Goal: Use online tool/utility: Utilize a website feature to perform a specific function

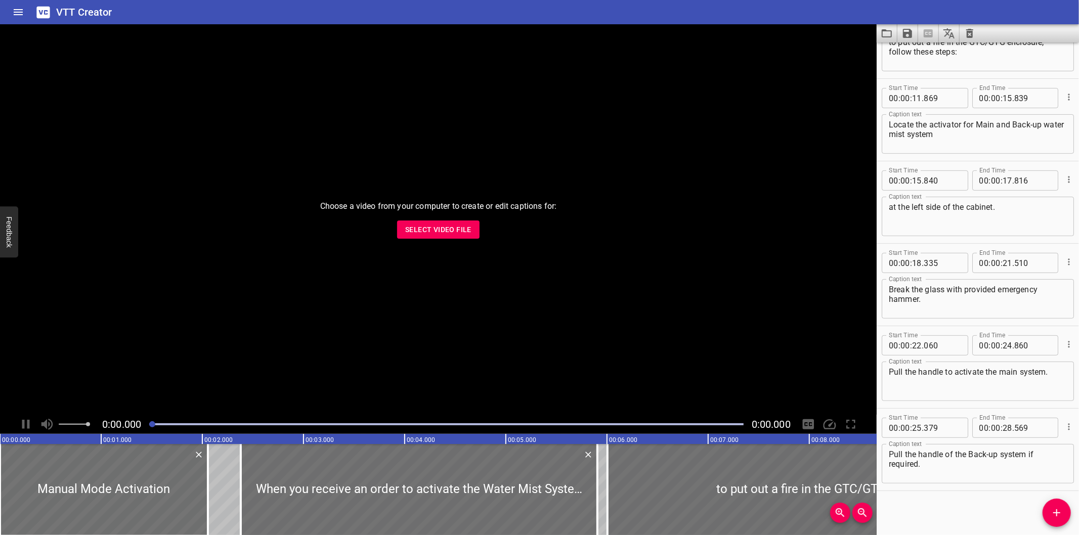
scroll to position [214, 0]
drag, startPoint x: 955, startPoint y: 498, endPoint x: 949, endPoint y: 482, distance: 17.5
click at [955, 498] on div "Start Time 00 : 00 : 00 . 000 Start Time End Time 00 : 00 : 02 . 055 End Time C…" at bounding box center [978, 289] width 202 height 493
click at [447, 238] on button "Select Video File" at bounding box center [438, 230] width 82 height 19
click at [857, 30] on button "Video Options" at bounding box center [865, 36] width 24 height 24
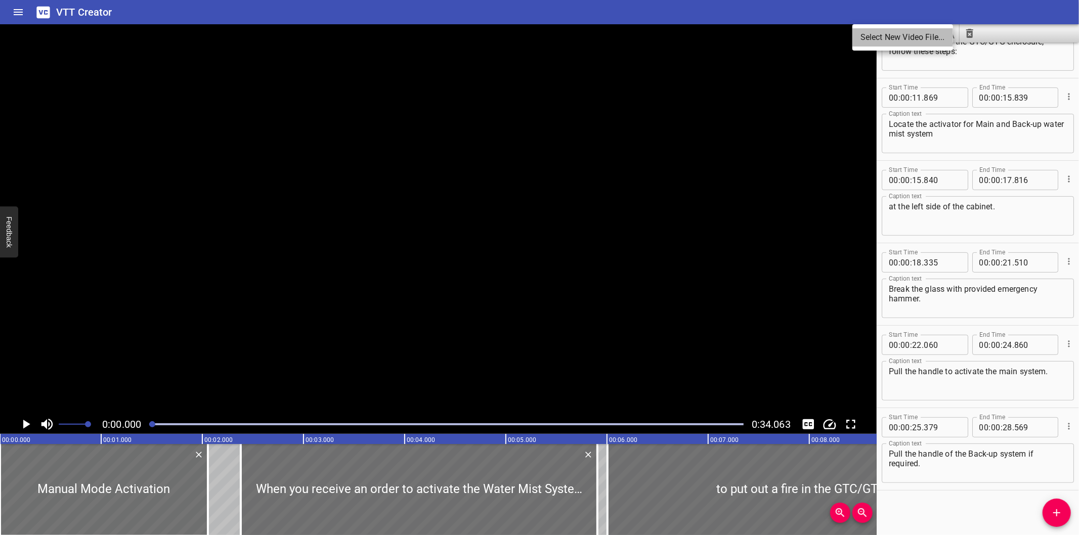
click at [869, 35] on li "Select New Video File..." at bounding box center [903, 37] width 101 height 18
click at [896, 33] on button "Load captions from file" at bounding box center [887, 33] width 21 height 18
click at [204, 263] on div at bounding box center [438, 219] width 877 height 391
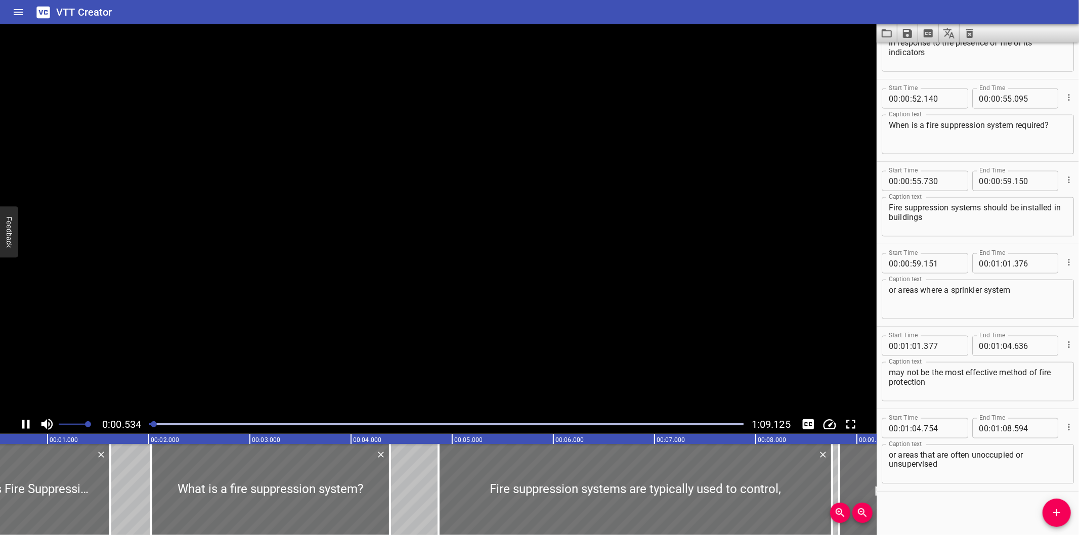
scroll to position [0, 69]
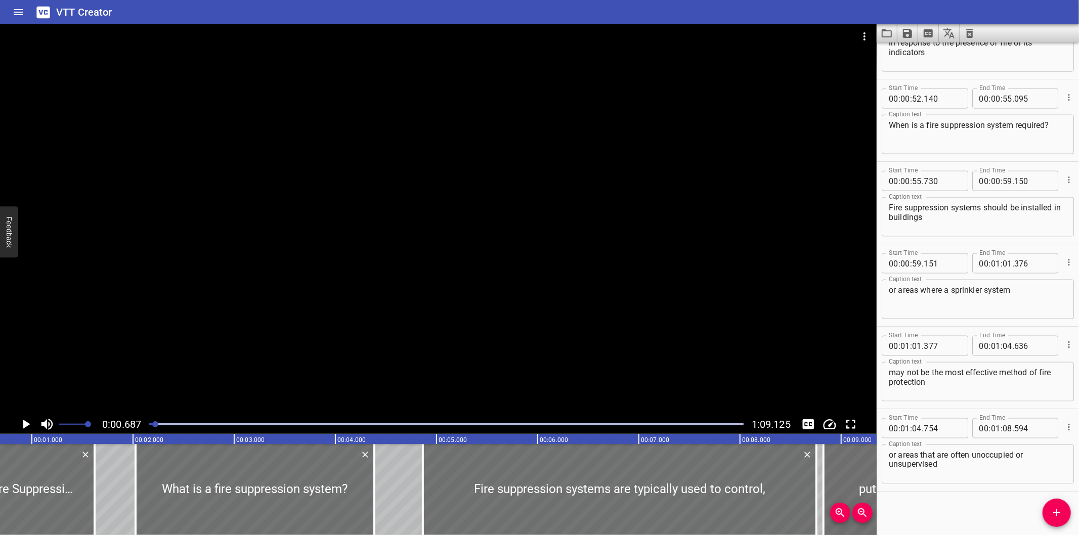
click at [955, 501] on div "Start Time 00 : 00 : 00 . 000 Start Time End Time 00 : 00 : 01 . 620 End Time C…" at bounding box center [978, 289] width 202 height 493
click at [945, 507] on div "Start Time 00 : 00 : 00 . 000 Start Time End Time 00 : 00 : 01 . 620 End Time C…" at bounding box center [978, 289] width 202 height 493
click at [322, 286] on div at bounding box center [438, 219] width 877 height 391
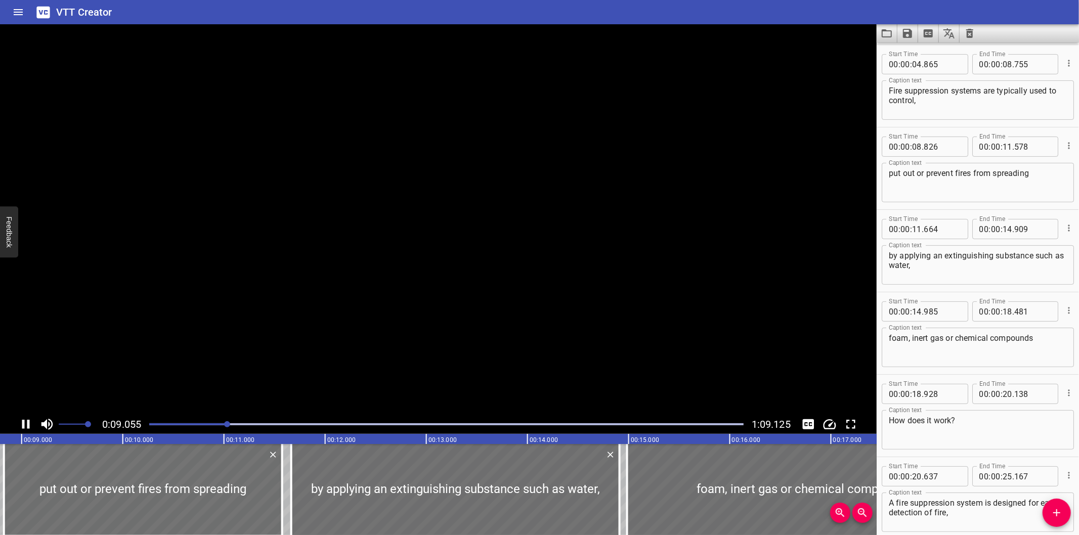
scroll to position [247, 0]
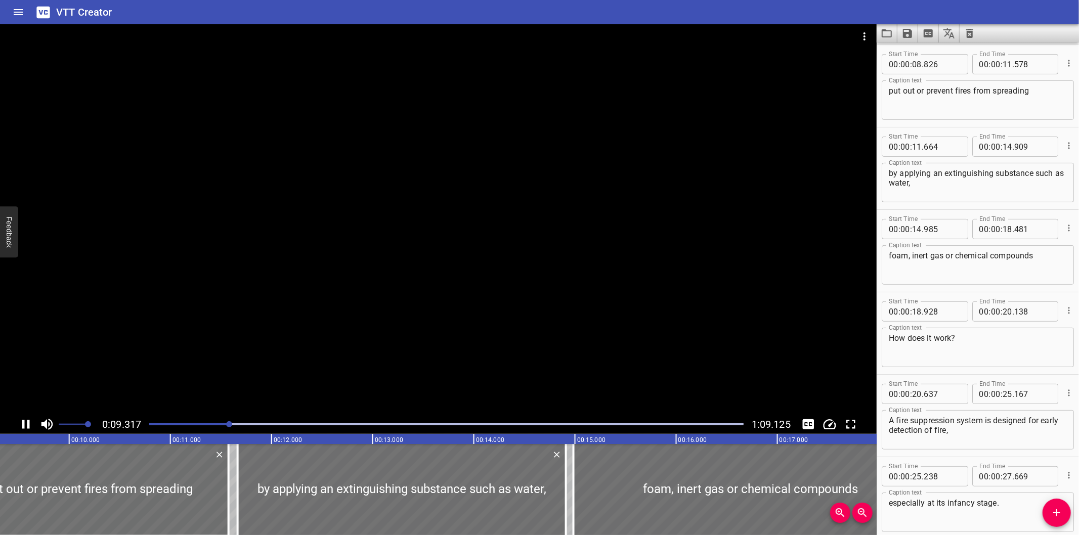
click at [373, 286] on div at bounding box center [438, 219] width 877 height 391
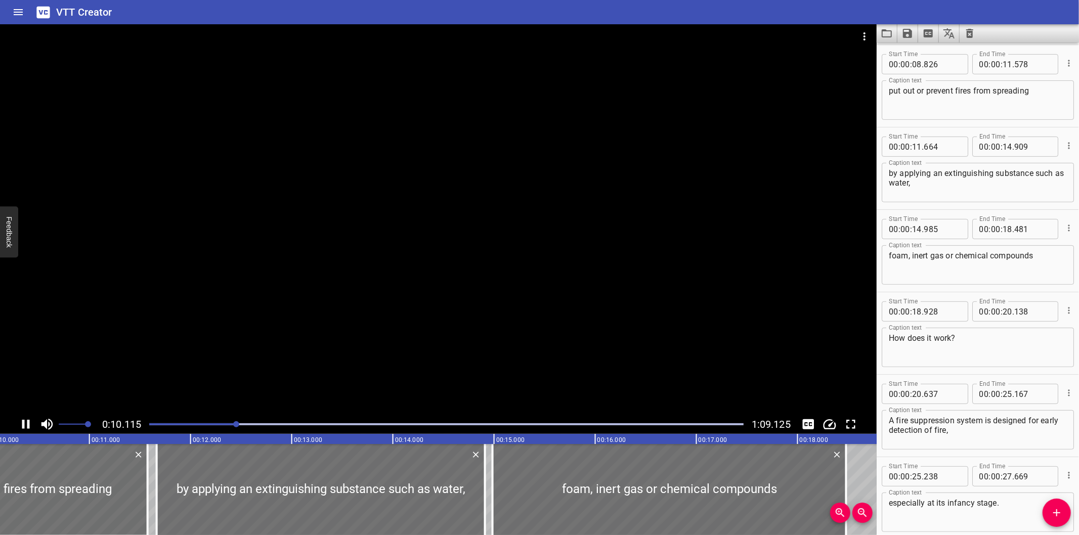
click at [373, 286] on div at bounding box center [438, 219] width 877 height 391
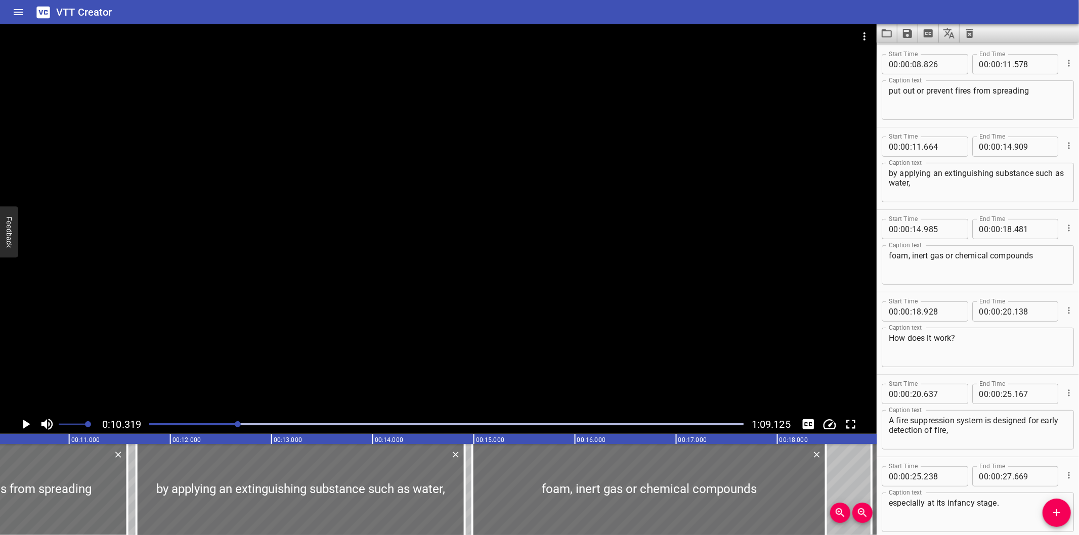
click at [682, 268] on div at bounding box center [438, 219] width 877 height 391
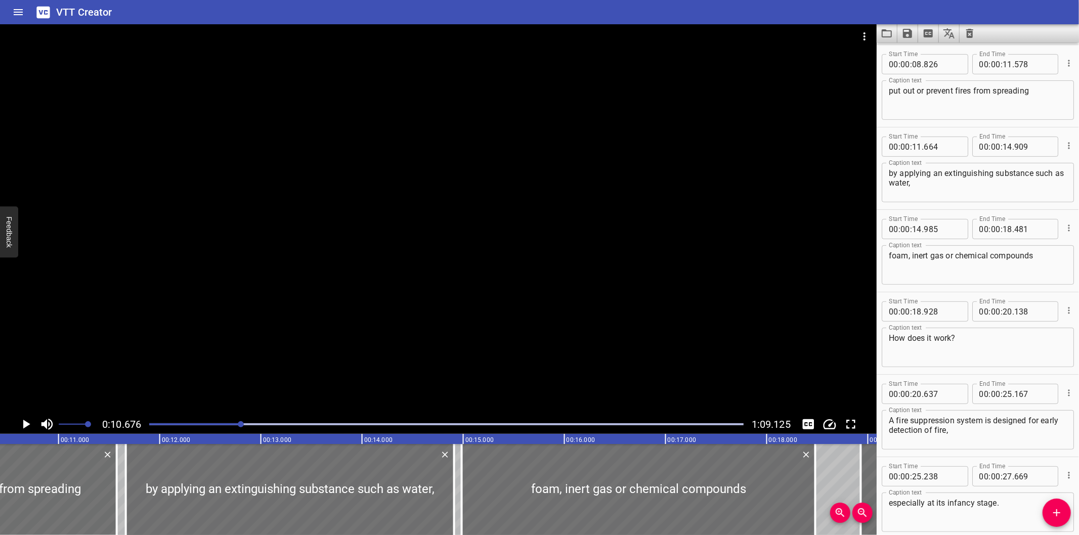
scroll to position [0, 1080]
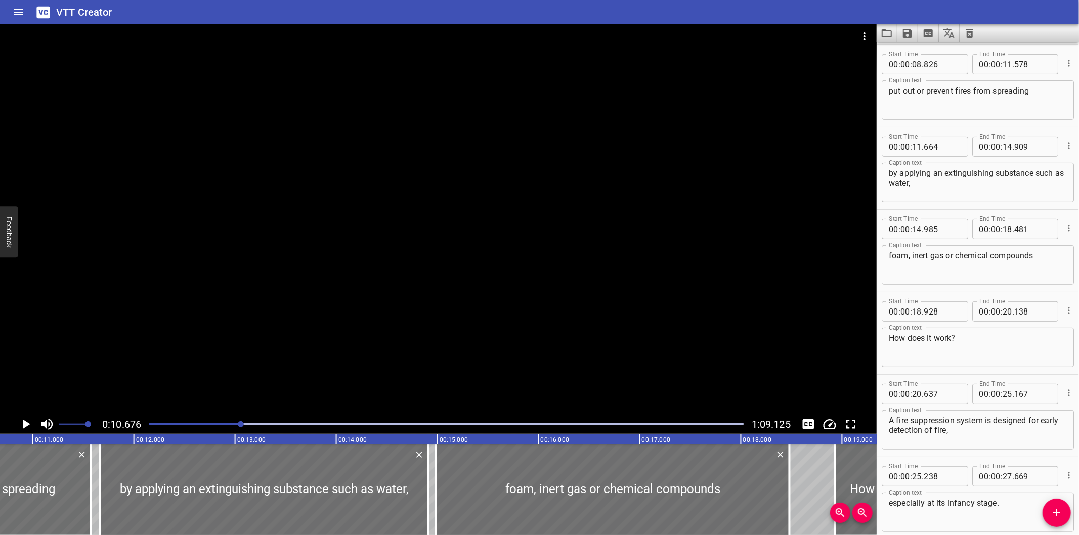
click at [230, 424] on div at bounding box center [232, 424] width 6 height 6
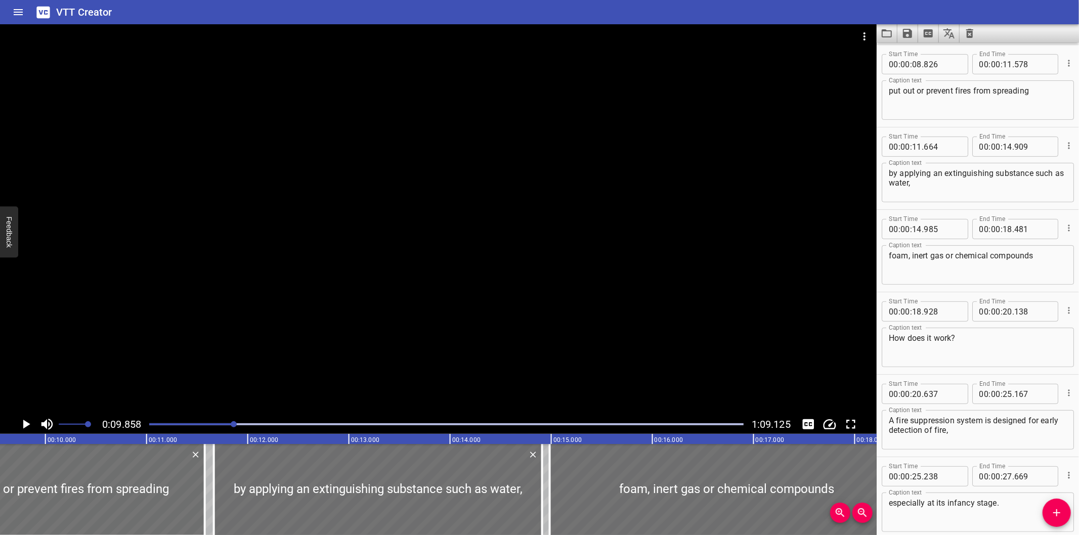
scroll to position [0, 997]
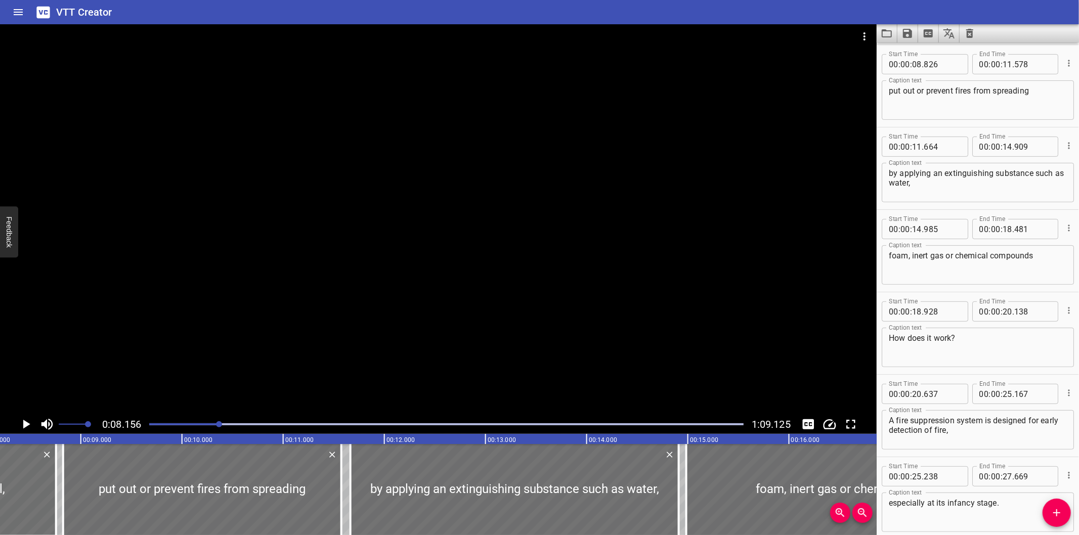
scroll to position [0, 825]
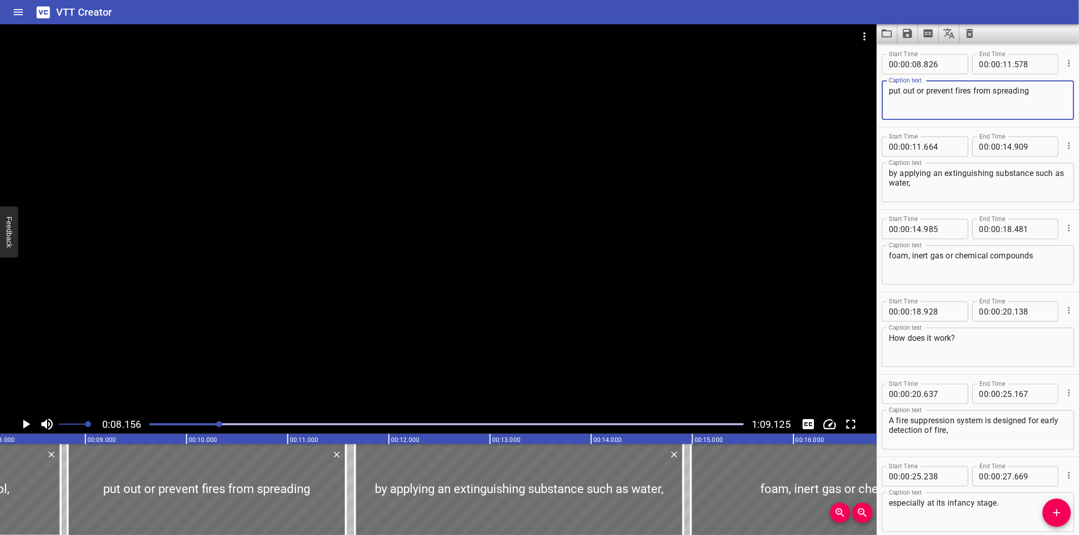
click at [913, 86] on textarea "put out or prevent fires from spreading" at bounding box center [978, 100] width 178 height 29
type textarea "put out, or prevent fires from spreading"
click at [523, 316] on div at bounding box center [438, 219] width 877 height 391
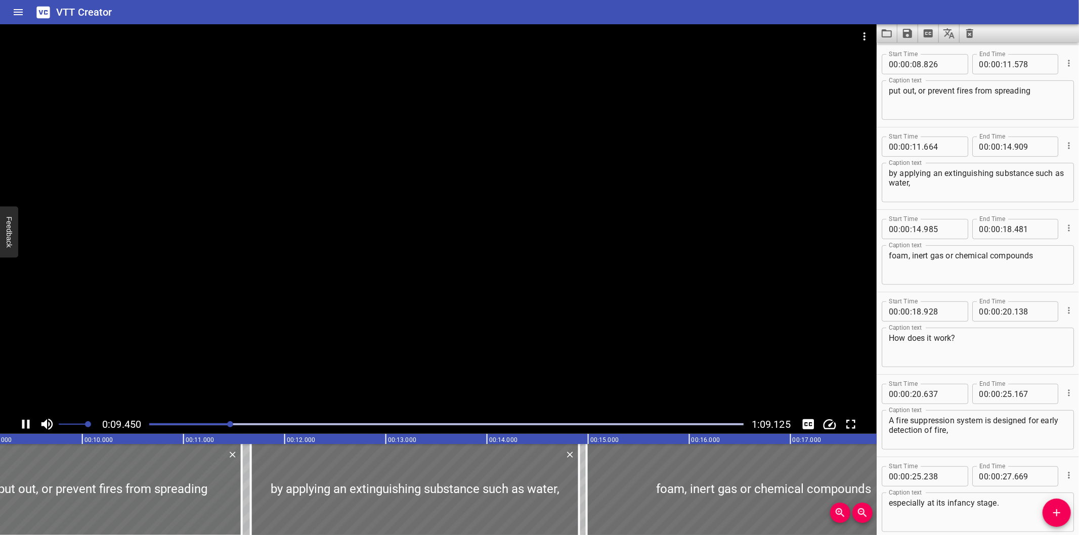
click at [450, 281] on div at bounding box center [438, 219] width 877 height 391
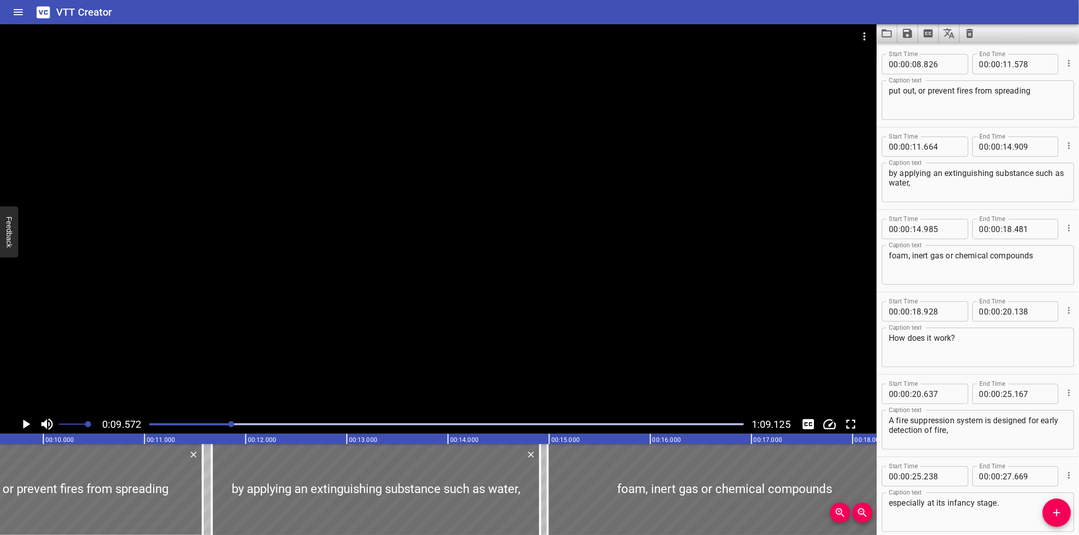
click at [415, 289] on div at bounding box center [438, 219] width 877 height 391
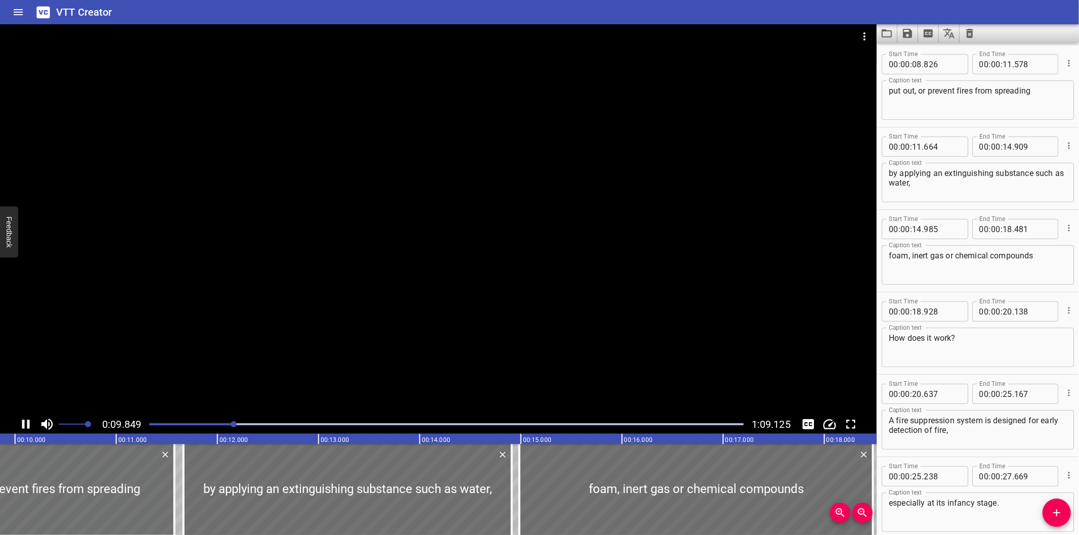
click at [415, 289] on div at bounding box center [438, 219] width 877 height 391
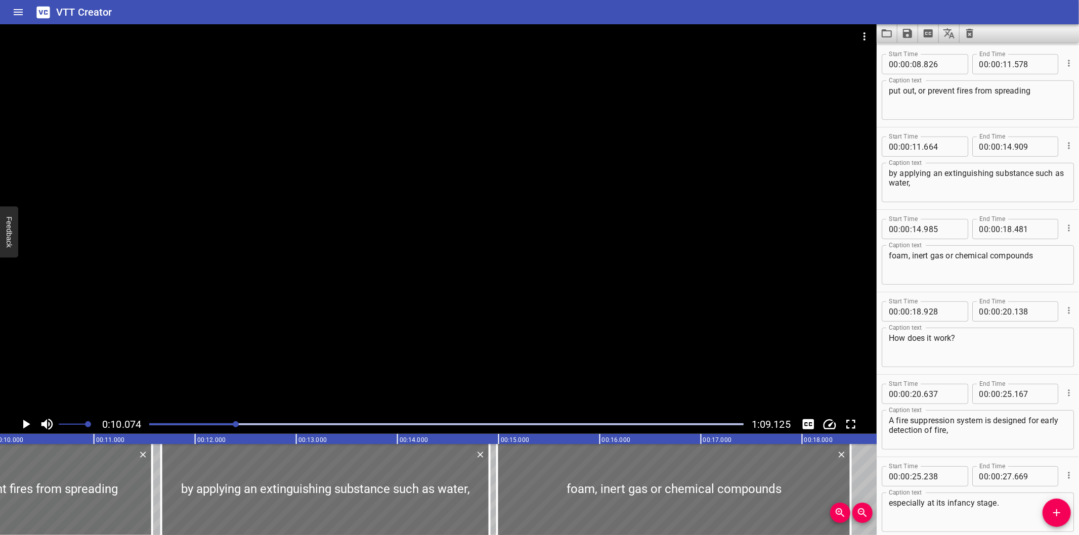
click at [234, 256] on div at bounding box center [438, 219] width 877 height 391
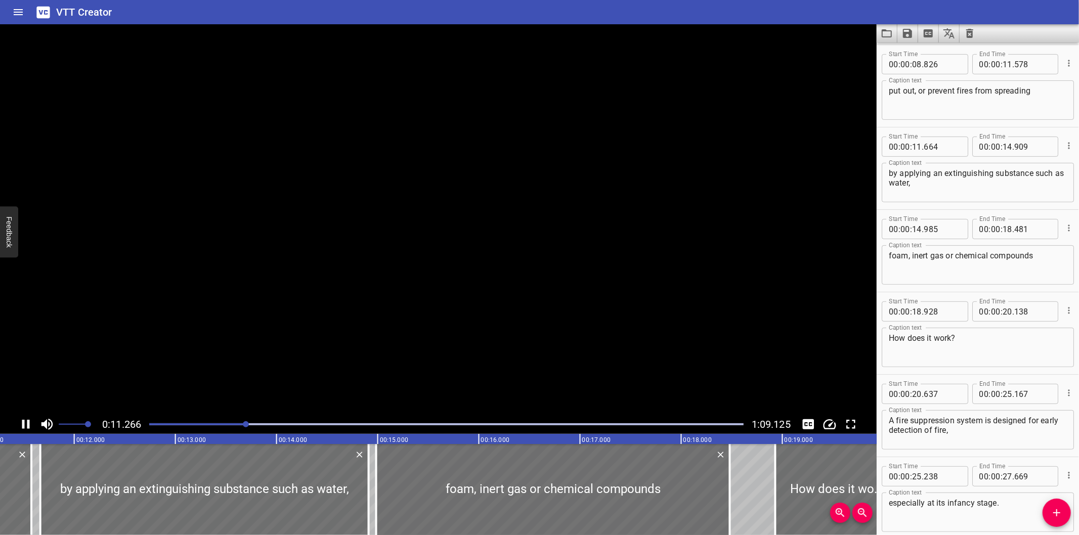
click at [234, 256] on video at bounding box center [438, 219] width 877 height 391
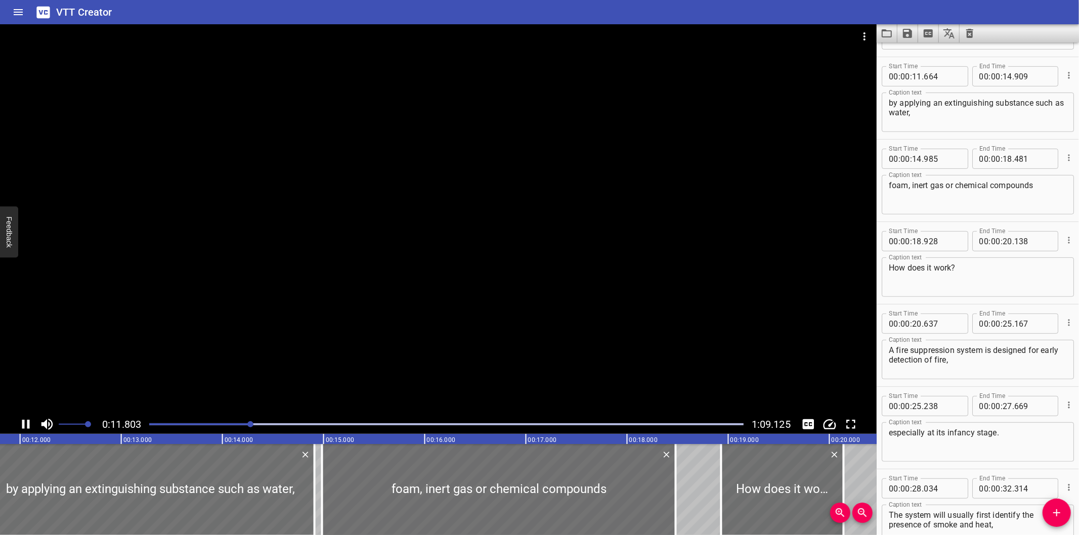
scroll to position [329, 0]
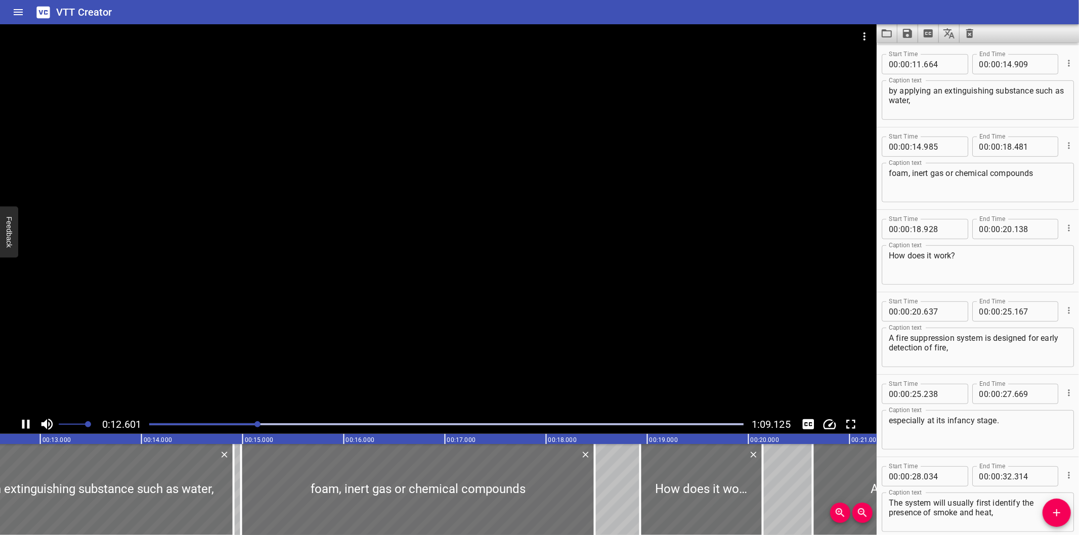
click at [318, 210] on div at bounding box center [438, 219] width 877 height 391
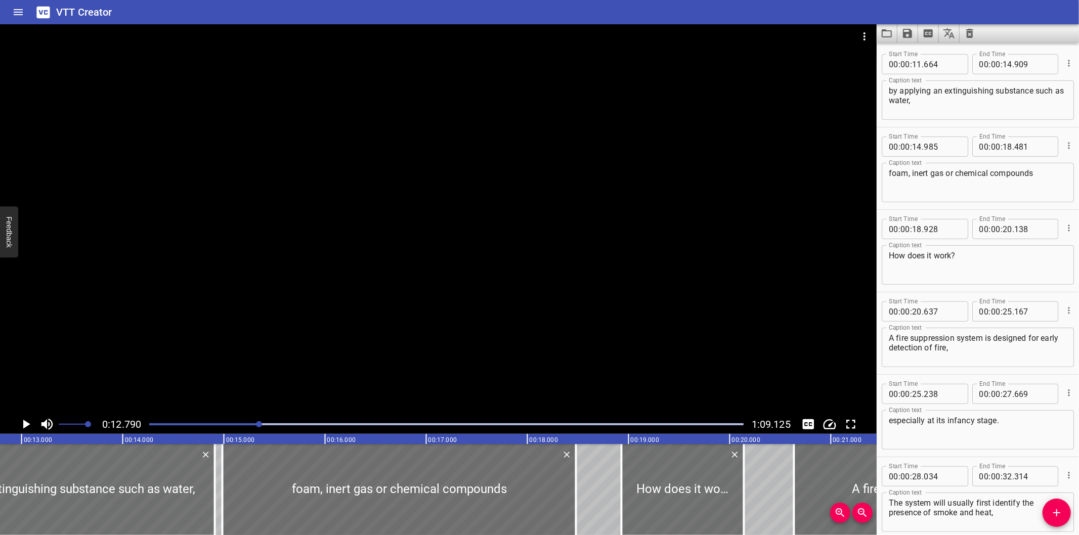
click at [460, 291] on div at bounding box center [438, 219] width 877 height 391
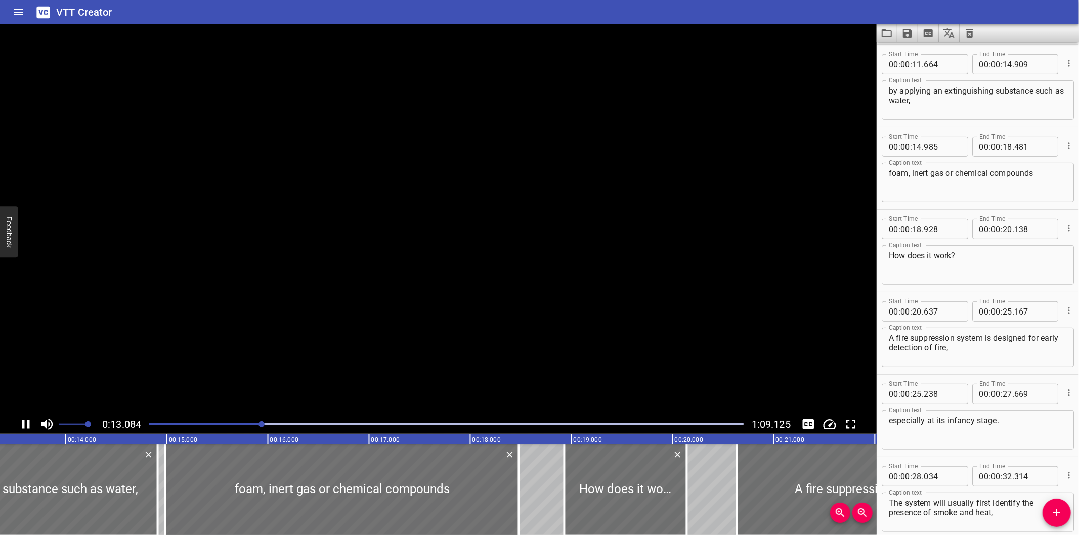
click at [458, 291] on video at bounding box center [438, 219] width 877 height 391
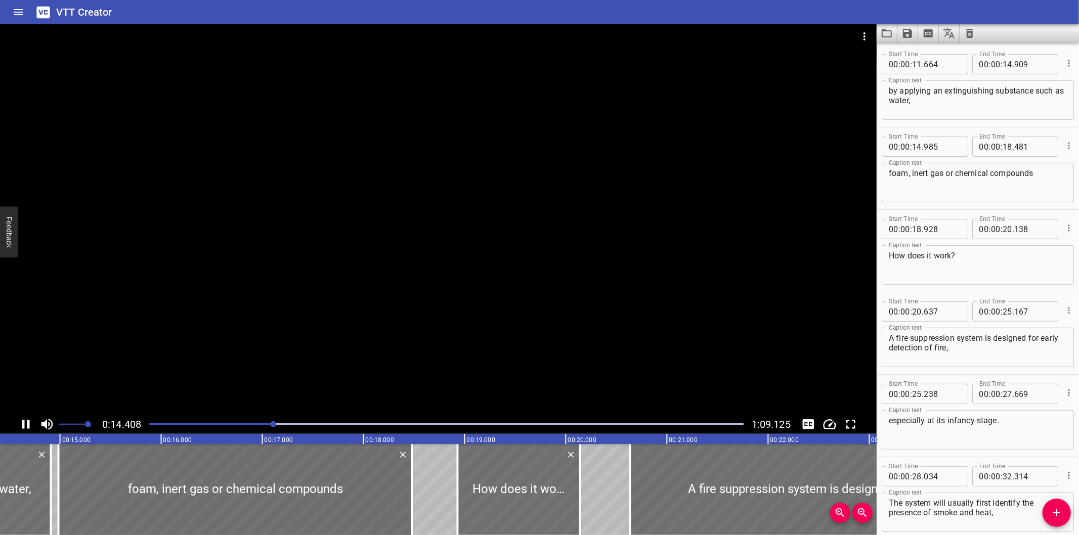
click at [431, 273] on div at bounding box center [438, 219] width 877 height 391
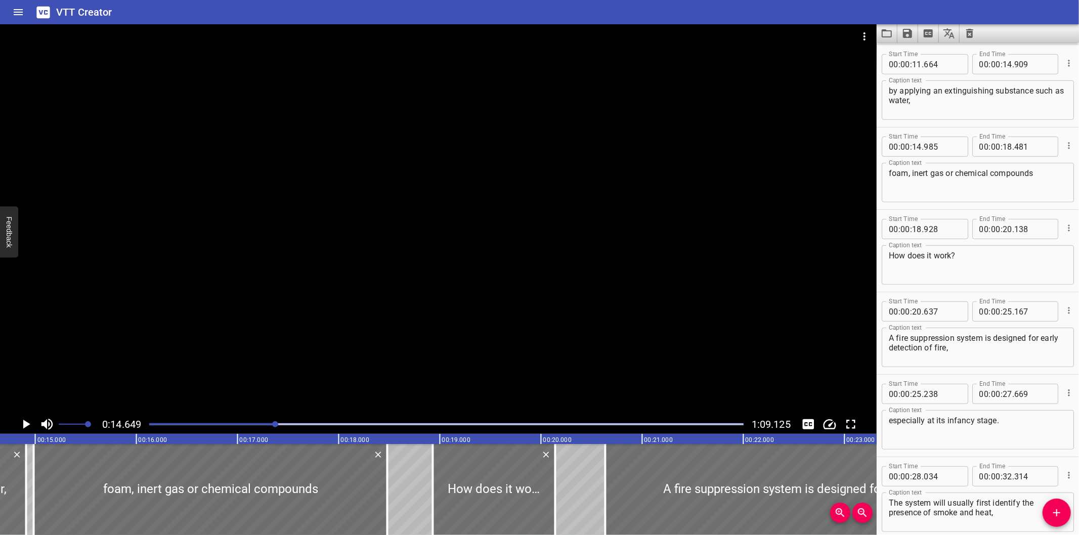
click at [431, 273] on div at bounding box center [438, 219] width 877 height 391
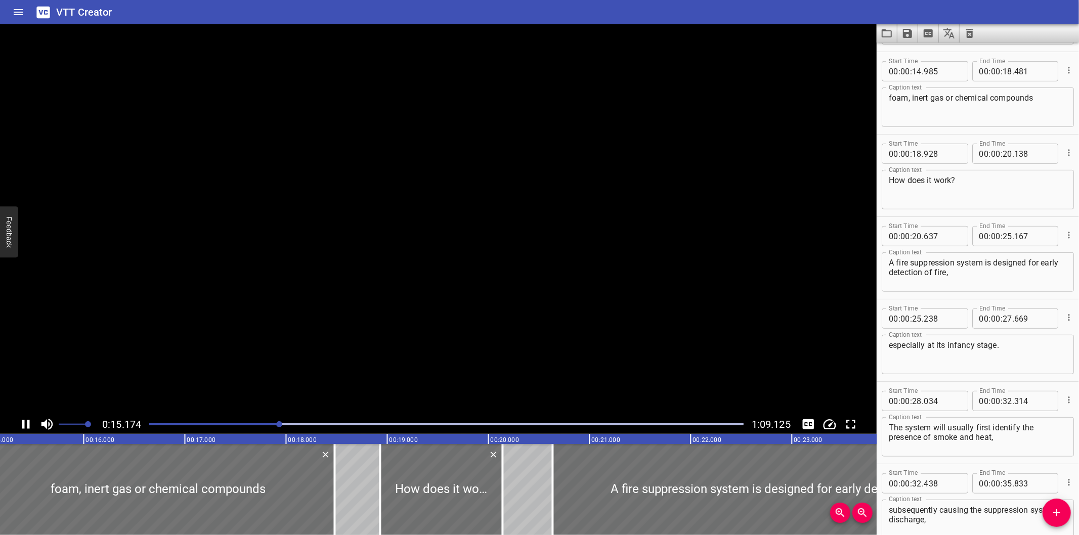
scroll to position [412, 0]
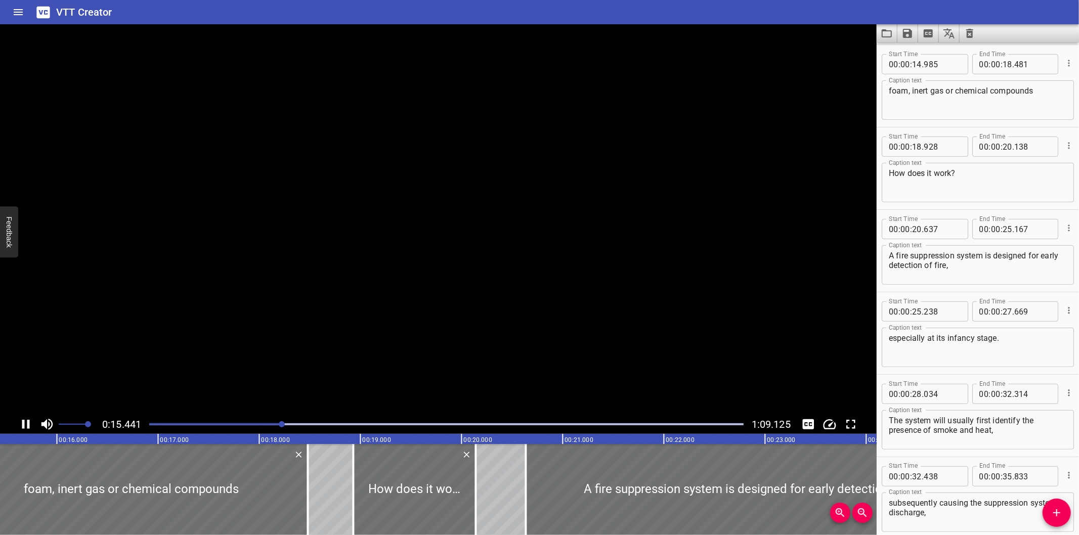
click at [431, 273] on video at bounding box center [438, 219] width 877 height 391
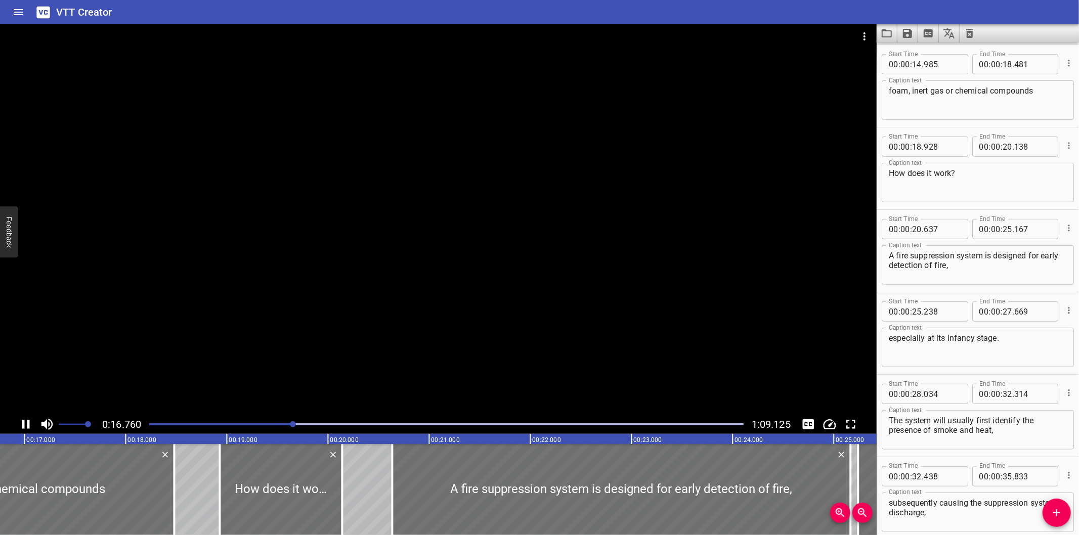
drag, startPoint x: 430, startPoint y: 273, endPoint x: 358, endPoint y: 281, distance: 72.8
click at [358, 281] on div at bounding box center [438, 219] width 877 height 391
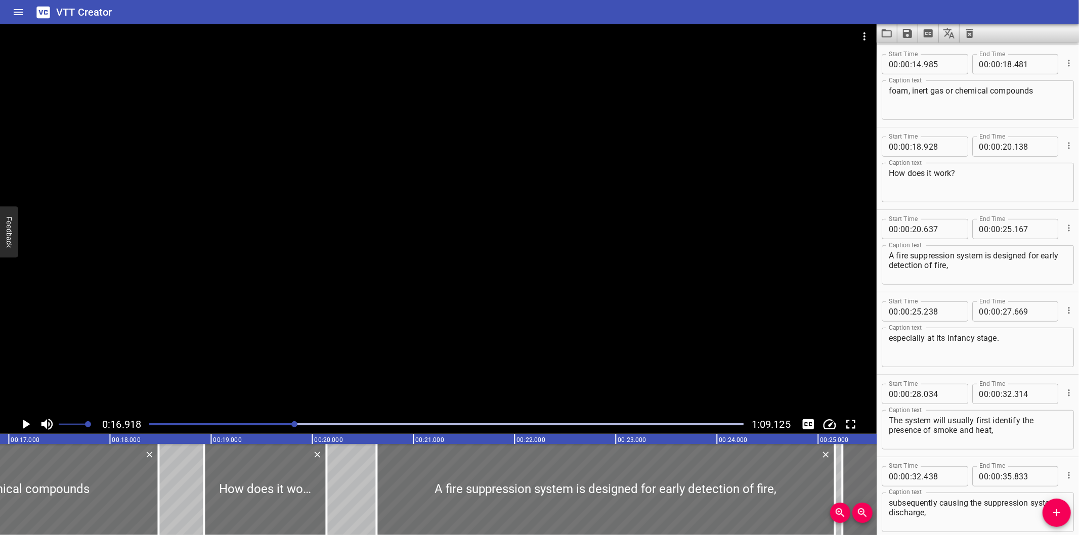
click at [353, 281] on div at bounding box center [438, 219] width 877 height 391
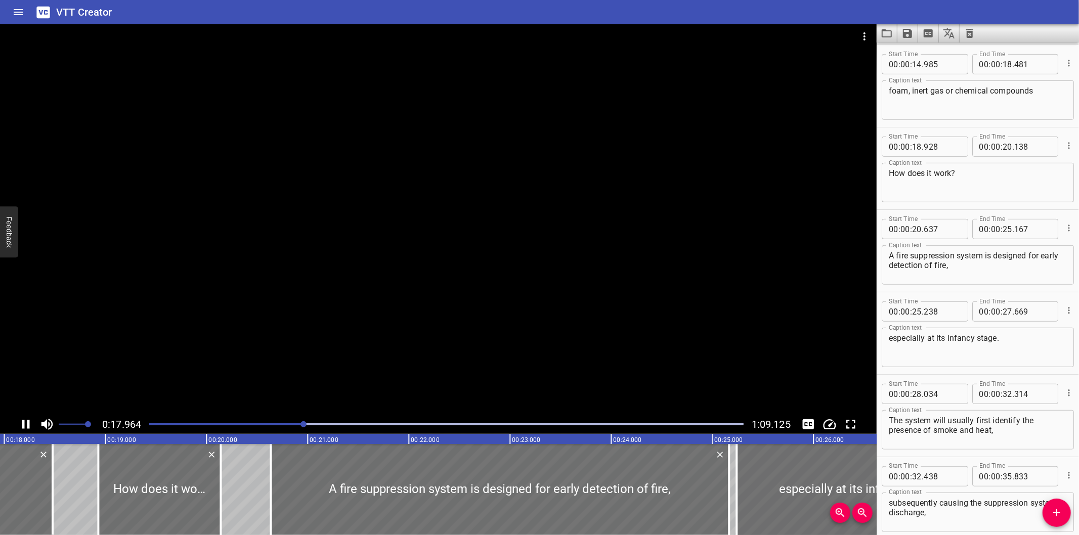
click at [289, 420] on div at bounding box center [446, 424] width 607 height 14
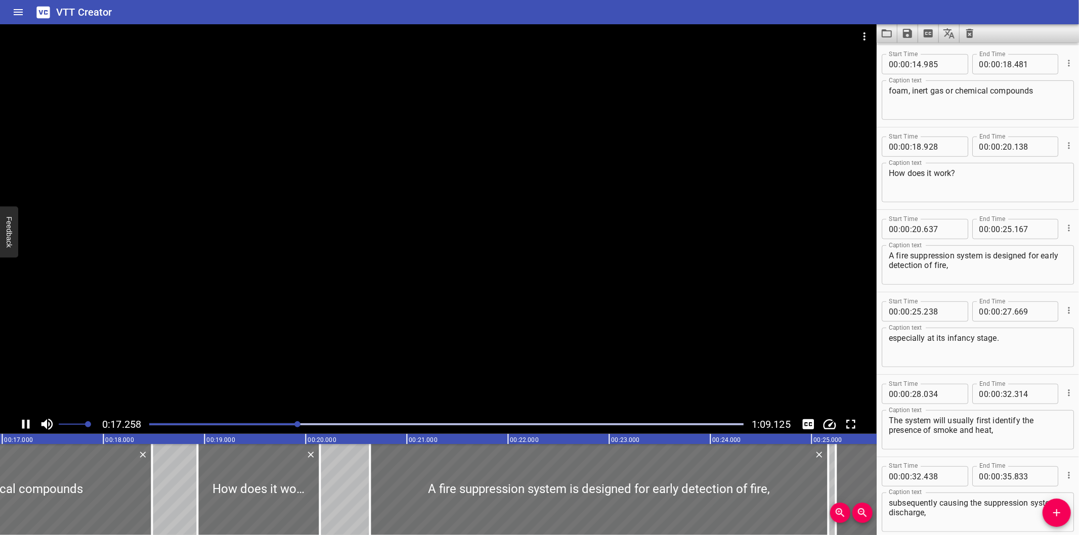
click at [261, 427] on div at bounding box center [446, 424] width 607 height 14
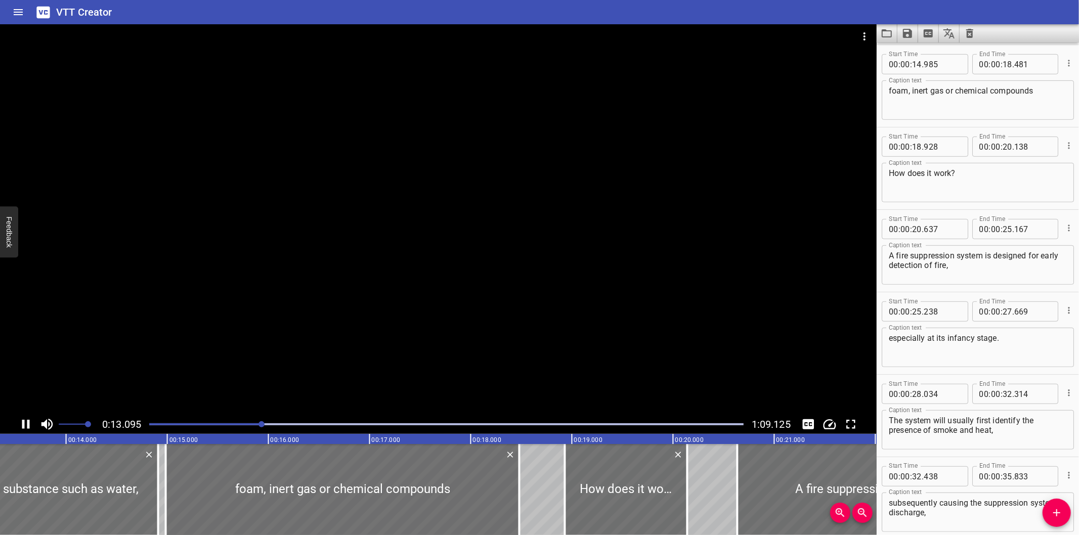
click at [301, 348] on div at bounding box center [438, 219] width 877 height 391
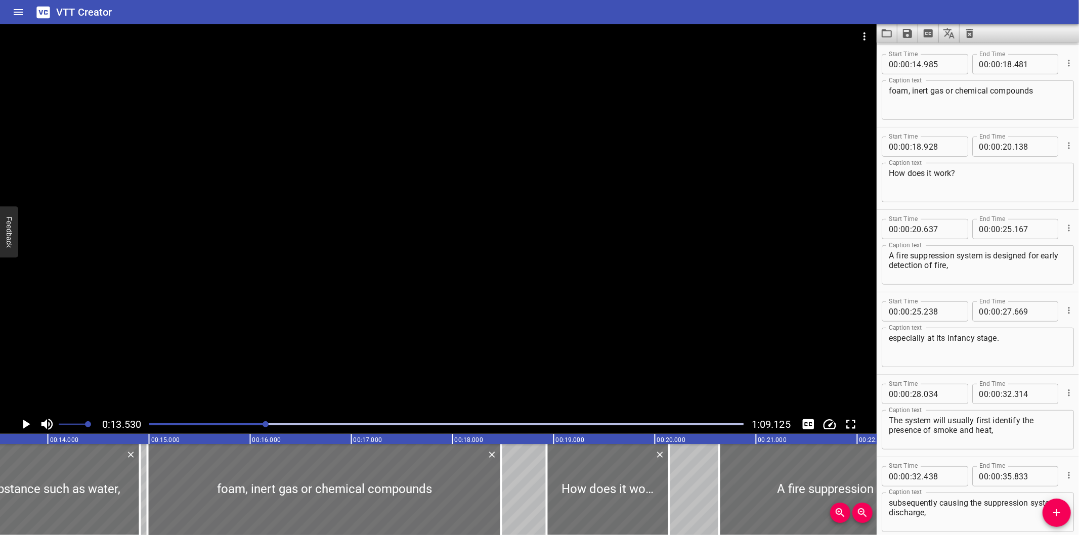
click at [301, 348] on div at bounding box center [438, 219] width 877 height 391
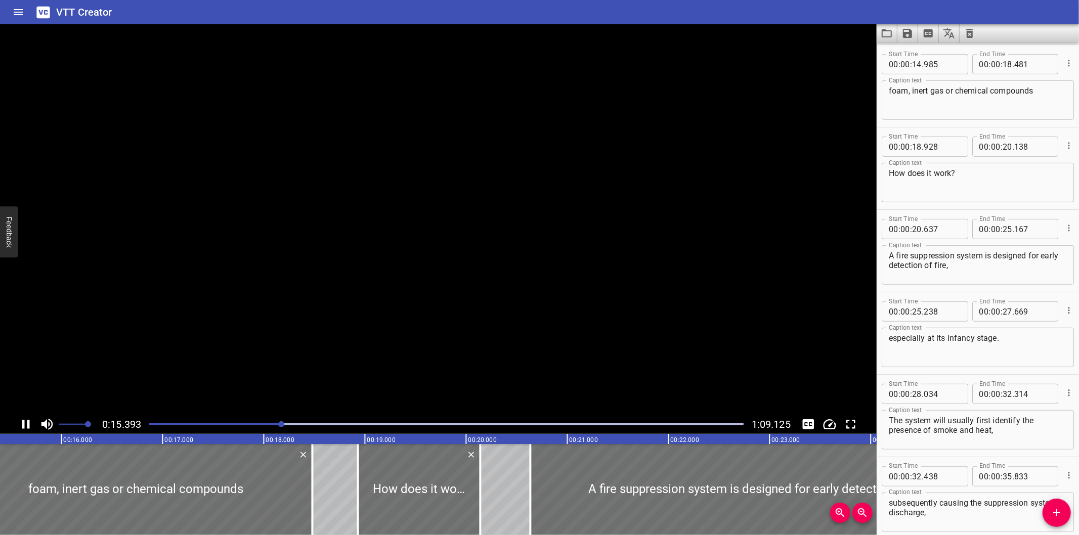
click at [291, 335] on video at bounding box center [438, 219] width 877 height 391
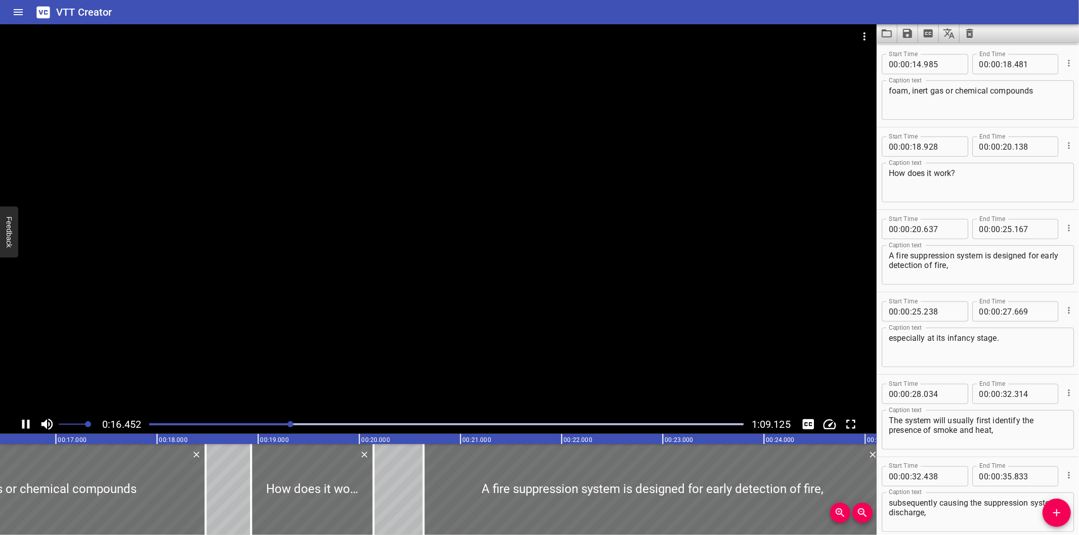
click at [275, 334] on div at bounding box center [438, 219] width 877 height 391
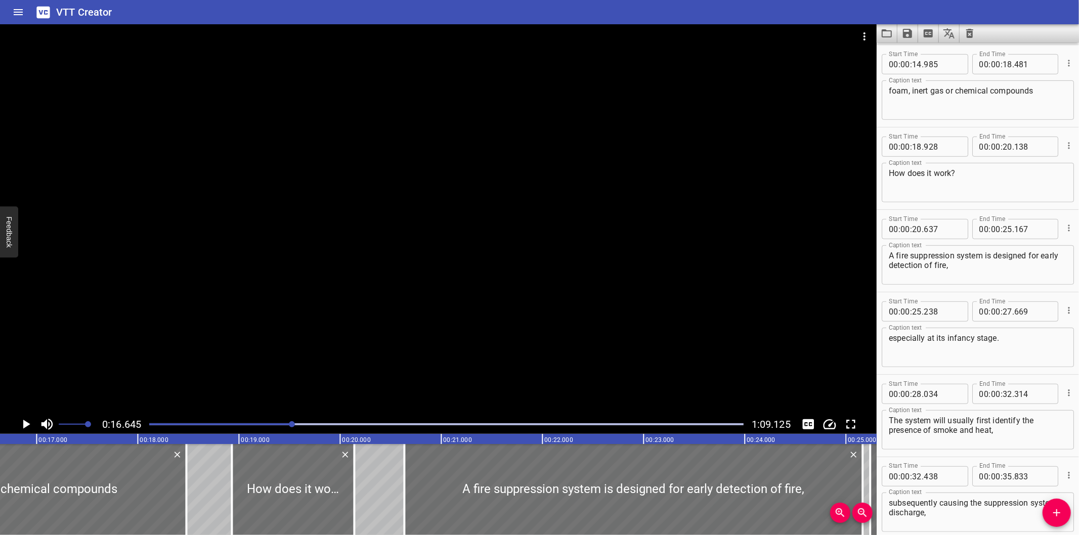
click at [272, 334] on div at bounding box center [438, 219] width 877 height 391
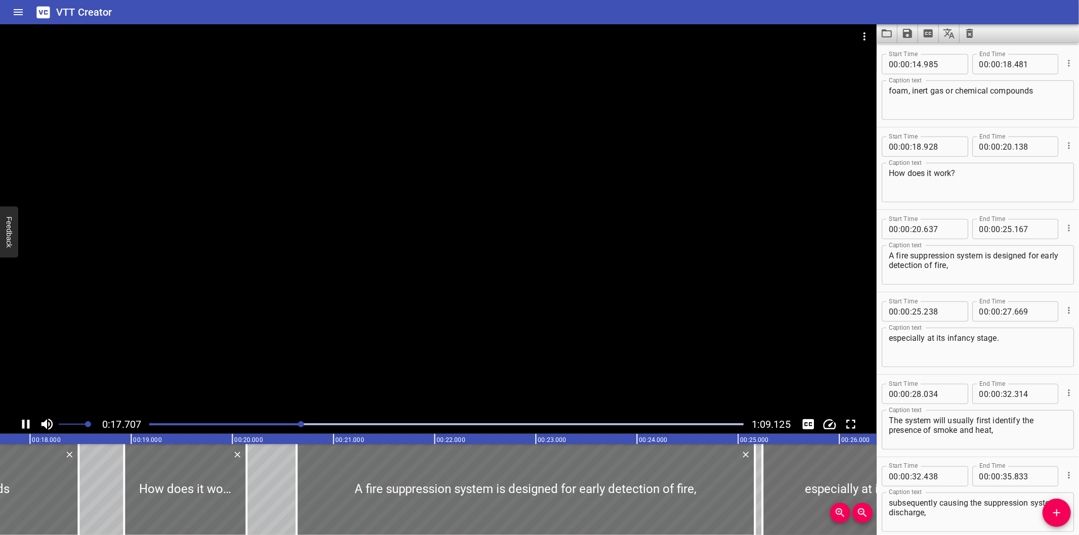
click at [270, 335] on div at bounding box center [438, 219] width 877 height 391
click at [272, 335] on div at bounding box center [438, 219] width 877 height 391
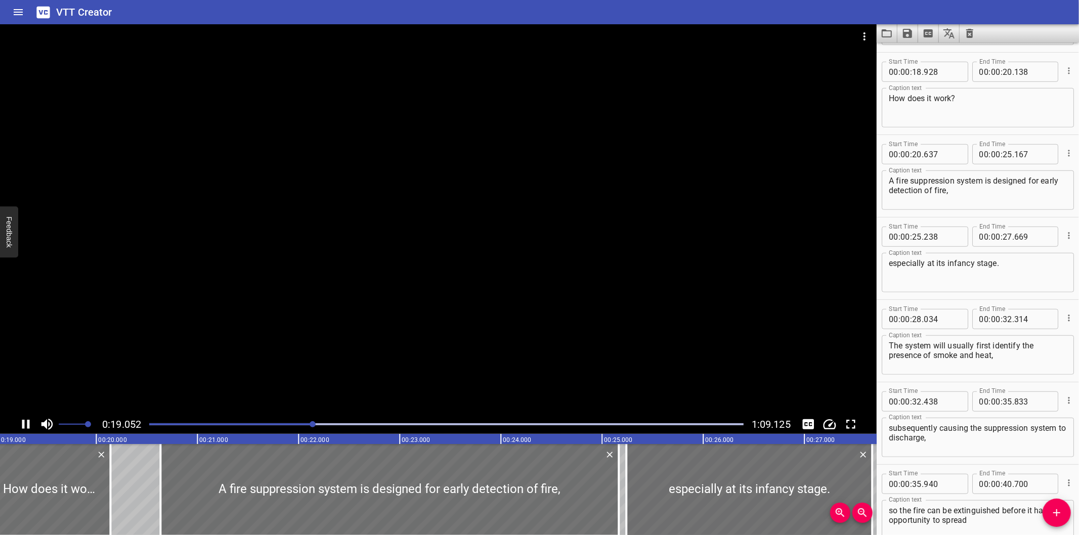
scroll to position [494, 0]
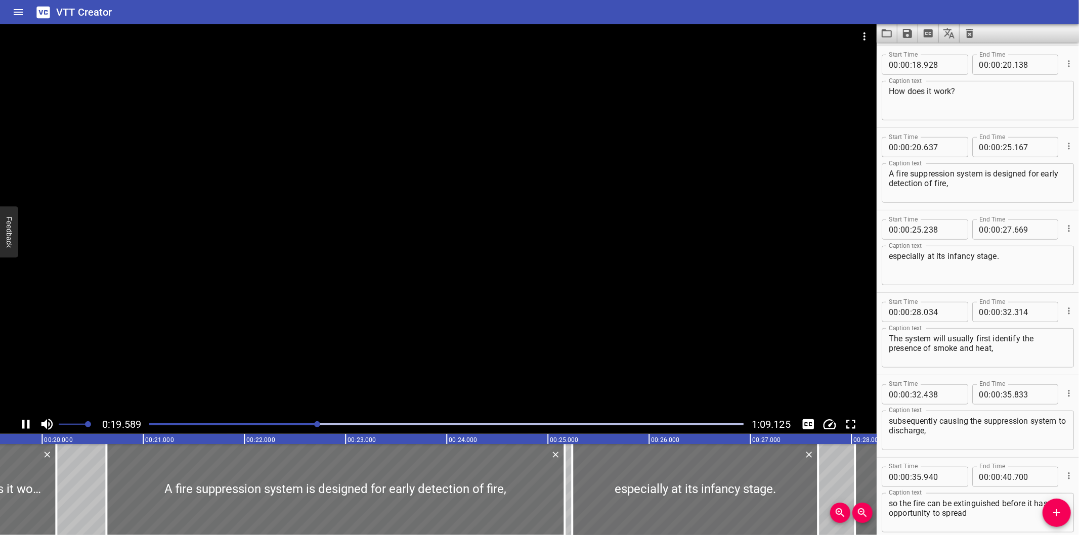
drag, startPoint x: 291, startPoint y: 423, endPoint x: 284, endPoint y: 424, distance: 6.7
click at [285, 424] on div at bounding box center [446, 424] width 607 height 14
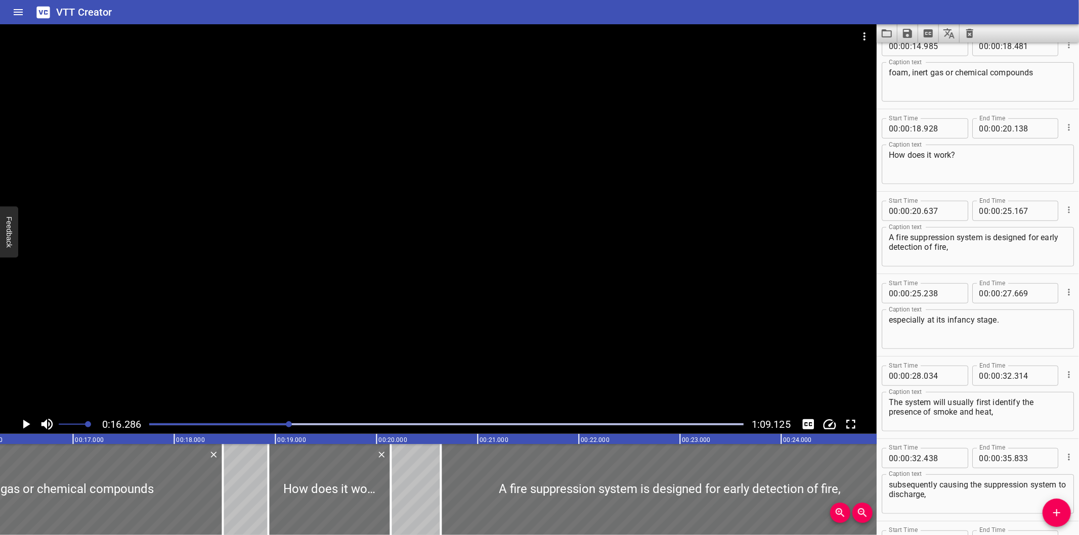
scroll to position [419, 0]
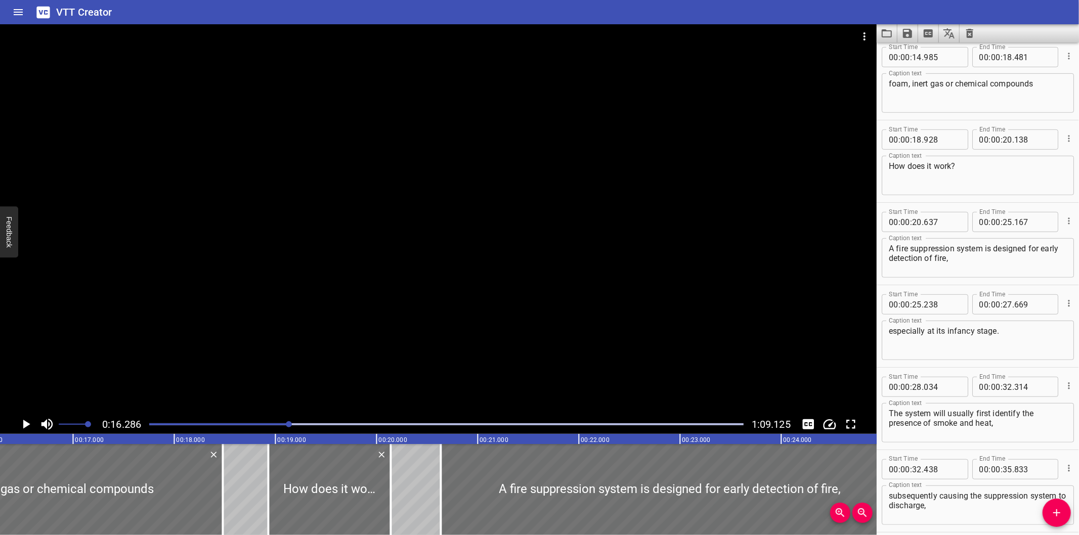
click at [1037, 86] on textarea "foam, inert gas or chemical compounds" at bounding box center [978, 93] width 178 height 29
type textarea "foam, inert gas or chemical compounds."
click at [193, 296] on div at bounding box center [438, 219] width 877 height 391
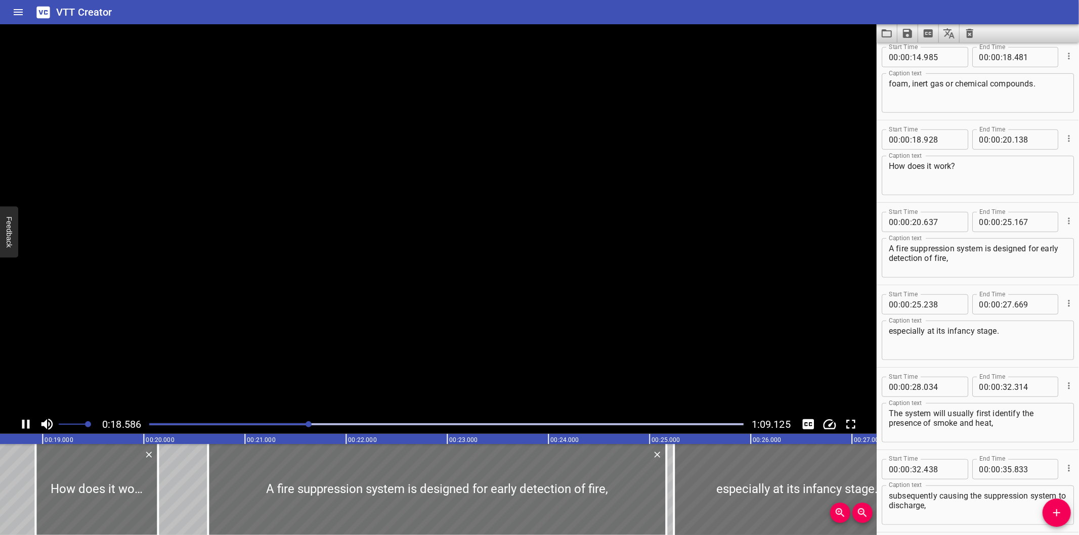
click at [193, 296] on video at bounding box center [438, 219] width 877 height 391
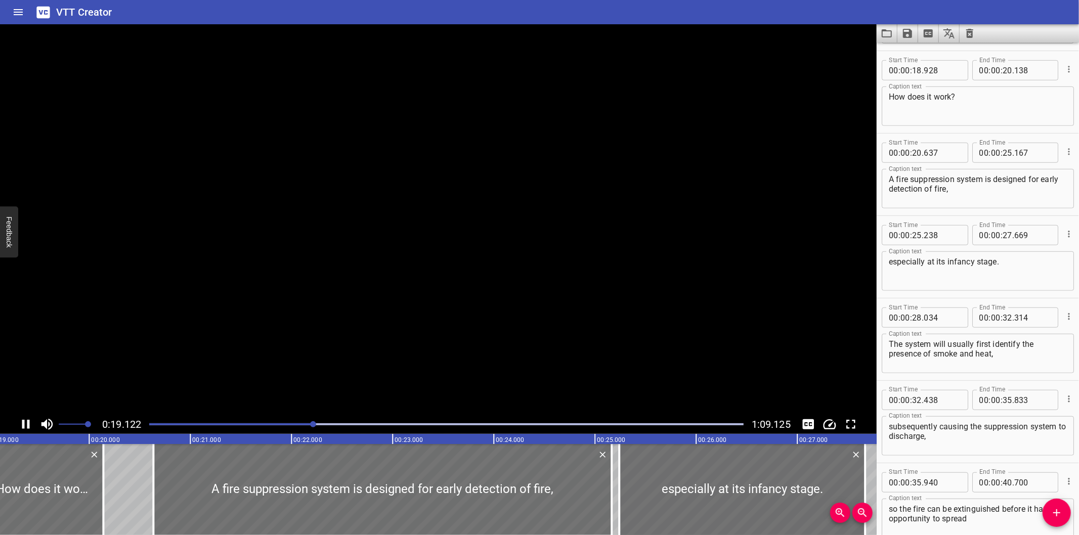
scroll to position [494, 0]
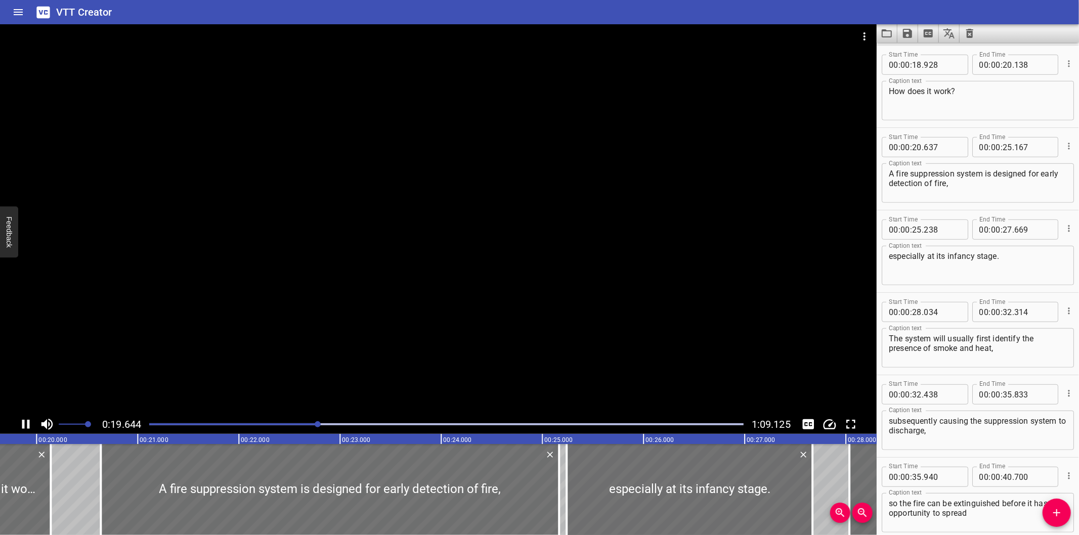
click at [217, 291] on div at bounding box center [438, 219] width 877 height 391
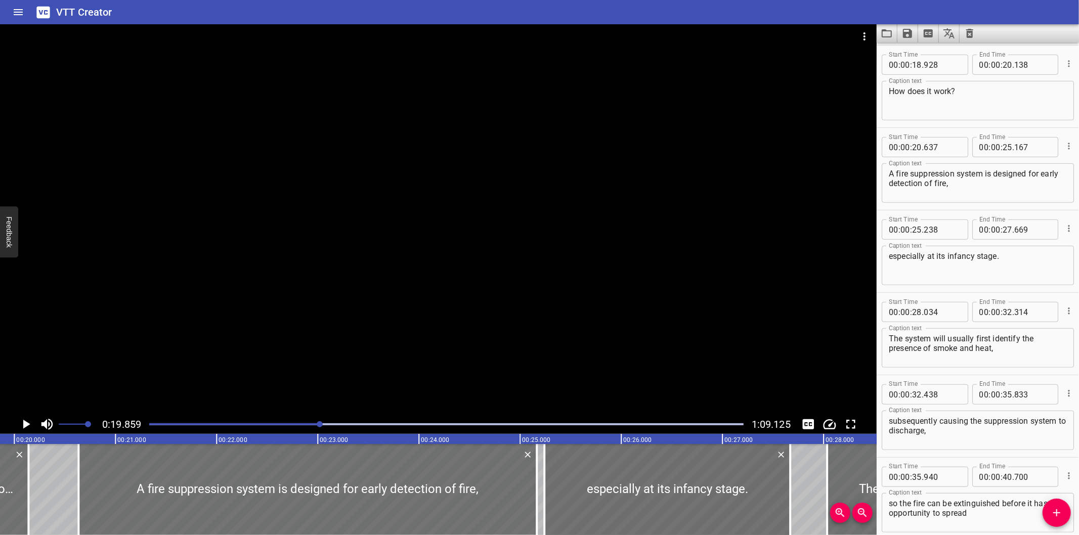
click at [493, 248] on div at bounding box center [438, 219] width 877 height 391
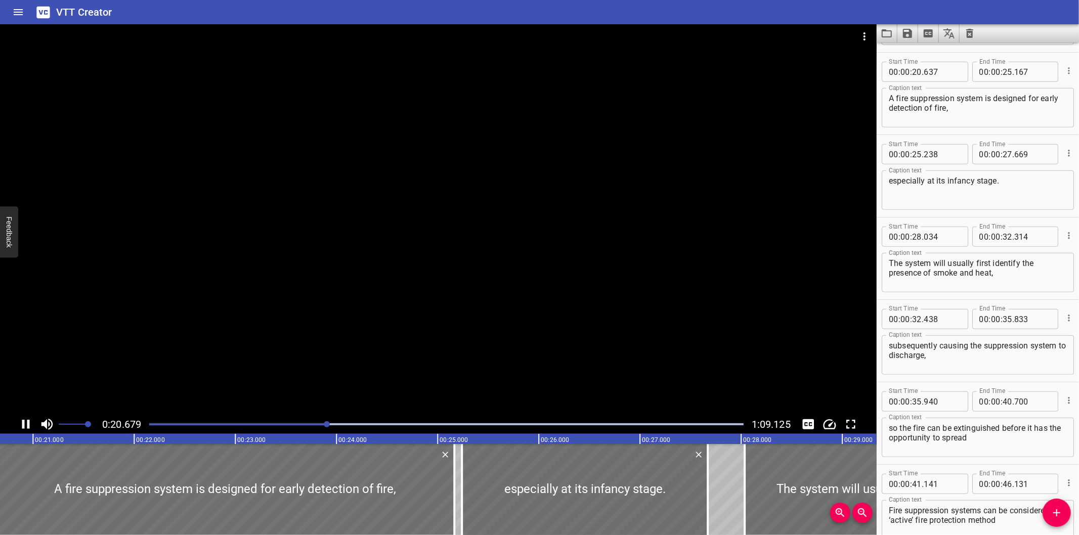
scroll to position [577, 0]
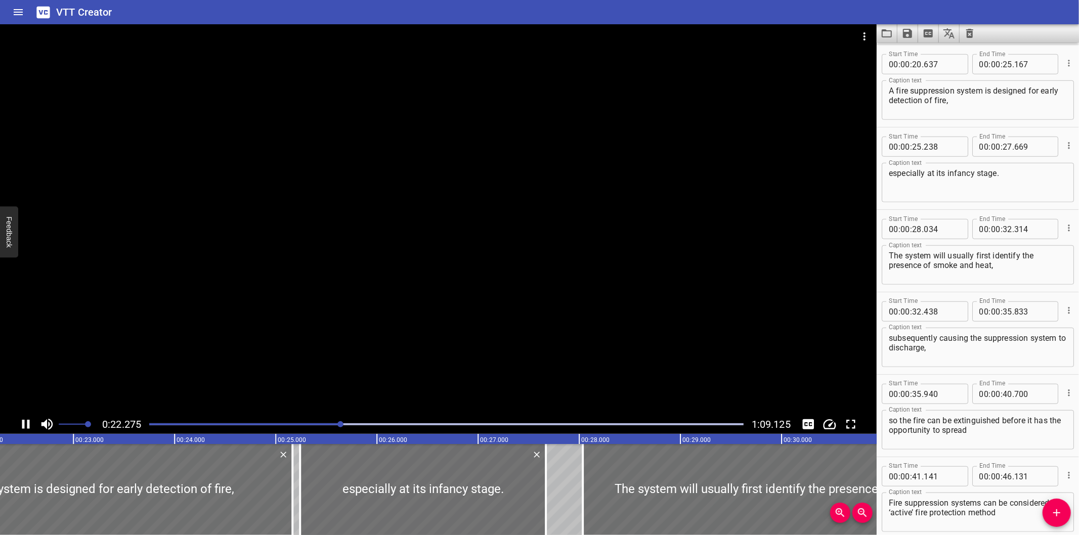
click at [488, 246] on div at bounding box center [438, 219] width 877 height 391
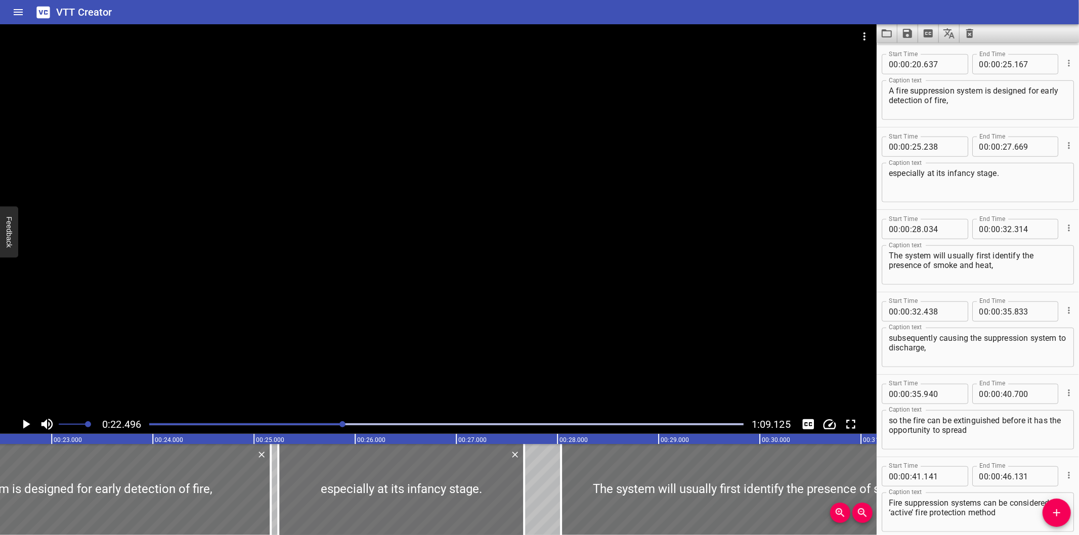
click at [482, 246] on div at bounding box center [438, 219] width 877 height 391
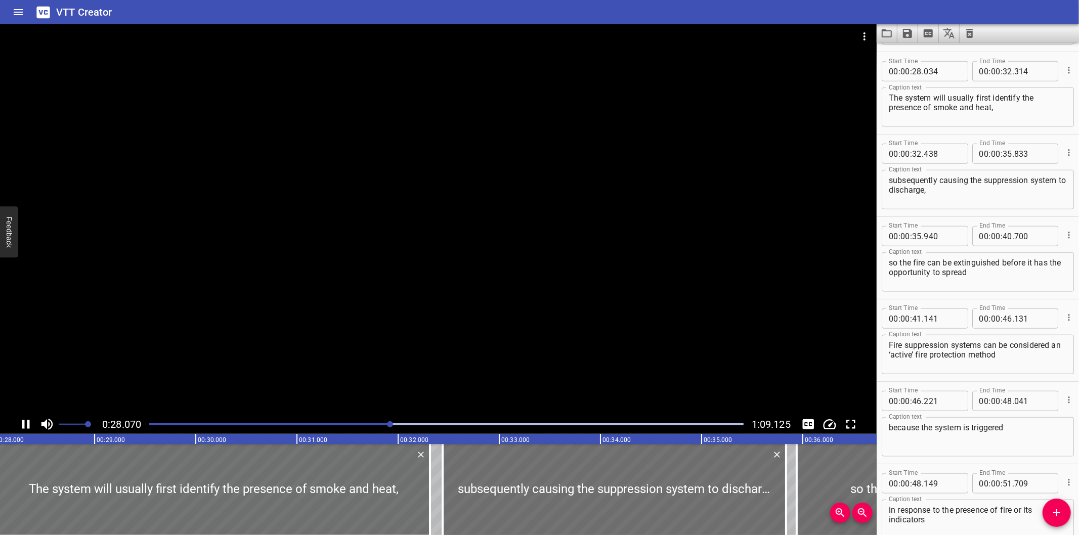
scroll to position [741, 0]
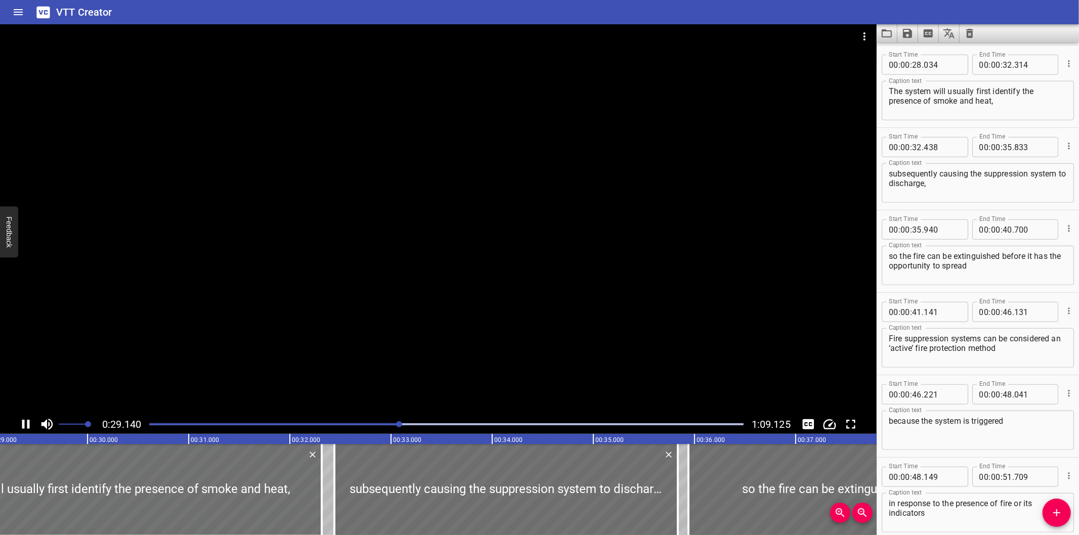
drag, startPoint x: 472, startPoint y: 246, endPoint x: 442, endPoint y: 246, distance: 30.4
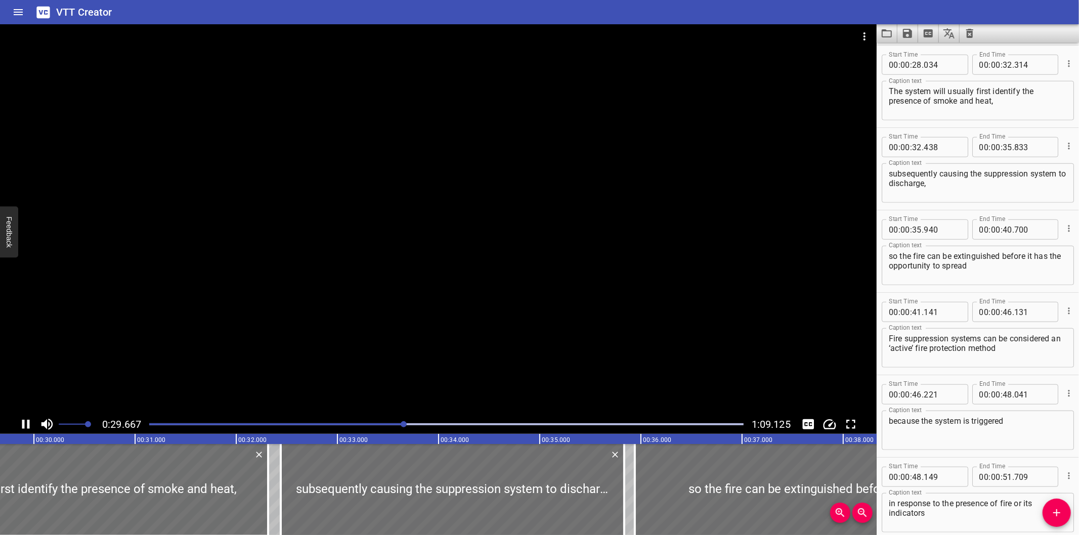
drag, startPoint x: 442, startPoint y: 246, endPoint x: 324, endPoint y: 246, distance: 117.9
click at [324, 246] on div at bounding box center [438, 219] width 877 height 391
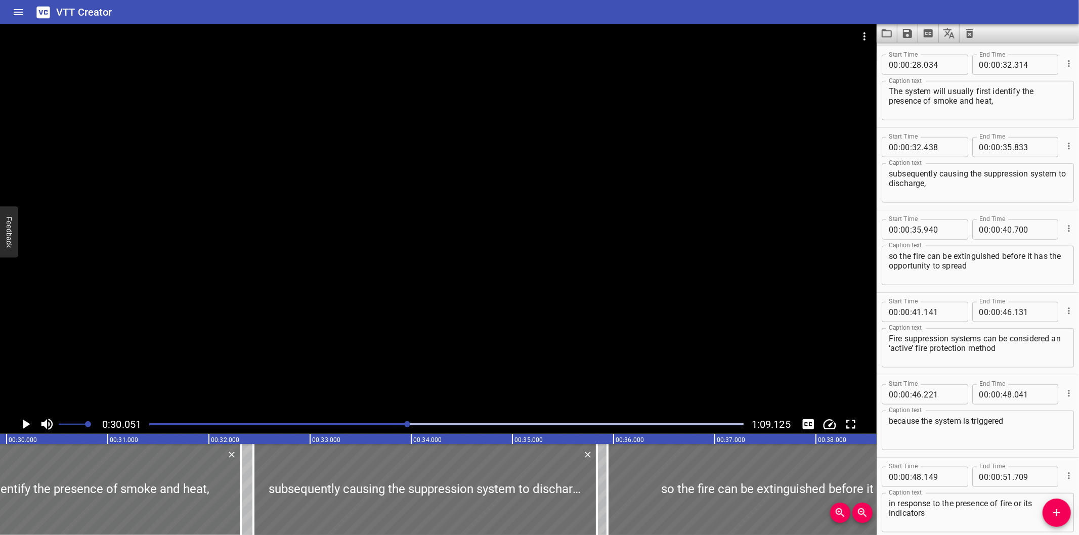
scroll to position [0, 3041]
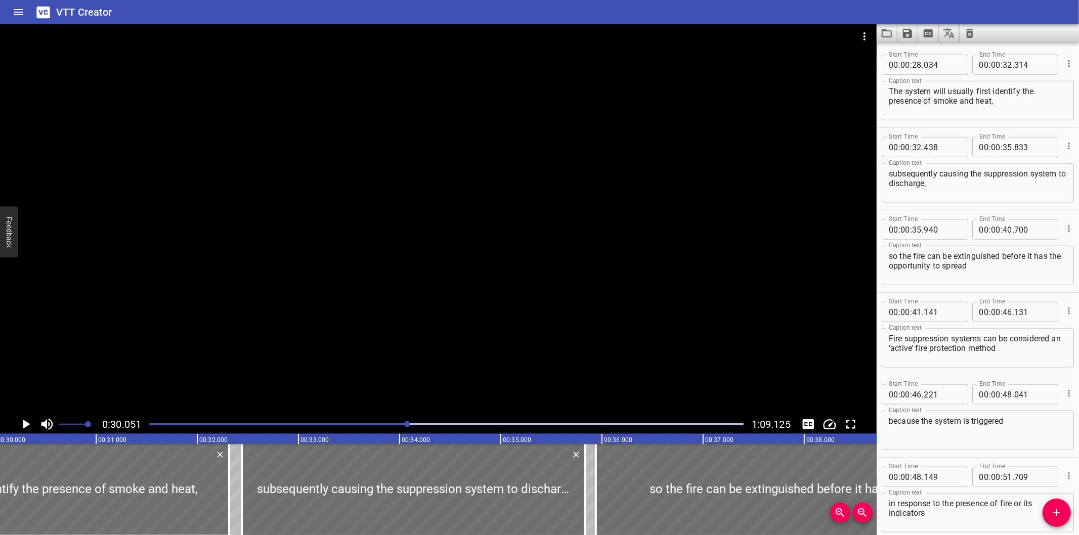
click at [333, 267] on div at bounding box center [438, 219] width 877 height 391
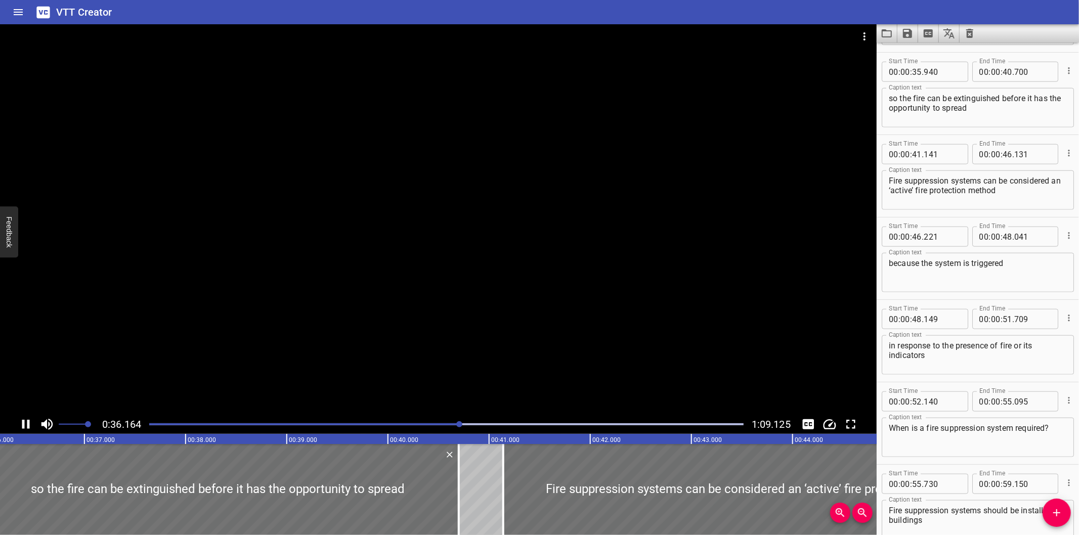
scroll to position [907, 0]
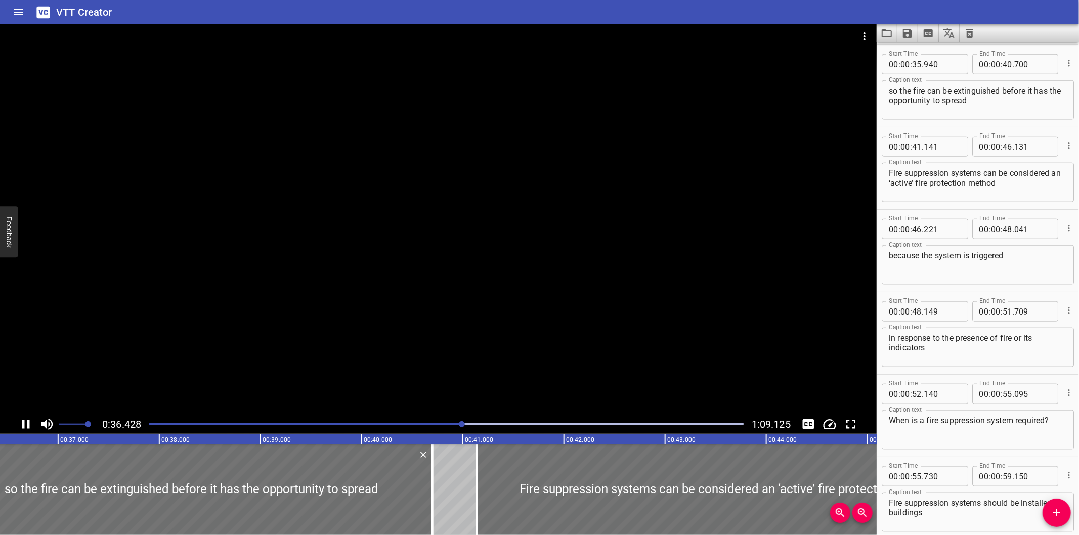
click at [306, 224] on div at bounding box center [438, 219] width 877 height 391
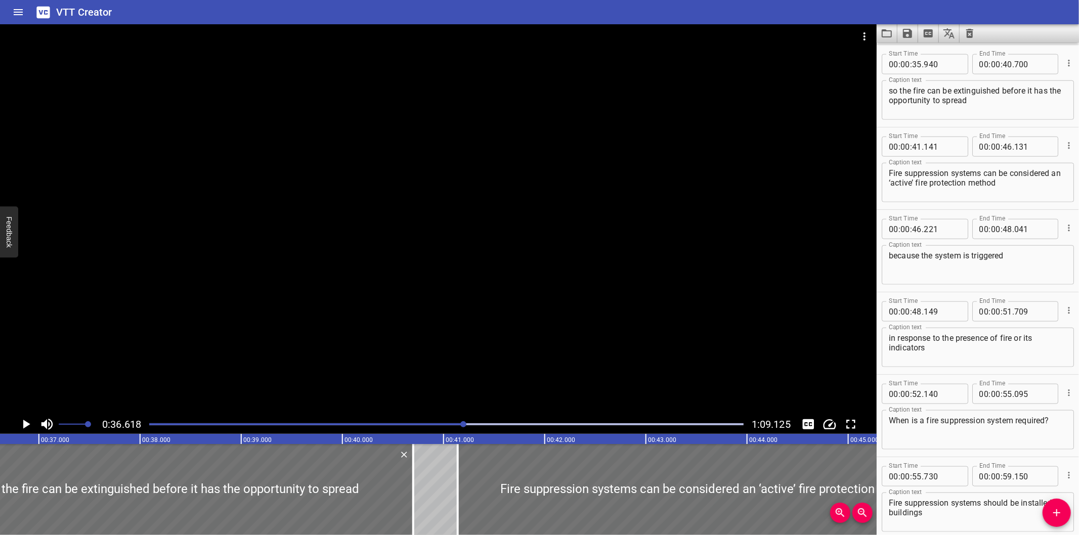
click at [304, 224] on div at bounding box center [438, 219] width 877 height 391
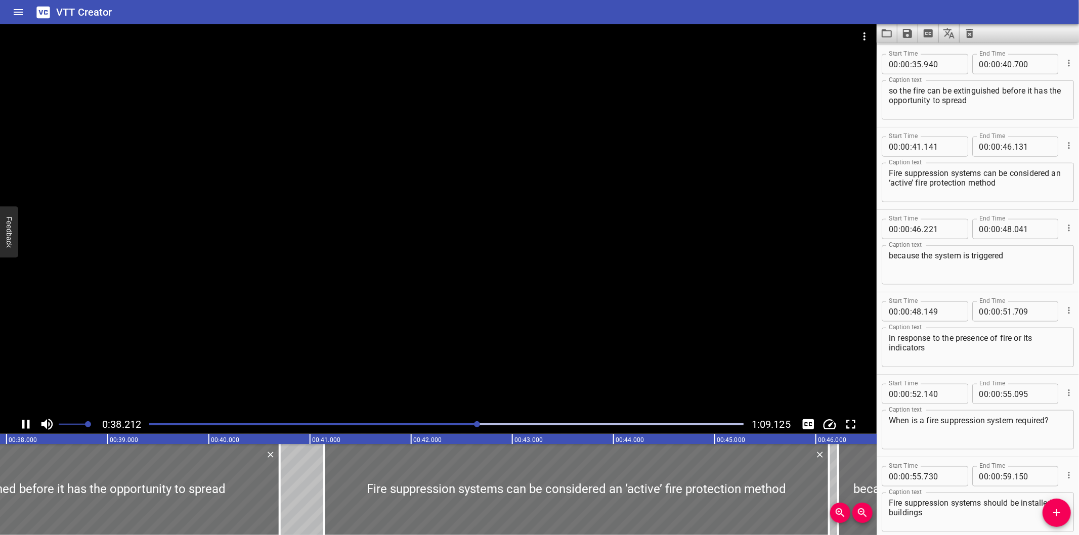
click at [278, 237] on div at bounding box center [438, 219] width 877 height 391
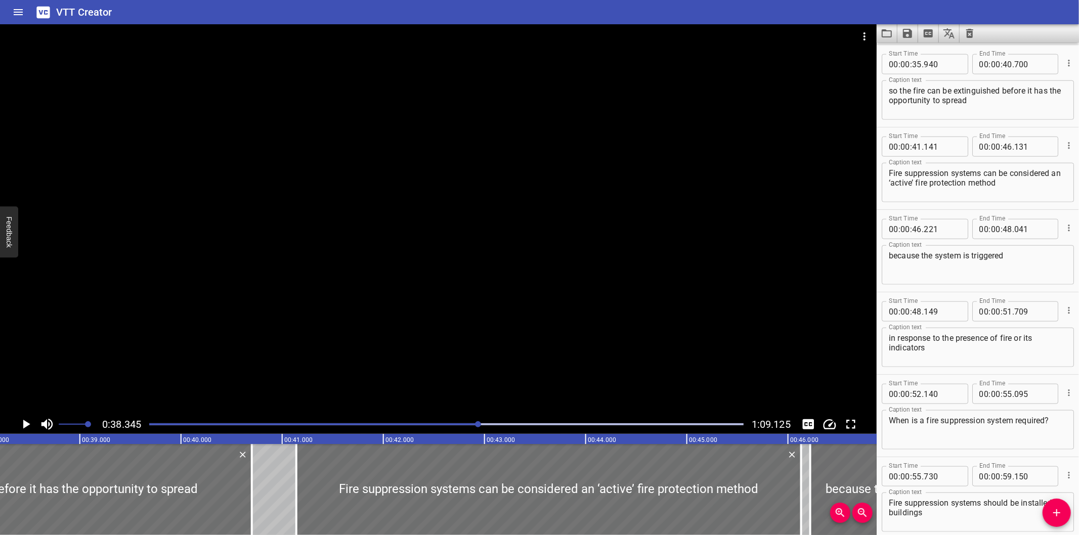
scroll to position [0, 3880]
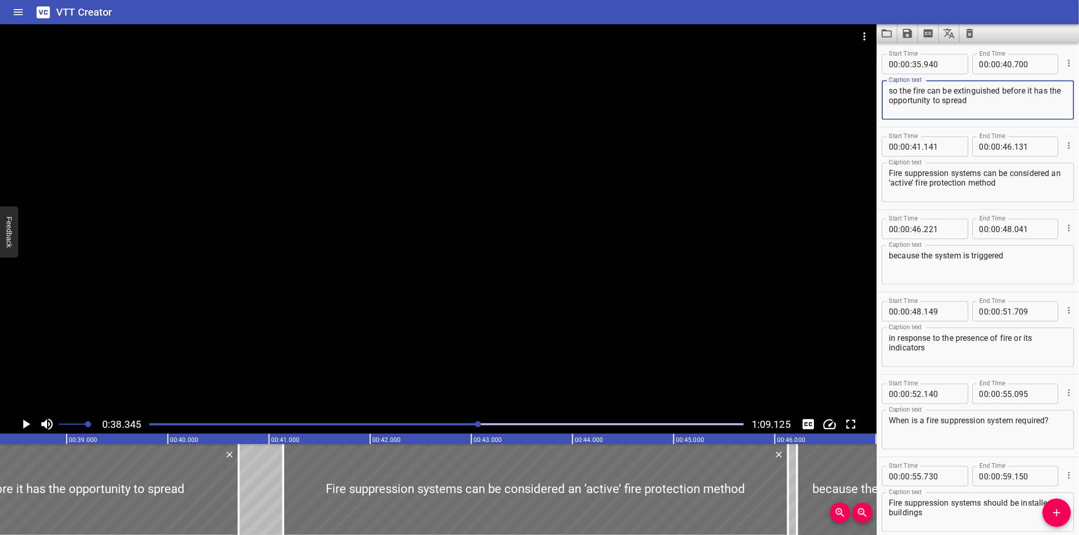
click at [1005, 103] on textarea "so the fire can be extinguished before it has the opportunity to spread​" at bounding box center [978, 100] width 178 height 29
type textarea "so the fire can be extinguished before it has the opportunity to spread​."
click at [574, 147] on div at bounding box center [438, 219] width 877 height 391
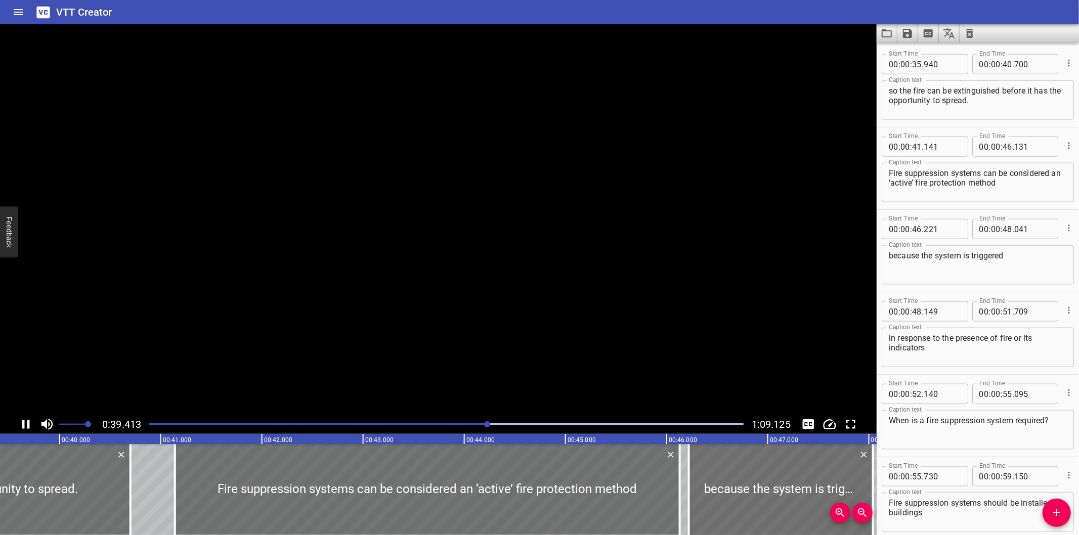
click at [573, 147] on div at bounding box center [438, 219] width 877 height 391
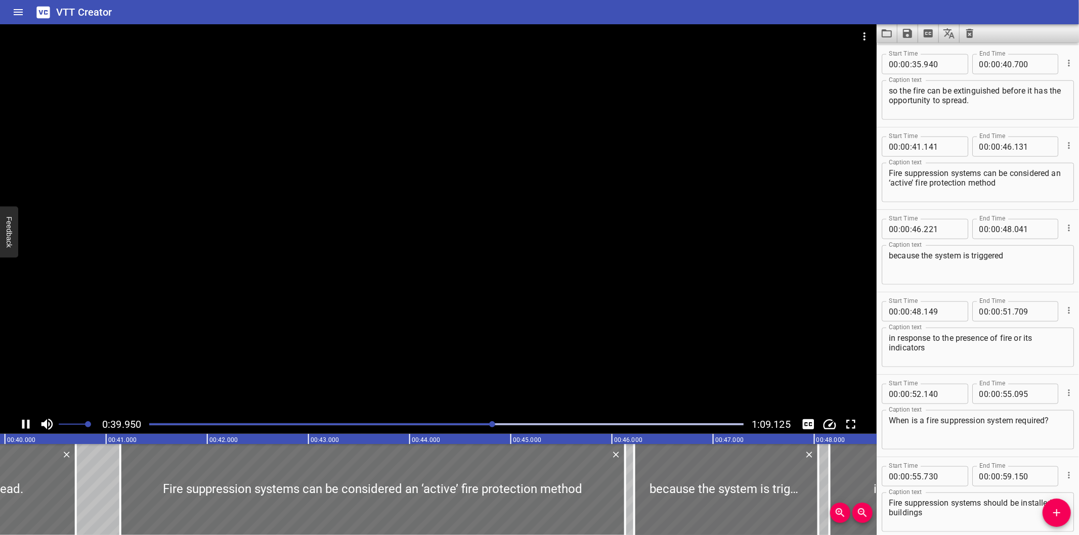
click at [573, 147] on div at bounding box center [438, 219] width 877 height 391
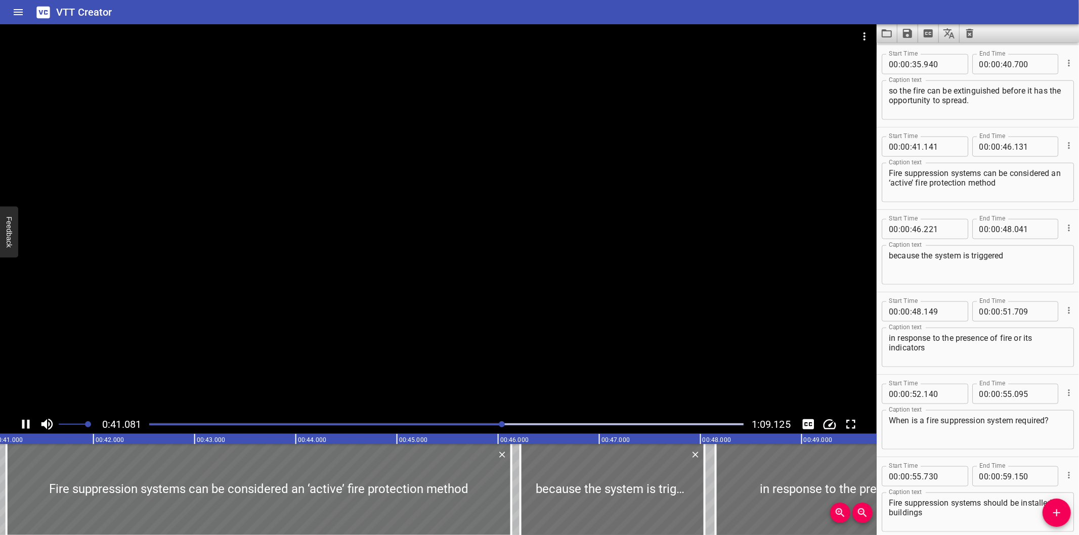
scroll to position [0, 0]
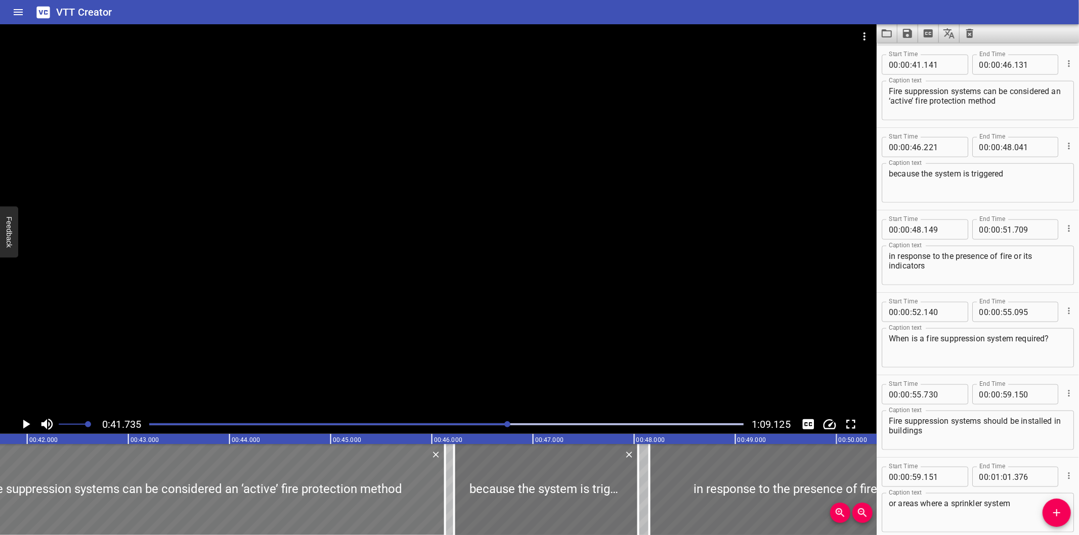
click at [282, 519] on div at bounding box center [192, 489] width 505 height 91
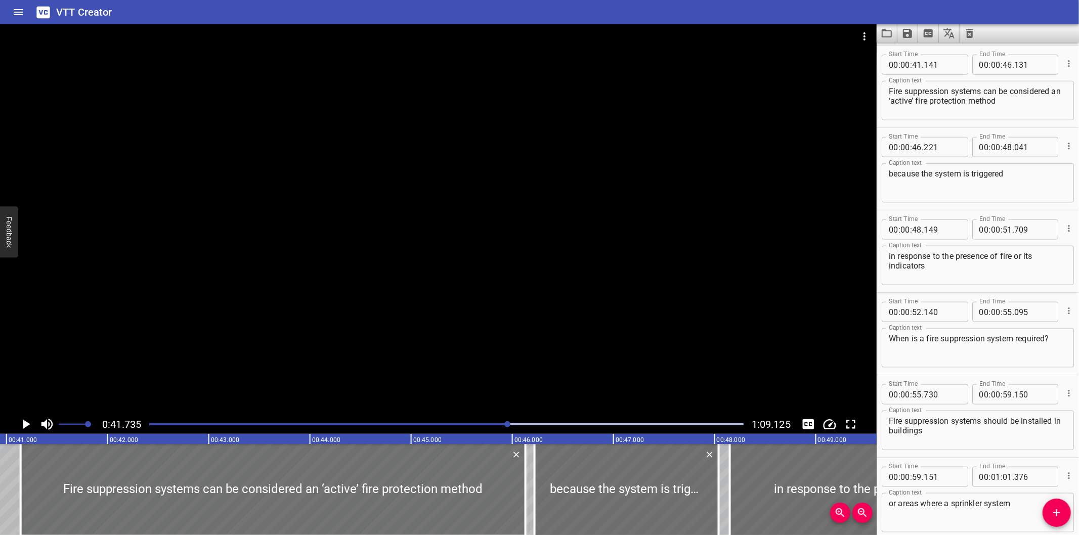
scroll to position [0, 4148]
drag, startPoint x: 936, startPoint y: 372, endPoint x: 926, endPoint y: 371, distance: 9.7
click at [935, 372] on div "Start Time 00 : 00 : 52 . 140 Start Time End Time 00 : 00 : 55 . 095 End Time C…" at bounding box center [978, 334] width 202 height 82
click at [378, 316] on div at bounding box center [438, 219] width 877 height 391
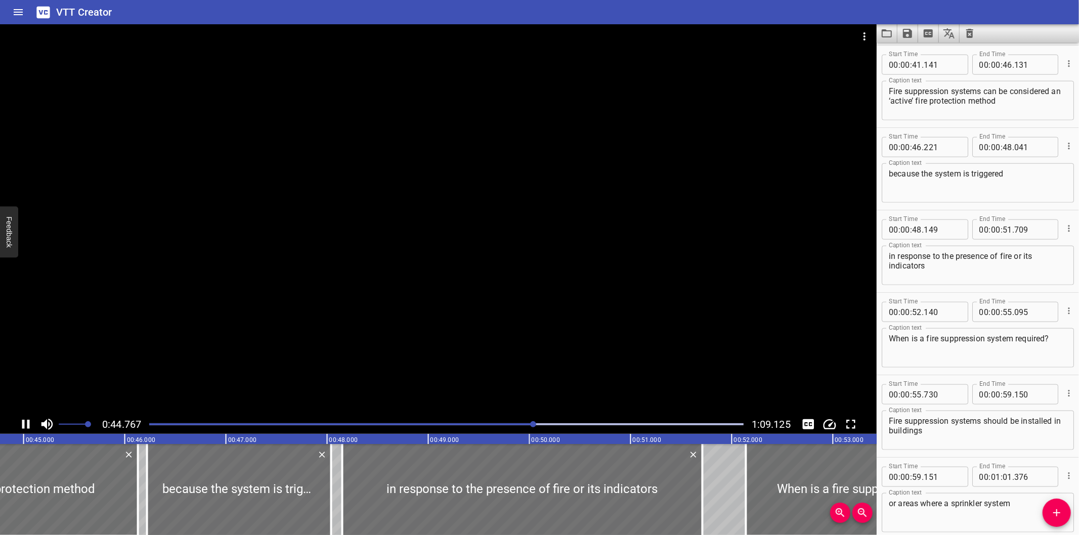
drag, startPoint x: 301, startPoint y: 305, endPoint x: 310, endPoint y: 320, distance: 17.7
click at [301, 305] on div at bounding box center [438, 219] width 877 height 391
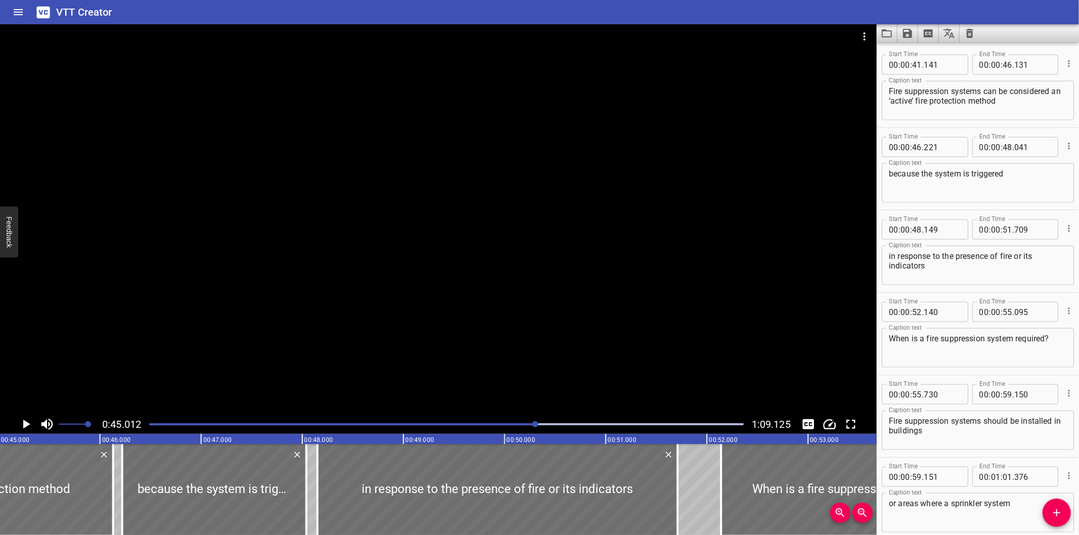
click at [529, 420] on div at bounding box center [446, 424] width 607 height 14
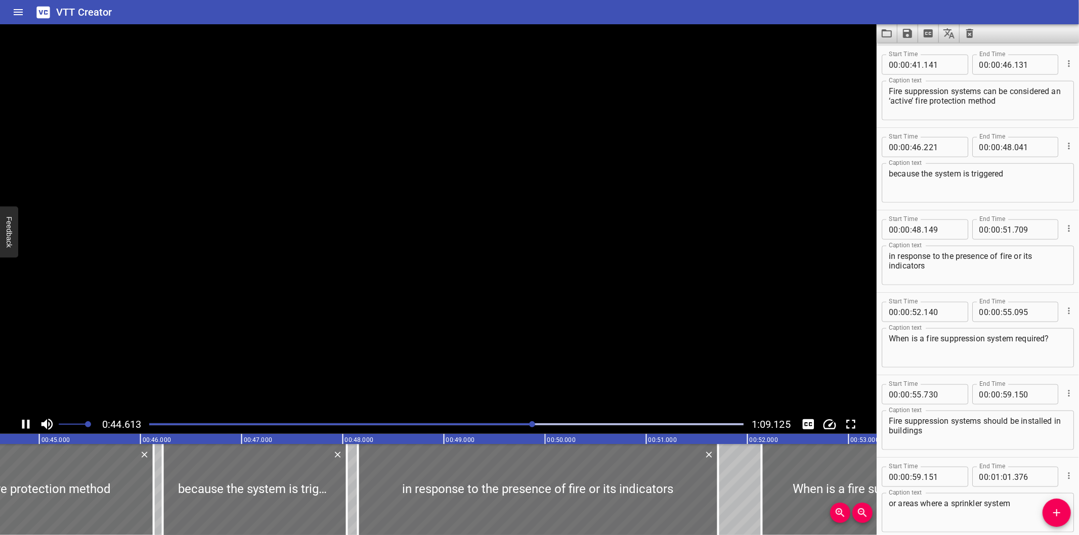
click at [526, 421] on div at bounding box center [446, 424] width 607 height 14
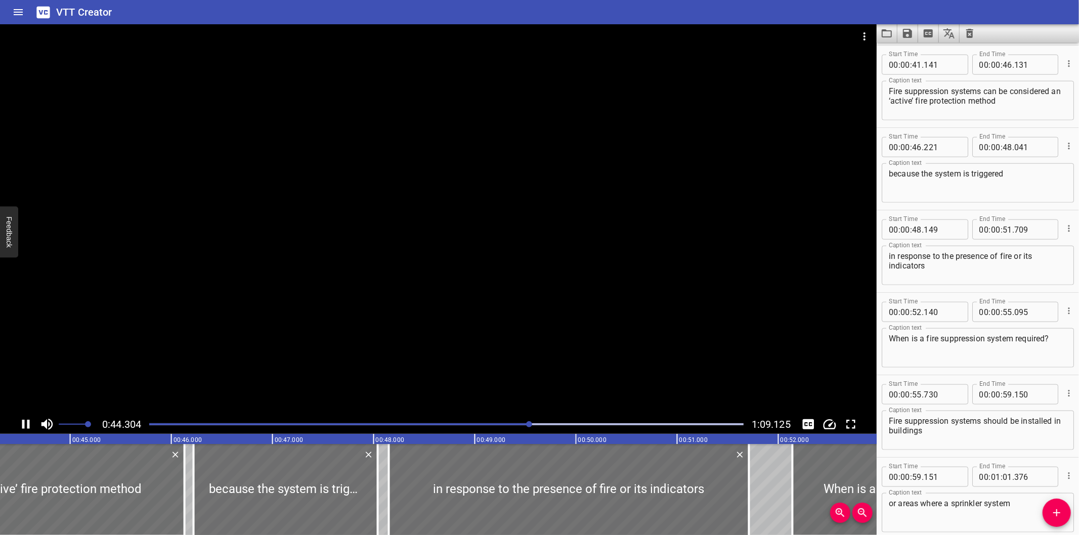
click at [522, 423] on div at bounding box center [446, 424] width 607 height 14
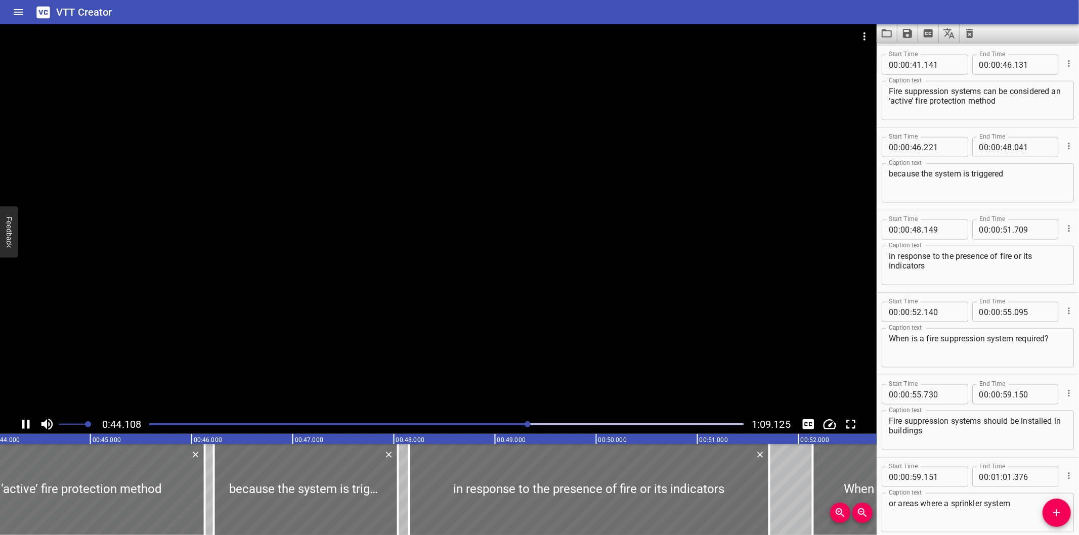
click at [522, 423] on div at bounding box center [446, 424] width 607 height 14
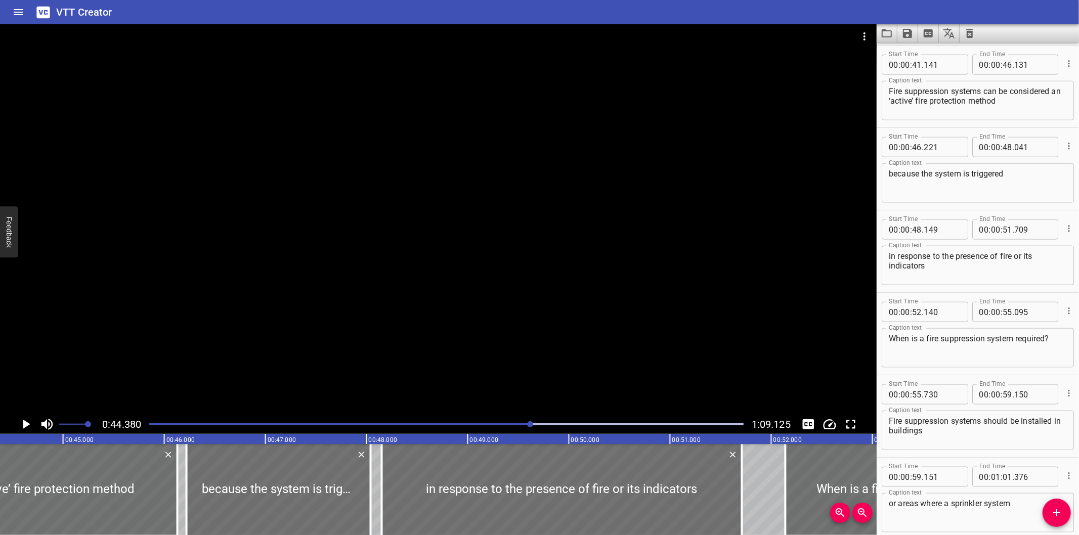
click at [522, 423] on div at bounding box center [446, 424] width 607 height 14
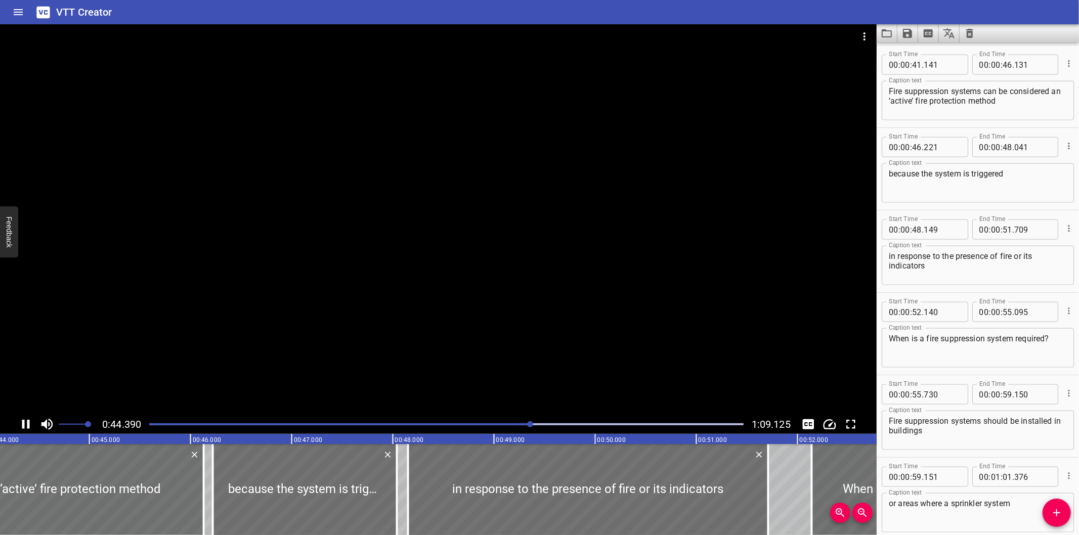
click at [511, 428] on div at bounding box center [446, 424] width 607 height 14
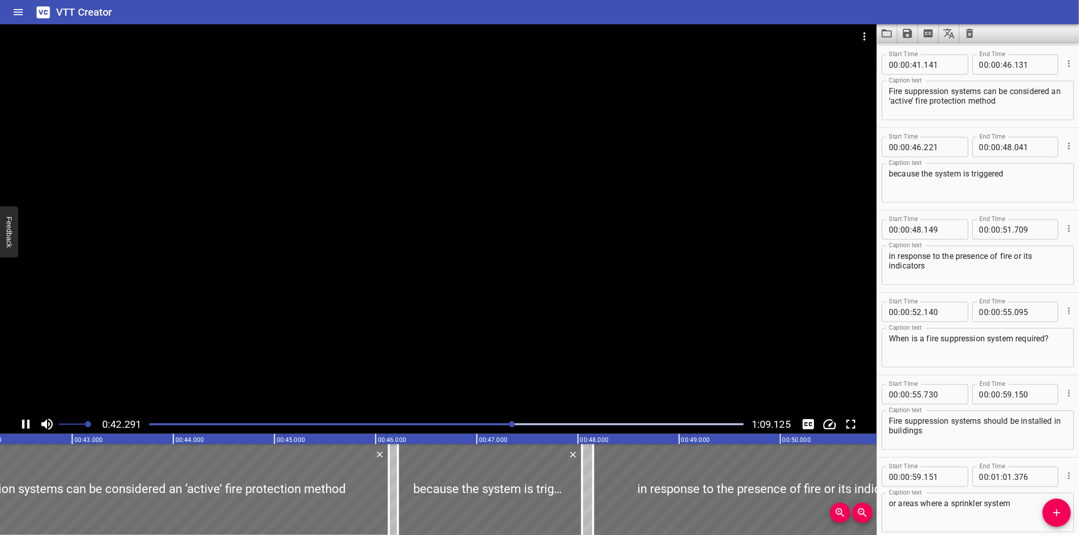
click at [497, 430] on div at bounding box center [446, 424] width 607 height 14
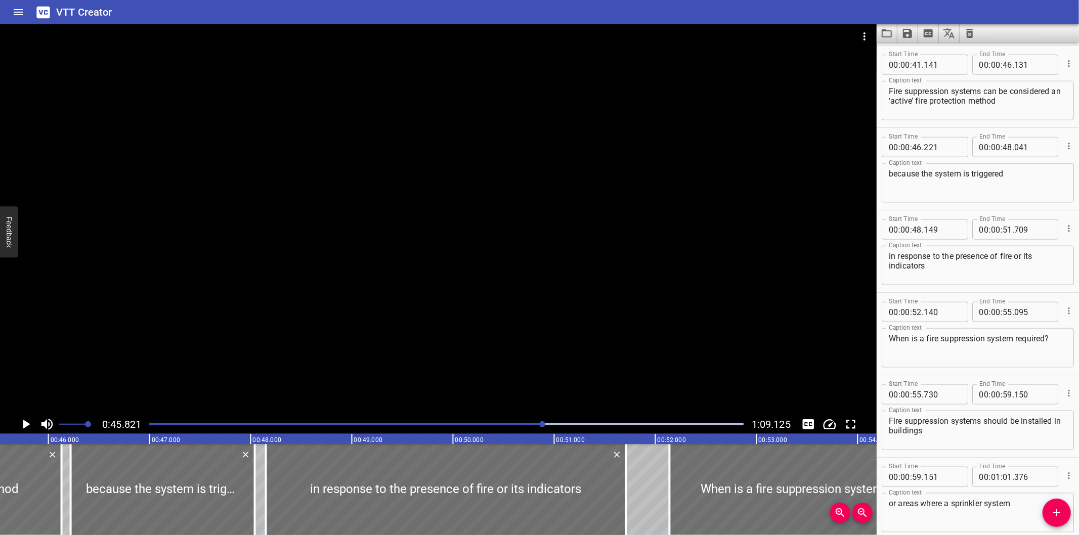
scroll to position [0, 4637]
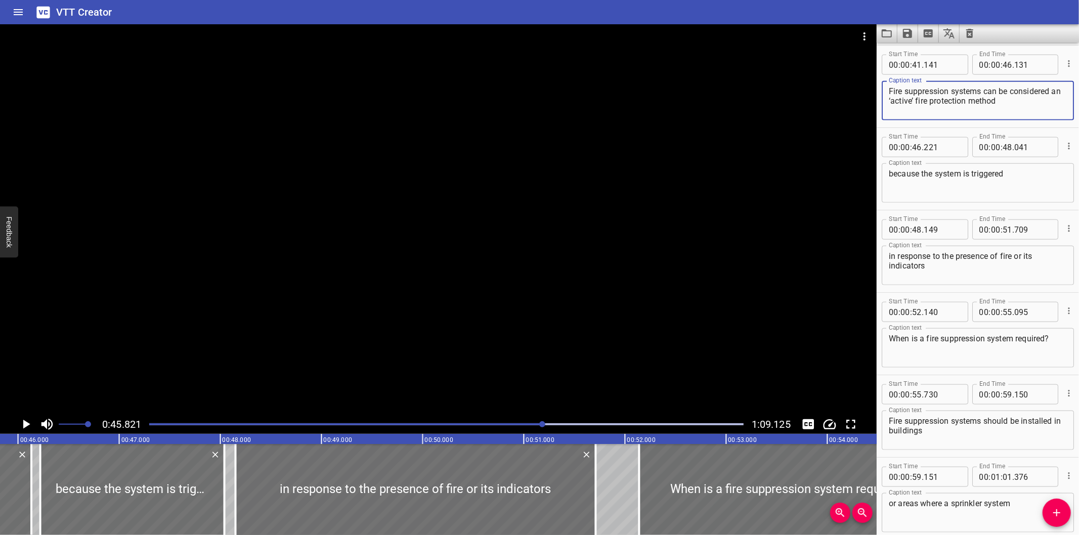
click at [888, 100] on div "Fire suppression systems can be considered an ‘active’ fire protection method C…" at bounding box center [978, 100] width 192 height 39
type textarea "Fire suppression systems can be considered in ‘active’ fire protection method"
click at [335, 325] on div at bounding box center [438, 219] width 877 height 391
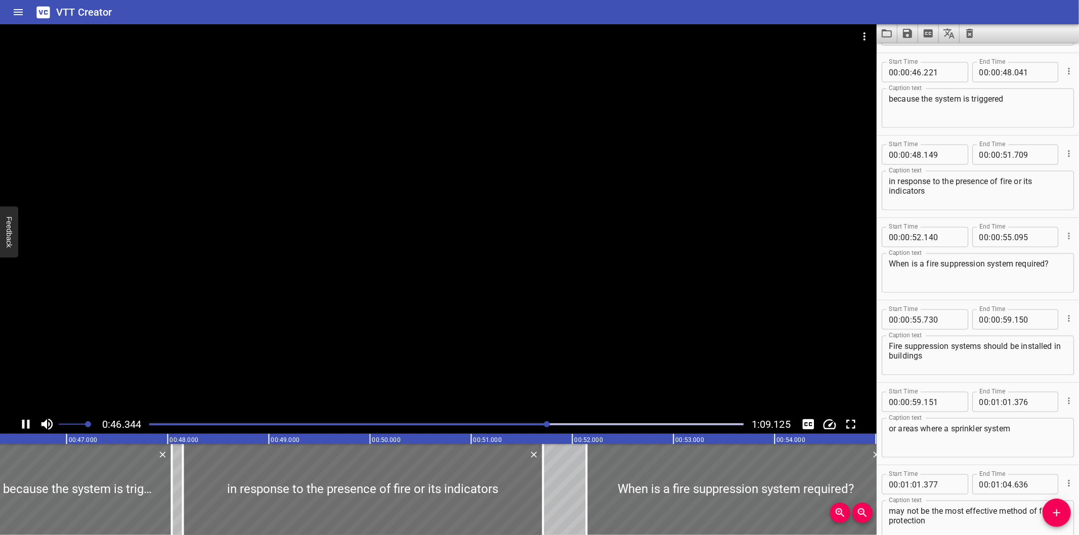
scroll to position [1071, 0]
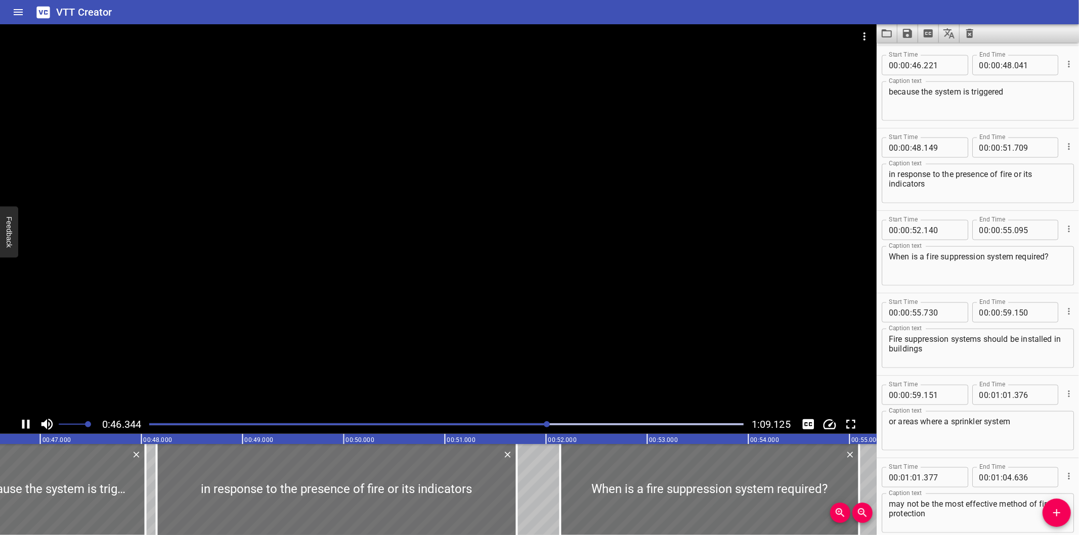
click at [363, 254] on div at bounding box center [438, 219] width 877 height 391
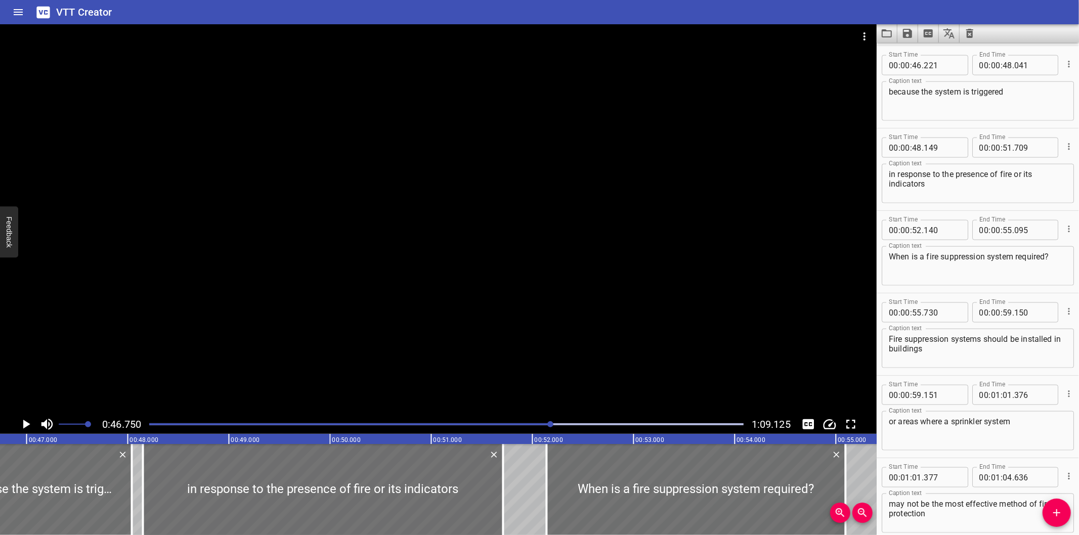
scroll to position [0, 4731]
click at [380, 276] on div at bounding box center [438, 219] width 877 height 391
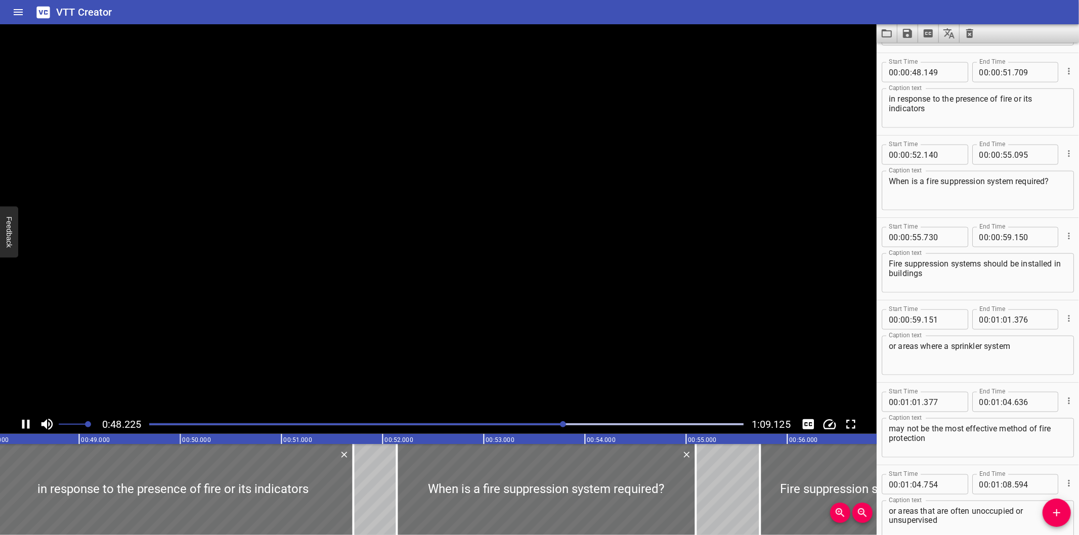
scroll to position [1154, 0]
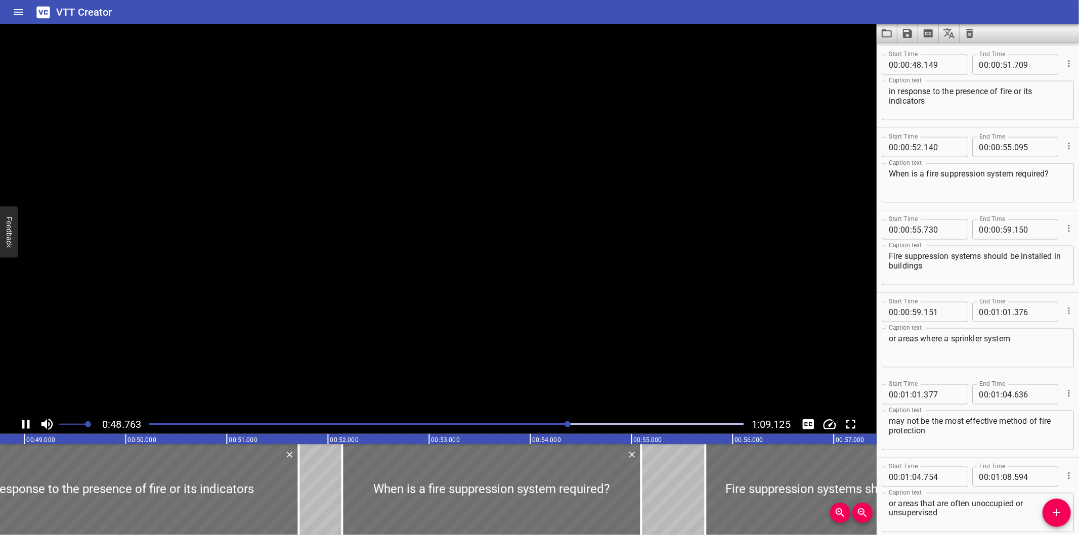
click at [380, 276] on video at bounding box center [438, 219] width 877 height 391
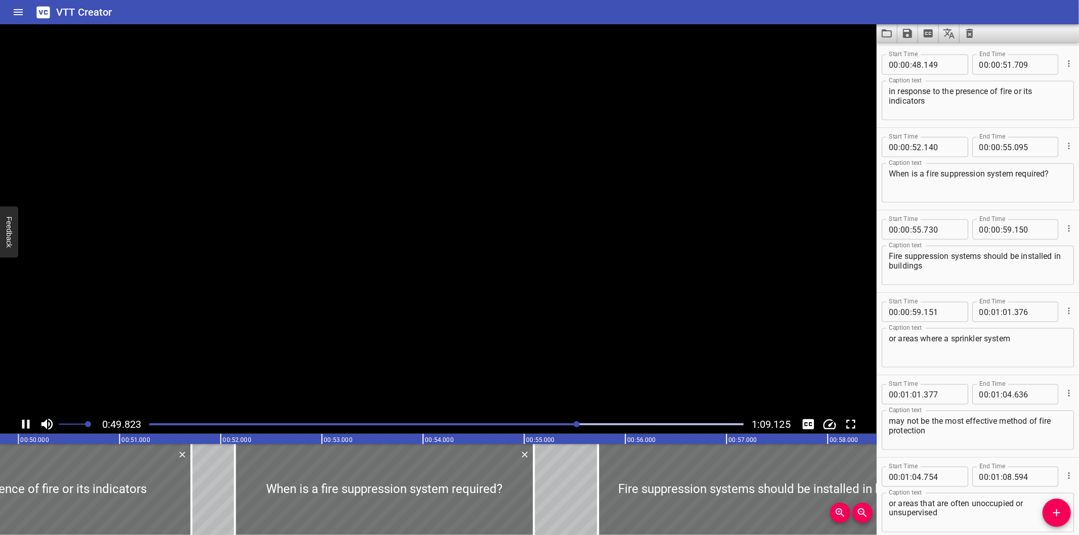
click at [374, 280] on div at bounding box center [438, 219] width 877 height 391
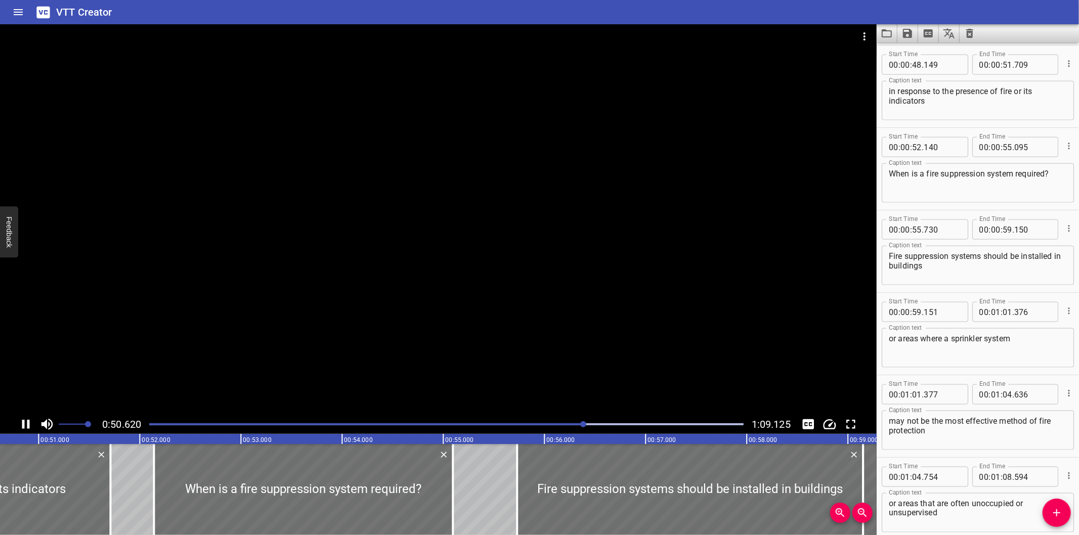
click at [376, 311] on div at bounding box center [438, 219] width 877 height 391
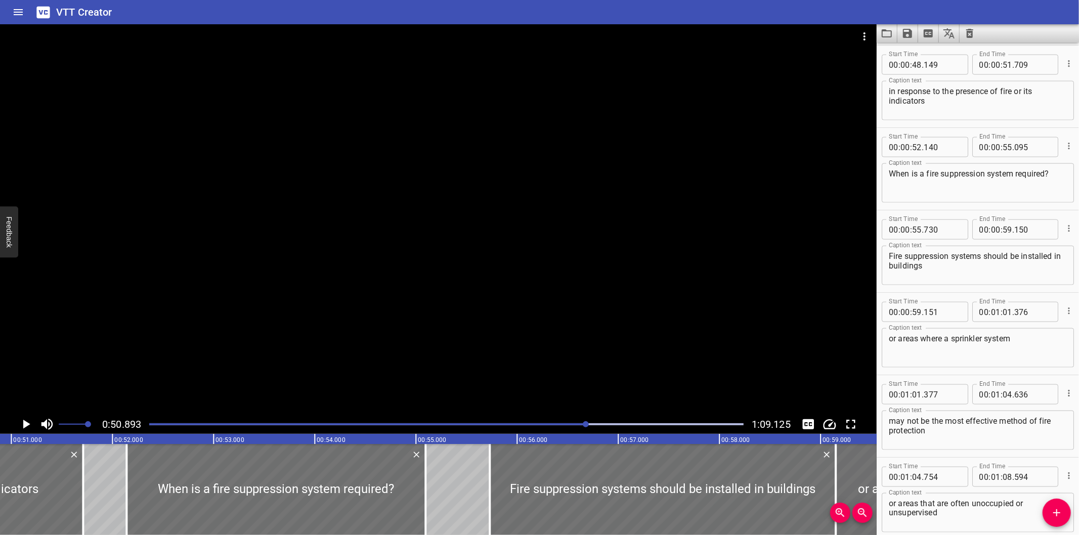
click at [1005, 104] on textarea "in response to the presence of fire or its indicators" at bounding box center [978, 101] width 178 height 29
type textarea "in response to the presence of fire or its indicators."
click at [564, 427] on div at bounding box center [446, 424] width 607 height 14
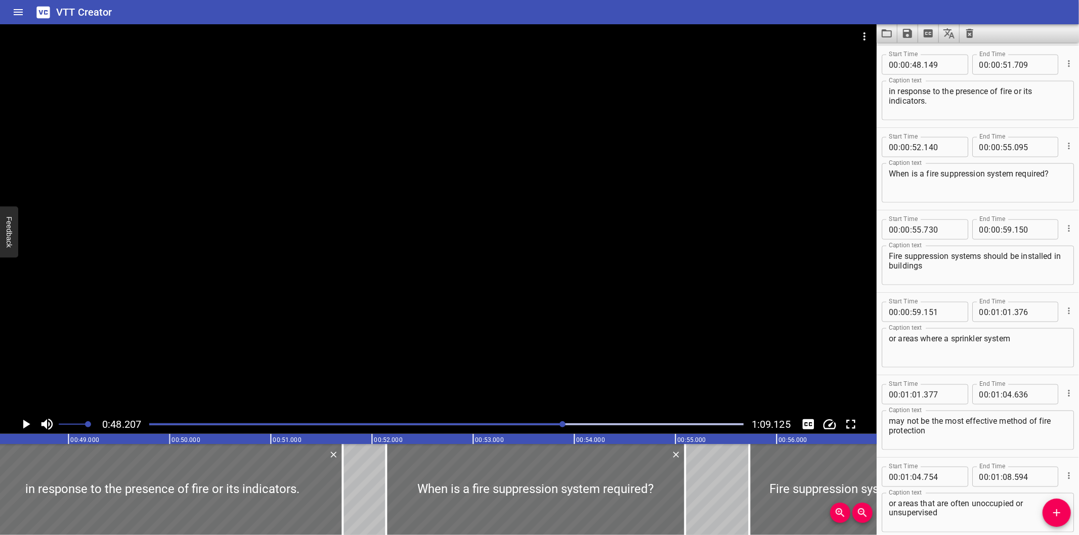
scroll to position [0, 4878]
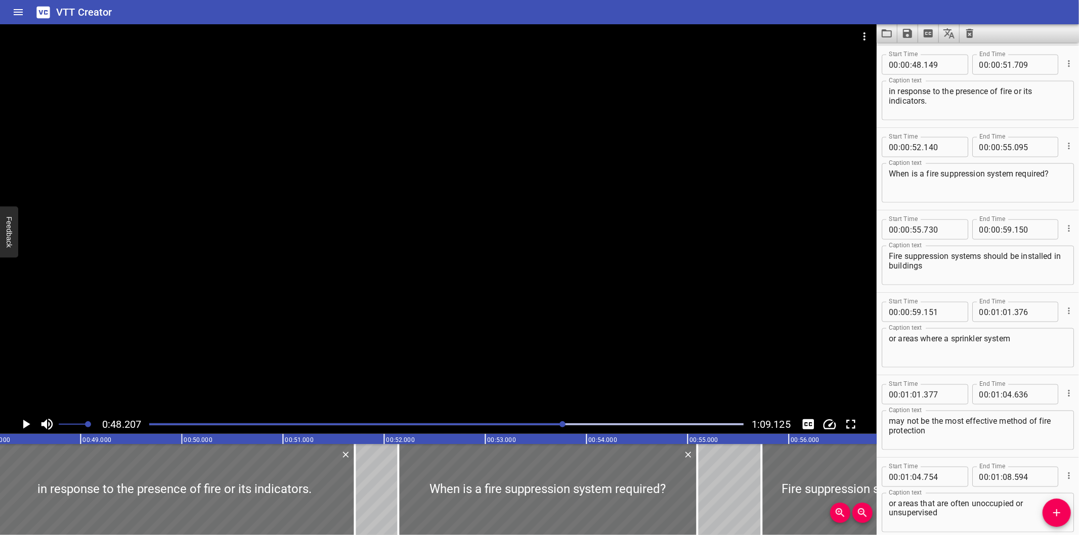
click at [557, 349] on div at bounding box center [438, 219] width 877 height 391
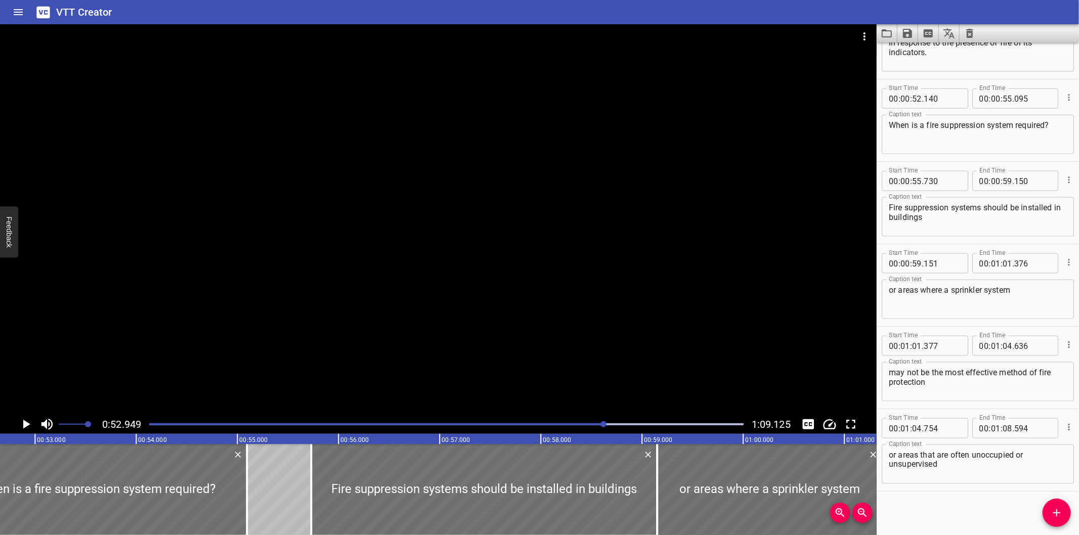
scroll to position [0, 5358]
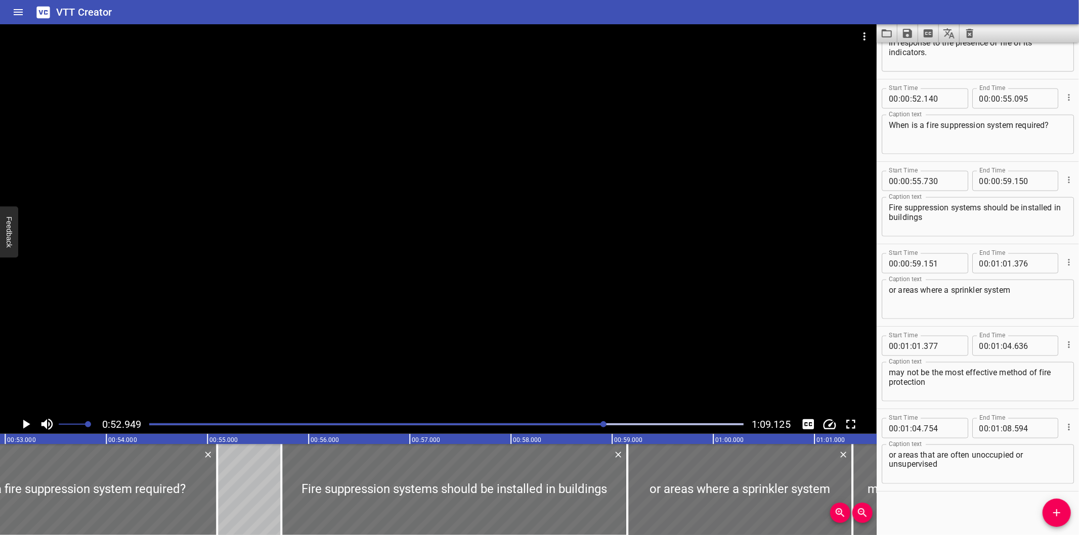
click at [358, 281] on div at bounding box center [438, 219] width 877 height 391
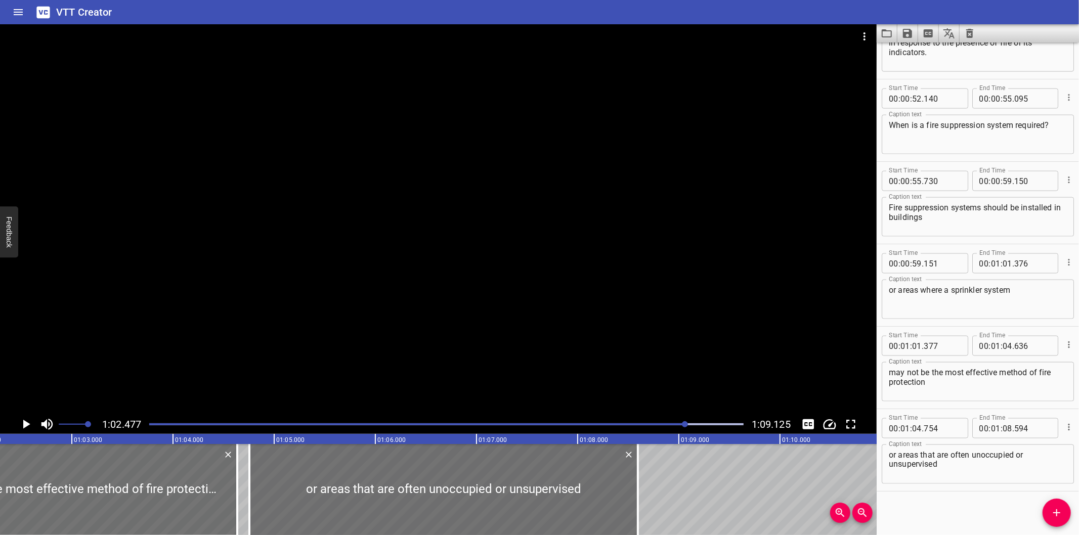
scroll to position [0, 6322]
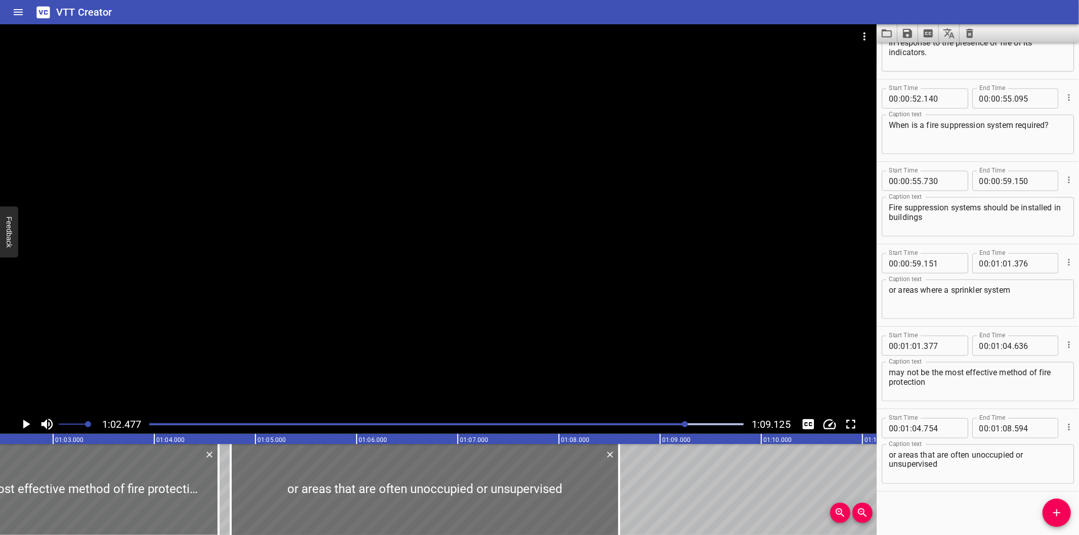
click at [973, 383] on textarea "may not be the most effective method of fire protection" at bounding box center [978, 382] width 178 height 29
type textarea "may not be the most effective method of fire protection,"
click at [486, 294] on div at bounding box center [438, 219] width 877 height 391
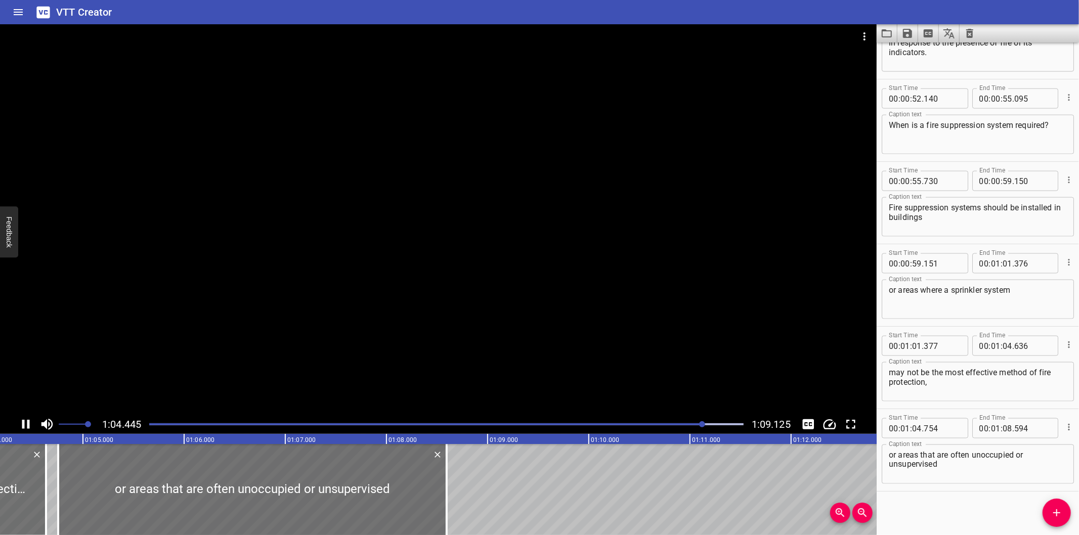
scroll to position [0, 6525]
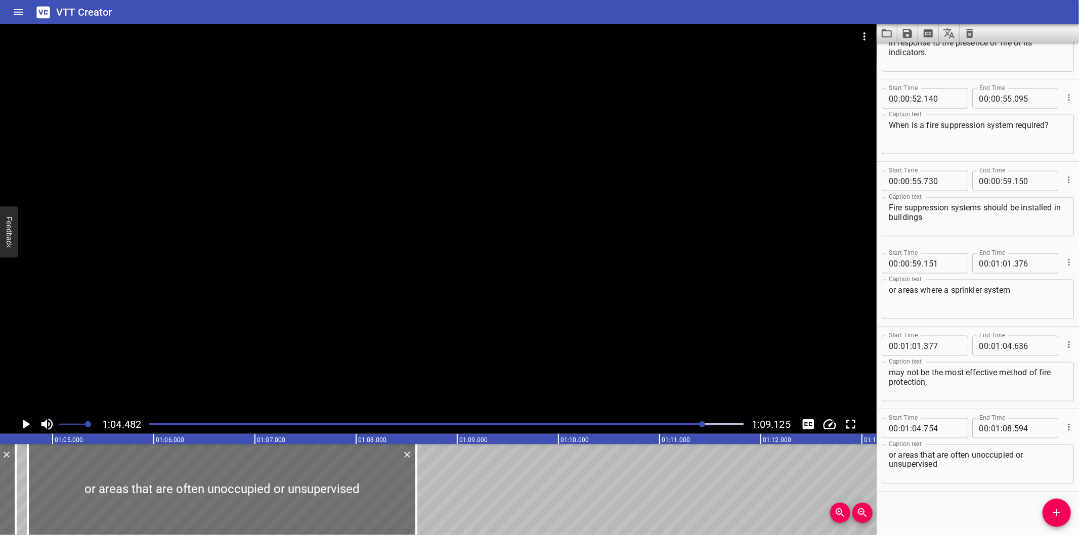
click at [146, 426] on div at bounding box center [446, 424] width 607 height 14
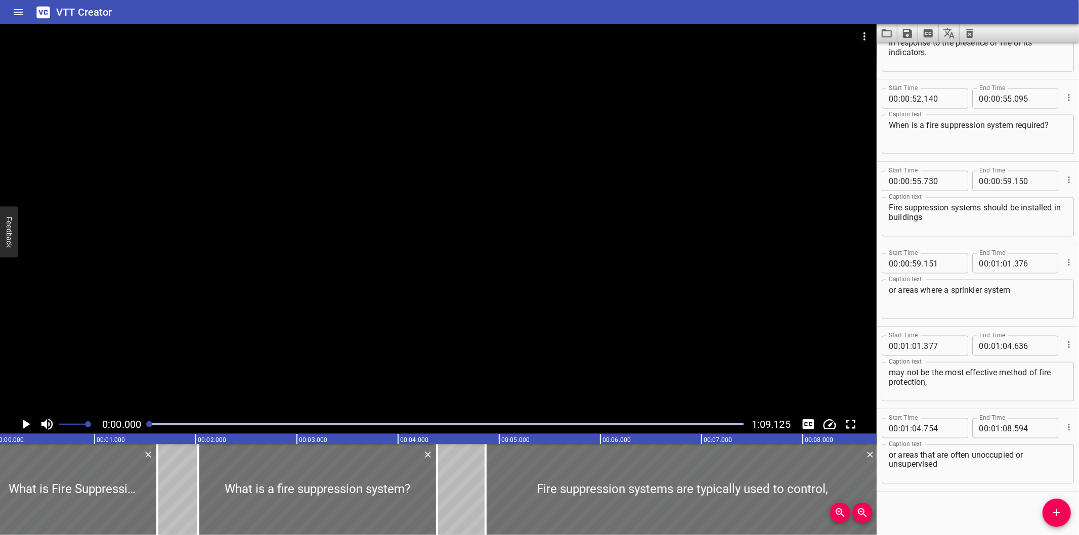
scroll to position [0, 0]
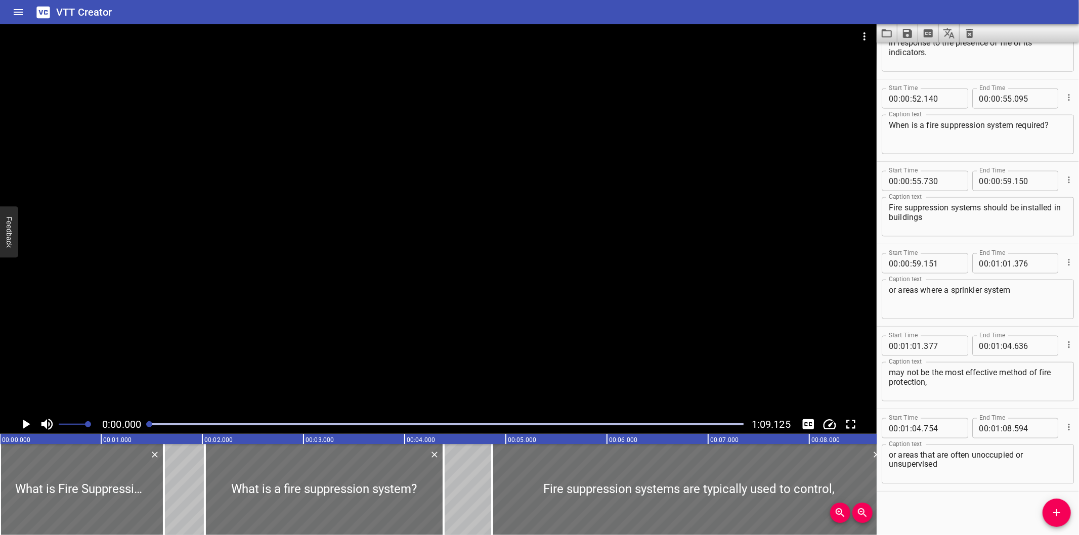
click at [249, 260] on div at bounding box center [438, 219] width 877 height 391
click at [178, 267] on div at bounding box center [438, 219] width 877 height 391
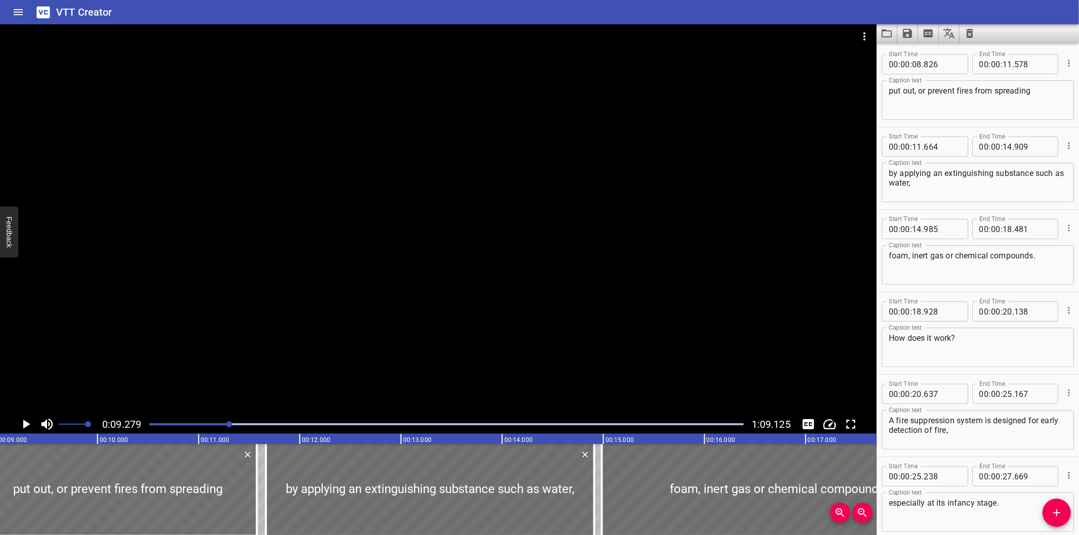
scroll to position [0, 939]
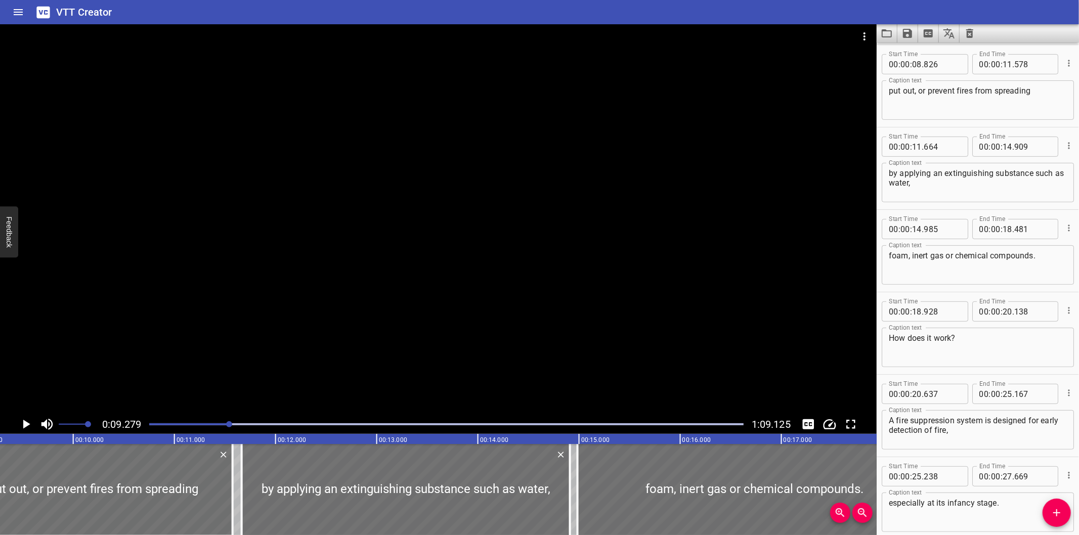
click at [284, 207] on div at bounding box center [438, 219] width 877 height 391
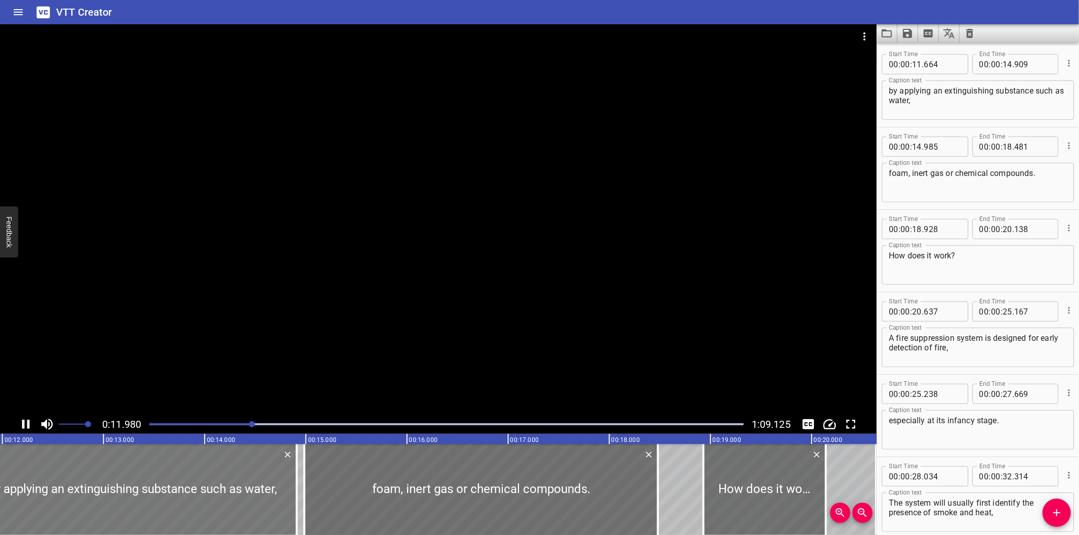
scroll to position [0, 1232]
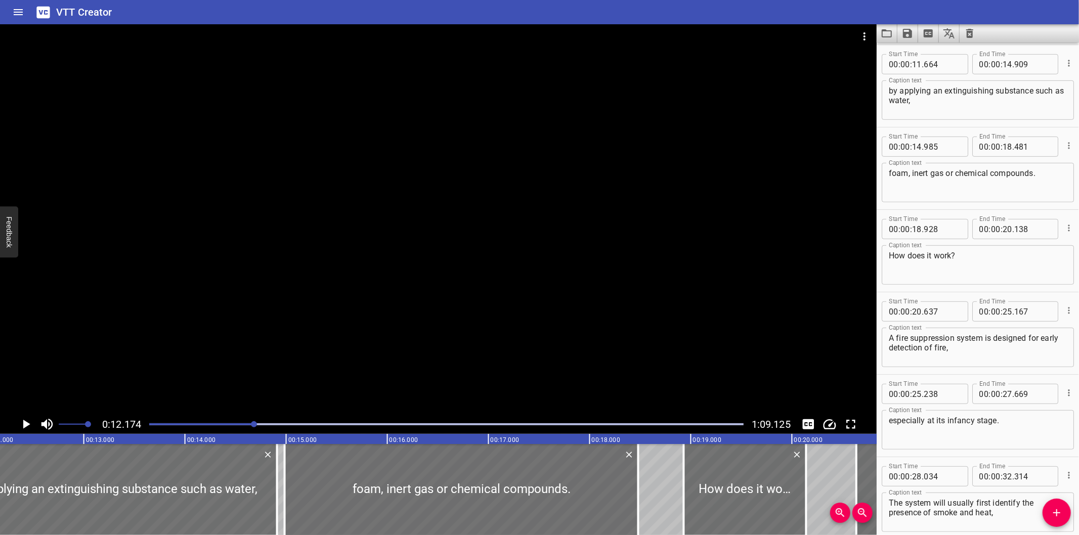
click at [284, 313] on div at bounding box center [438, 219] width 877 height 391
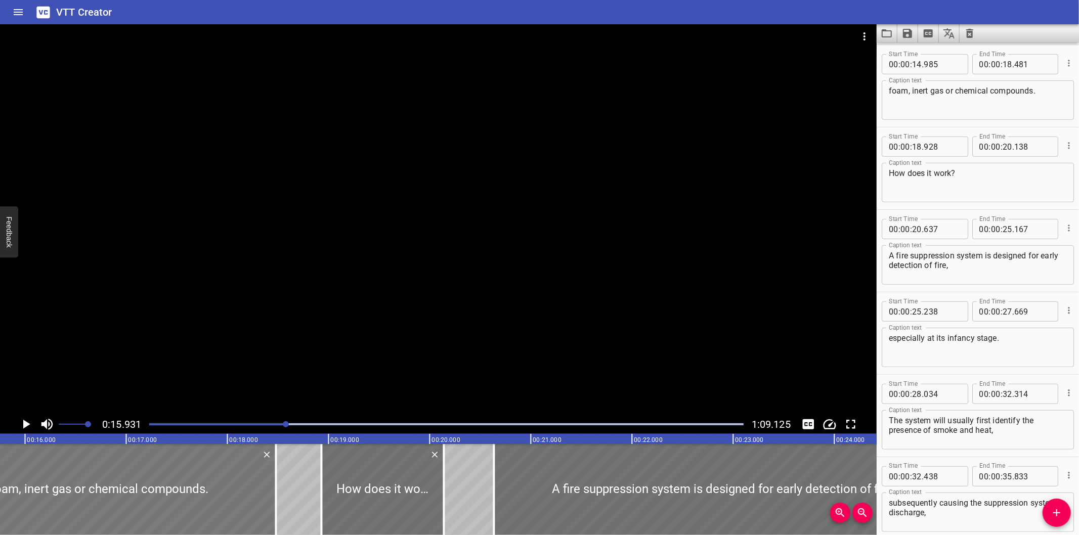
scroll to position [0, 1612]
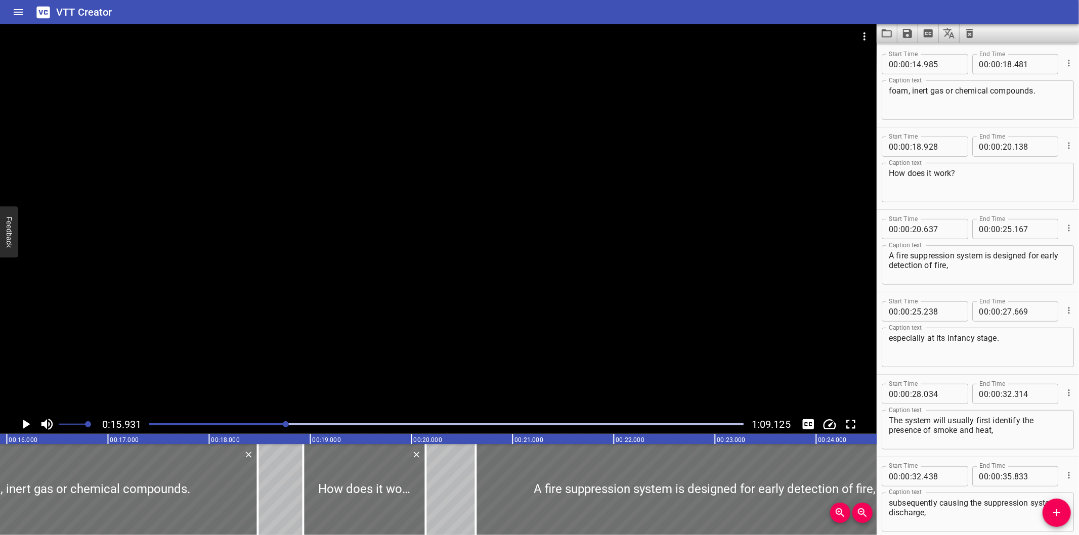
click at [319, 351] on div at bounding box center [438, 219] width 877 height 391
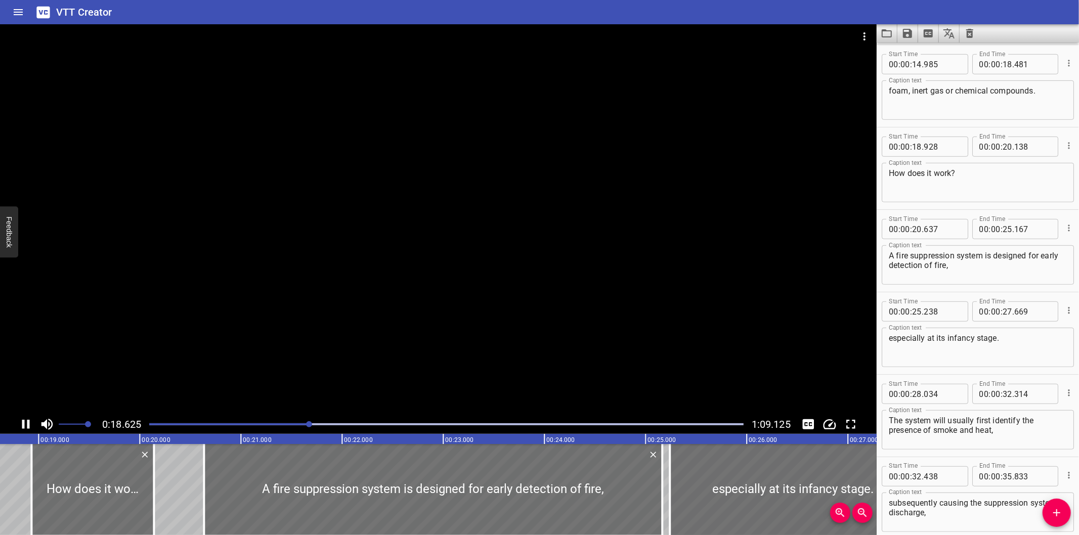
scroll to position [0, 1904]
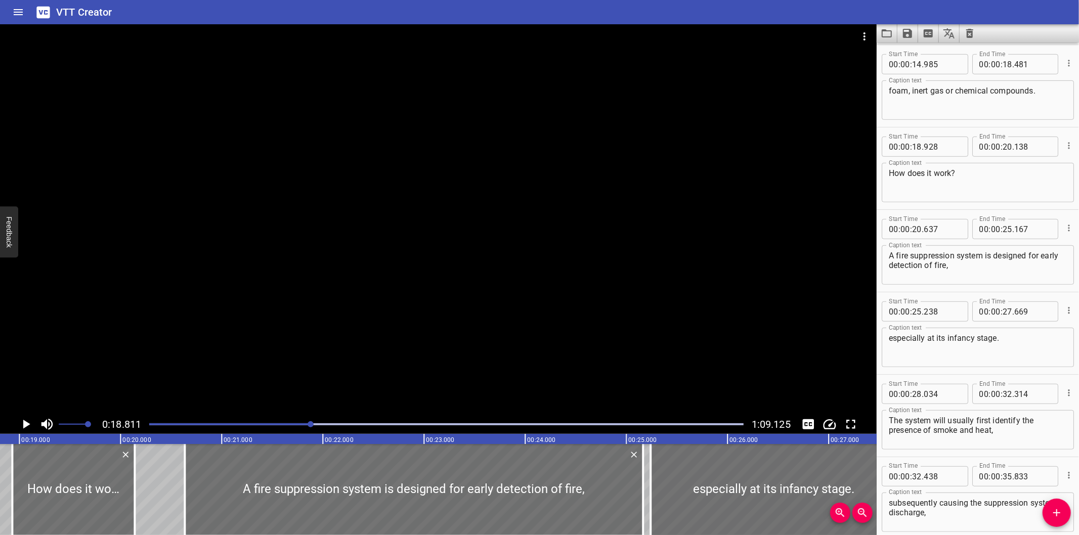
click at [322, 317] on div at bounding box center [438, 219] width 877 height 391
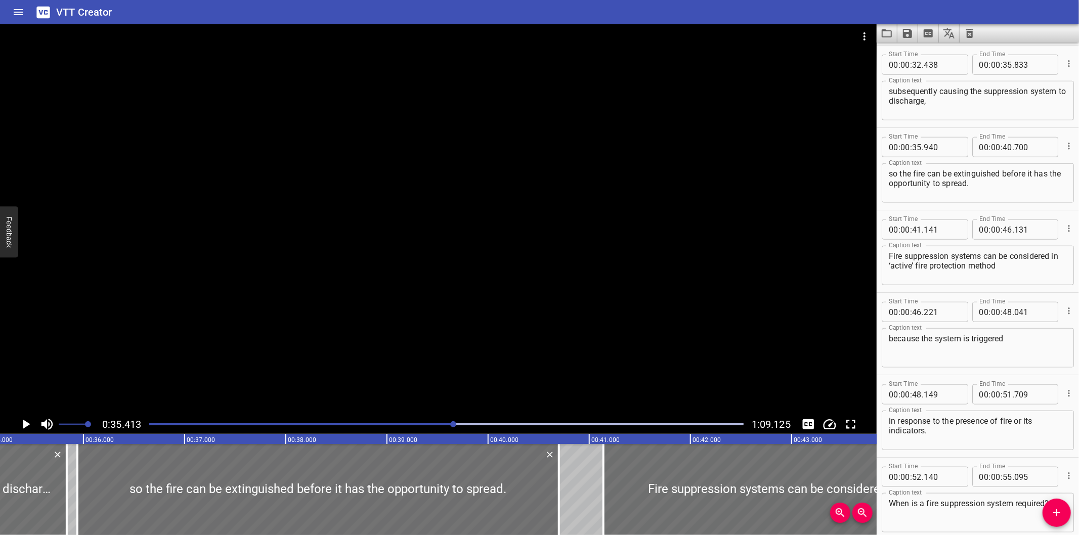
scroll to position [0, 3583]
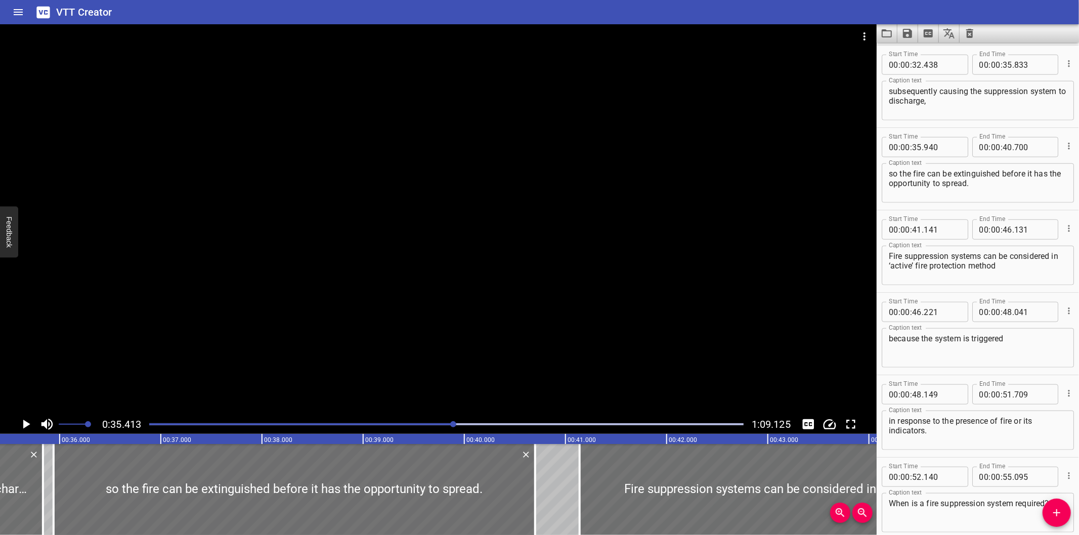
click at [473, 316] on div at bounding box center [438, 219] width 877 height 391
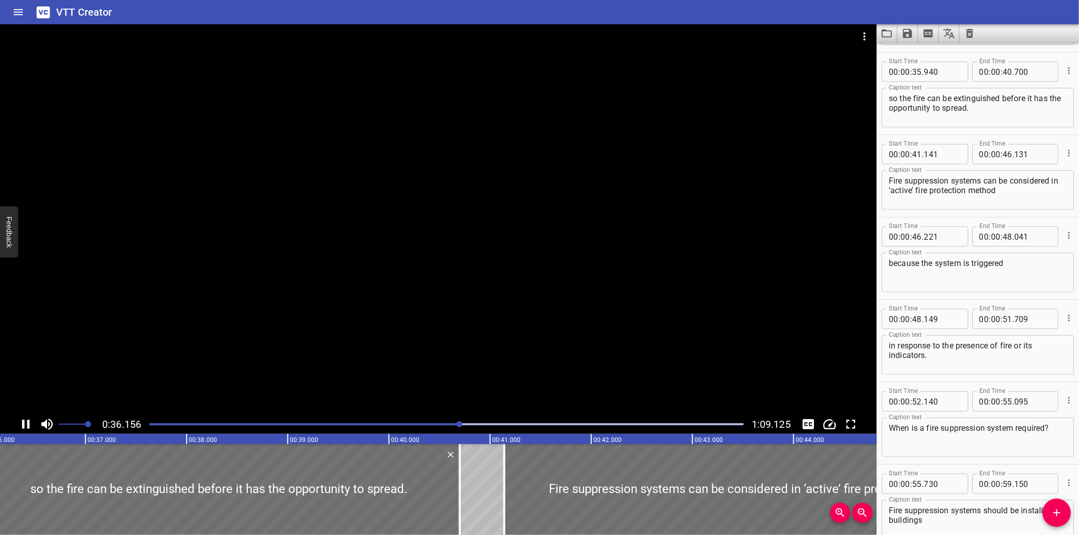
scroll to position [907, 0]
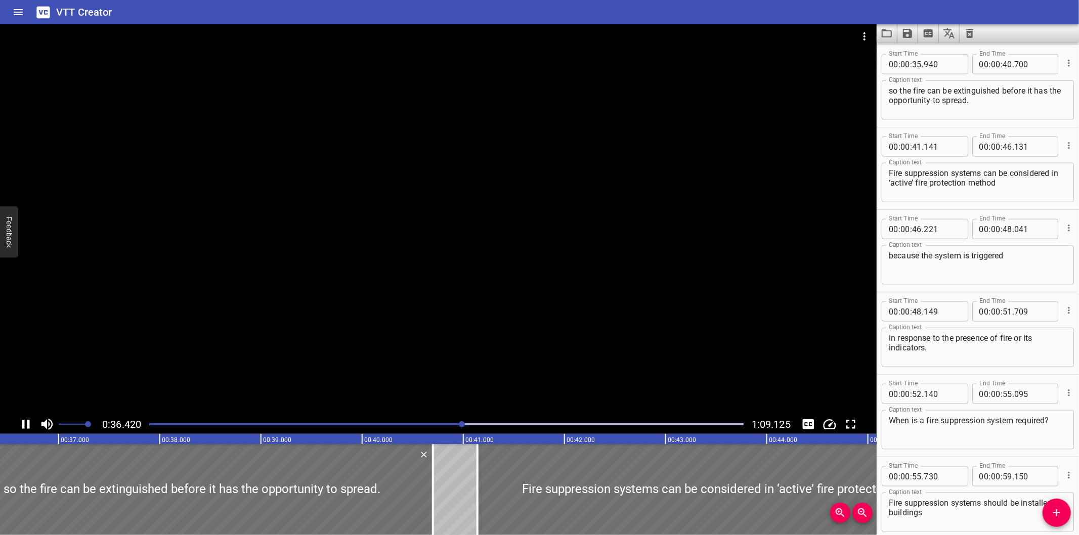
click at [454, 287] on div at bounding box center [438, 219] width 877 height 391
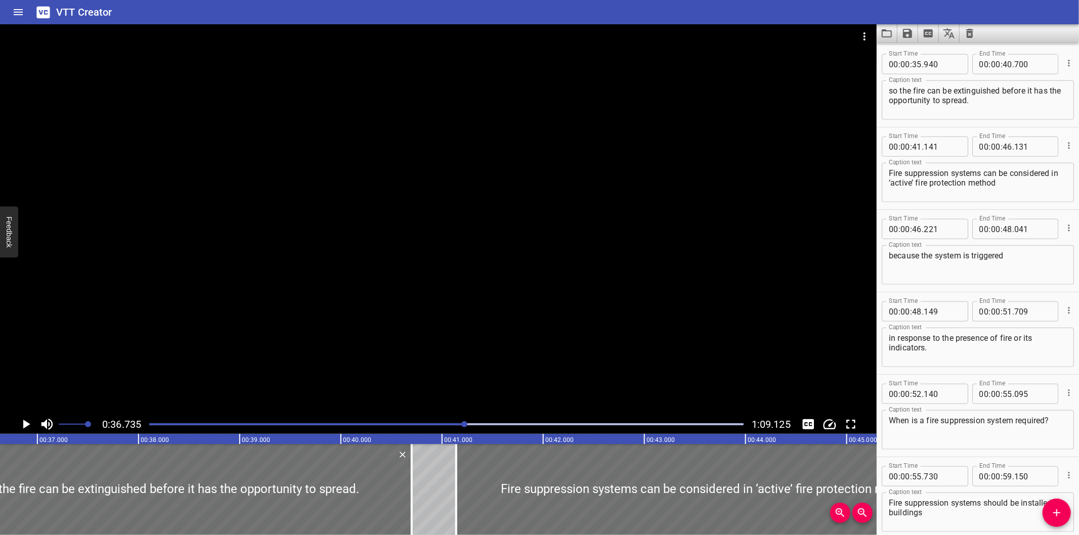
scroll to position [0, 3717]
click at [450, 289] on div at bounding box center [438, 219] width 877 height 391
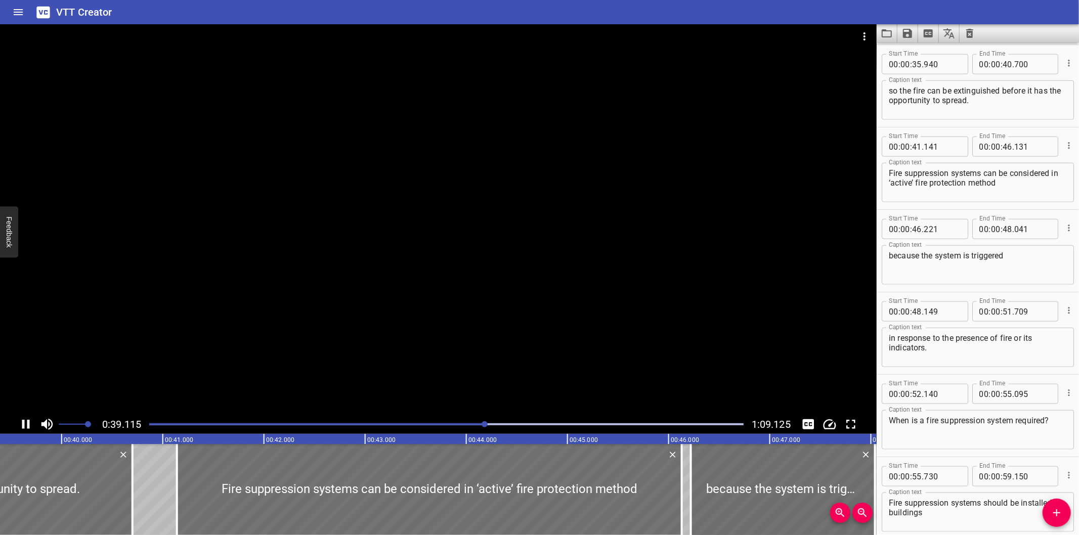
click at [451, 275] on div at bounding box center [438, 219] width 877 height 391
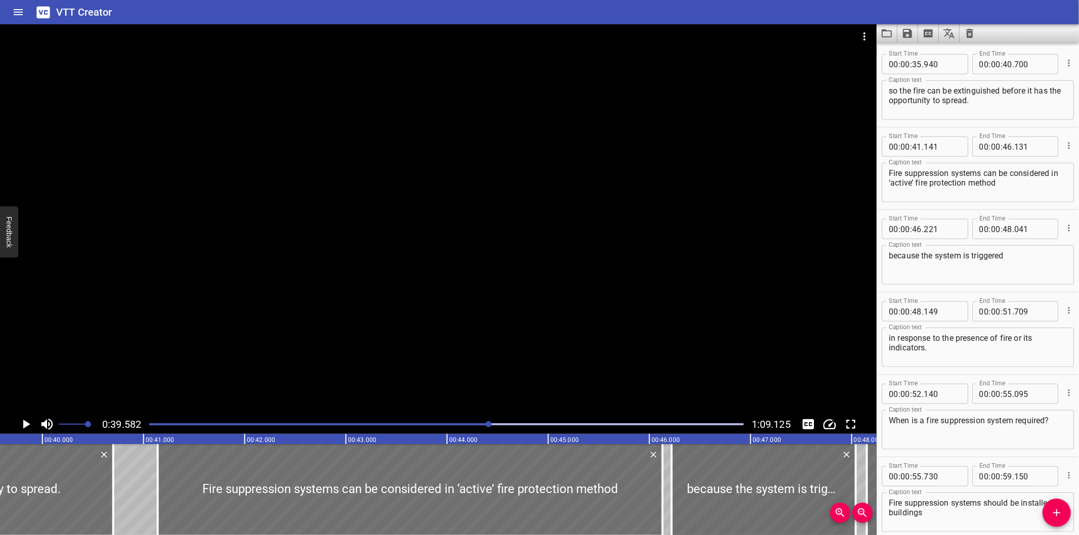
click at [451, 277] on div at bounding box center [438, 219] width 877 height 391
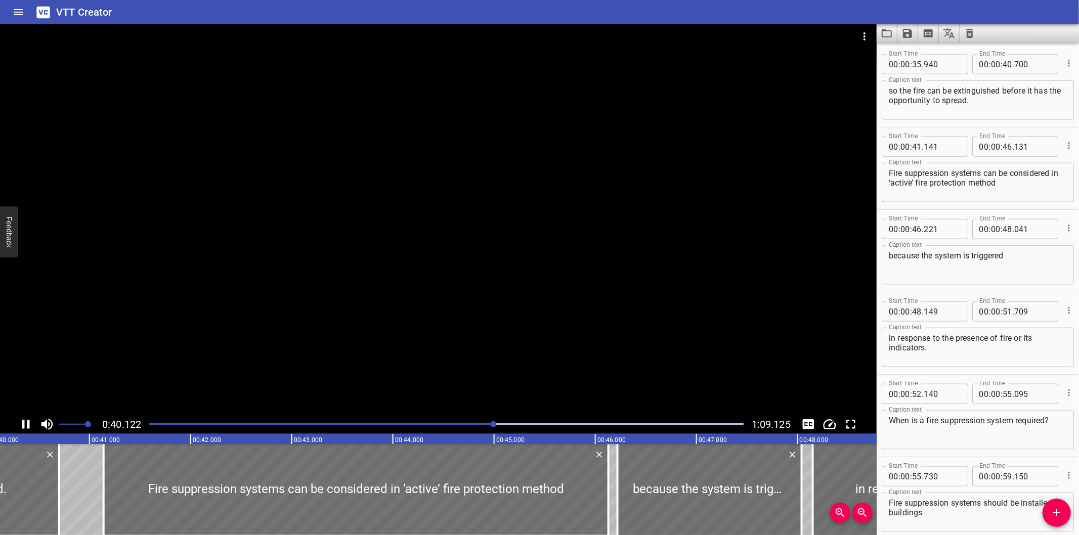
click at [445, 276] on div at bounding box center [438, 219] width 877 height 391
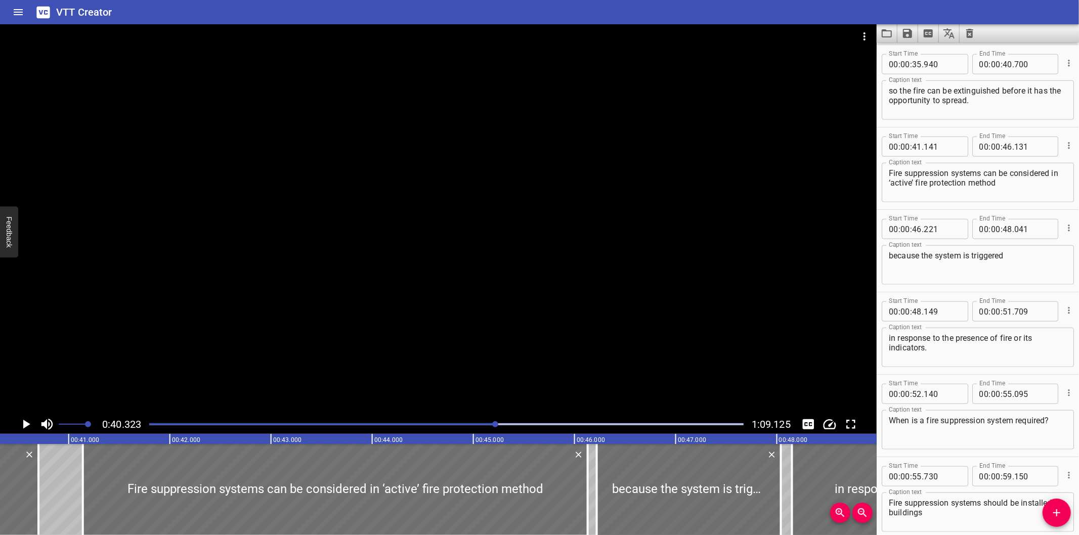
click at [246, 337] on div at bounding box center [438, 219] width 877 height 391
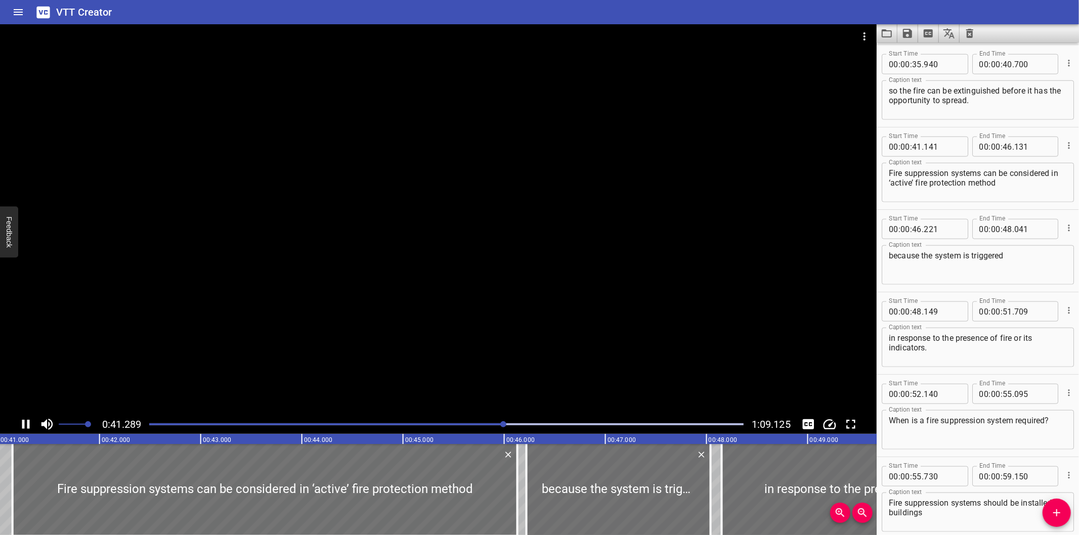
scroll to position [989, 0]
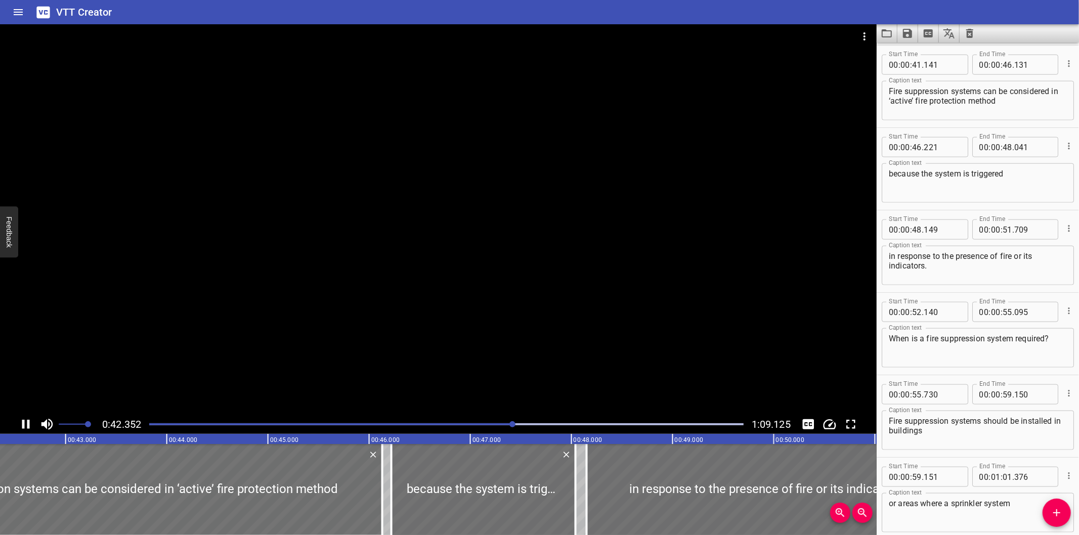
click at [246, 339] on div at bounding box center [438, 219] width 877 height 391
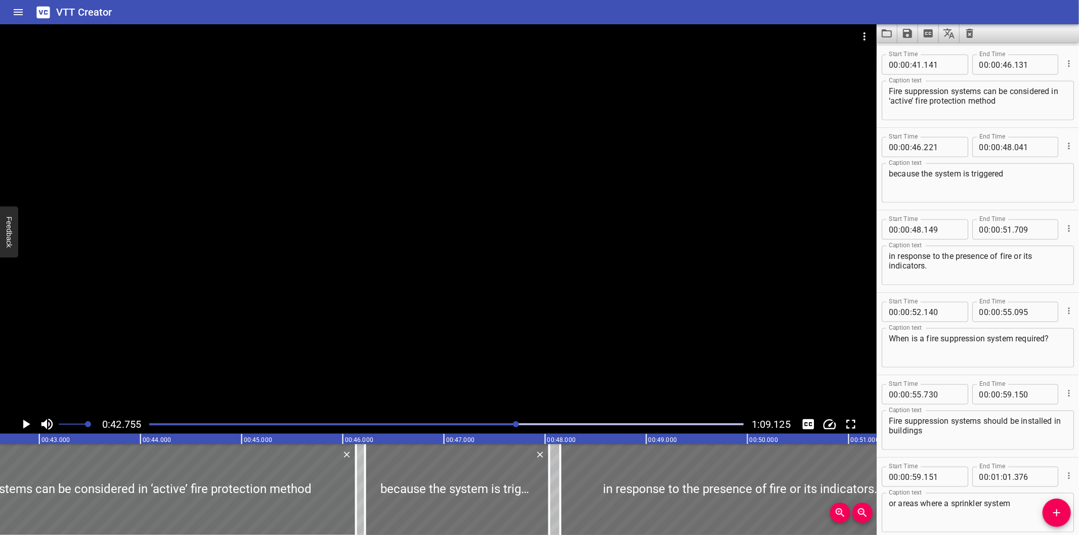
scroll to position [0, 4327]
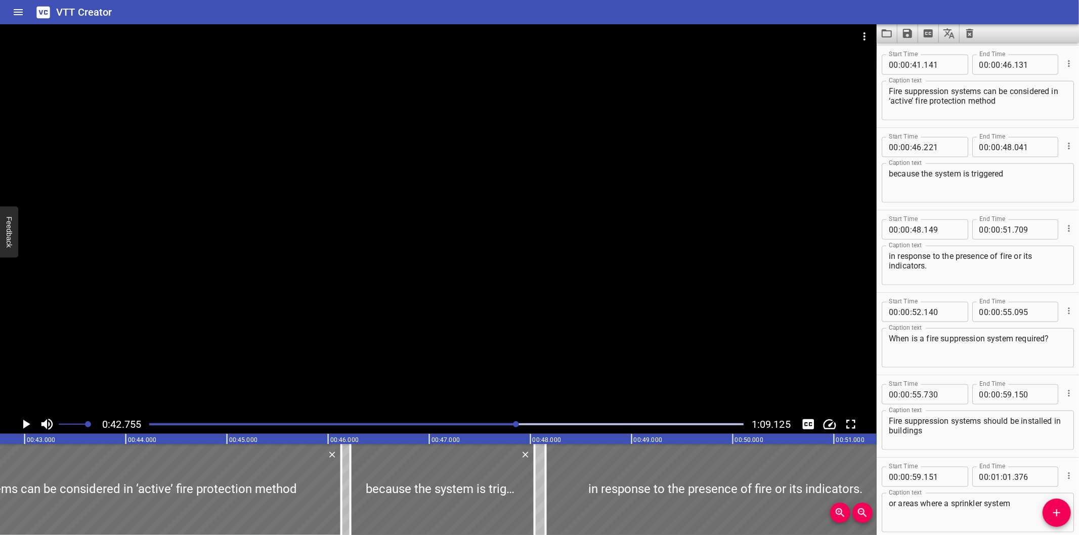
click at [247, 339] on div at bounding box center [438, 219] width 877 height 391
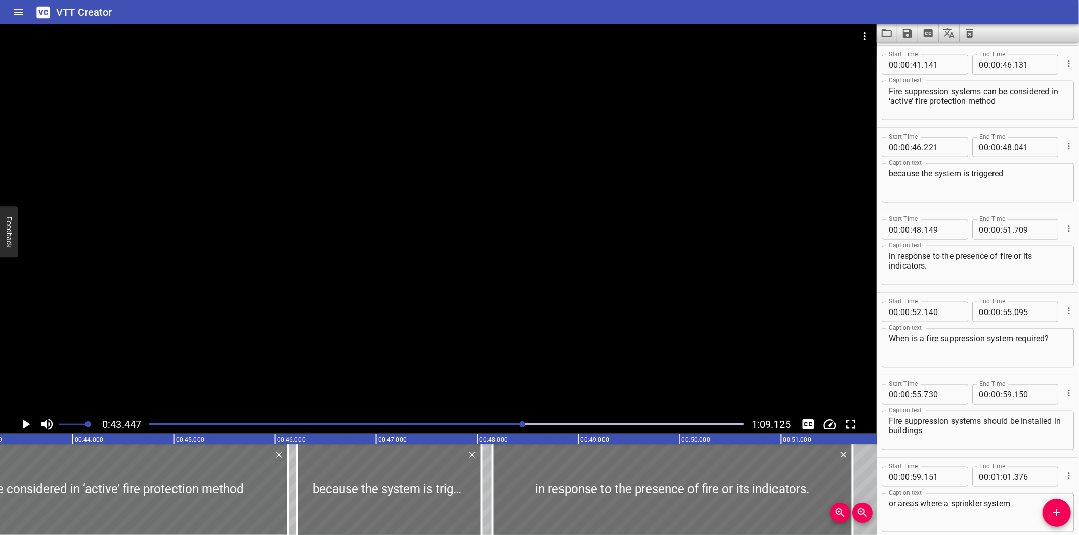
click at [254, 331] on div at bounding box center [438, 219] width 877 height 391
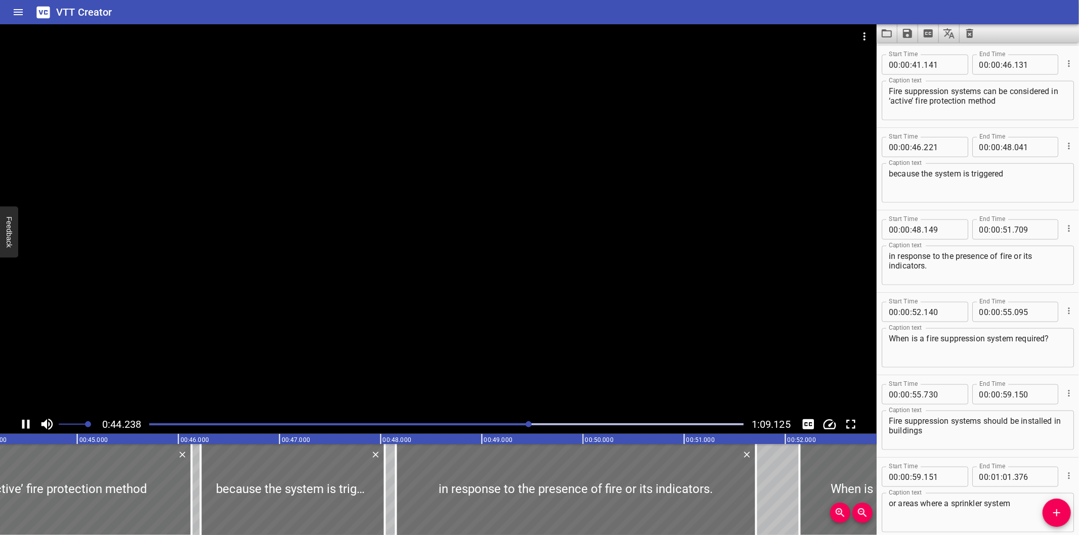
click at [286, 309] on div at bounding box center [438, 219] width 877 height 391
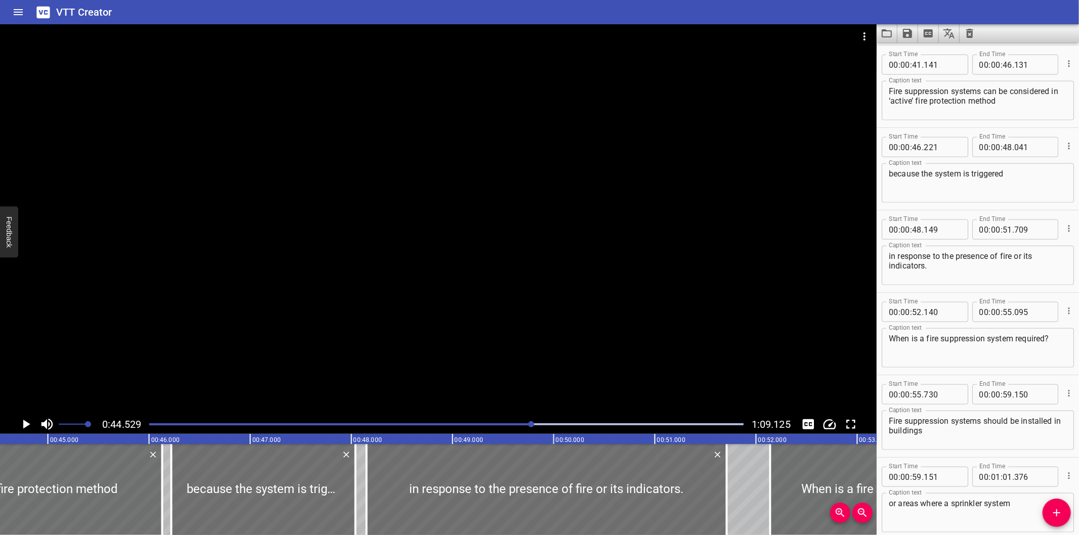
click at [286, 309] on div at bounding box center [438, 219] width 877 height 391
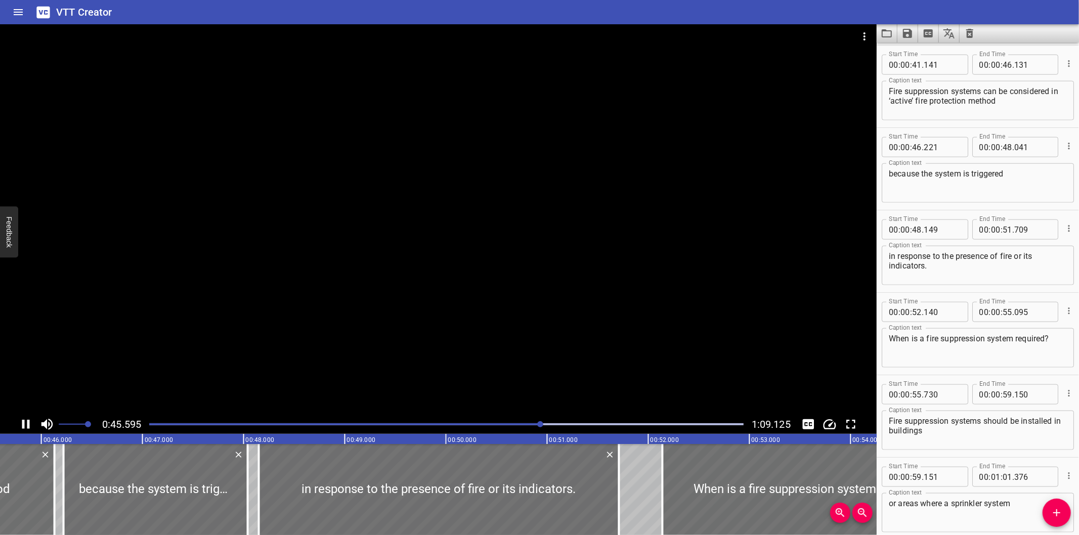
click at [501, 429] on div at bounding box center [446, 424] width 607 height 14
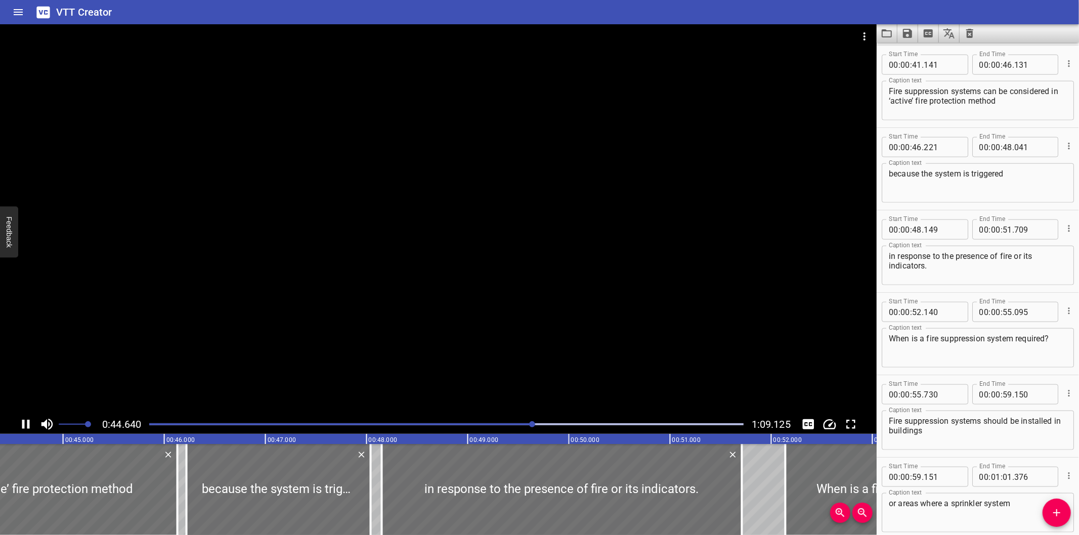
click at [262, 342] on div at bounding box center [438, 219] width 877 height 391
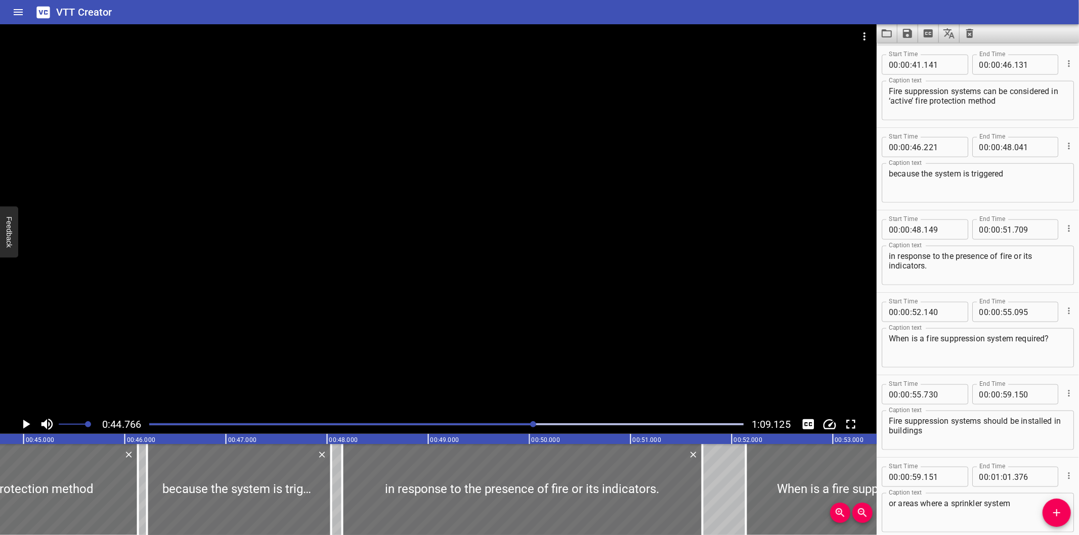
click at [504, 420] on div at bounding box center [446, 424] width 607 height 14
click at [538, 357] on div at bounding box center [438, 219] width 877 height 391
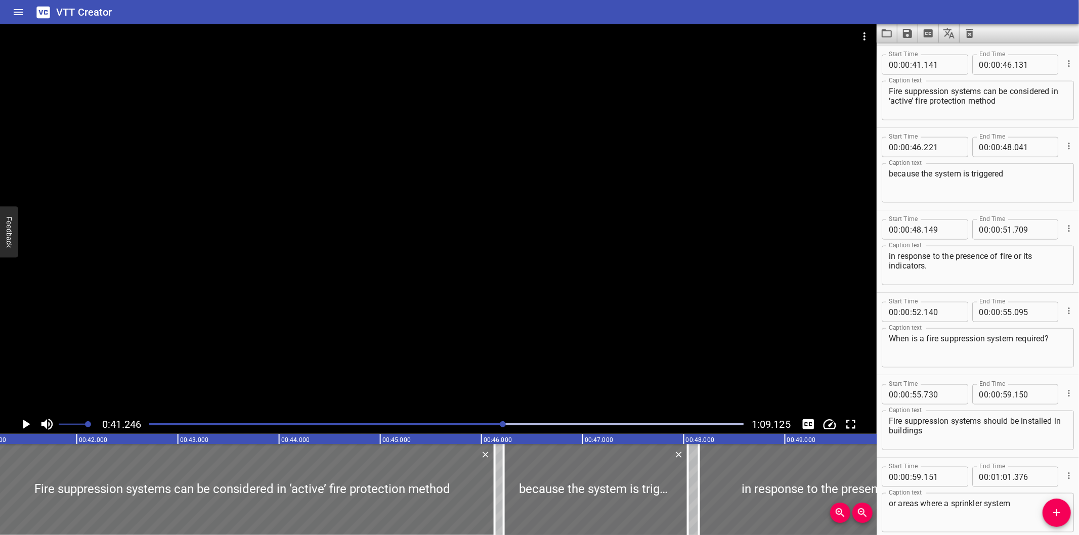
click at [538, 357] on div at bounding box center [438, 219] width 877 height 391
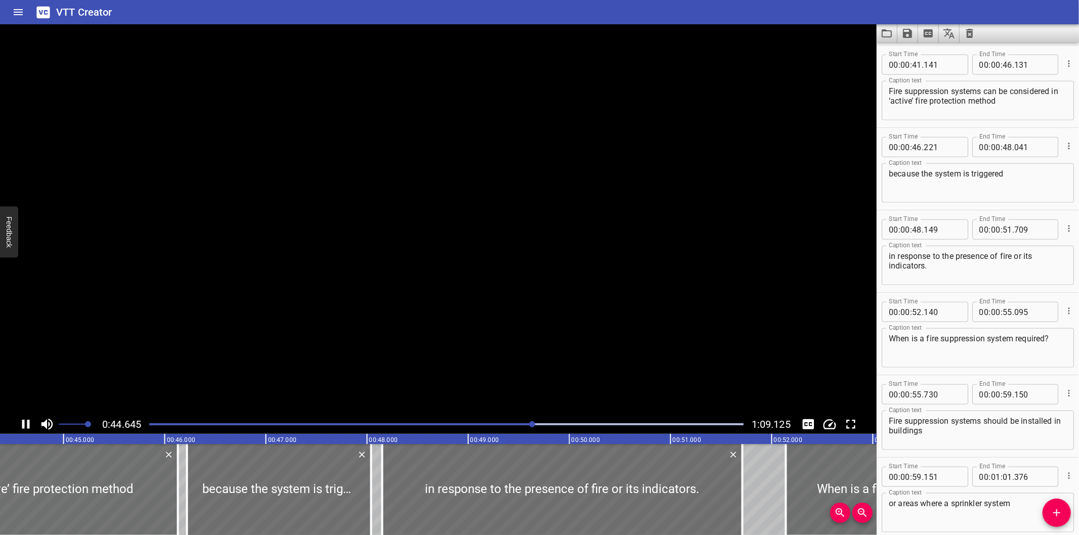
click at [538, 357] on video at bounding box center [438, 219] width 877 height 391
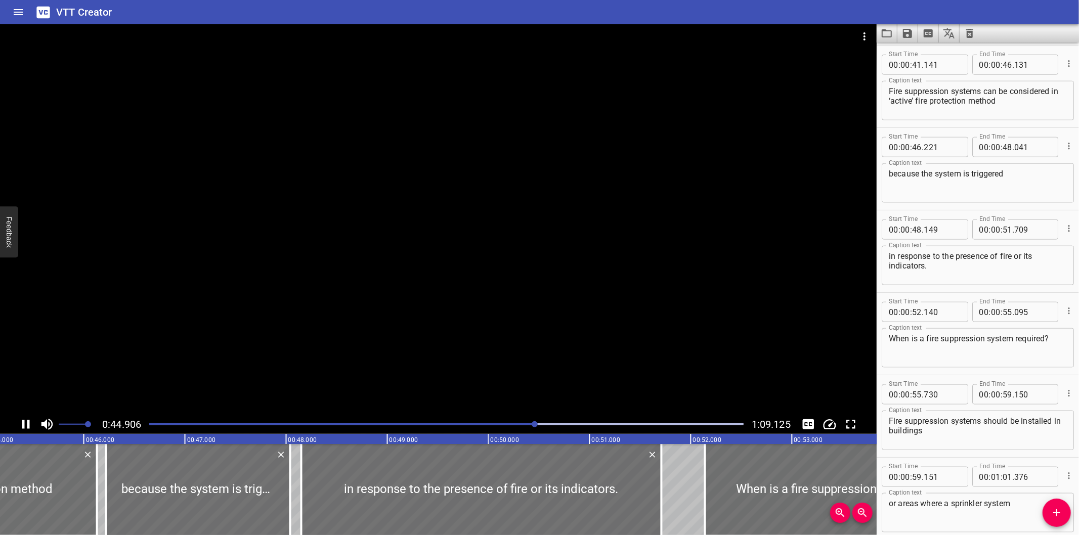
click at [287, 323] on div at bounding box center [438, 219] width 877 height 391
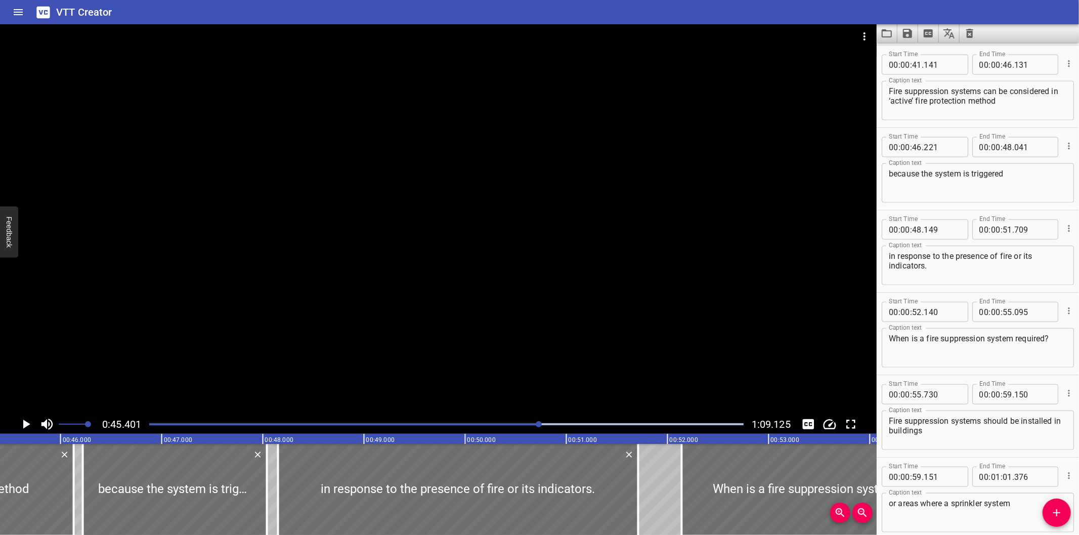
click at [277, 253] on div at bounding box center [438, 219] width 877 height 391
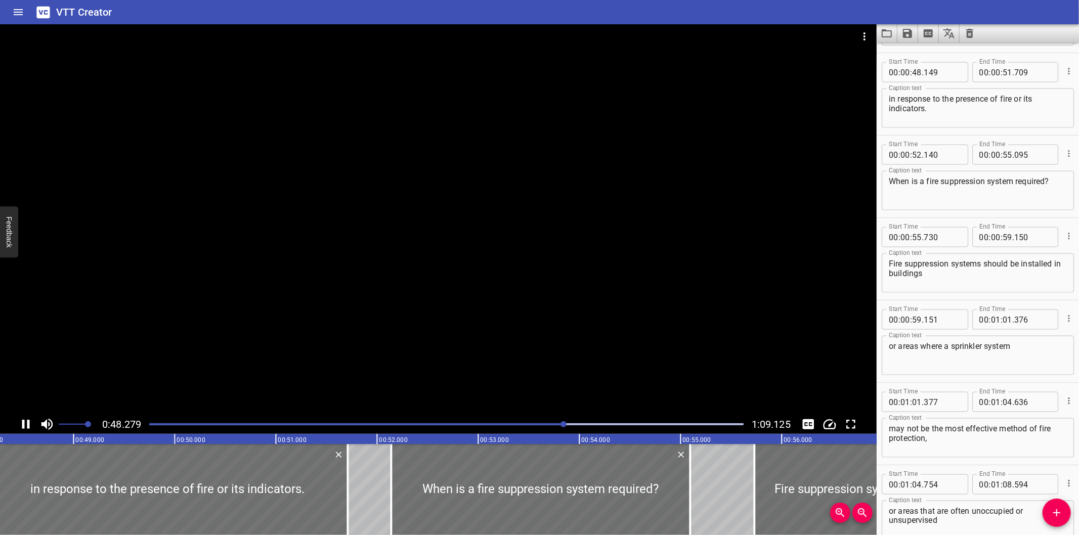
scroll to position [1154, 0]
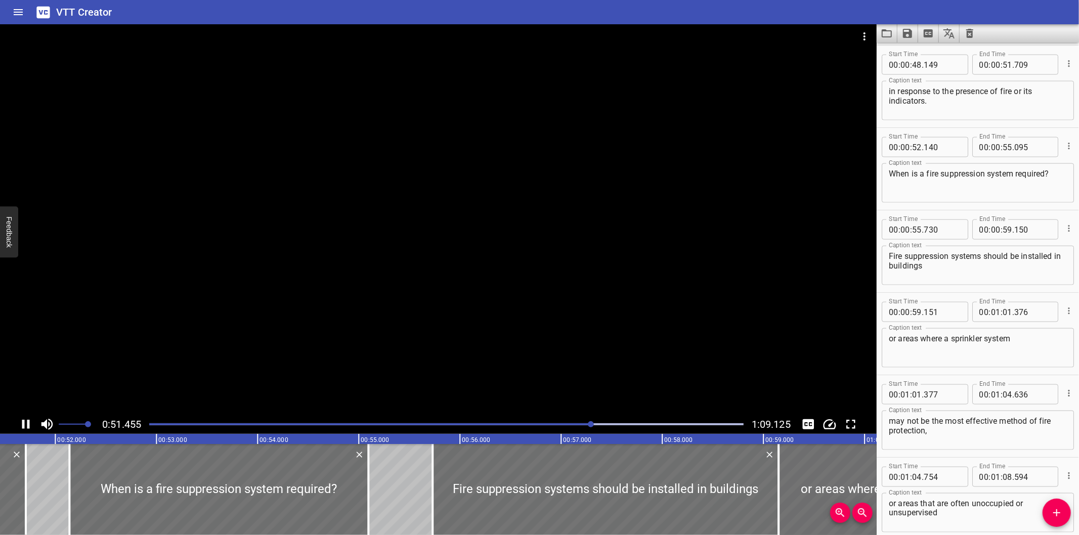
click at [265, 272] on div at bounding box center [438, 219] width 877 height 391
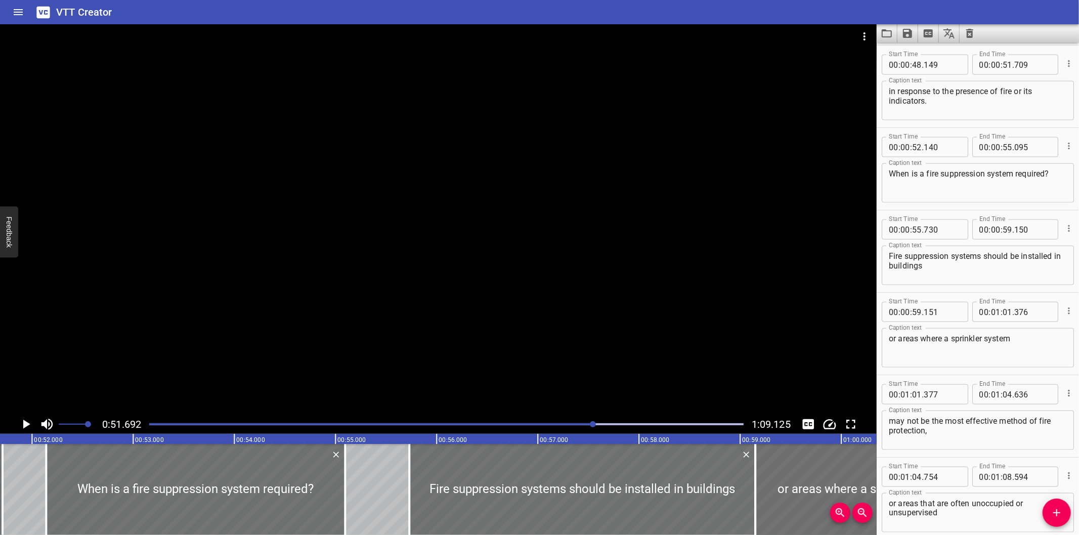
click at [332, 270] on div at bounding box center [438, 219] width 877 height 391
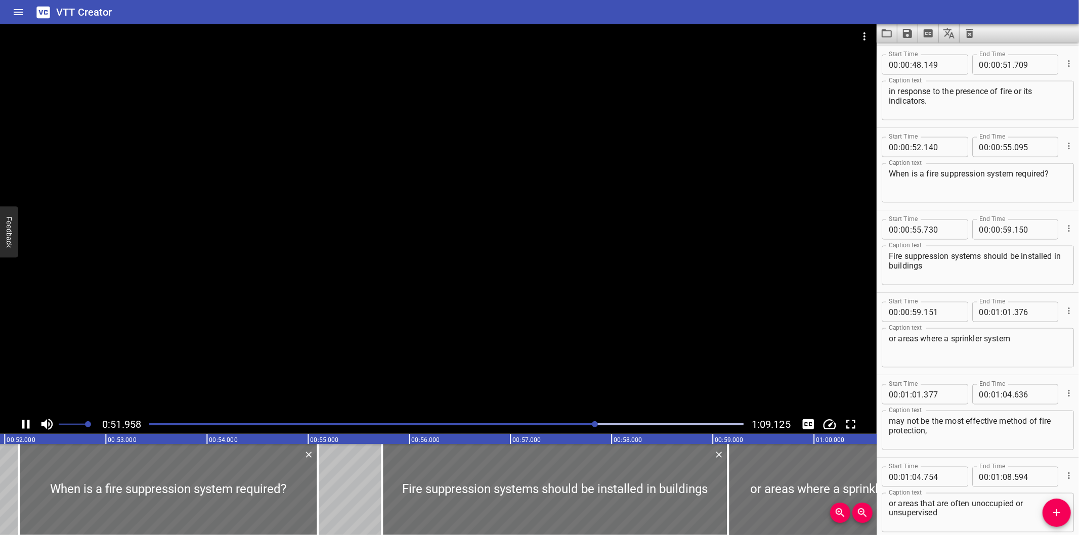
scroll to position [1202, 0]
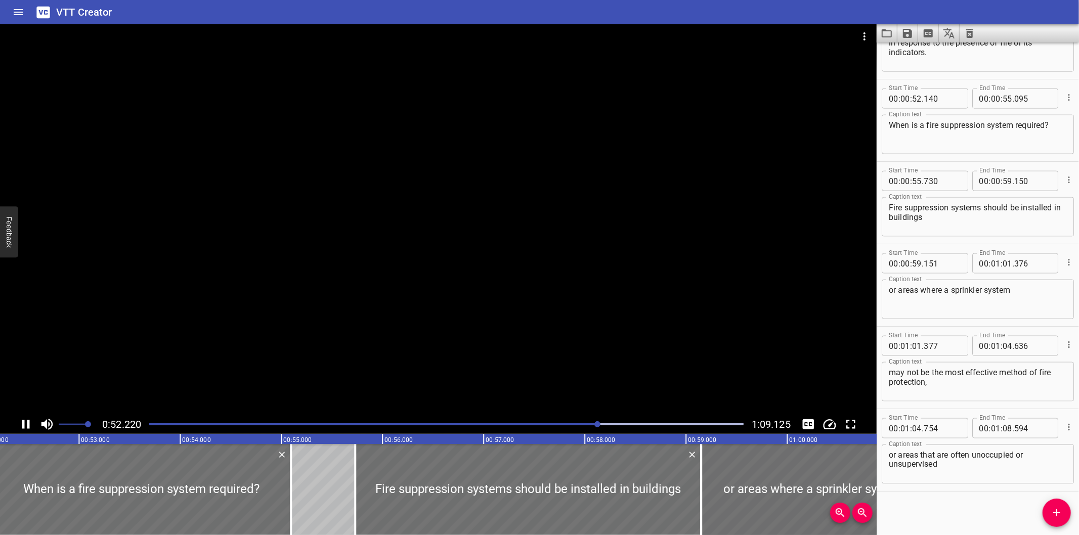
click at [337, 256] on div at bounding box center [438, 219] width 877 height 391
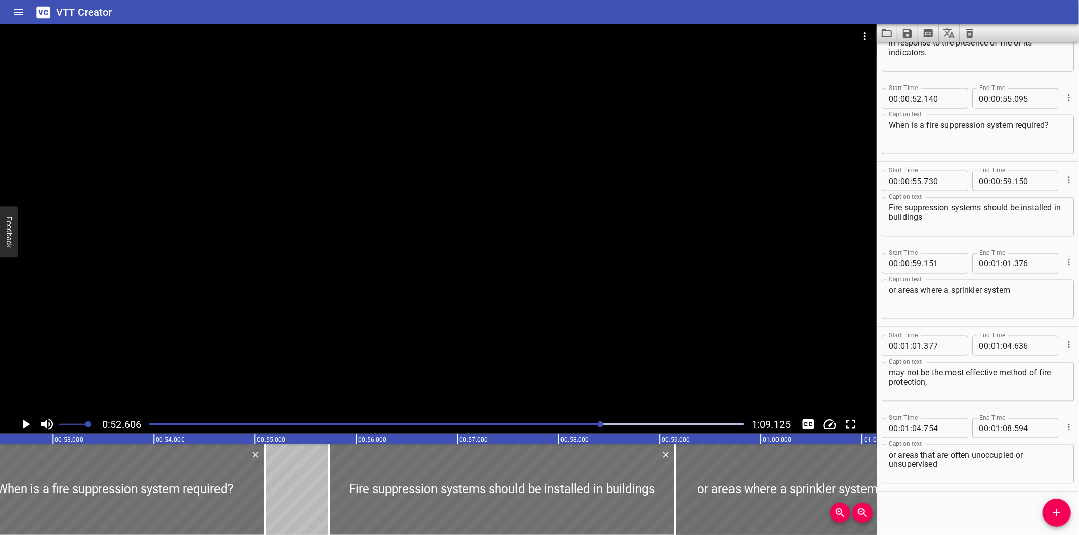
scroll to position [0, 5324]
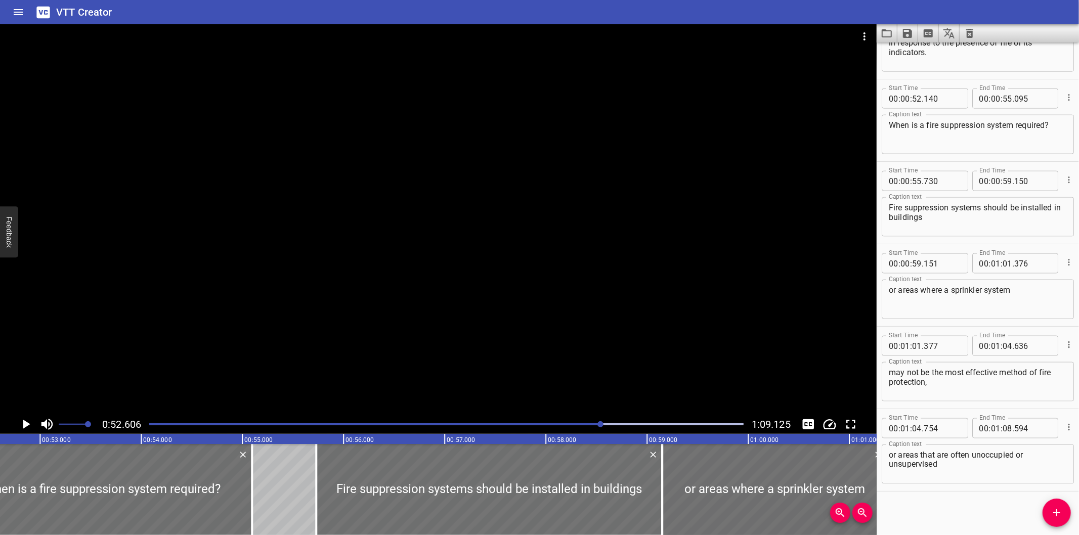
click at [932, 505] on div "Start Time 00 : 00 : 00 . 000 Start Time End Time 00 : 00 : 01 . 620 End Time C…" at bounding box center [978, 289] width 202 height 493
click at [376, 287] on div at bounding box center [438, 219] width 877 height 391
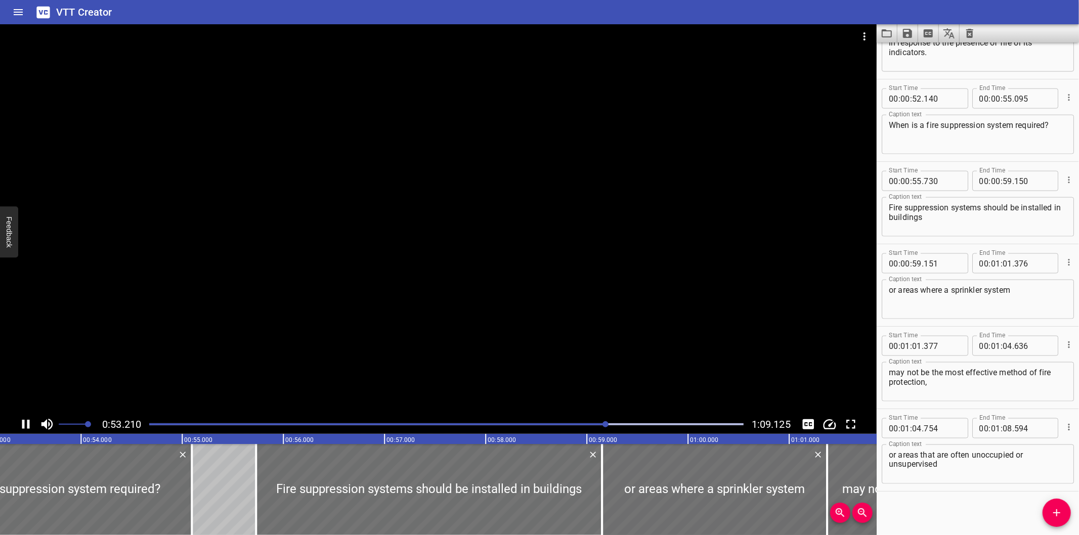
scroll to position [0, 5396]
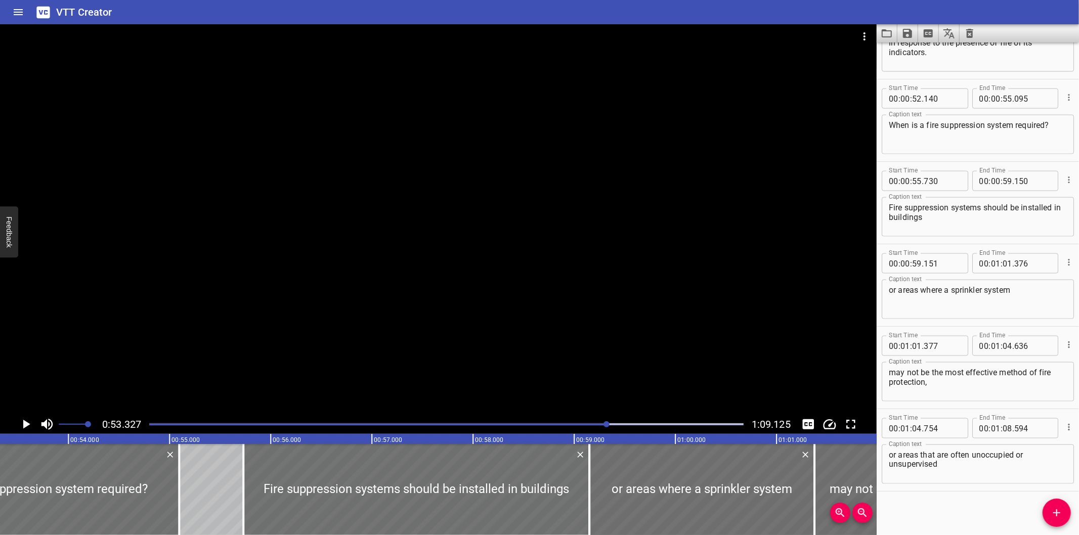
click at [255, 325] on div at bounding box center [438, 219] width 877 height 391
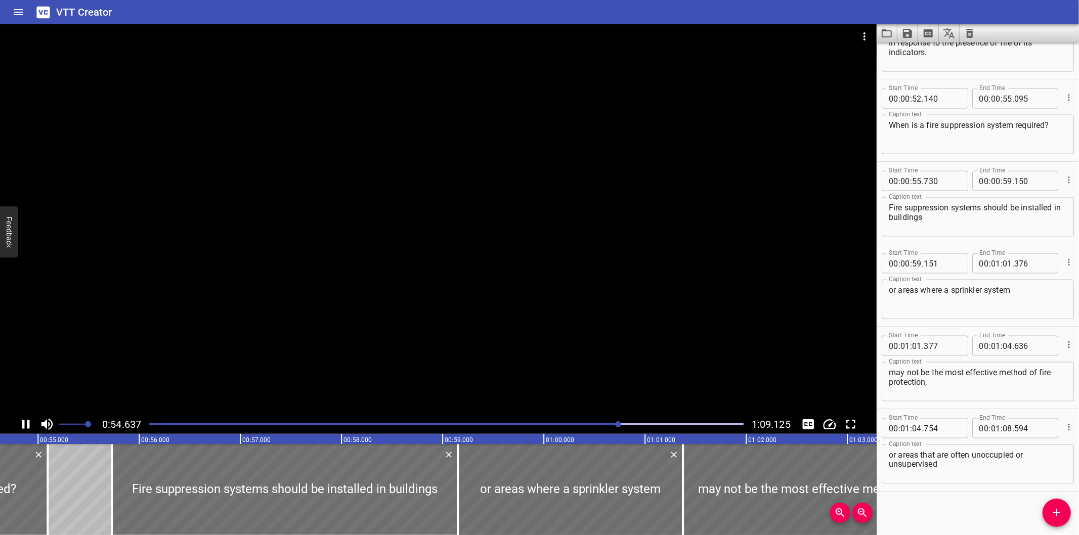
click at [277, 324] on div at bounding box center [438, 219] width 877 height 391
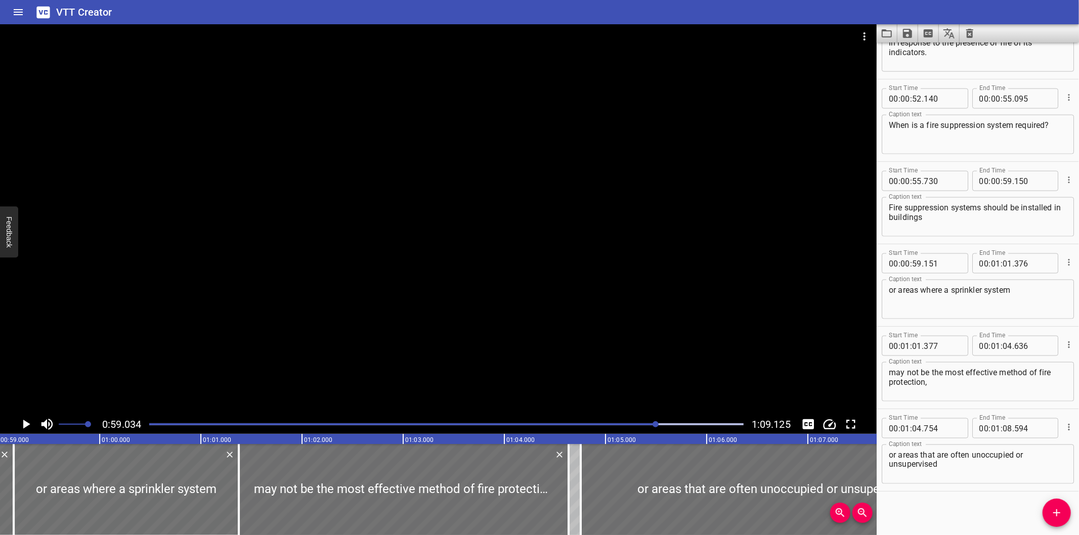
scroll to position [0, 5974]
click at [916, 493] on div "Start Time 00 : 00 : 00 . 000 Start Time End Time 00 : 00 : 01 . 620 End Time C…" at bounding box center [978, 289] width 202 height 493
click at [961, 327] on div "Start Time 00 : 01 : 01 . Start Time End Time 00 : 01 : 04 . 636 End Time Capti…" at bounding box center [978, 368] width 202 height 82
type input "377"
click at [650, 427] on div at bounding box center [446, 424] width 607 height 14
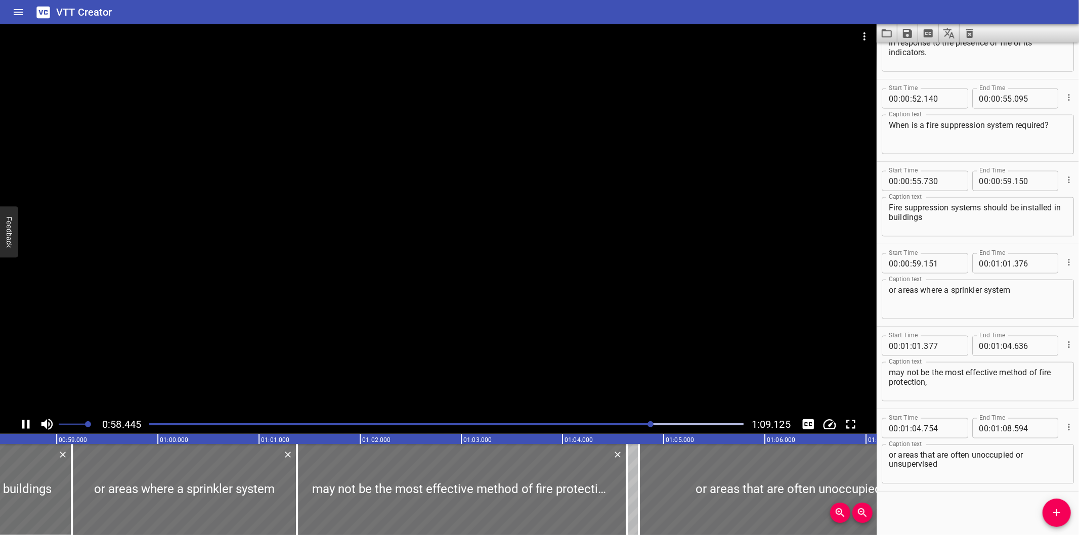
drag, startPoint x: 644, startPoint y: 427, endPoint x: 639, endPoint y: 429, distance: 5.4
click at [640, 429] on div at bounding box center [446, 424] width 607 height 14
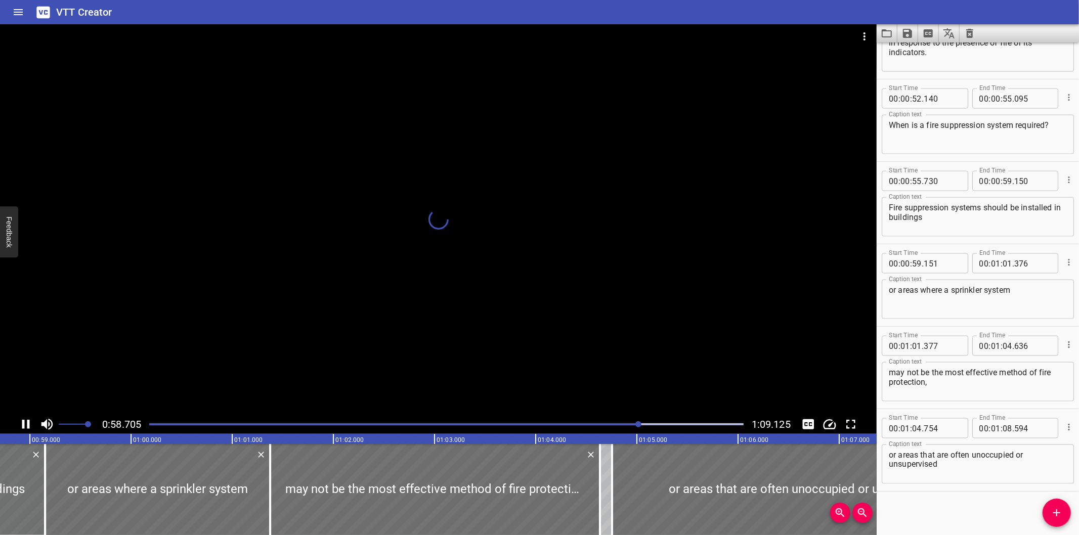
drag, startPoint x: 624, startPoint y: 428, endPoint x: 618, endPoint y: 427, distance: 6.6
click at [623, 428] on div at bounding box center [446, 424] width 607 height 14
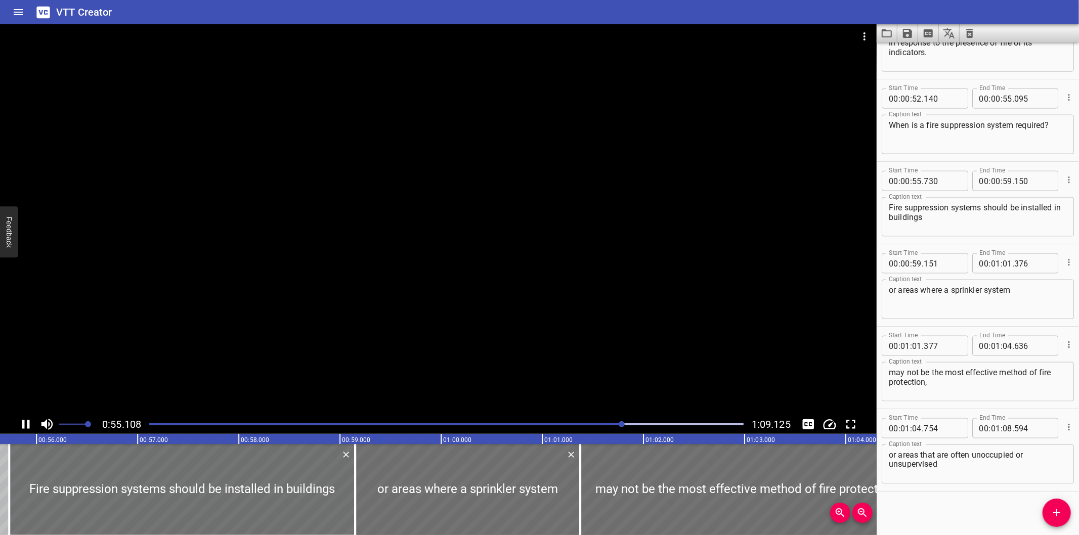
drag, startPoint x: 604, startPoint y: 426, endPoint x: 598, endPoint y: 425, distance: 6.1
click at [602, 426] on div "Play progress" at bounding box center [326, 425] width 595 height 2
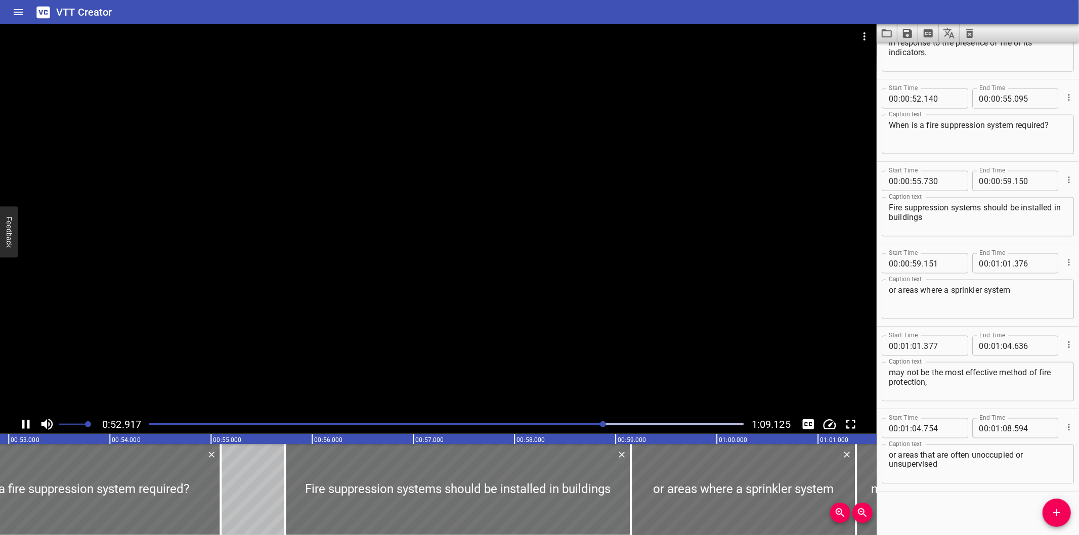
drag, startPoint x: 580, startPoint y: 423, endPoint x: 575, endPoint y: 423, distance: 5.1
click at [580, 423] on div at bounding box center [446, 424] width 607 height 14
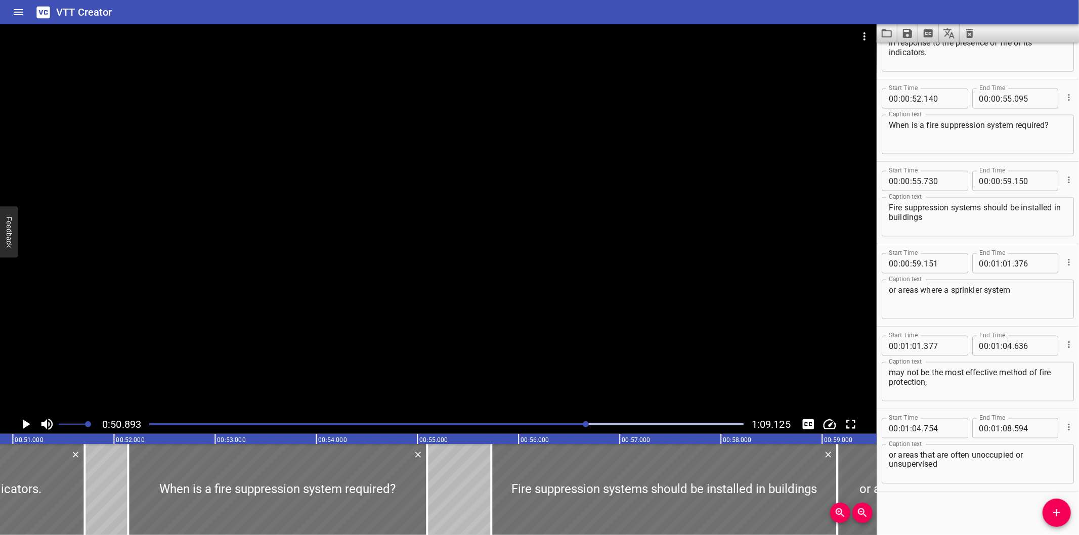
scroll to position [0, 5150]
click at [434, 322] on div at bounding box center [438, 219] width 877 height 391
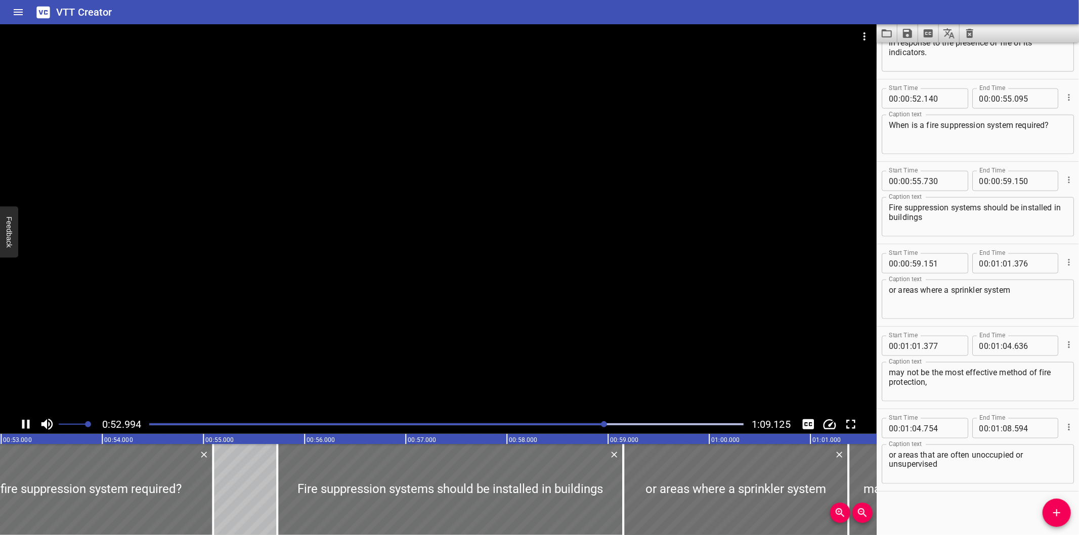
click at [498, 308] on div at bounding box center [438, 219] width 877 height 391
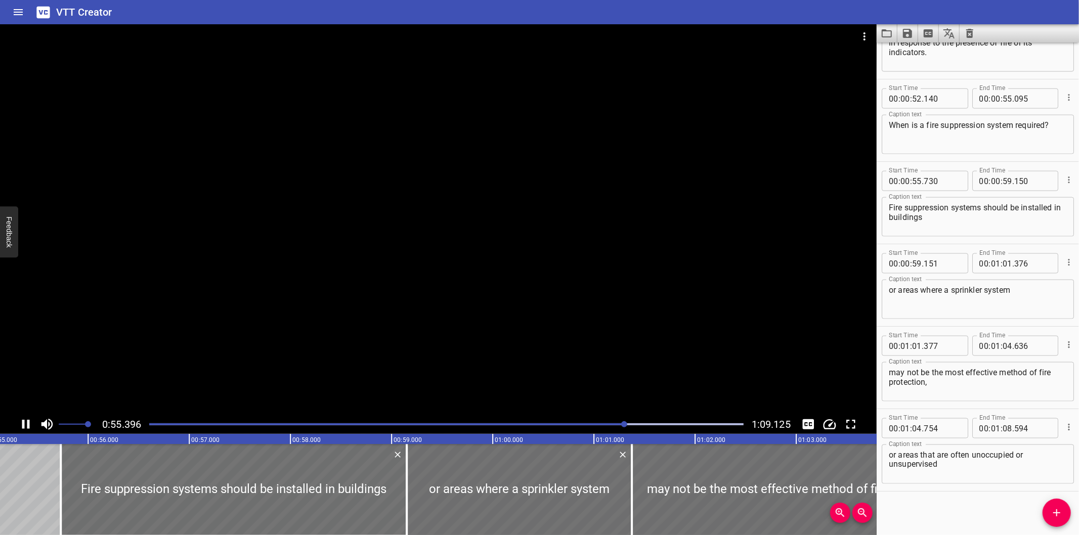
scroll to position [0, 5613]
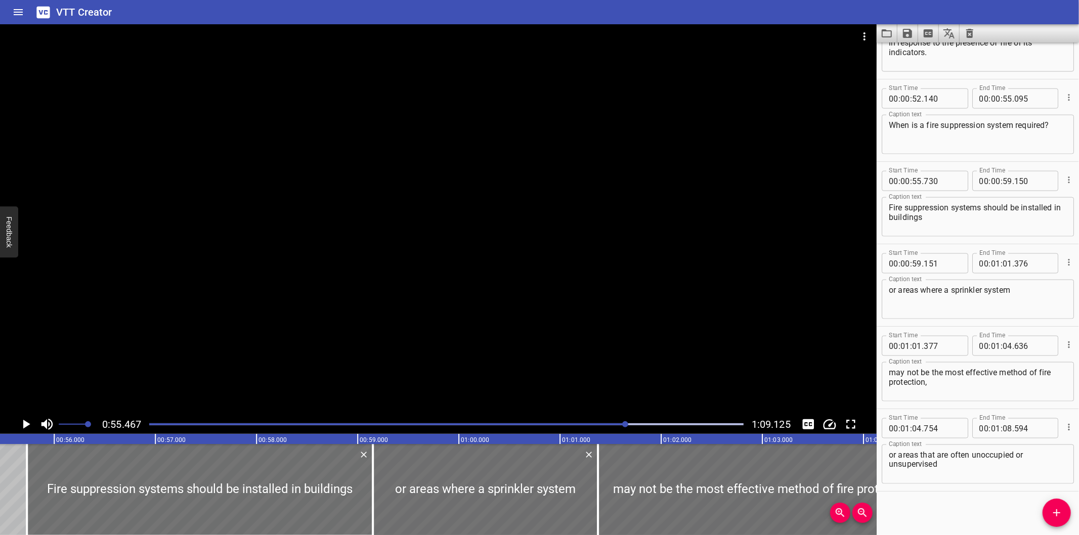
click at [418, 325] on div at bounding box center [438, 219] width 877 height 391
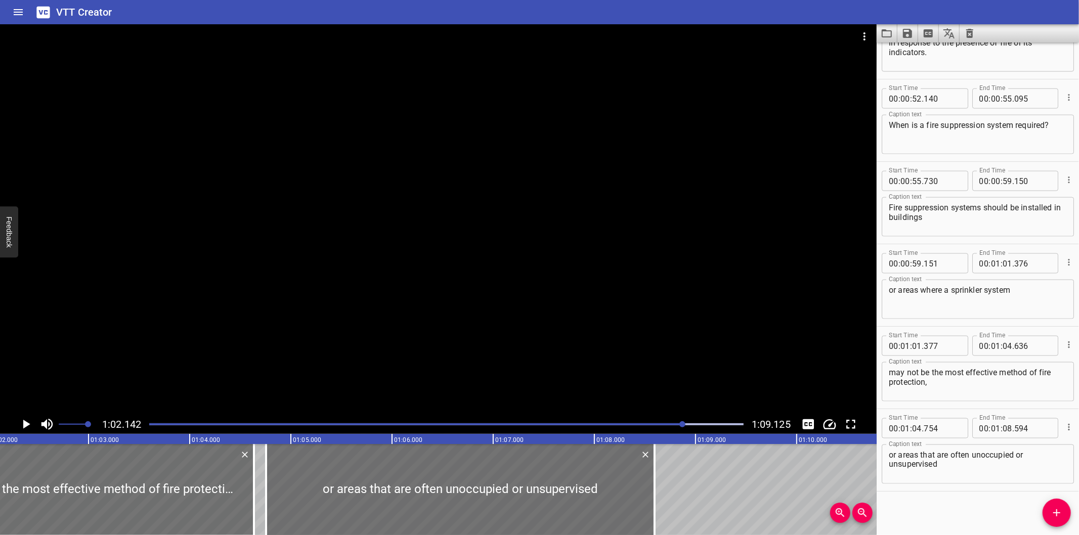
scroll to position [0, 6288]
click at [324, 295] on div at bounding box center [438, 219] width 877 height 391
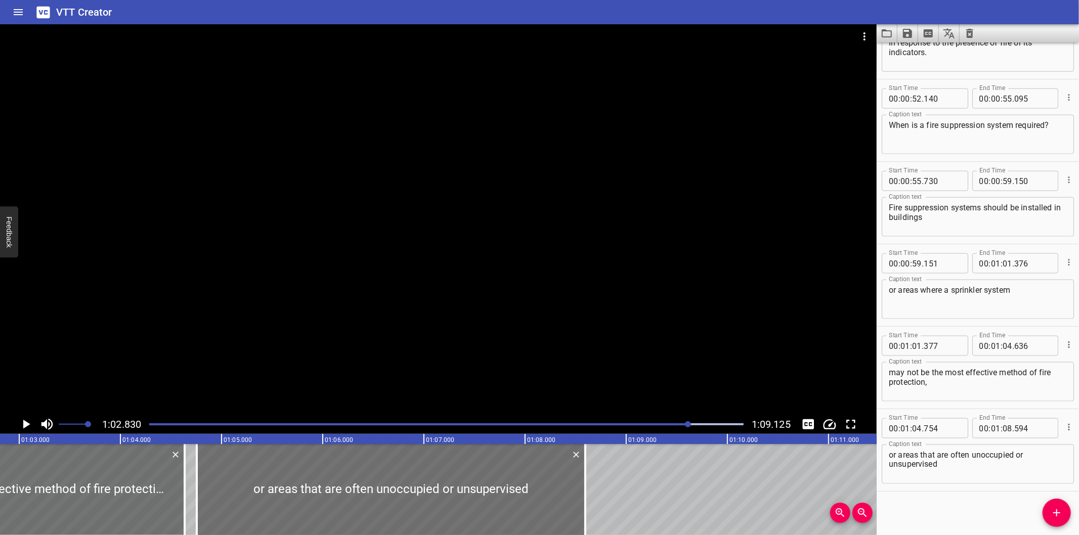
scroll to position [0, 6358]
click at [659, 178] on div at bounding box center [438, 219] width 877 height 391
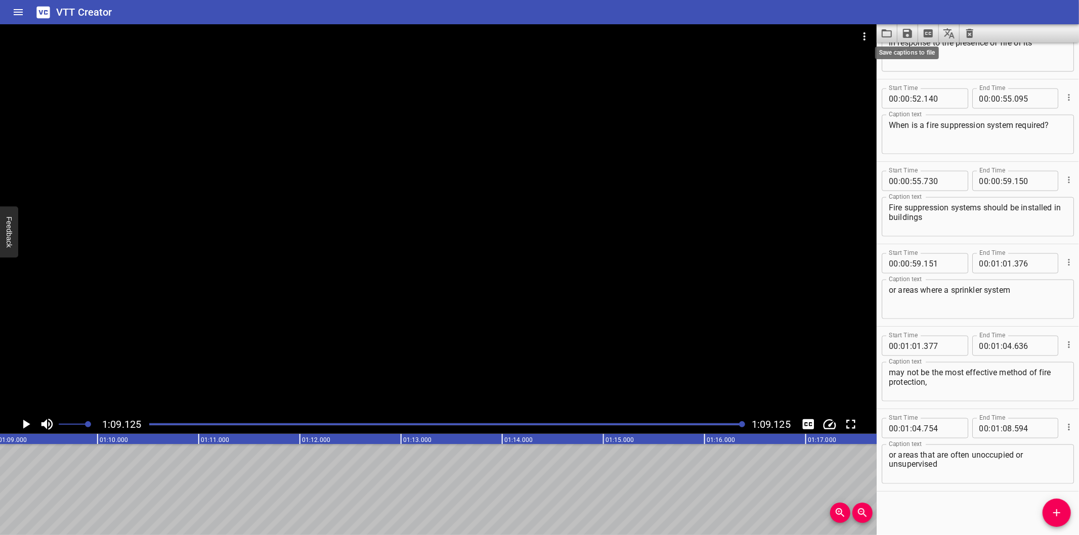
scroll to position [0, 6995]
click at [906, 37] on icon "Save captions to file" at bounding box center [907, 33] width 9 height 9
click at [919, 54] on li "Save to VTT file" at bounding box center [935, 56] width 74 height 18
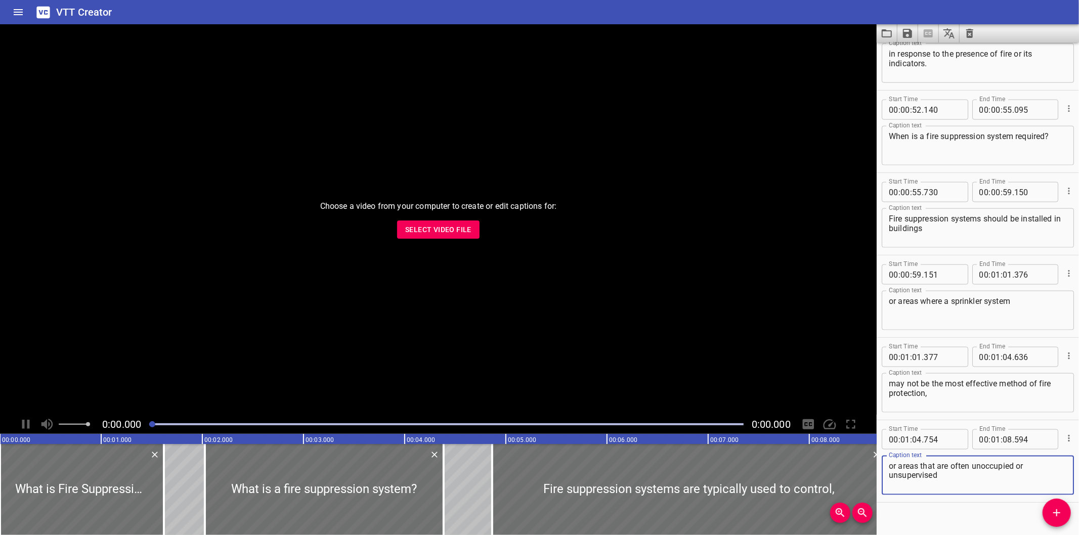
scroll to position [1202, 0]
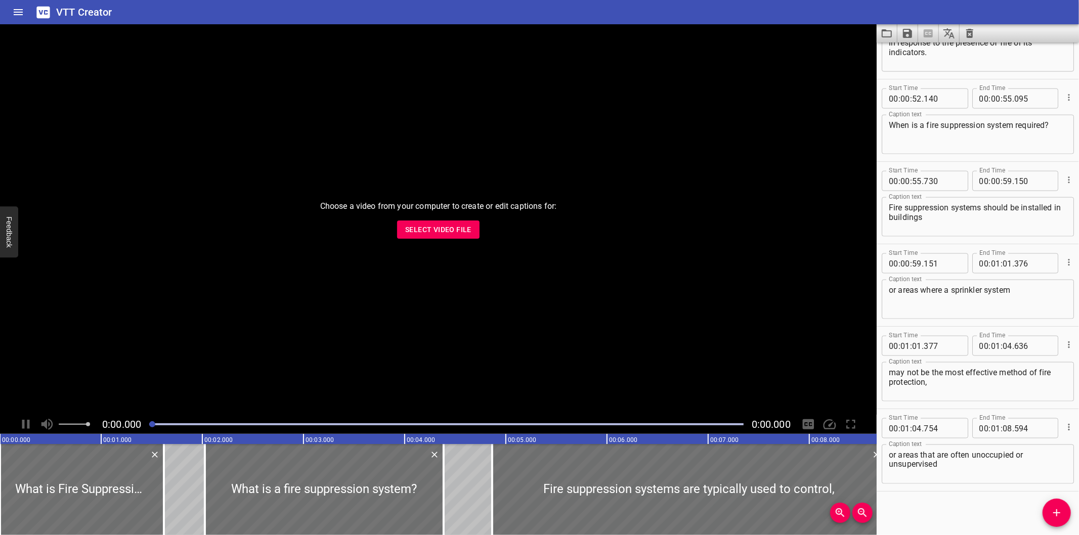
drag, startPoint x: 432, startPoint y: 215, endPoint x: 432, endPoint y: 220, distance: 5.6
click at [432, 216] on div "Choose a video from your computer to create or edit captions for: Select Video …" at bounding box center [438, 219] width 877 height 391
click at [433, 221] on button "Select Video File" at bounding box center [438, 230] width 82 height 19
drag, startPoint x: 705, startPoint y: 165, endPoint x: 709, endPoint y: 153, distance: 13.3
click at [704, 165] on div at bounding box center [438, 219] width 877 height 391
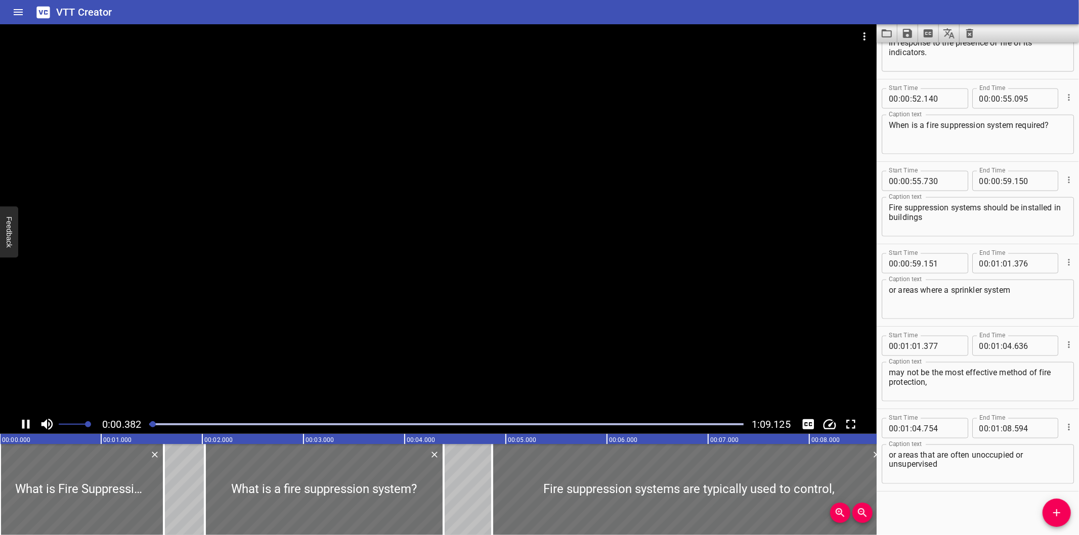
click at [719, 141] on div at bounding box center [438, 219] width 877 height 391
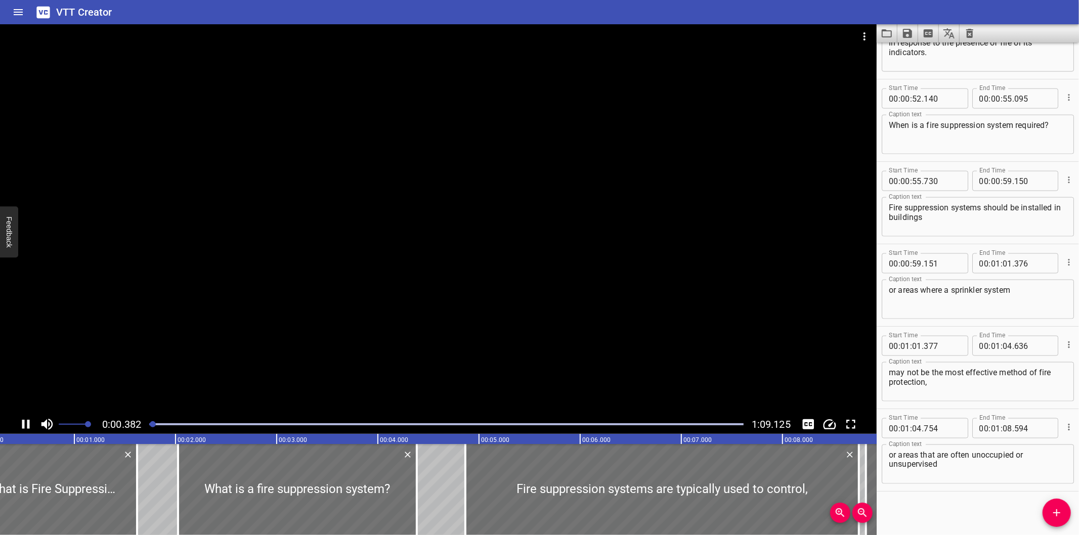
scroll to position [0, 47]
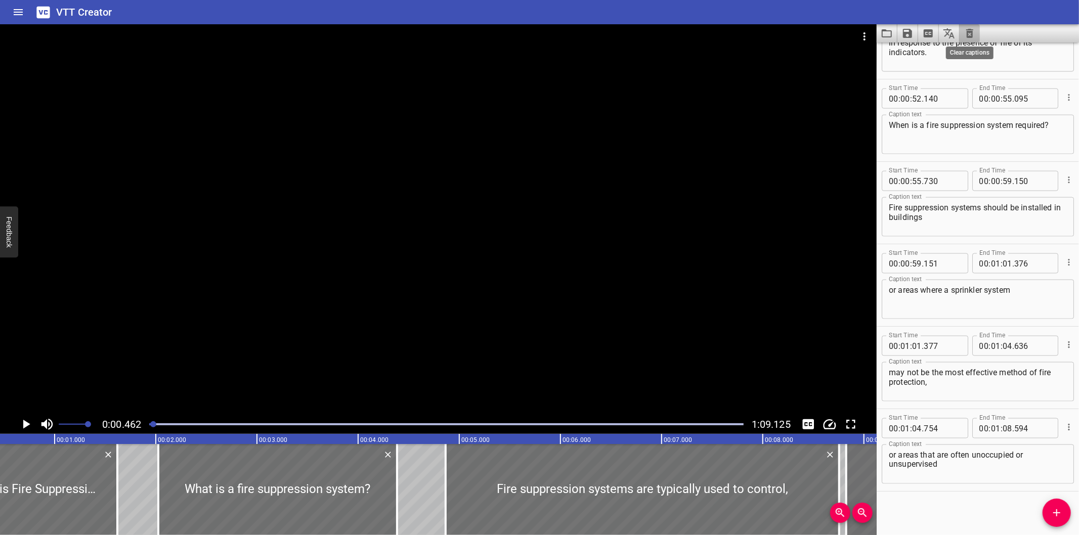
click at [967, 34] on icon "Clear captions" at bounding box center [970, 33] width 12 height 12
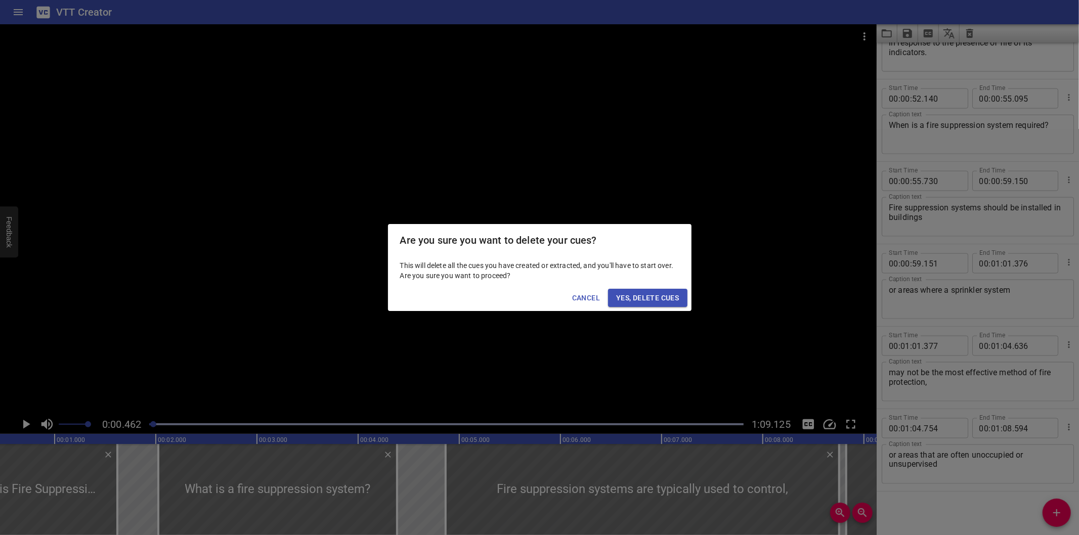
click at [653, 298] on span "Yes, Delete Cues" at bounding box center [647, 298] width 63 height 13
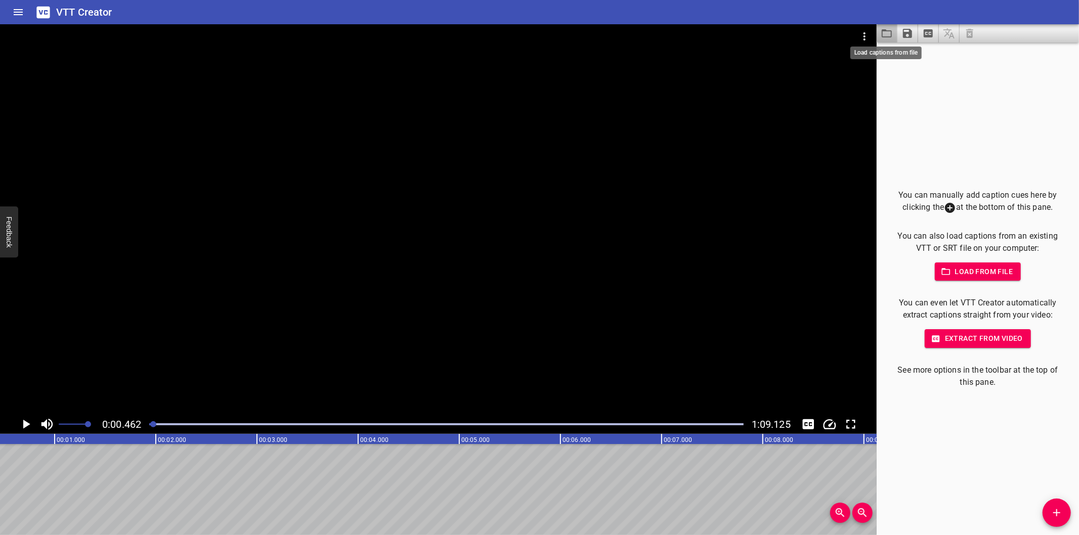
click at [886, 29] on icon "Load captions from file" at bounding box center [887, 33] width 12 height 12
click at [382, 217] on div at bounding box center [438, 219] width 877 height 391
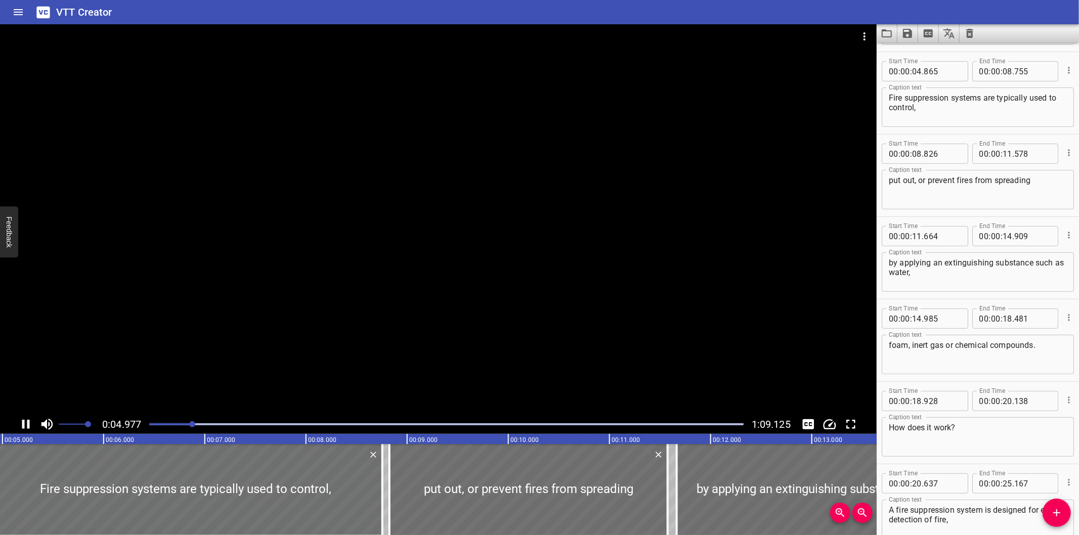
scroll to position [164, 0]
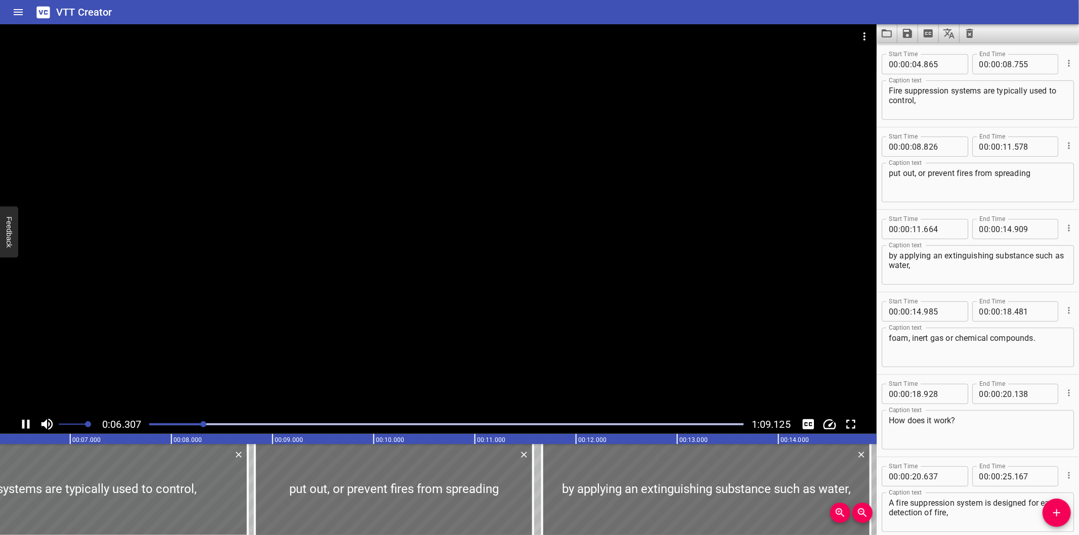
click at [384, 274] on div at bounding box center [438, 219] width 877 height 391
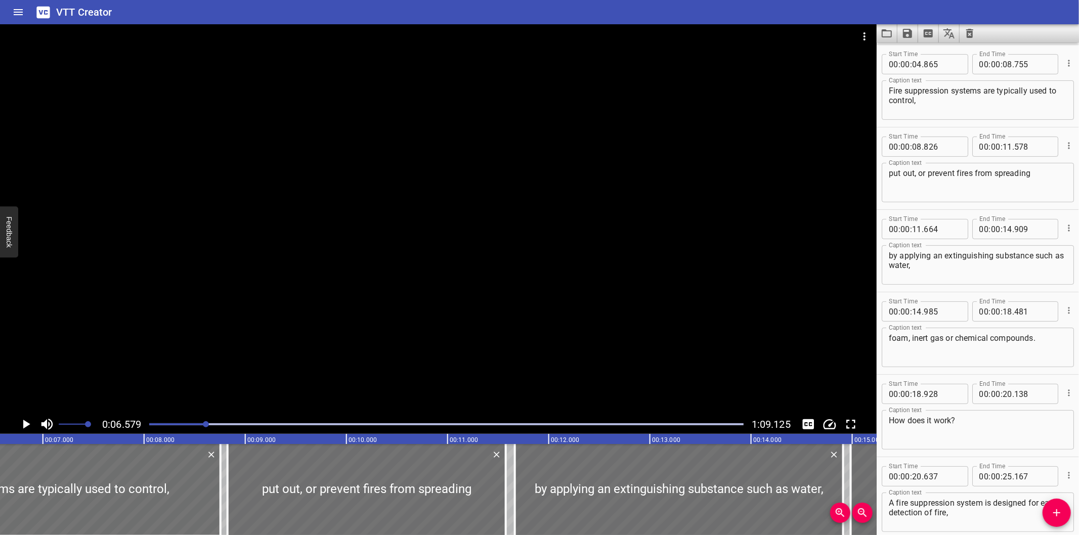
click at [314, 229] on div at bounding box center [438, 219] width 877 height 391
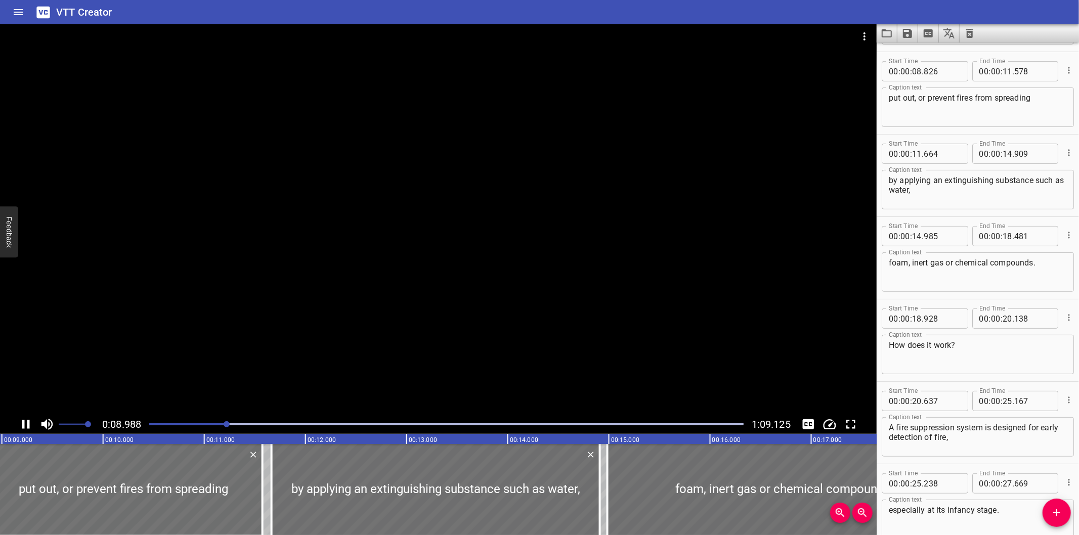
scroll to position [247, 0]
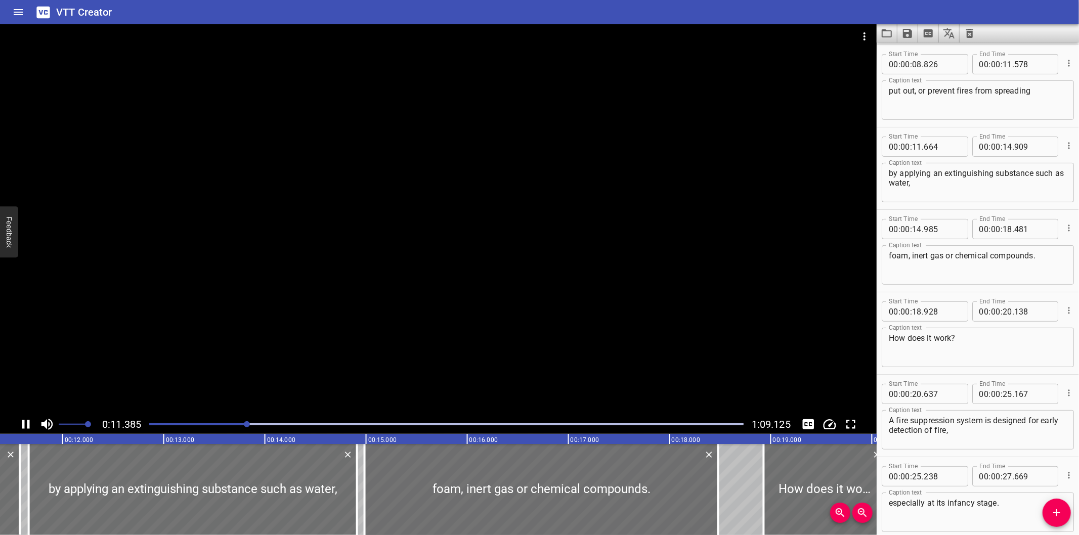
click at [370, 279] on div at bounding box center [438, 219] width 877 height 391
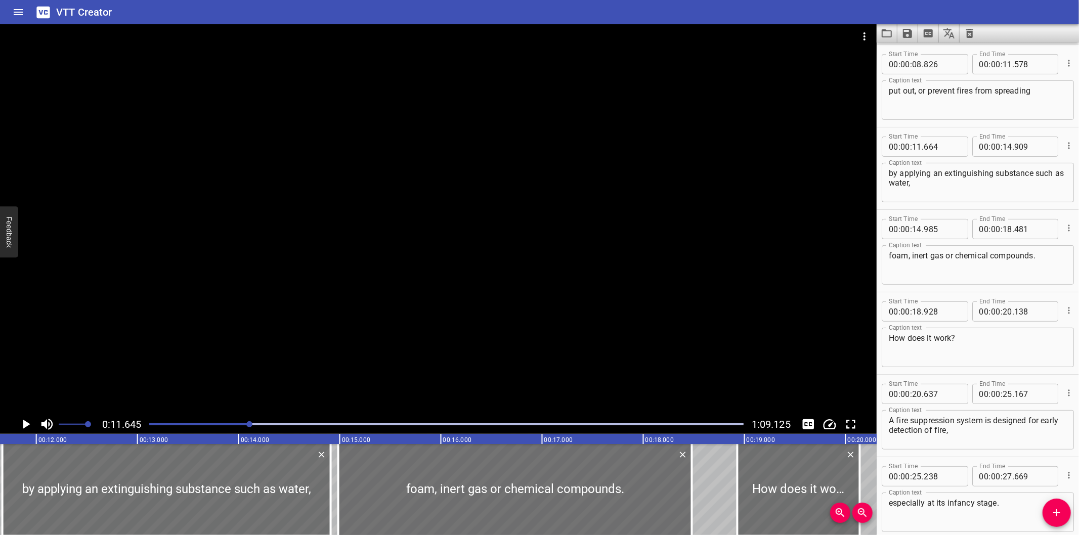
click at [997, 210] on div "Start Time 00 : 00 : 14 . 985 Start Time End Time 00 : 00 : 18 . 481 End Time C…" at bounding box center [978, 251] width 202 height 82
click at [493, 244] on div at bounding box center [438, 219] width 877 height 391
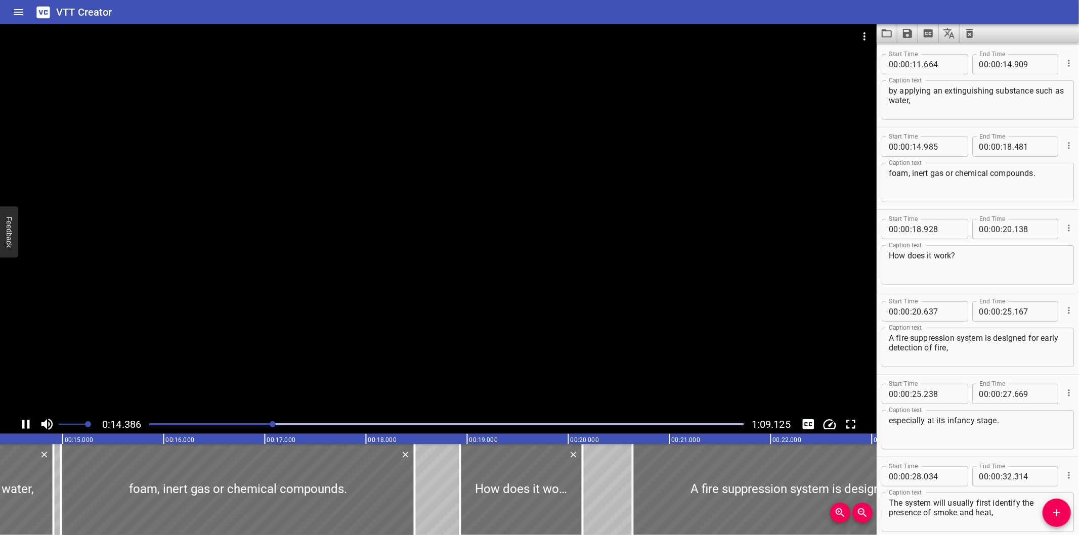
click at [280, 317] on div at bounding box center [438, 219] width 877 height 391
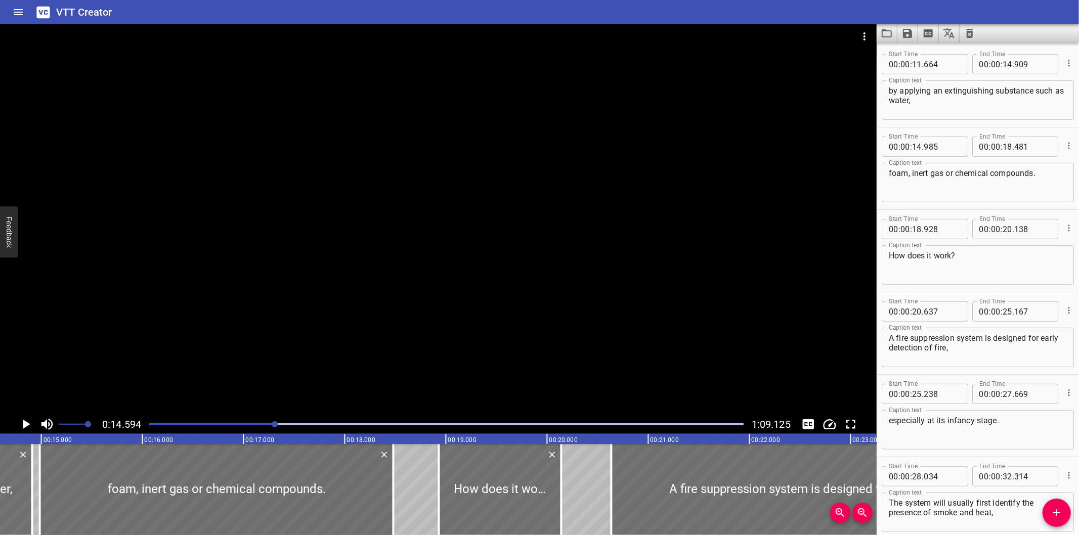
click at [326, 297] on div at bounding box center [438, 219] width 877 height 391
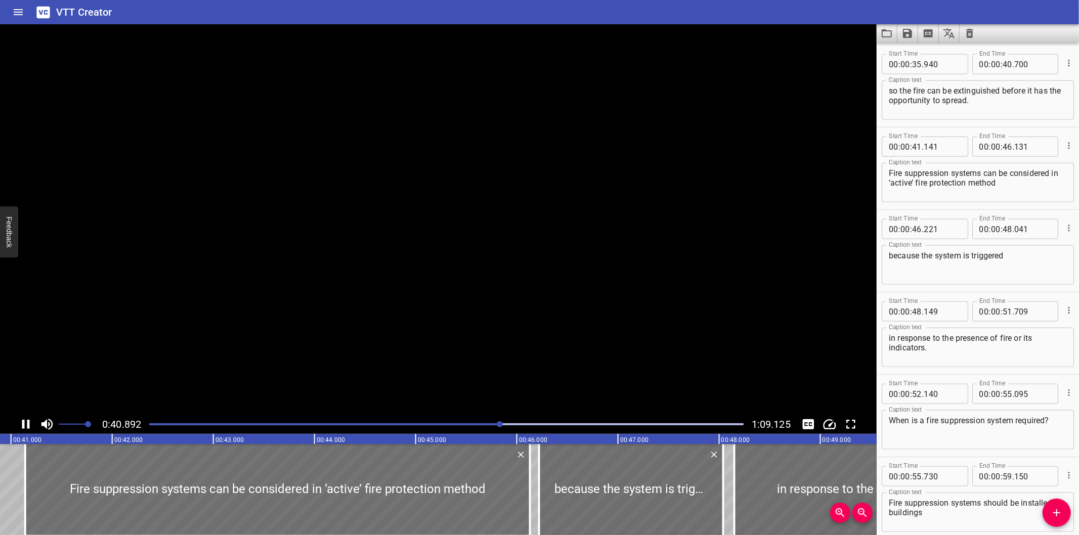
scroll to position [0, 0]
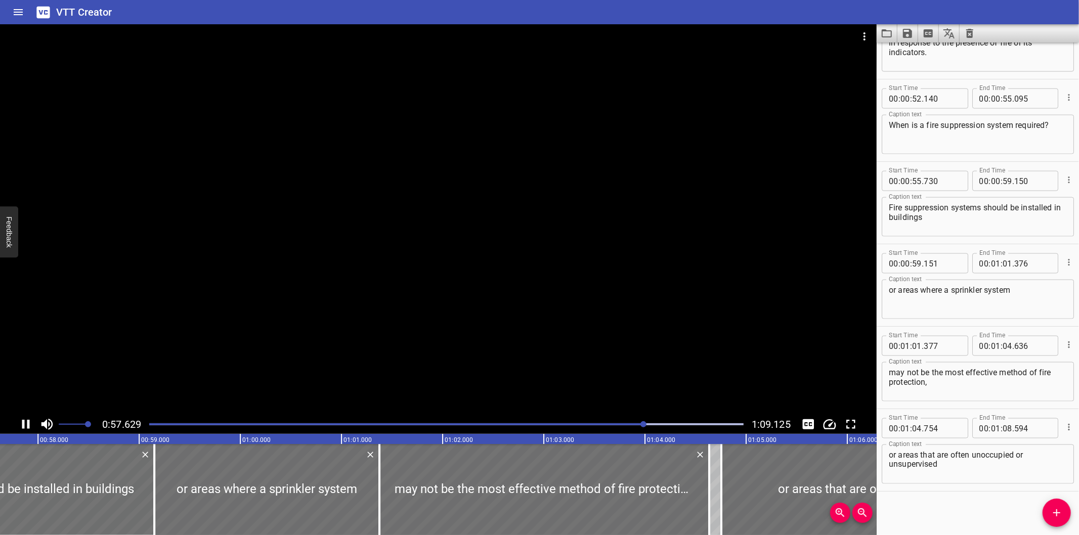
click at [447, 324] on div at bounding box center [438, 219] width 877 height 391
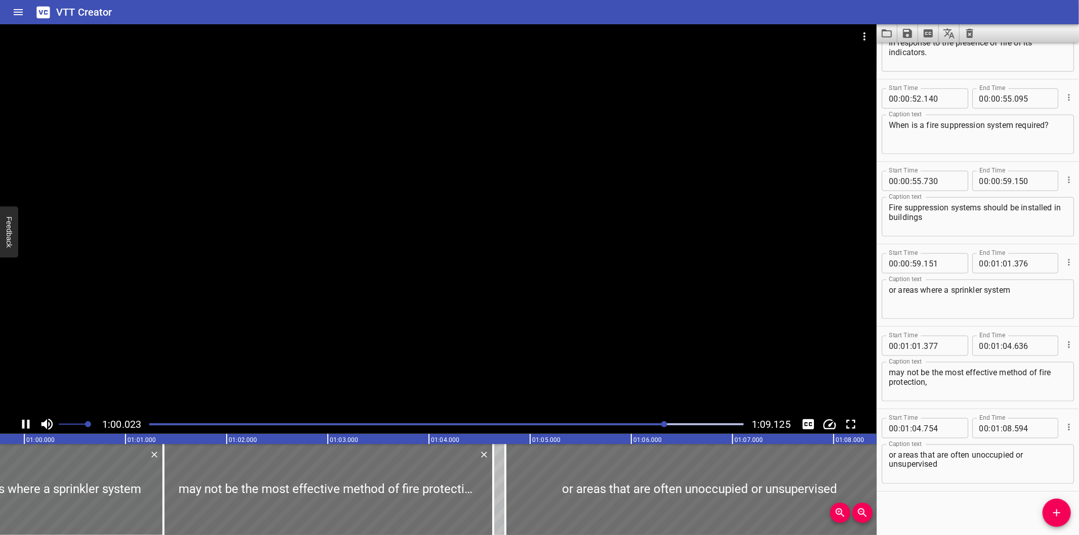
click at [426, 274] on div at bounding box center [438, 219] width 877 height 391
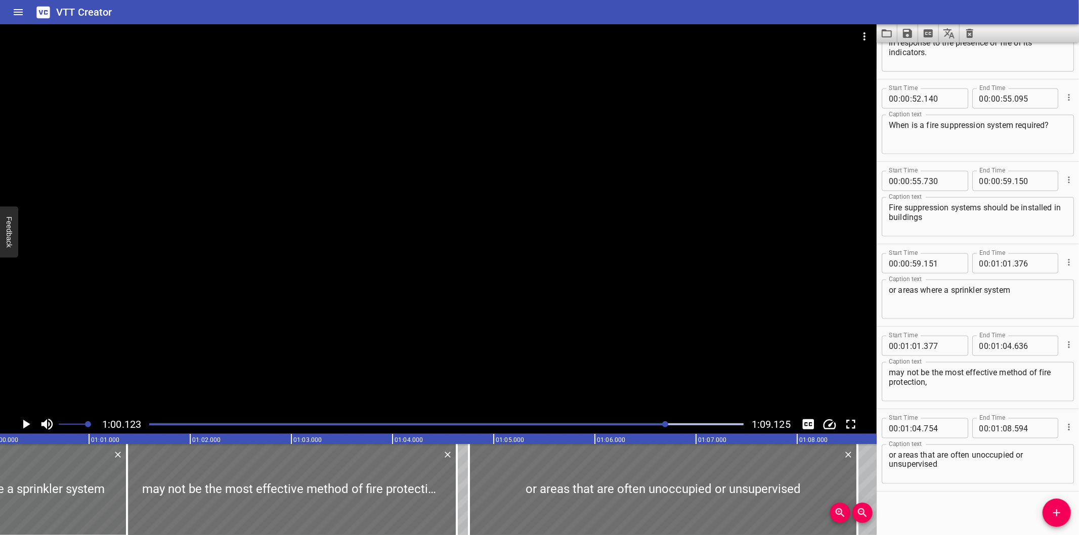
click at [426, 274] on div at bounding box center [438, 219] width 877 height 391
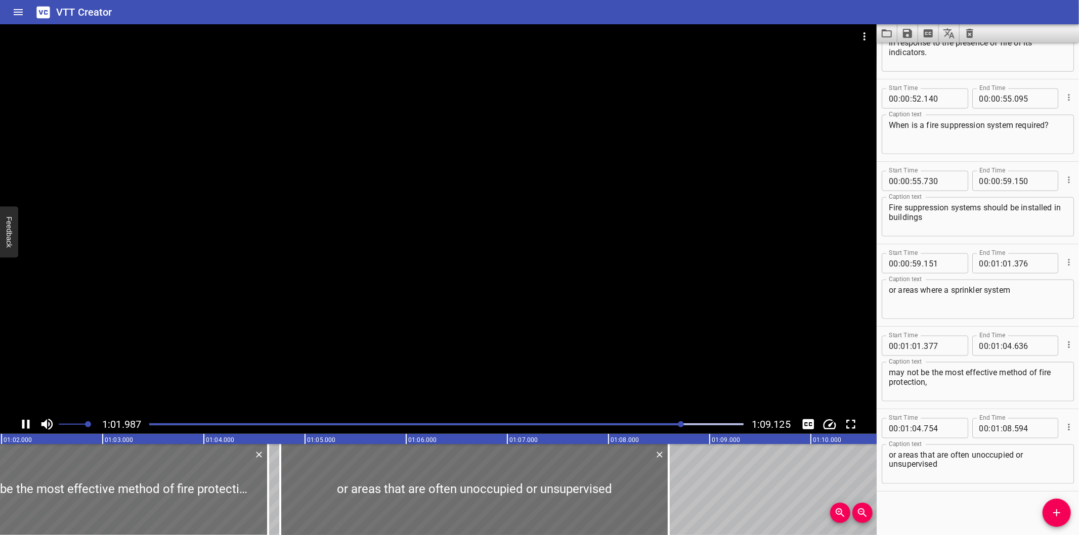
click at [412, 266] on div at bounding box center [438, 219] width 877 height 391
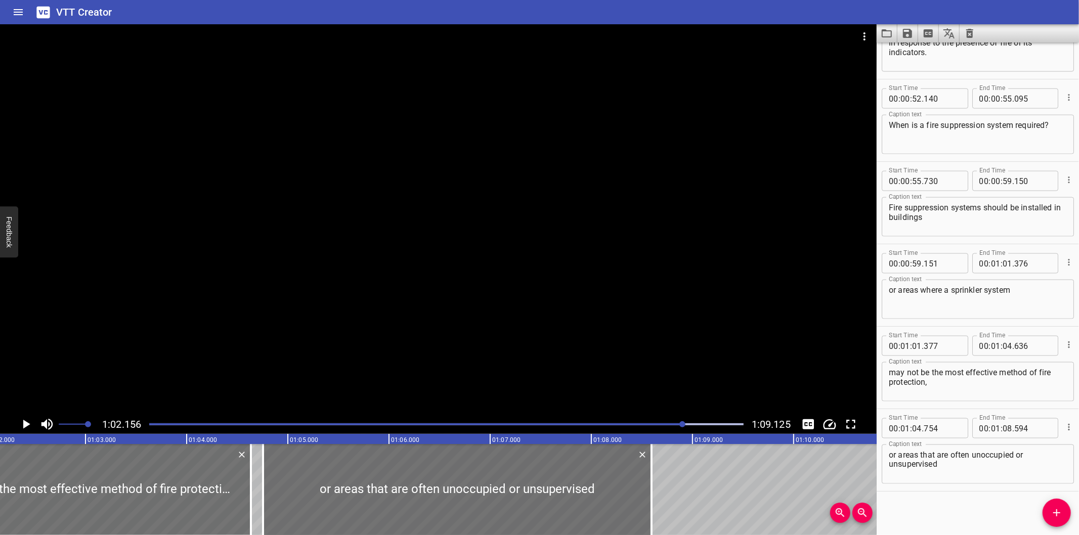
click at [413, 261] on div at bounding box center [438, 219] width 877 height 391
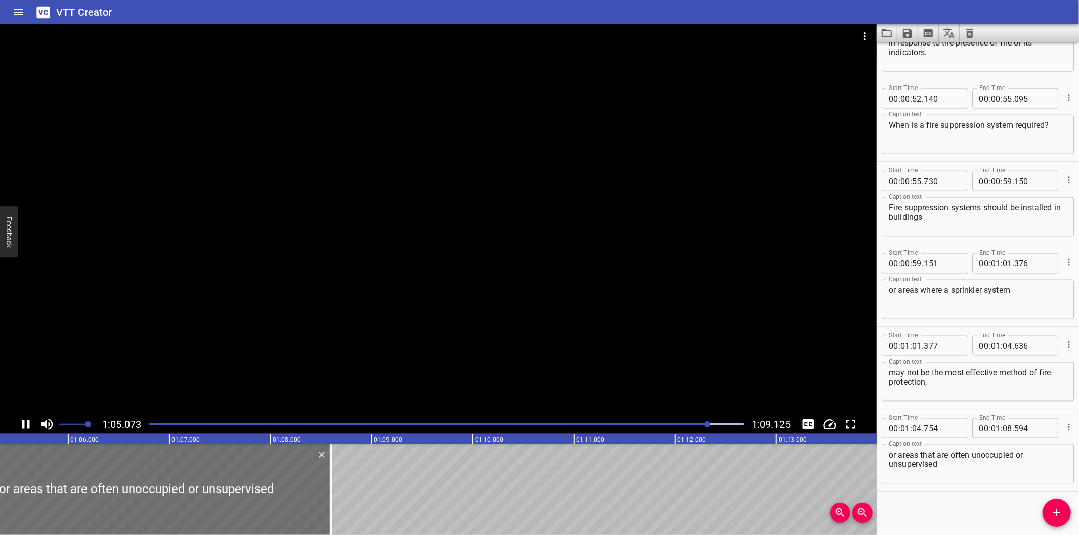
click at [411, 243] on div at bounding box center [438, 219] width 877 height 391
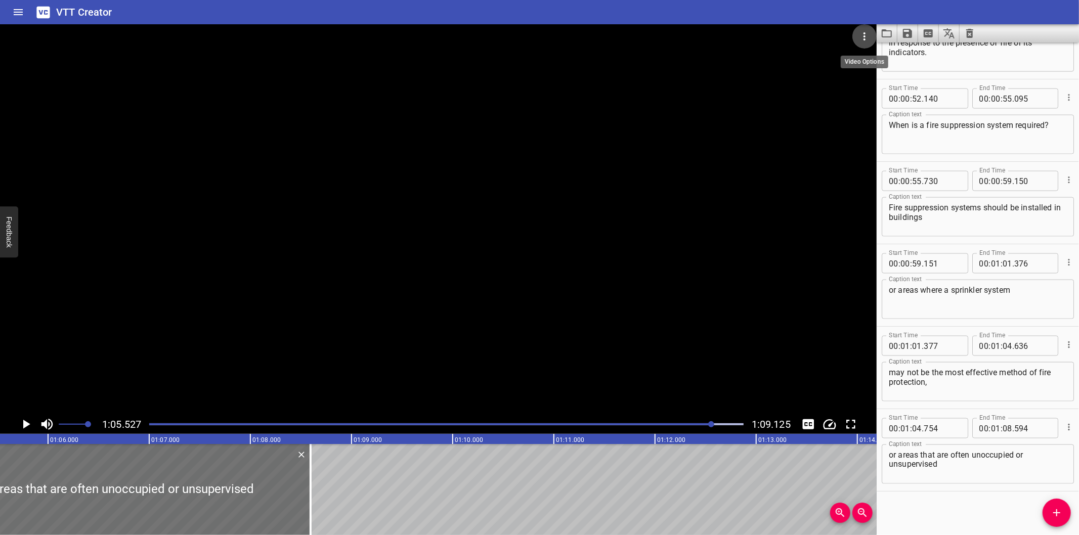
click at [861, 33] on icon "Video Options" at bounding box center [865, 36] width 12 height 12
click at [878, 41] on li "Select New Video File..." at bounding box center [903, 37] width 101 height 18
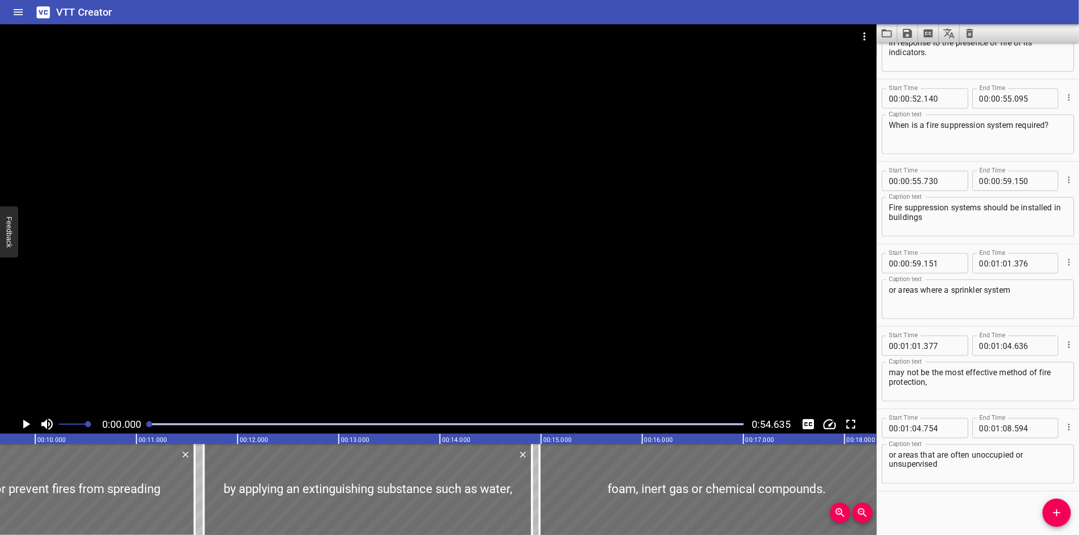
click at [417, 233] on div at bounding box center [438, 219] width 877 height 391
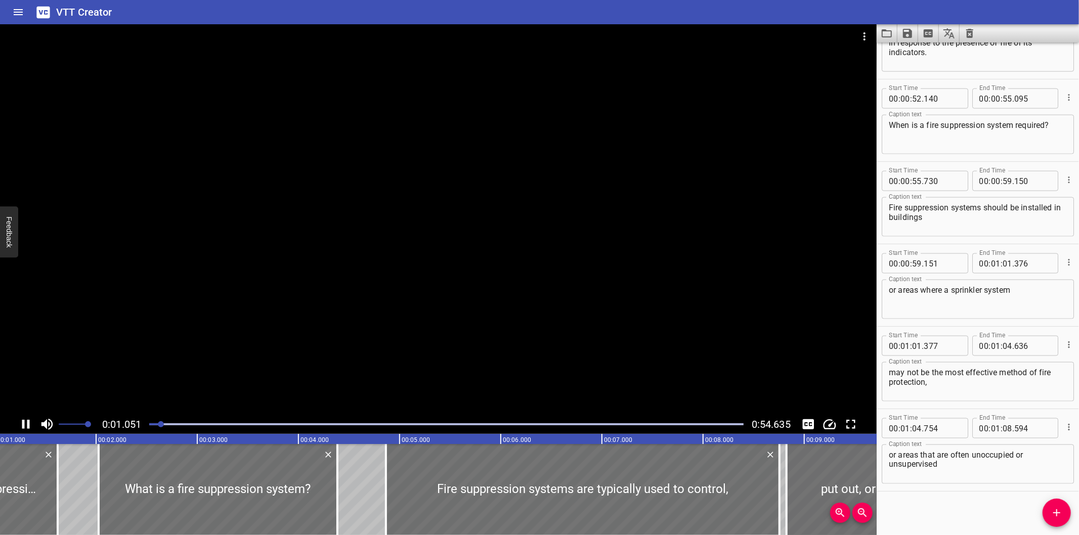
click at [631, 130] on div at bounding box center [438, 219] width 877 height 391
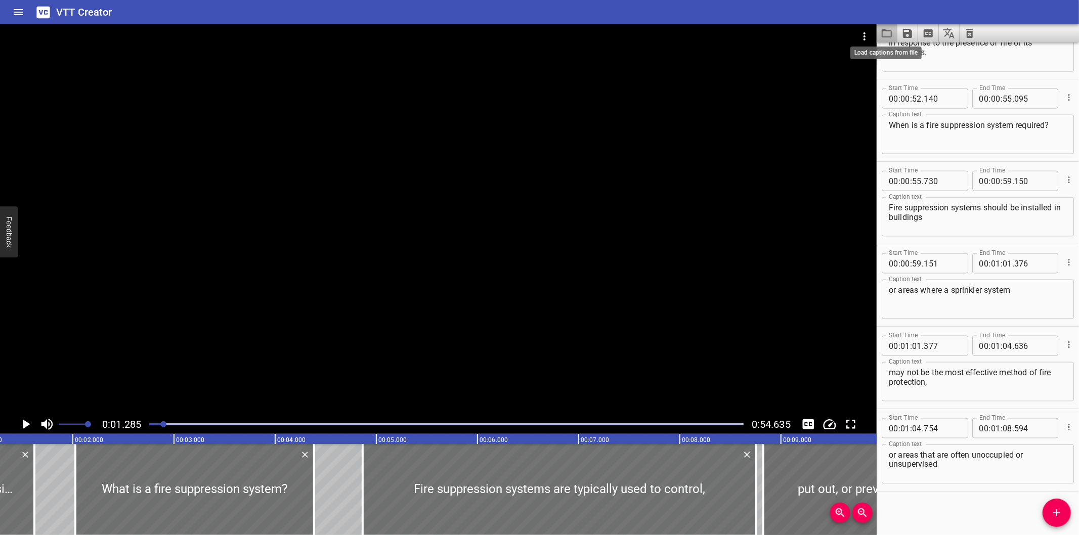
click at [884, 36] on icon "Load captions from file" at bounding box center [887, 33] width 12 height 12
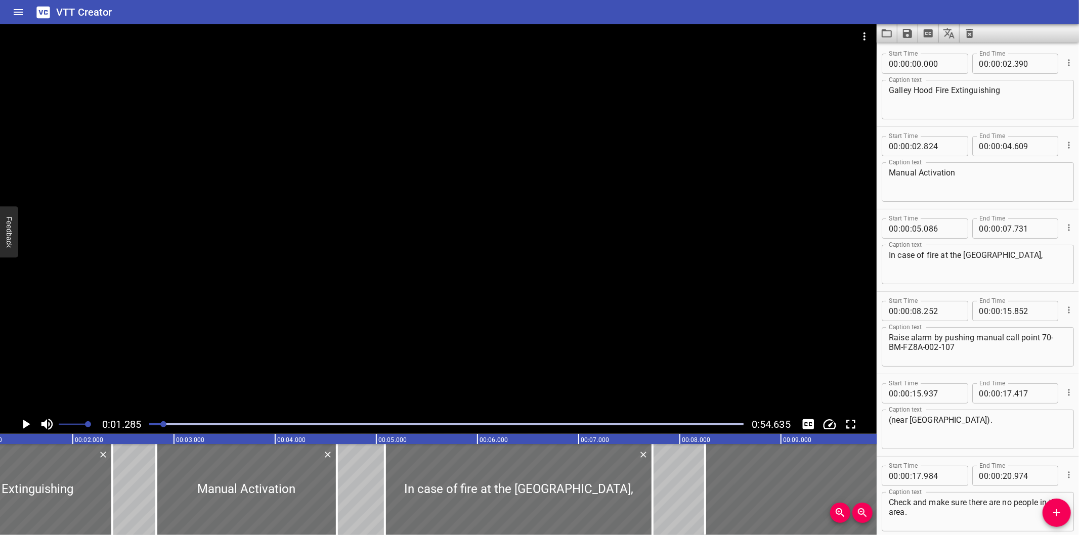
click at [307, 168] on div at bounding box center [438, 219] width 877 height 391
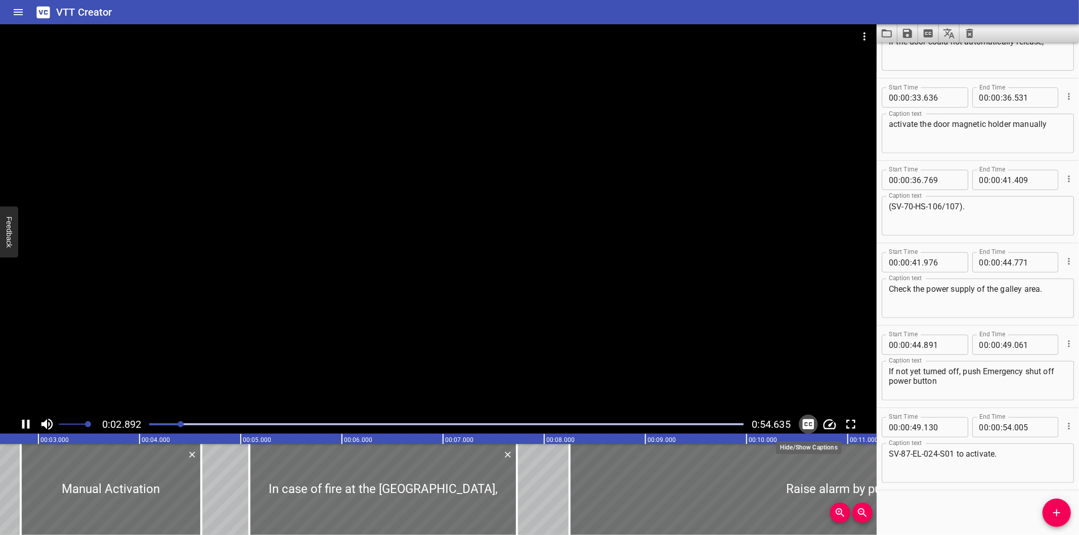
scroll to position [0, 292]
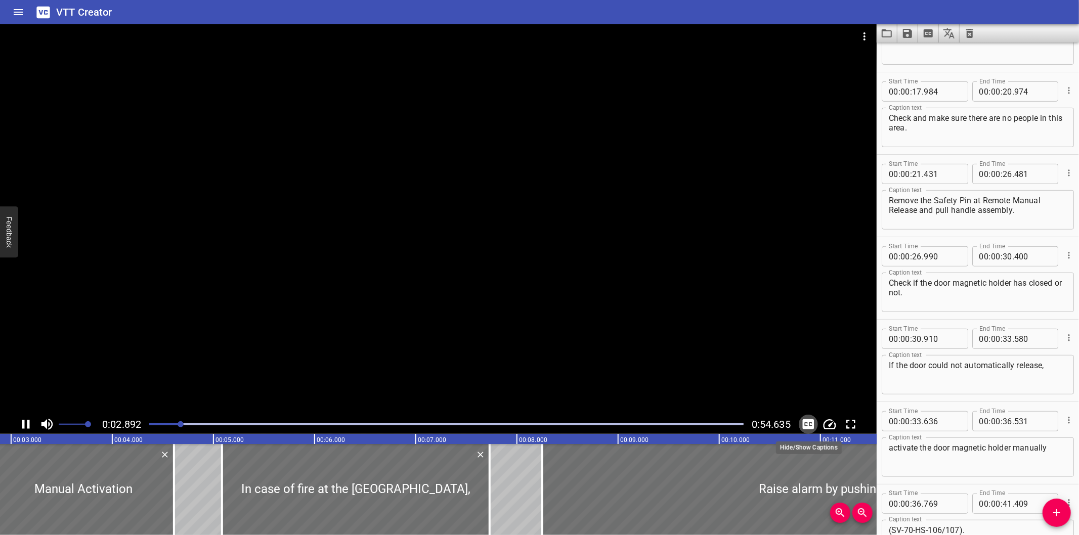
click at [812, 426] on icon "Toggle captions" at bounding box center [808, 424] width 15 height 15
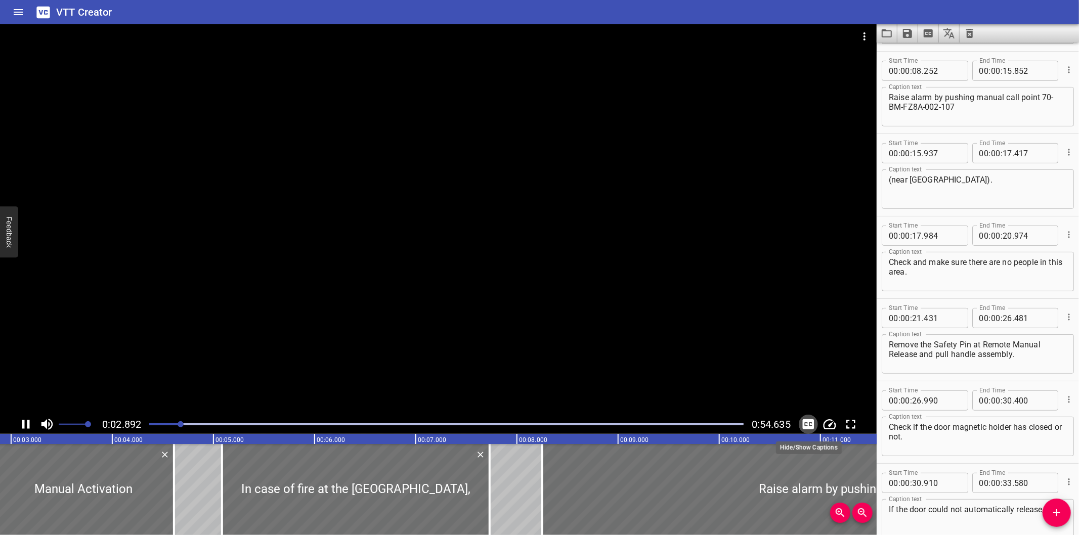
scroll to position [131, 0]
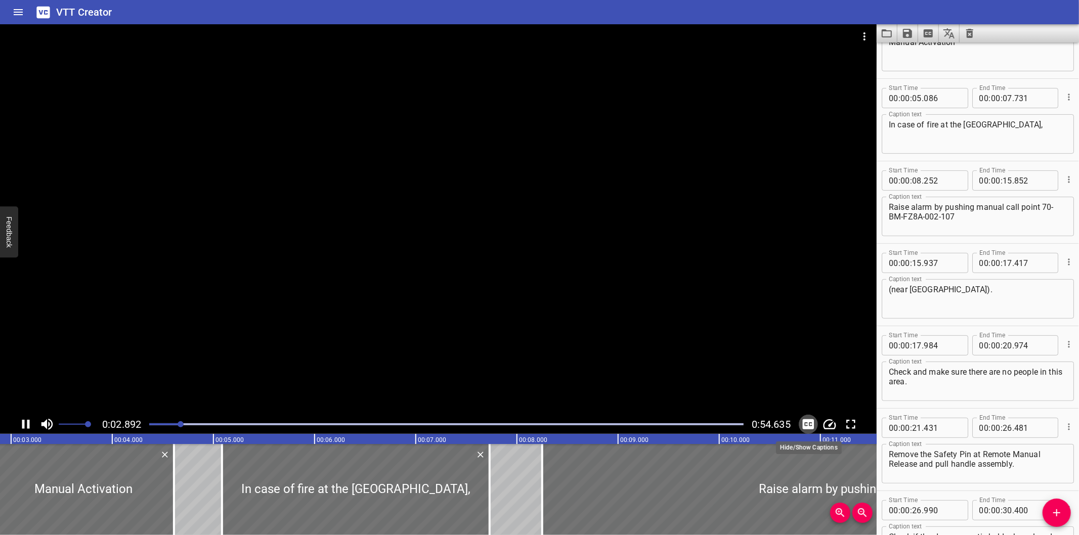
click at [812, 426] on icon "Toggle captions" at bounding box center [808, 424] width 15 height 15
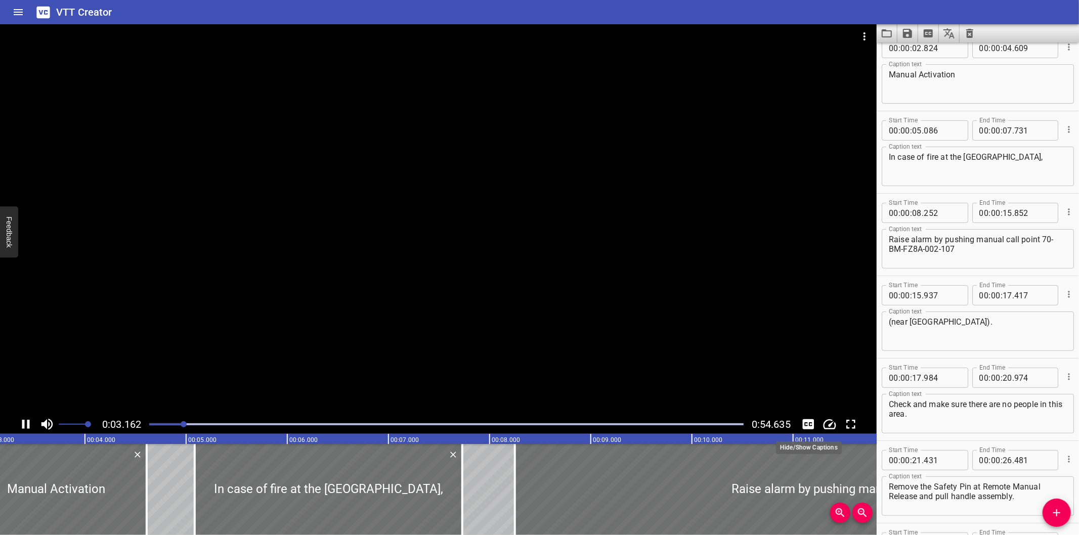
scroll to position [82, 0]
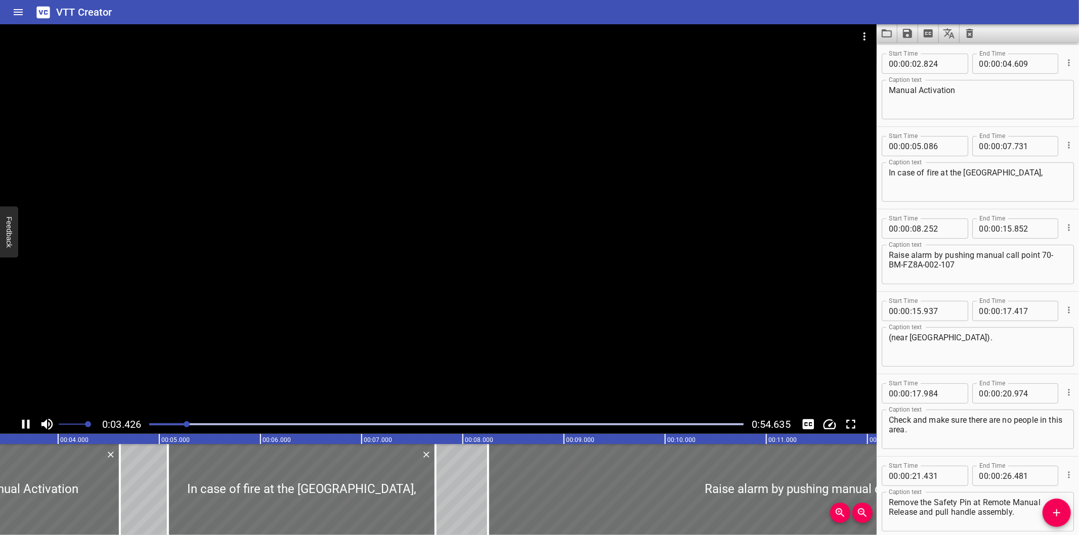
click at [379, 299] on div at bounding box center [438, 219] width 877 height 391
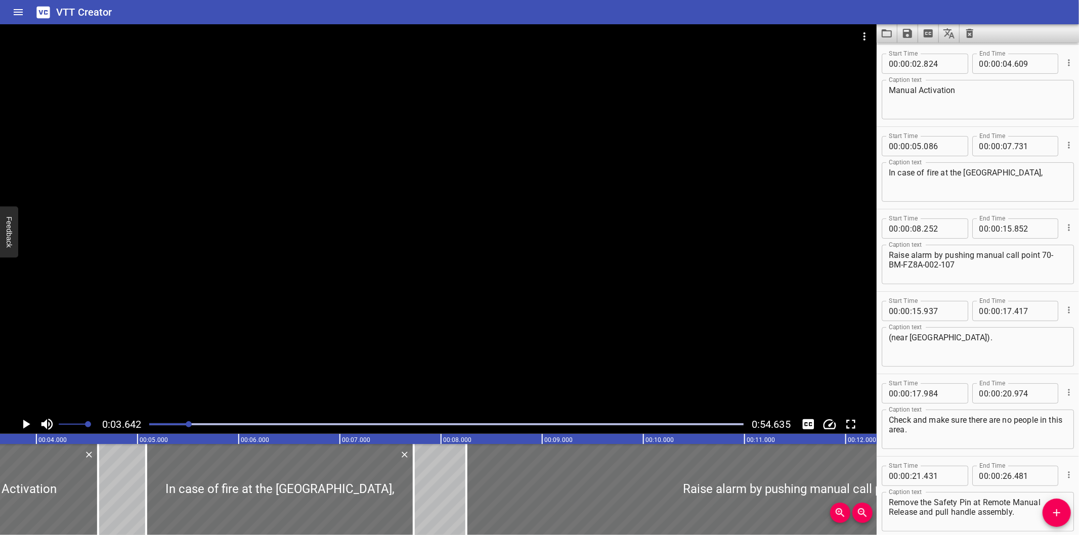
drag, startPoint x: 164, startPoint y: 423, endPoint x: 157, endPoint y: 420, distance: 7.5
click at [162, 423] on div at bounding box center [446, 424] width 607 height 14
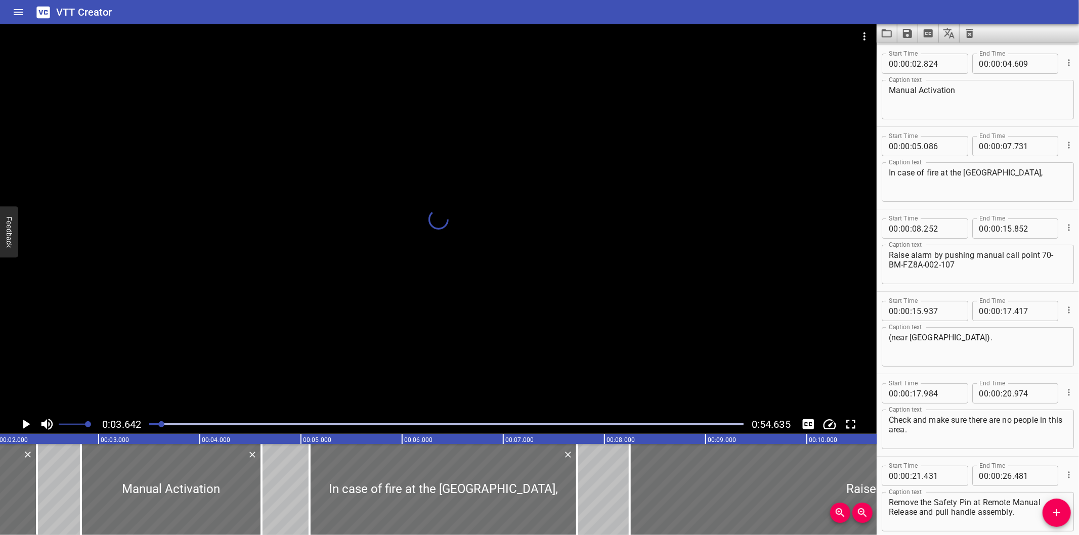
click at [155, 419] on div at bounding box center [446, 424] width 607 height 14
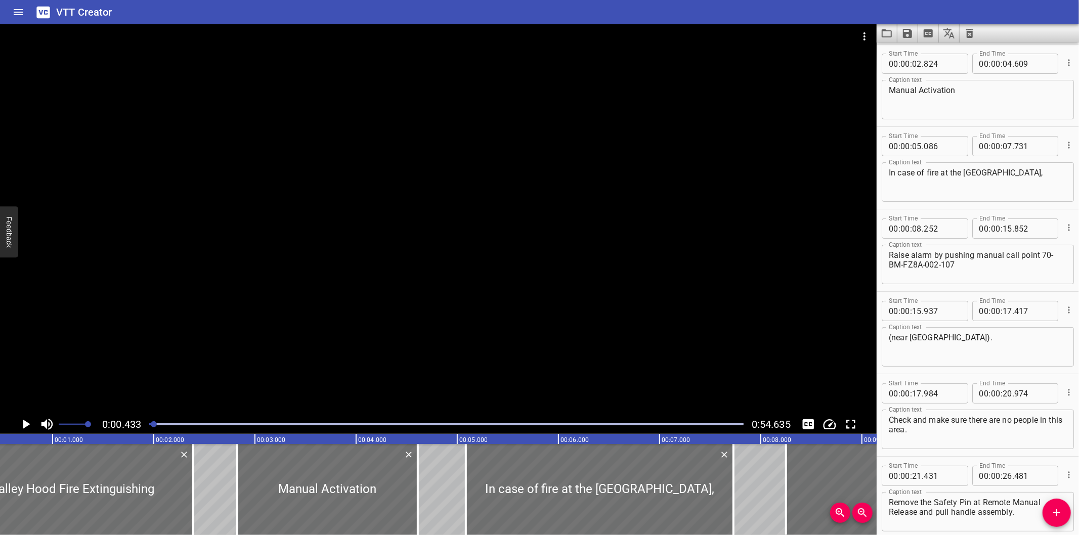
click at [233, 351] on div at bounding box center [438, 219] width 877 height 391
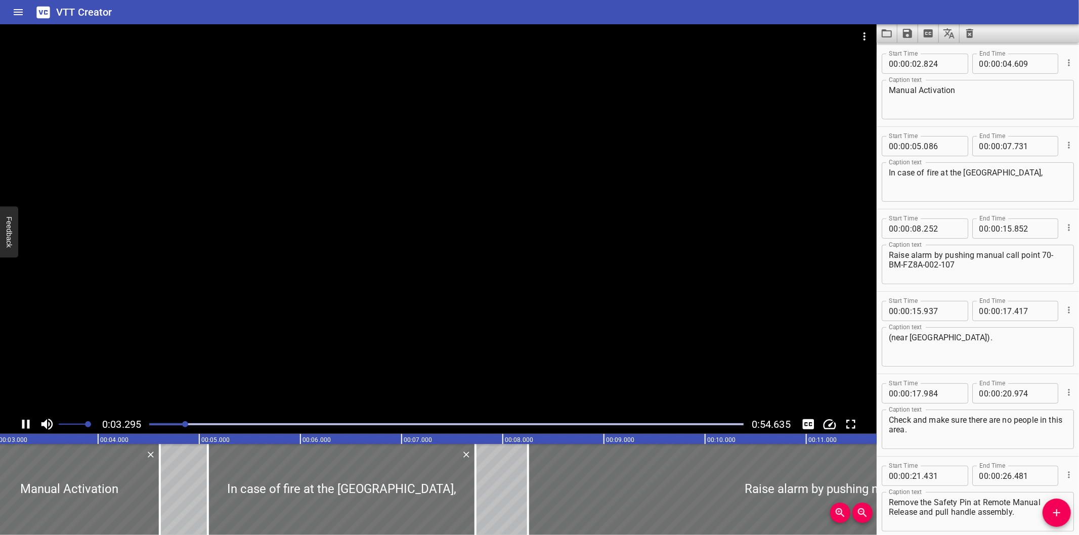
click at [273, 290] on div at bounding box center [438, 219] width 877 height 391
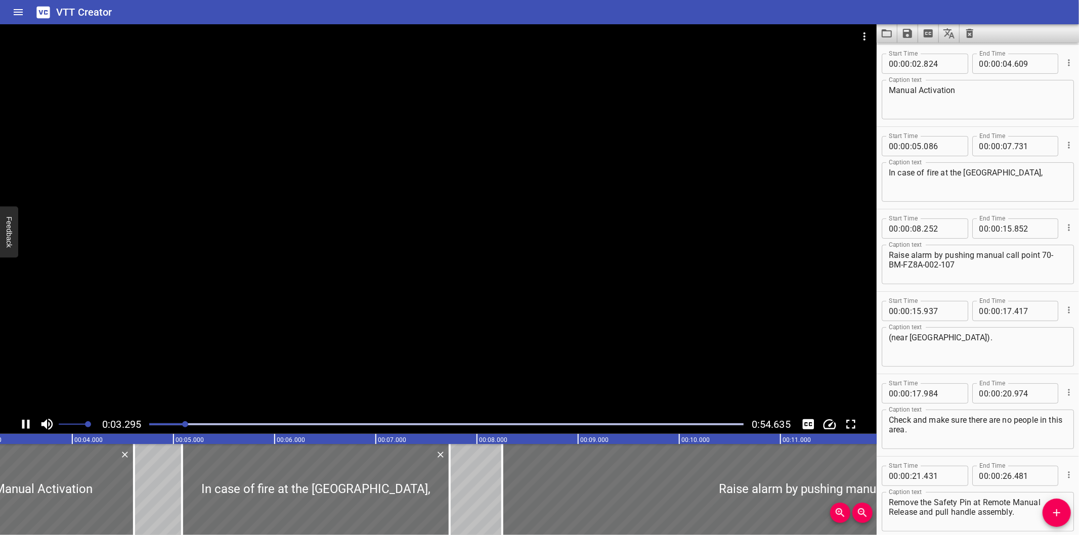
scroll to position [0, 345]
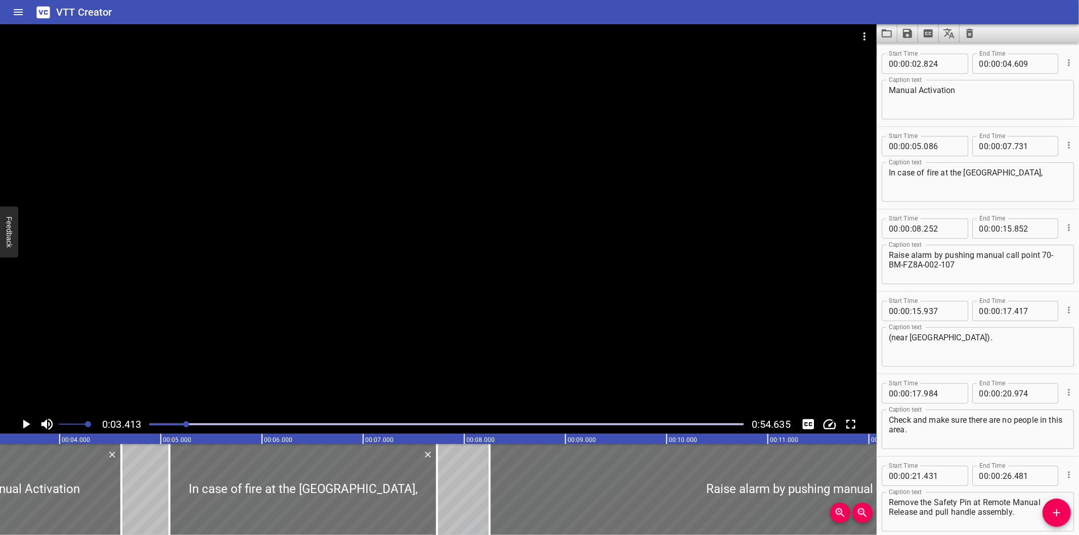
click at [391, 225] on div at bounding box center [438, 219] width 877 height 391
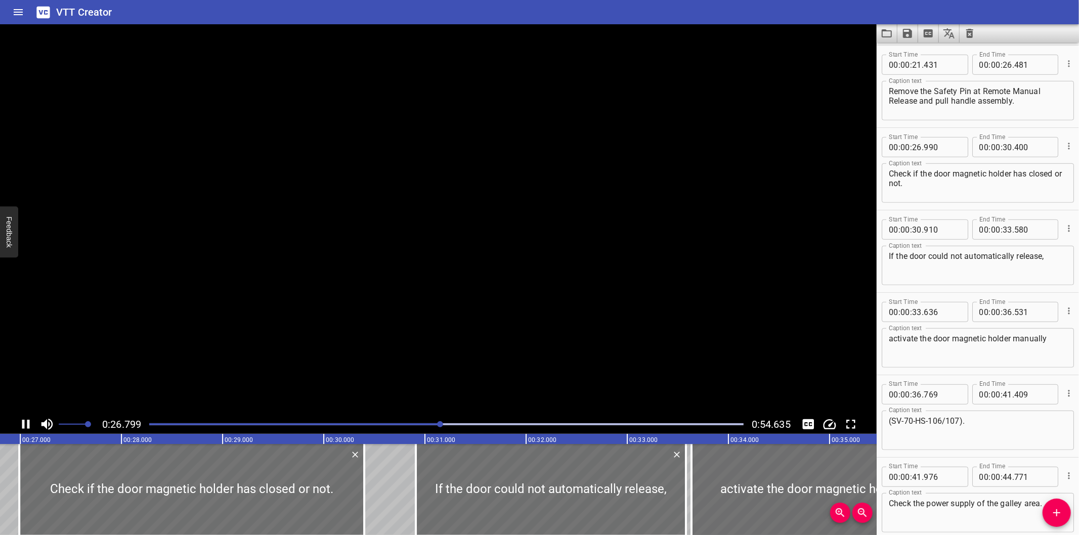
scroll to position [569, 0]
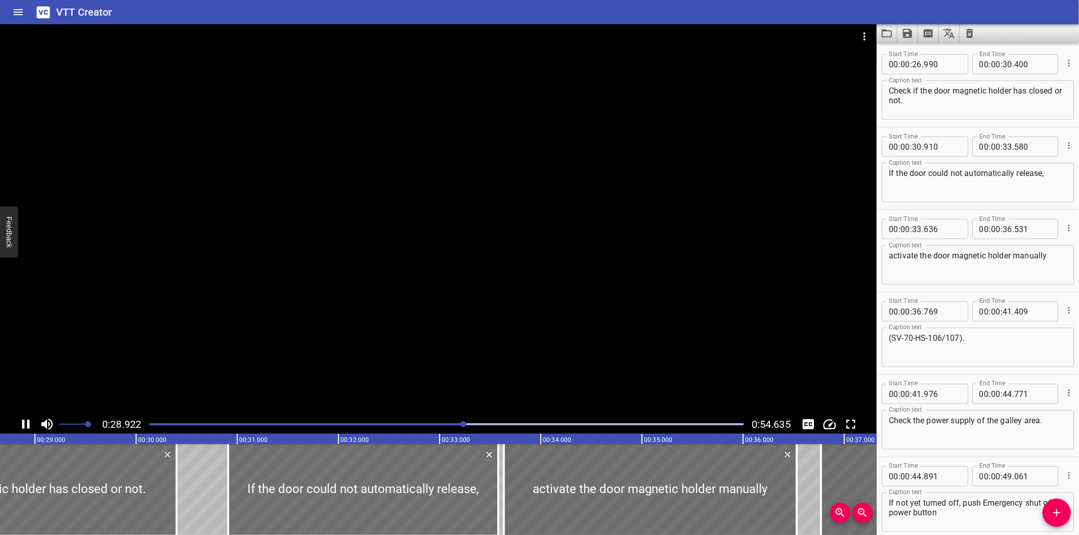
click at [401, 226] on div at bounding box center [438, 219] width 877 height 391
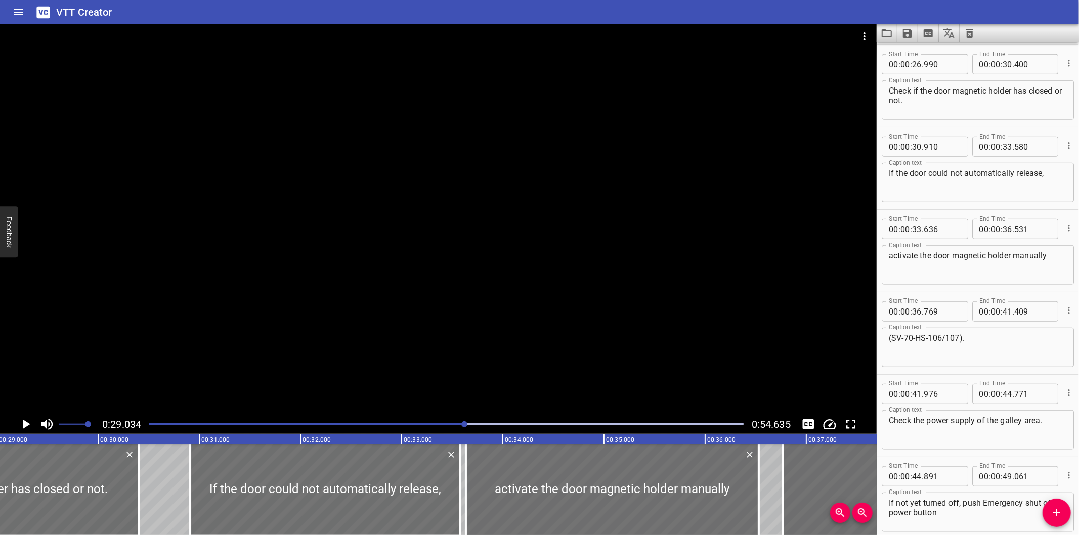
click at [424, 257] on div at bounding box center [438, 219] width 877 height 391
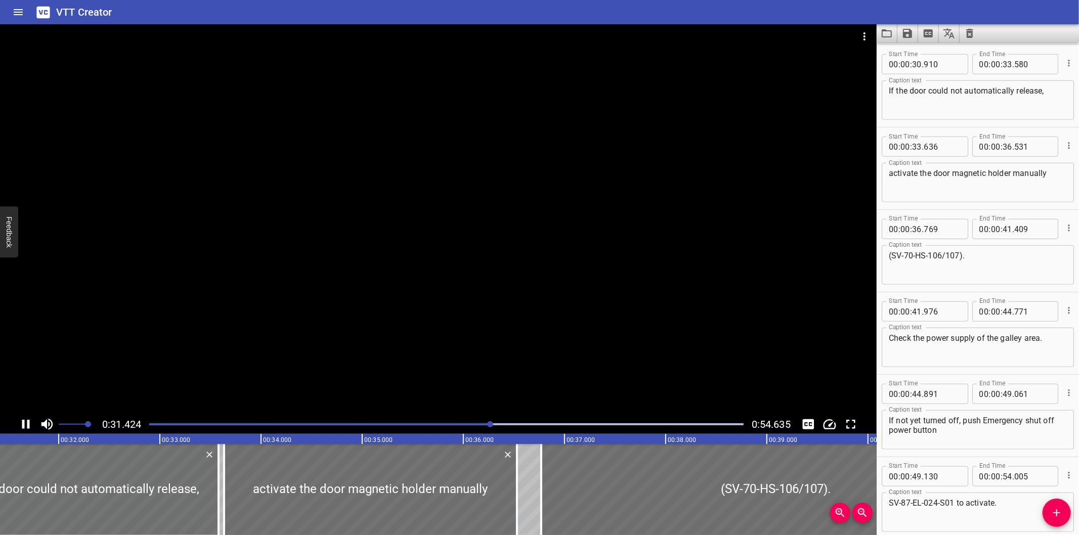
click at [380, 232] on div at bounding box center [438, 219] width 877 height 391
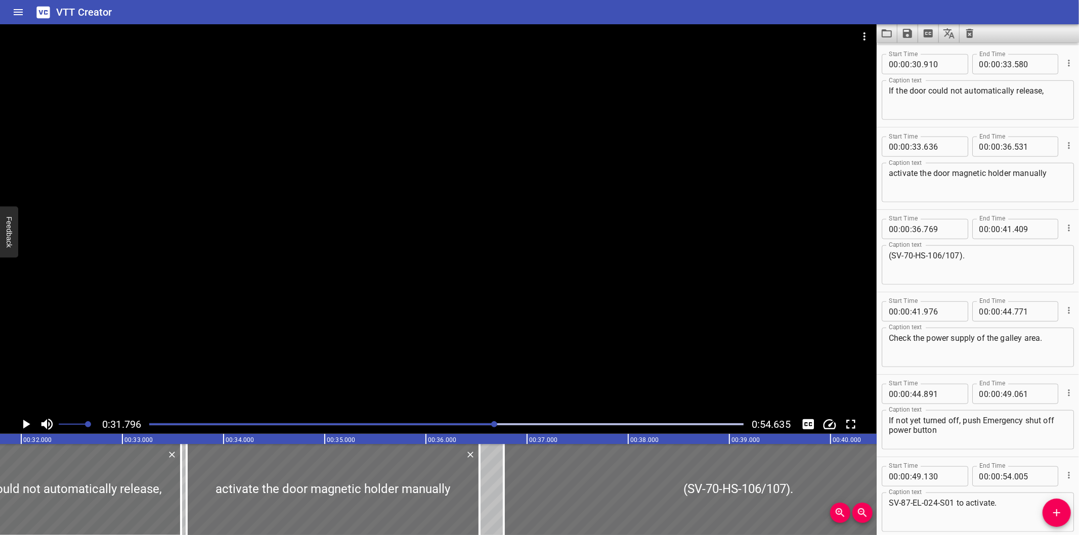
click at [472, 259] on div at bounding box center [438, 219] width 877 height 391
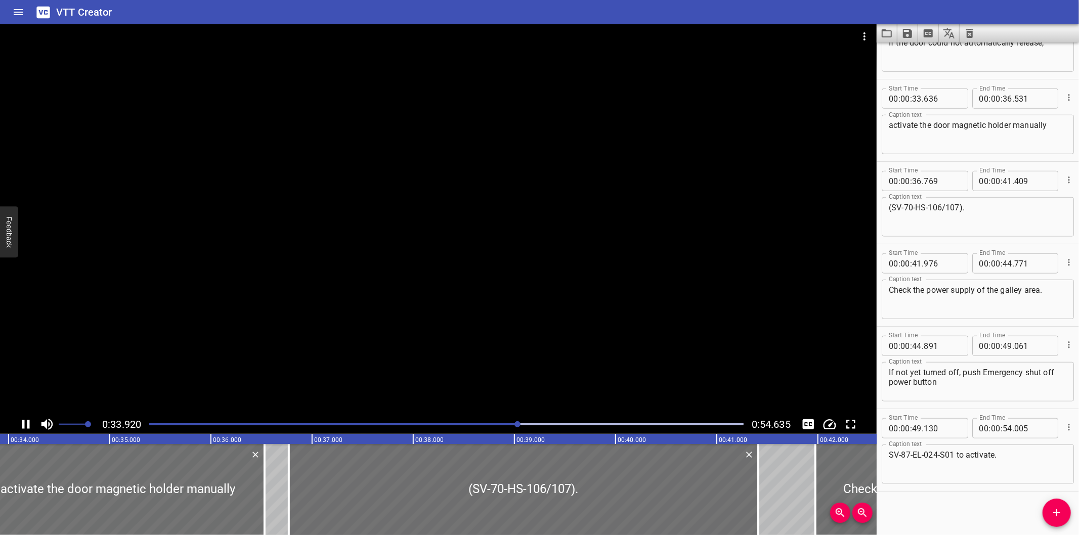
click at [421, 235] on div at bounding box center [438, 219] width 877 height 391
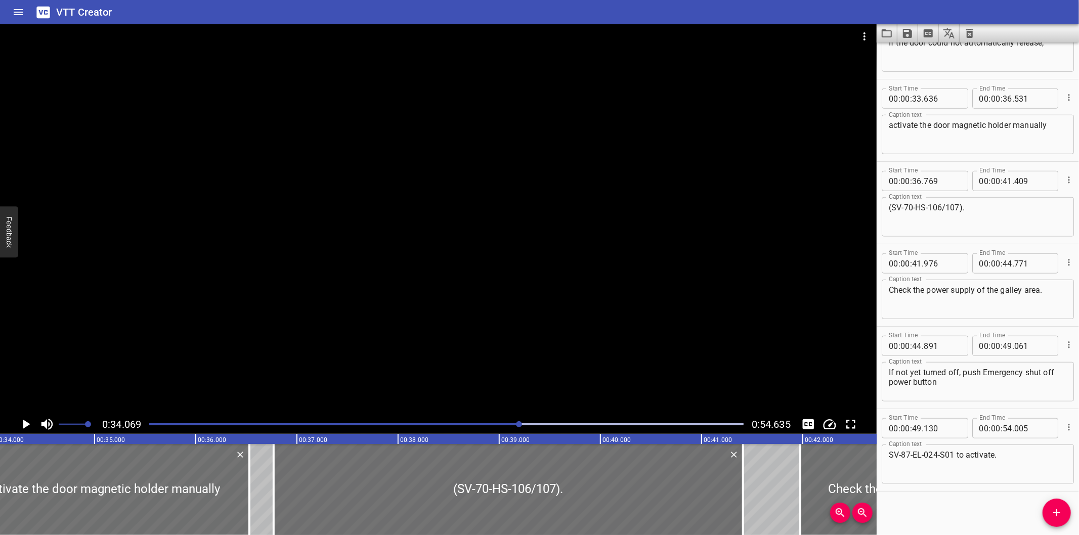
click at [408, 240] on div at bounding box center [438, 219] width 877 height 391
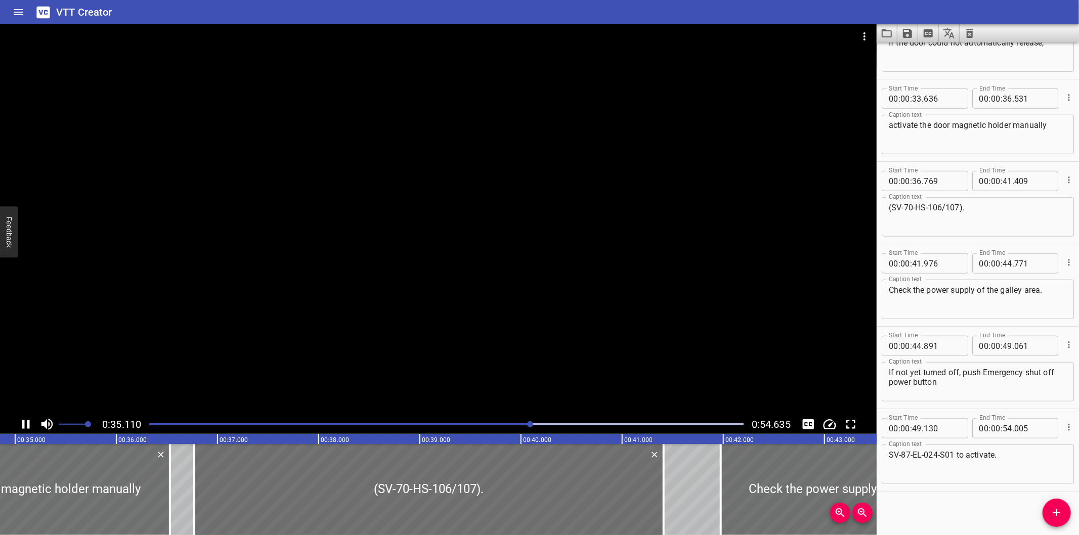
click at [416, 274] on div at bounding box center [438, 219] width 877 height 391
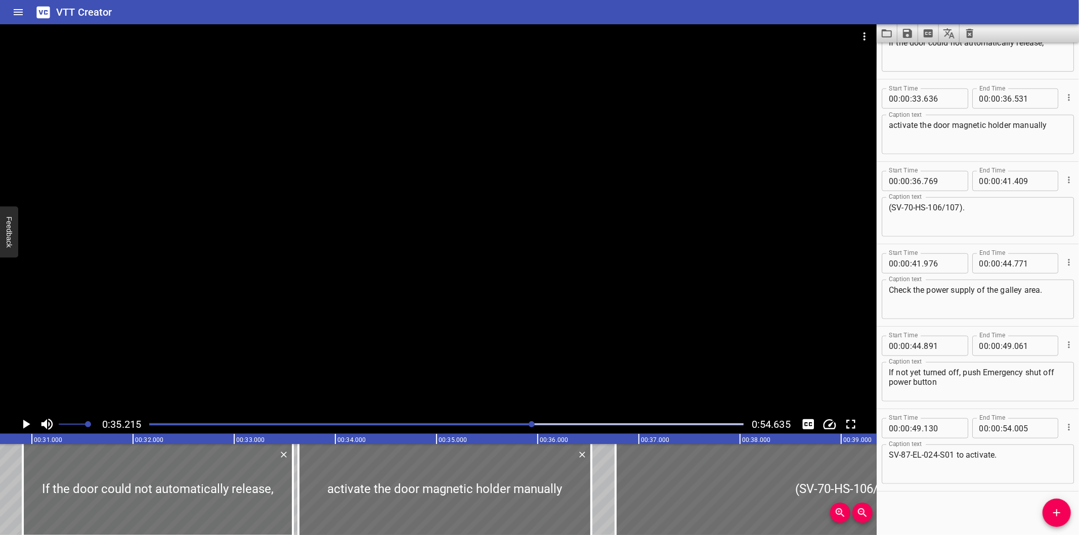
click at [580, 257] on div at bounding box center [438, 219] width 877 height 391
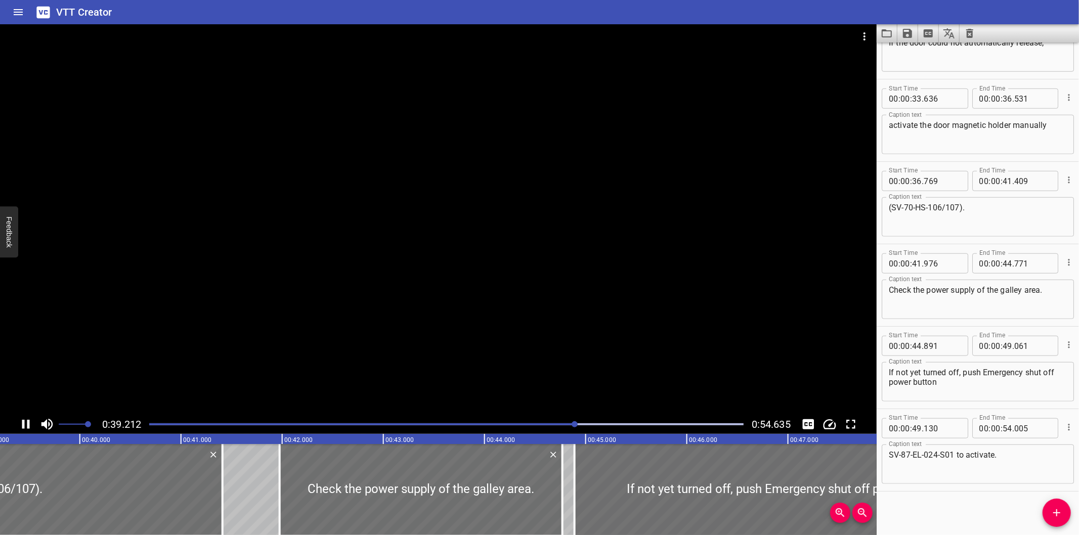
click at [512, 271] on div at bounding box center [438, 219] width 877 height 391
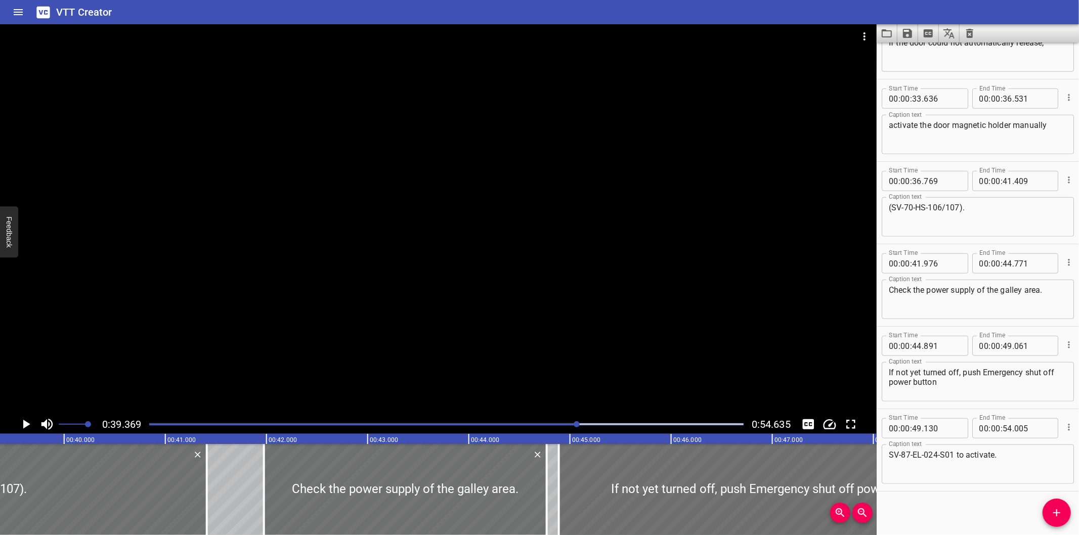
click at [273, 285] on div at bounding box center [438, 219] width 877 height 391
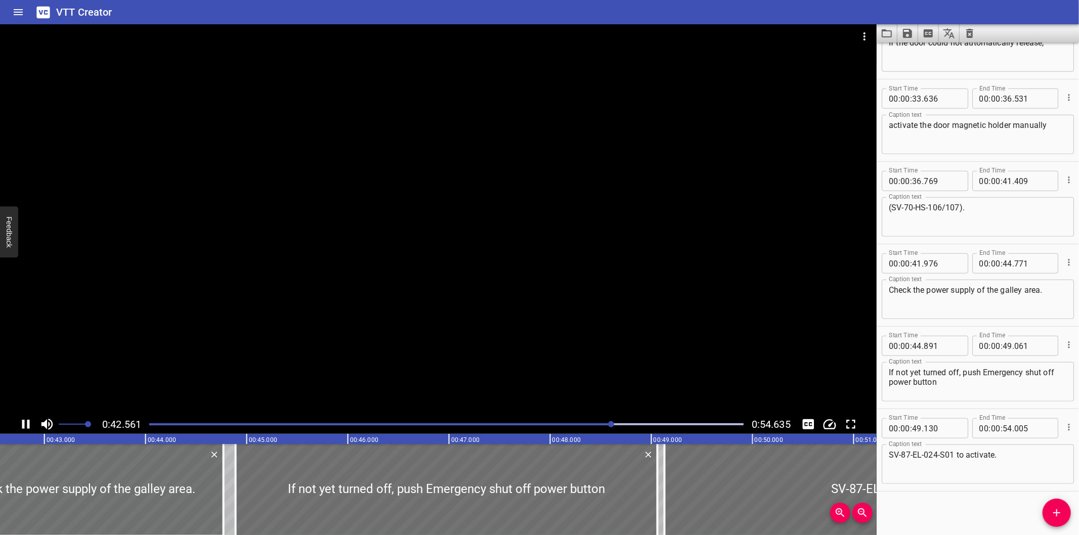
click at [275, 290] on div at bounding box center [438, 219] width 877 height 391
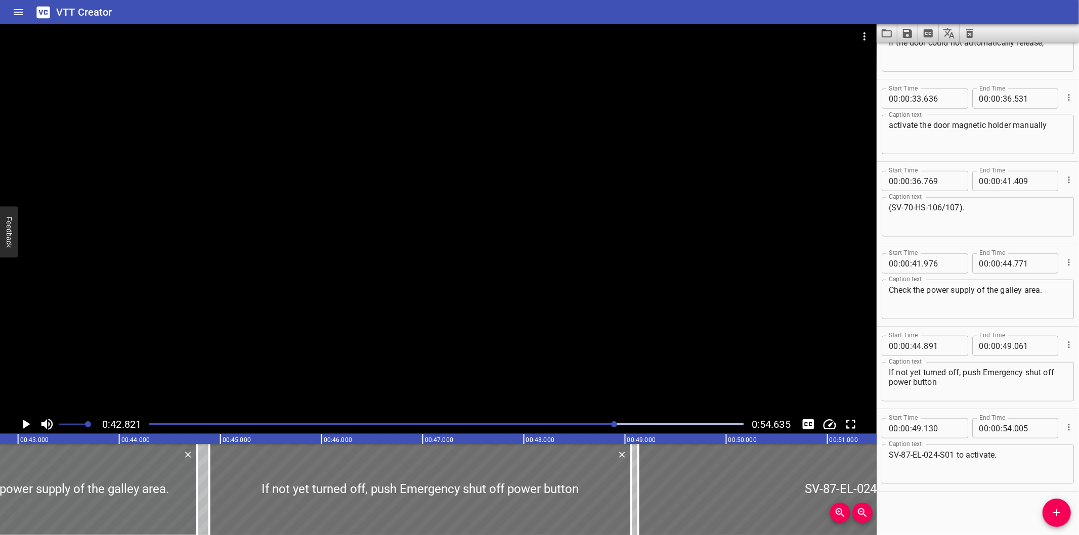
click at [275, 291] on div at bounding box center [438, 219] width 877 height 391
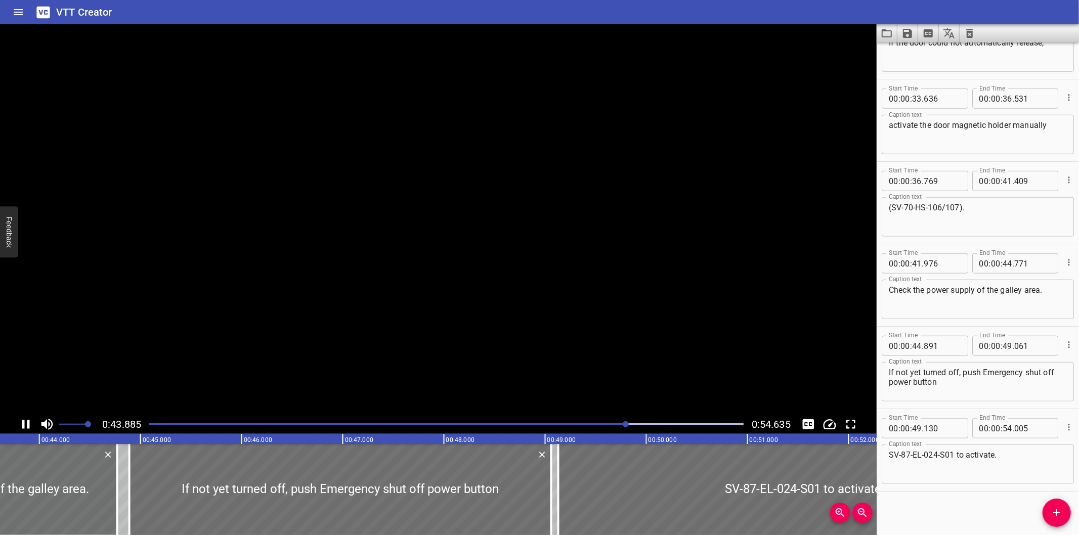
click at [275, 291] on video at bounding box center [438, 219] width 877 height 391
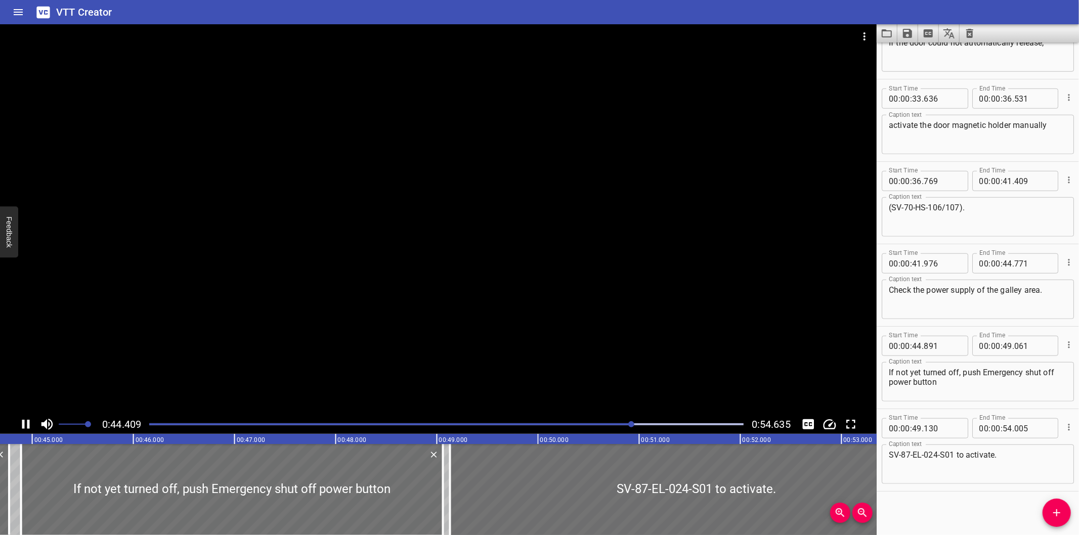
click at [279, 280] on div at bounding box center [438, 219] width 877 height 391
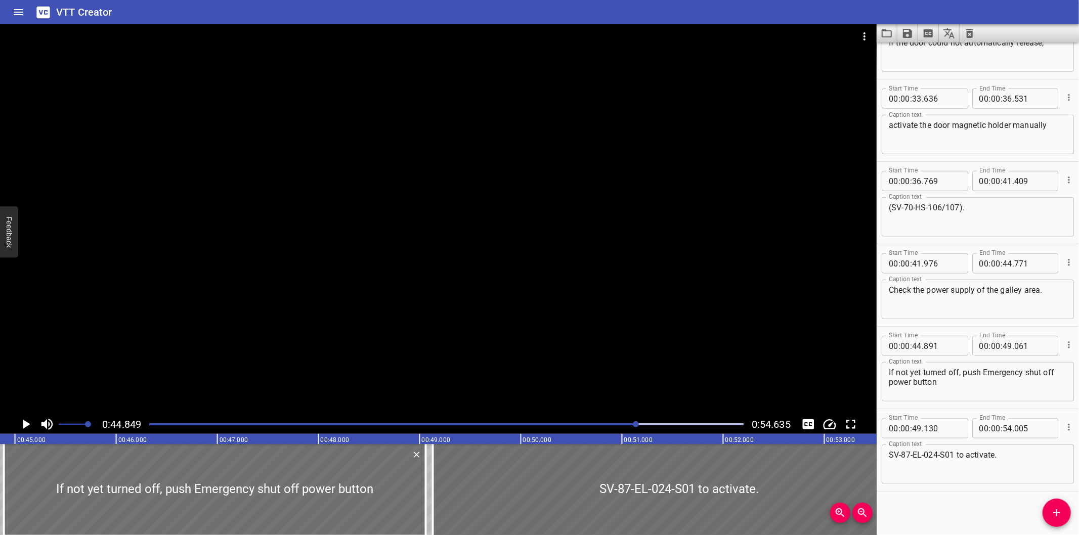
click at [279, 280] on div at bounding box center [438, 219] width 877 height 391
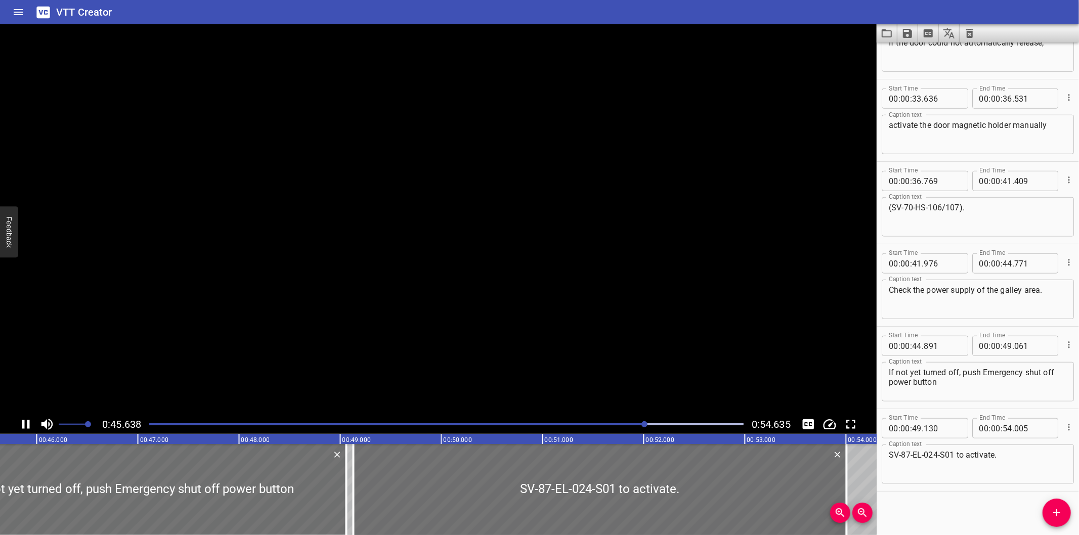
click at [282, 277] on video at bounding box center [438, 219] width 877 height 391
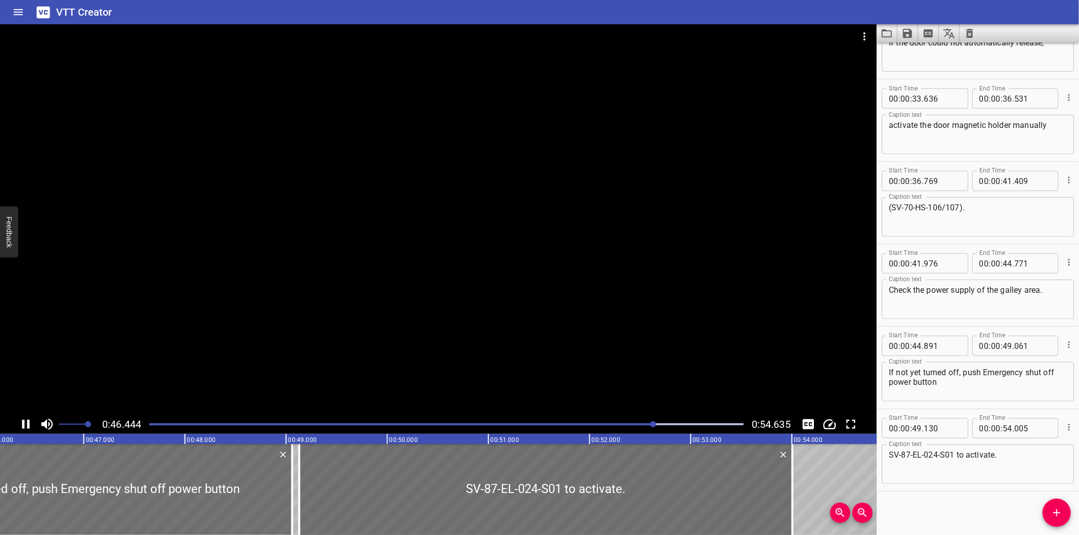
click at [283, 279] on div at bounding box center [438, 219] width 877 height 391
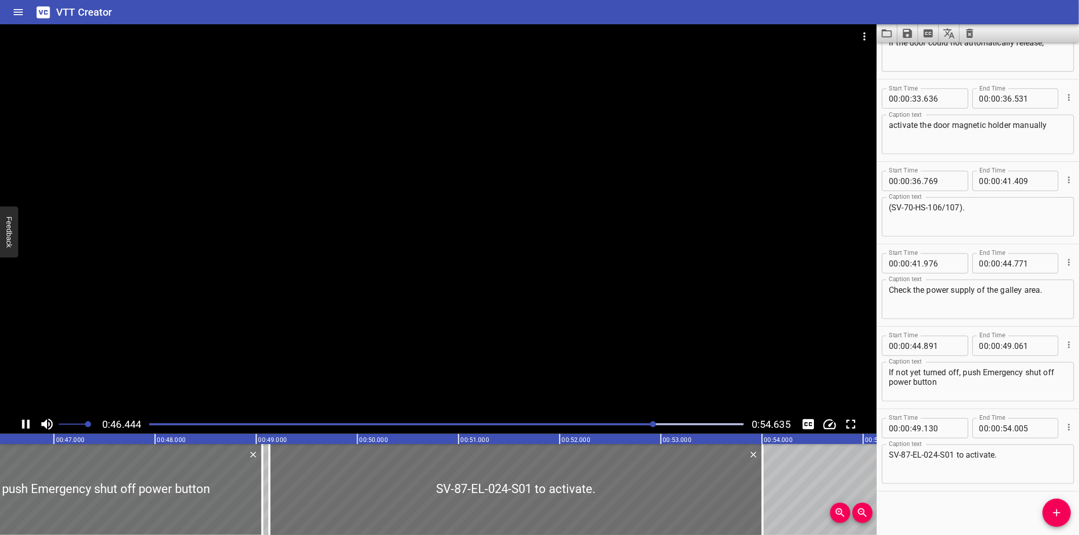
scroll to position [0, 4704]
click at [408, 307] on div at bounding box center [438, 219] width 877 height 391
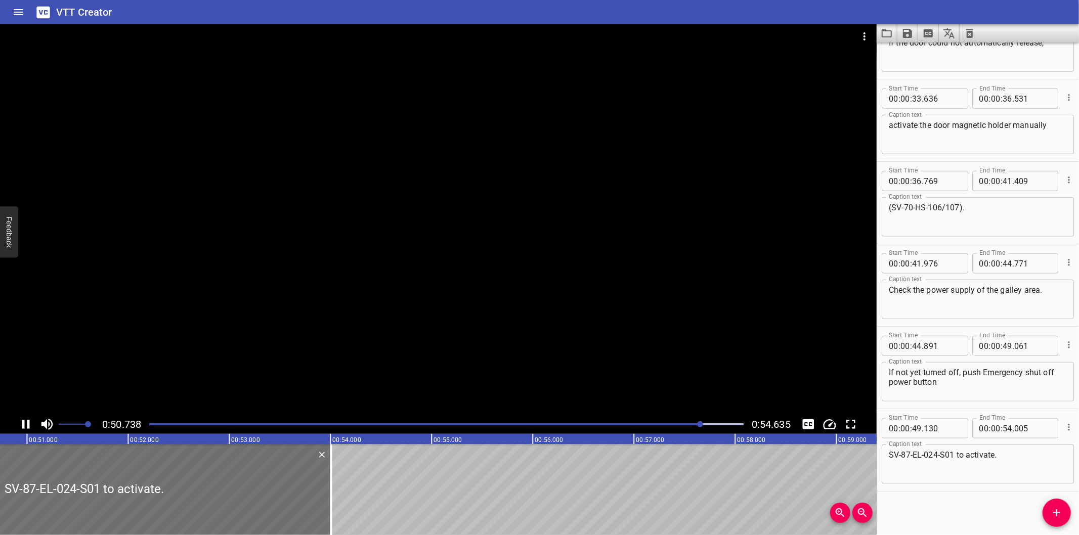
click at [378, 303] on div at bounding box center [438, 219] width 877 height 391
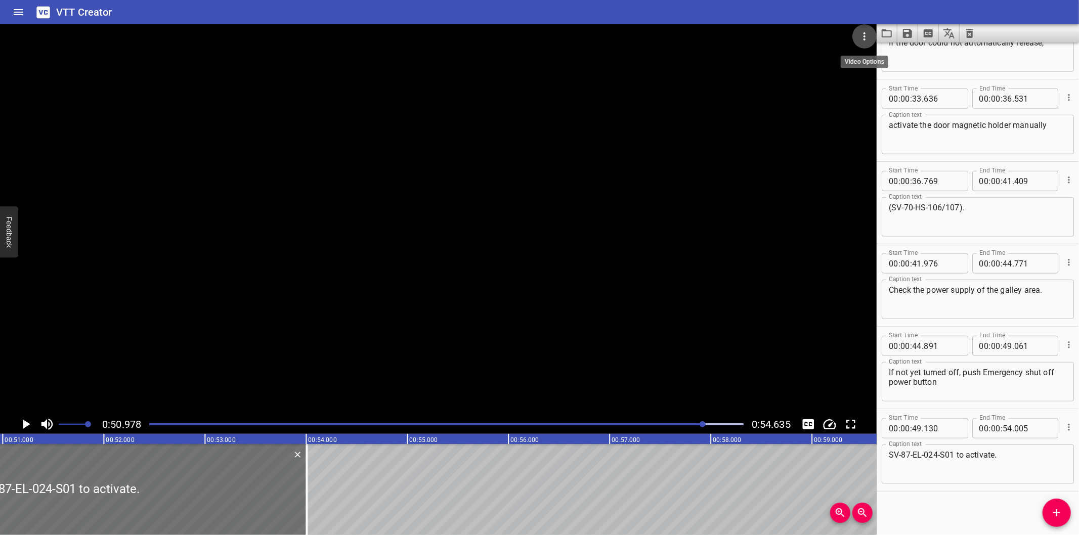
click at [867, 38] on icon "Video Options" at bounding box center [865, 36] width 12 height 12
click at [868, 39] on li "Select New Video File..." at bounding box center [903, 37] width 101 height 18
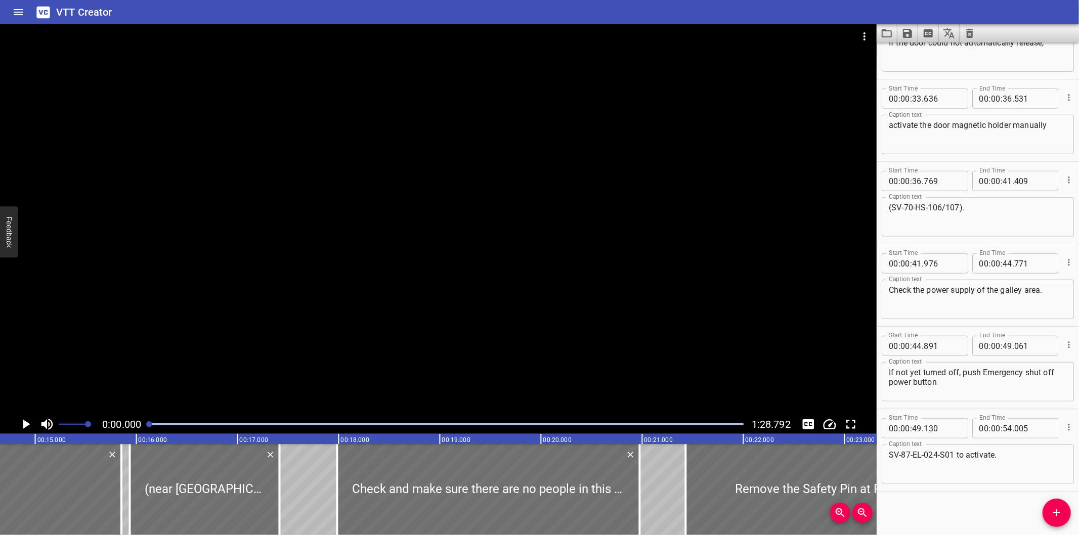
click at [888, 33] on icon "Load captions from file" at bounding box center [887, 33] width 12 height 12
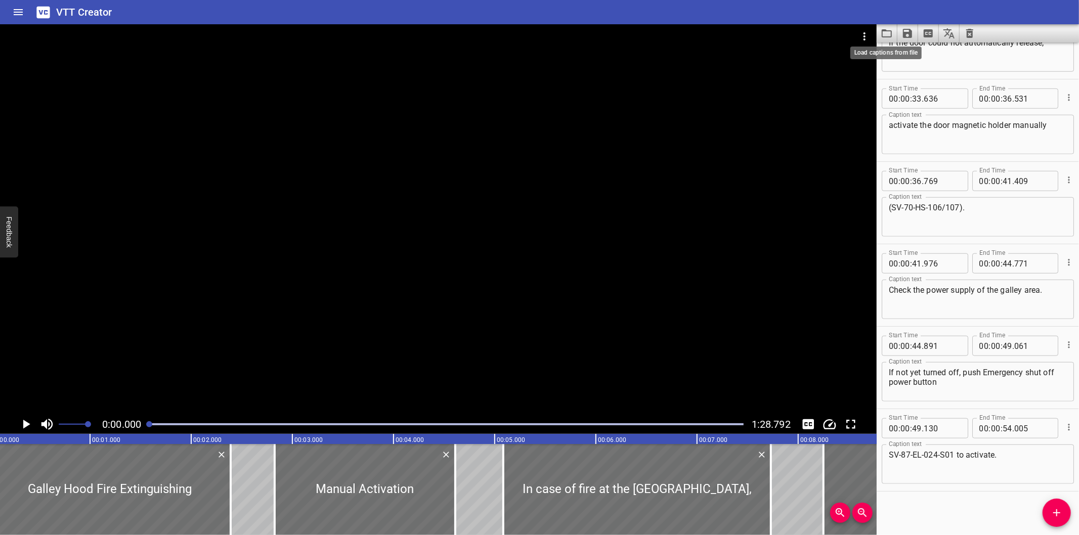
scroll to position [0, 0]
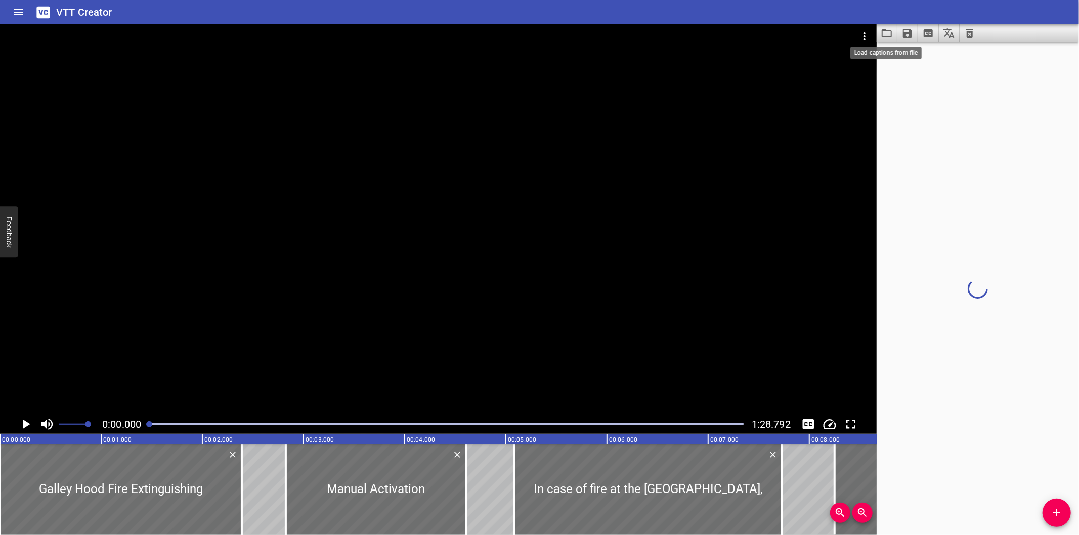
click at [510, 232] on div at bounding box center [438, 219] width 877 height 391
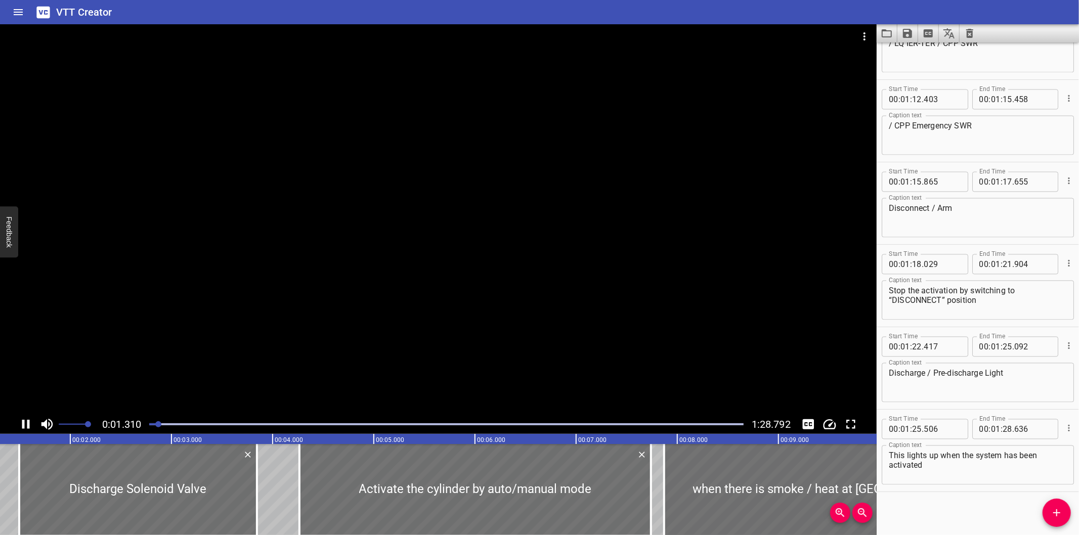
scroll to position [0, 133]
click at [803, 416] on div at bounding box center [808, 424] width 19 height 19
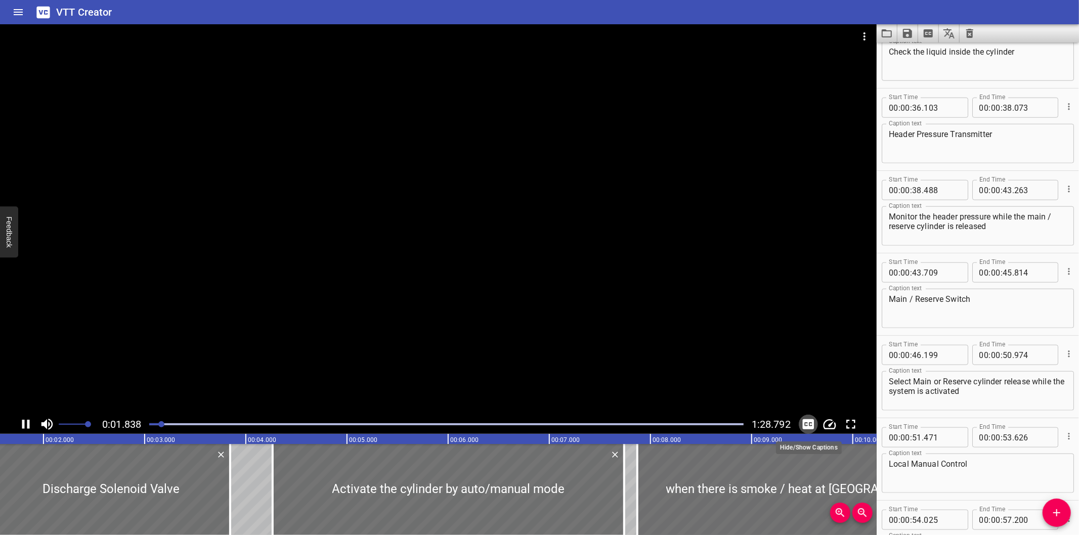
click at [805, 417] on icon "Toggle captions" at bounding box center [808, 424] width 15 height 15
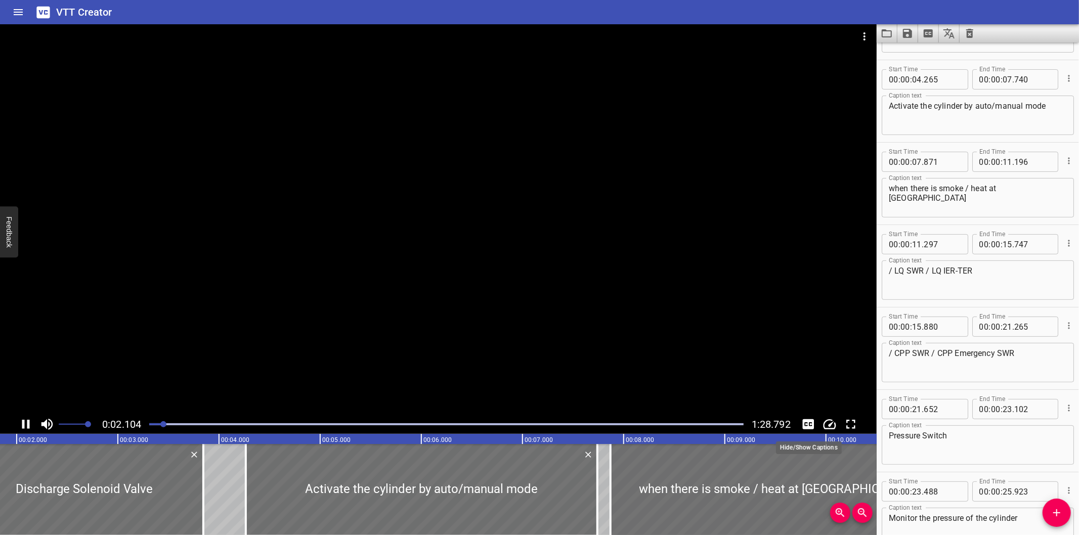
scroll to position [0, 213]
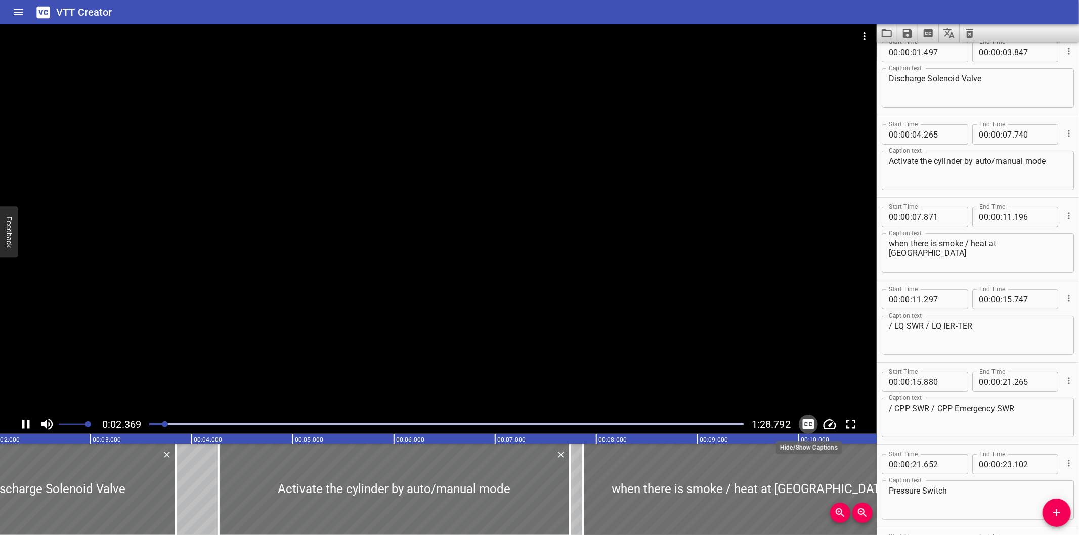
click at [811, 424] on icon "Toggle captions" at bounding box center [808, 424] width 15 height 15
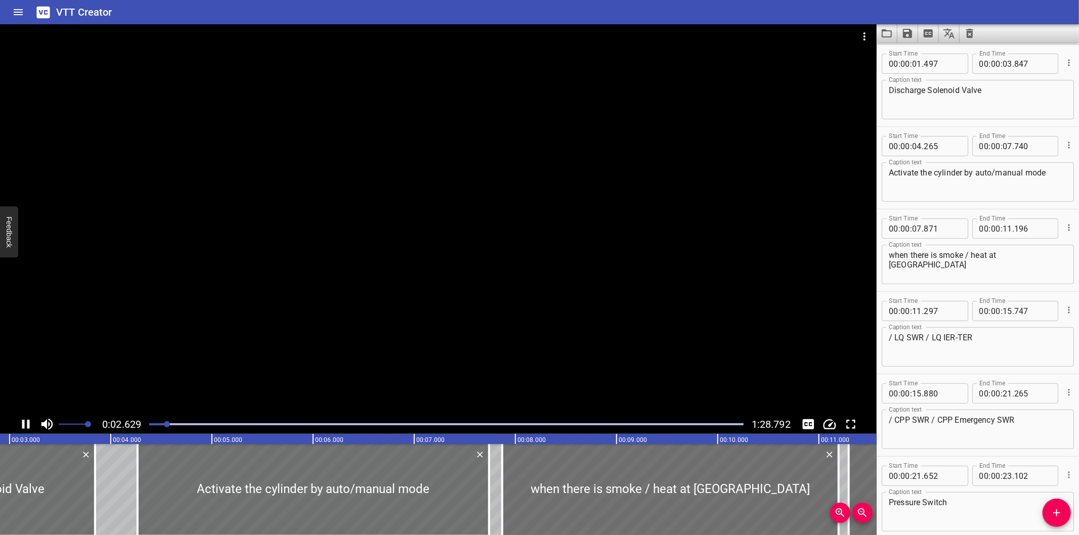
click at [622, 274] on div at bounding box center [438, 219] width 877 height 391
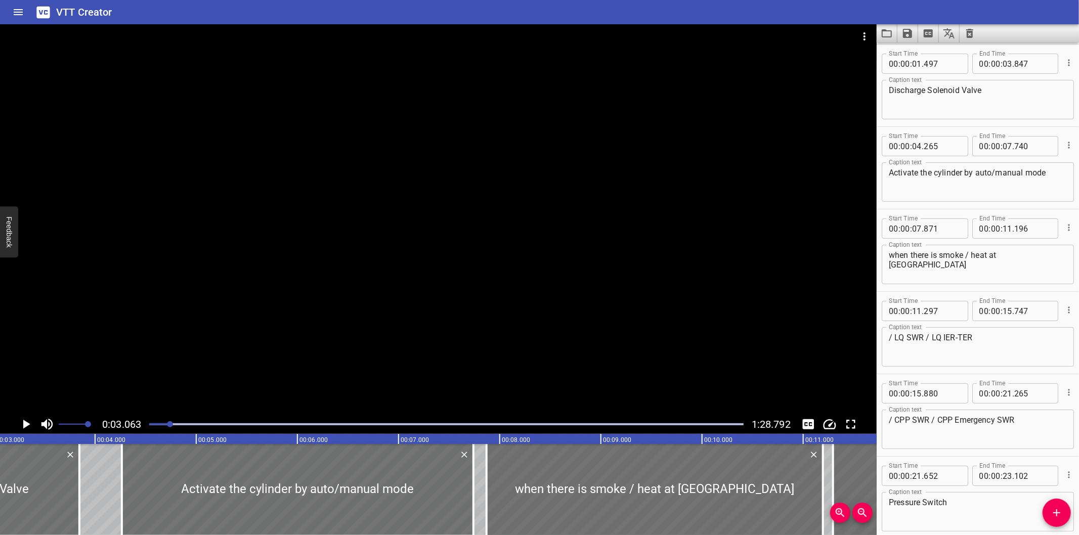
click at [572, 246] on div at bounding box center [438, 219] width 877 height 391
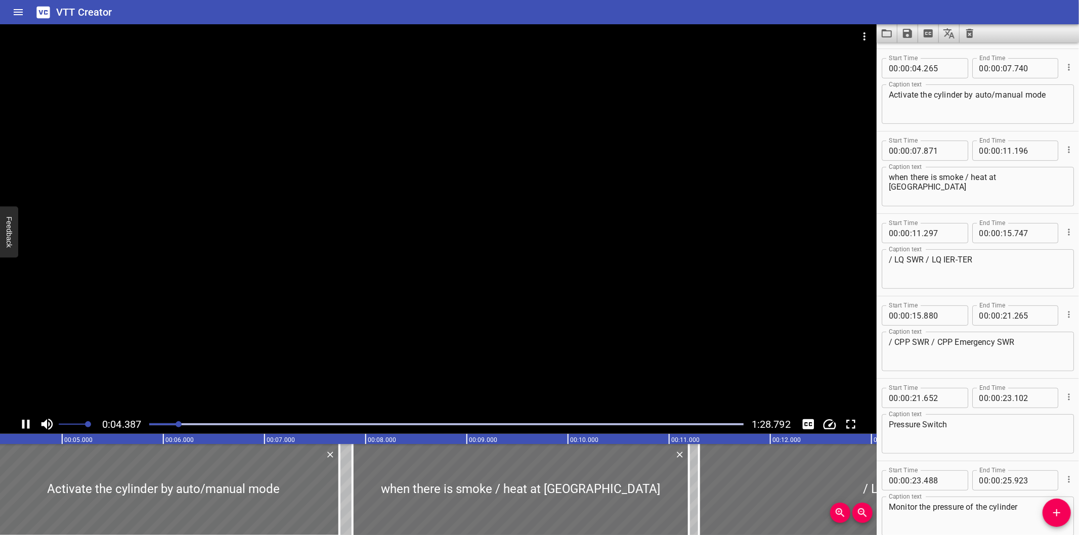
scroll to position [164, 0]
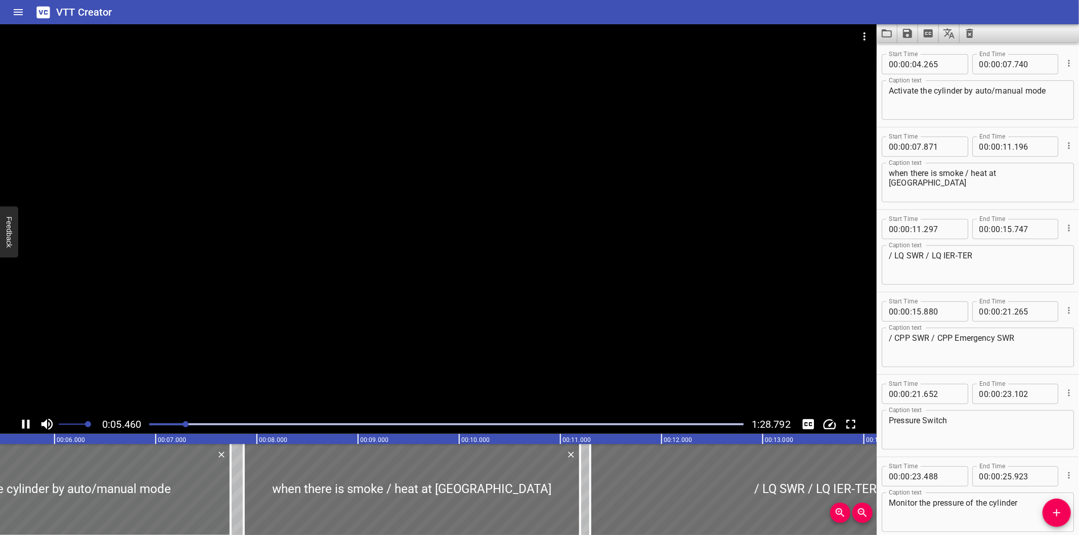
click at [432, 292] on div at bounding box center [438, 219] width 877 height 391
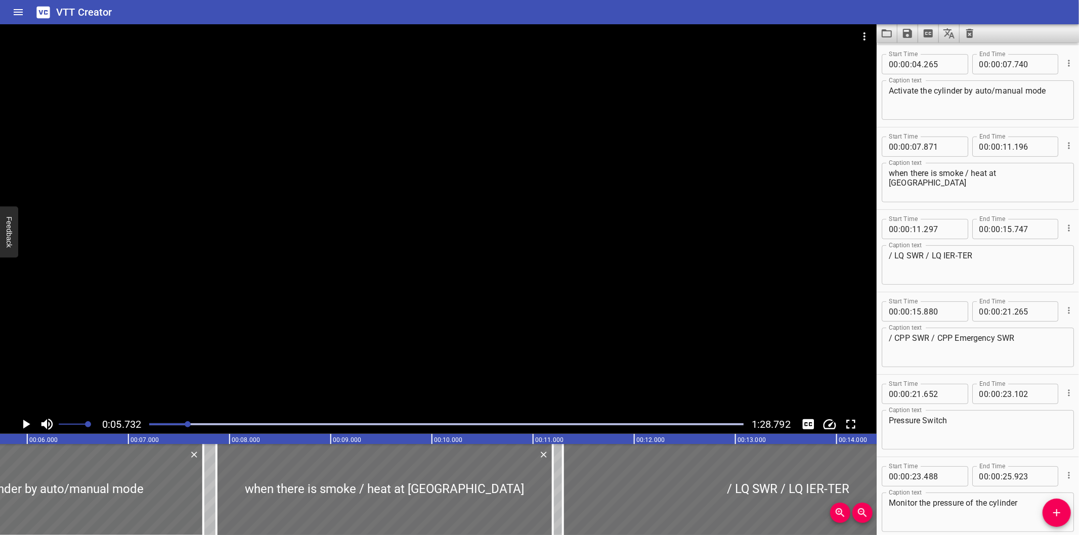
click at [432, 292] on div at bounding box center [438, 219] width 877 height 391
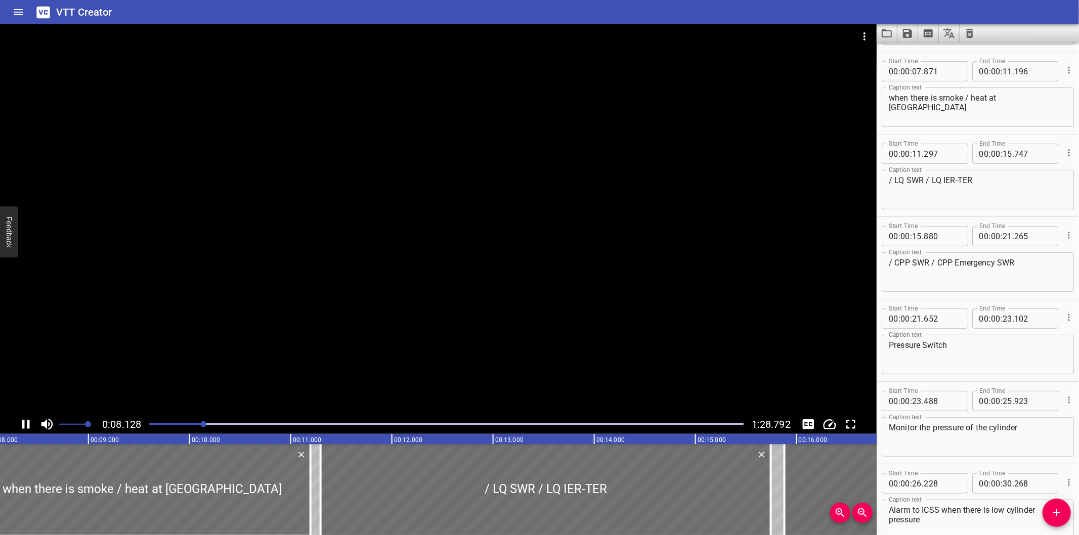
scroll to position [247, 0]
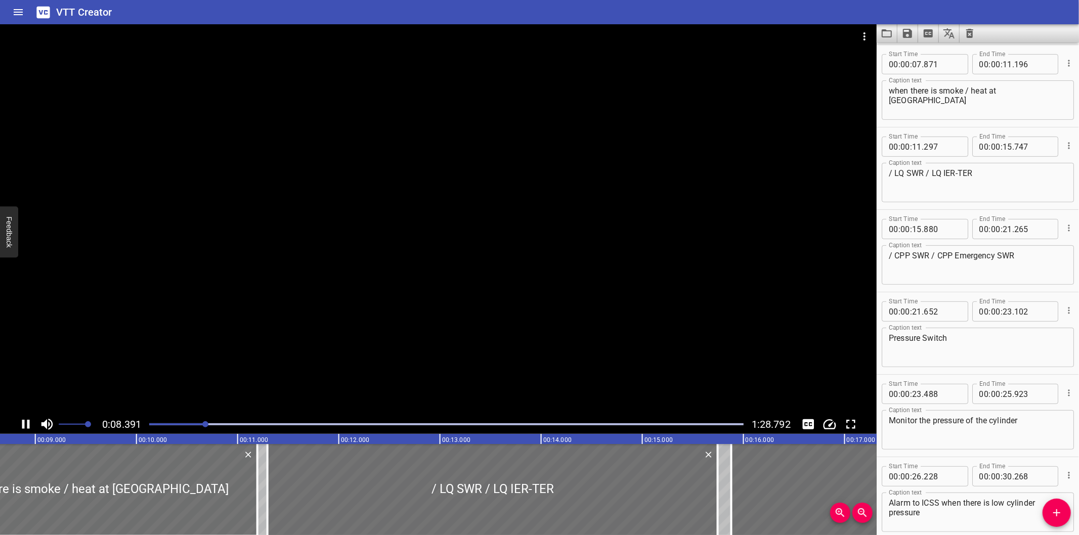
click at [432, 289] on div at bounding box center [438, 219] width 877 height 391
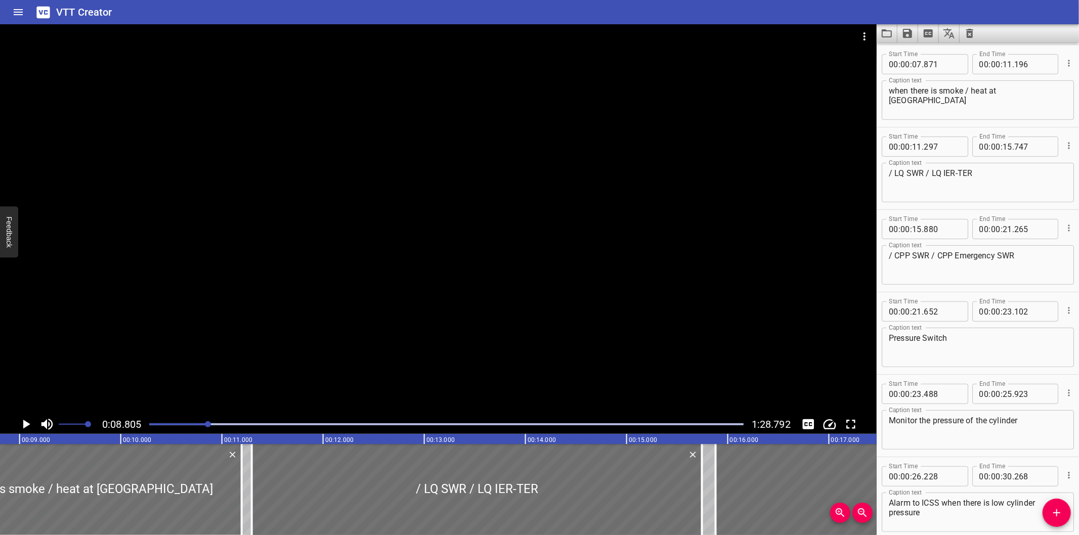
click at [441, 314] on div at bounding box center [438, 219] width 877 height 391
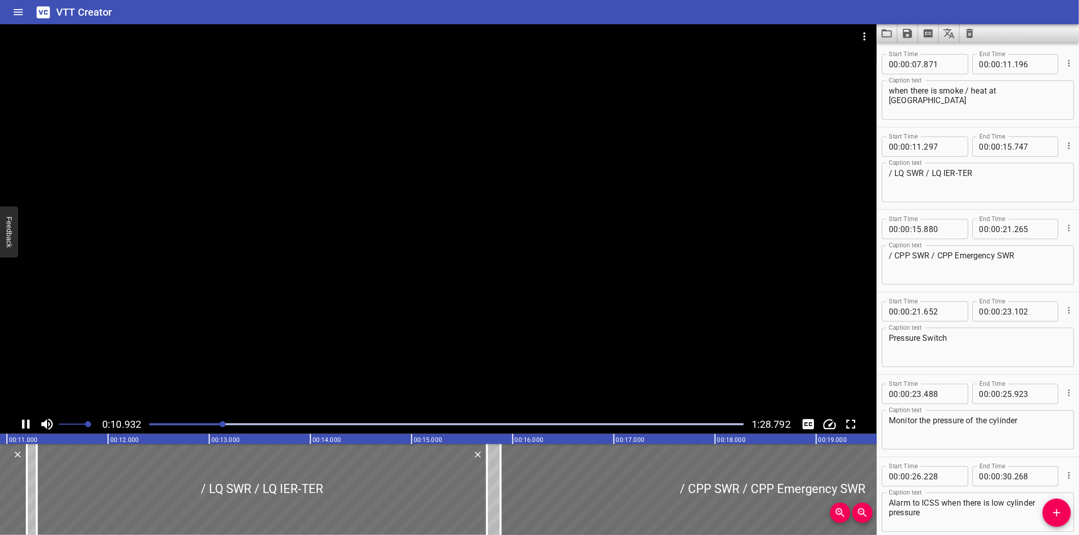
click at [200, 425] on div at bounding box center [446, 424] width 607 height 14
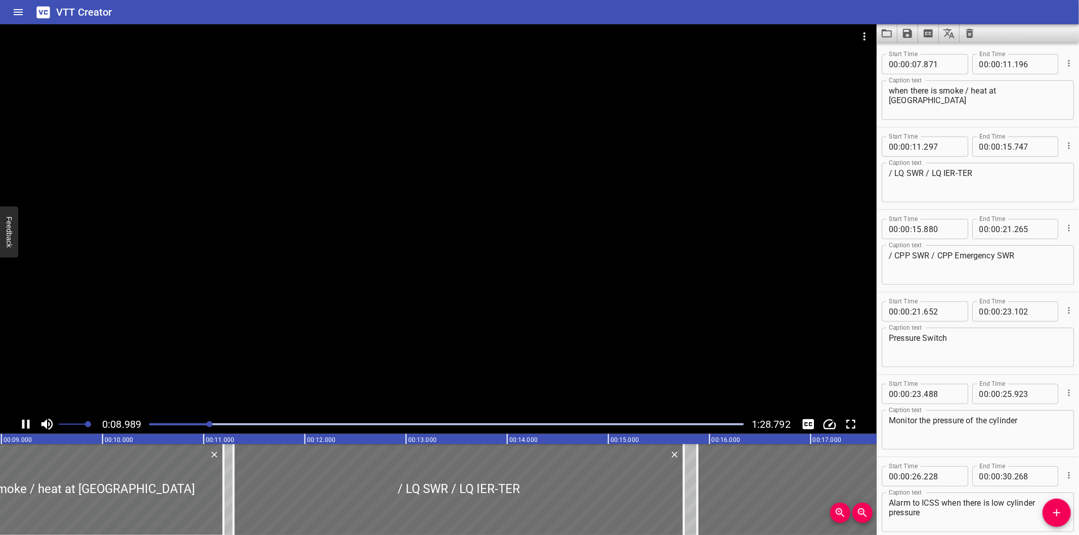
click at [309, 318] on div at bounding box center [438, 219] width 877 height 391
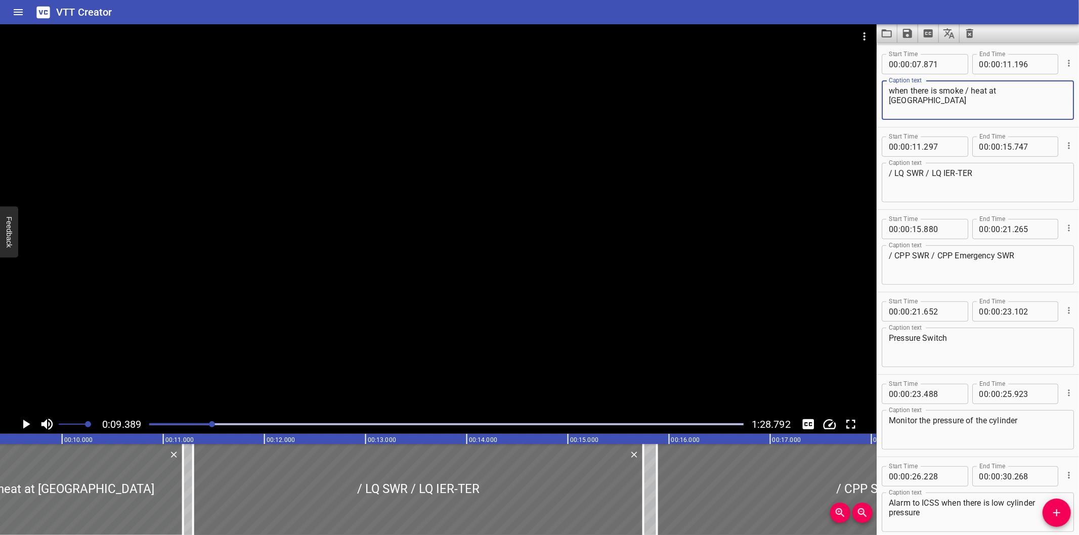
click at [975, 86] on textarea "when there is smoke / heat at LQ Battery Room" at bounding box center [978, 100] width 178 height 29
type textarea "when there is smoke or heat at LQ Battery Room"
click at [510, 237] on div at bounding box center [438, 219] width 877 height 391
click at [508, 237] on div at bounding box center [438, 219] width 877 height 391
click at [464, 260] on div at bounding box center [438, 219] width 877 height 391
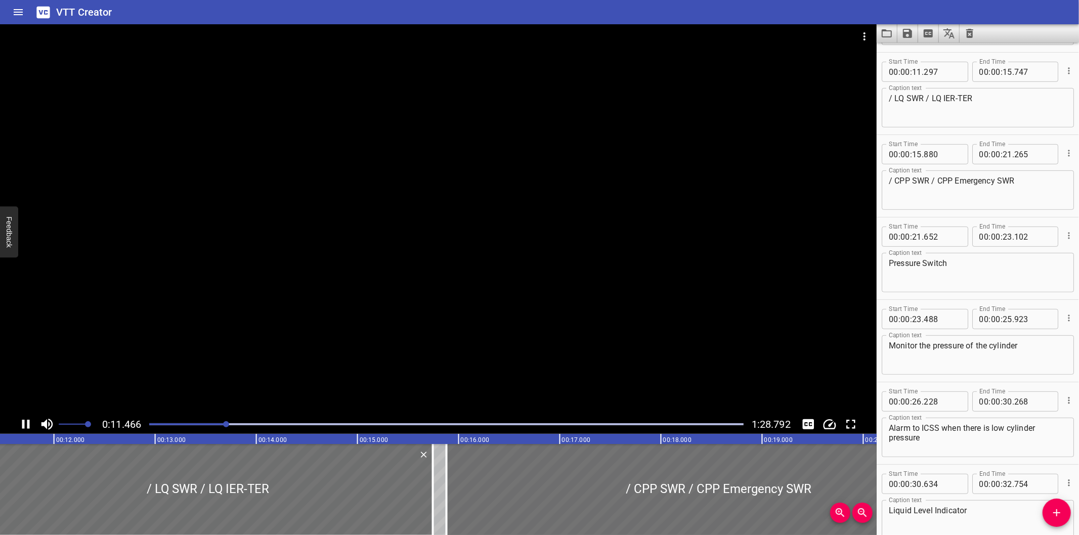
scroll to position [329, 0]
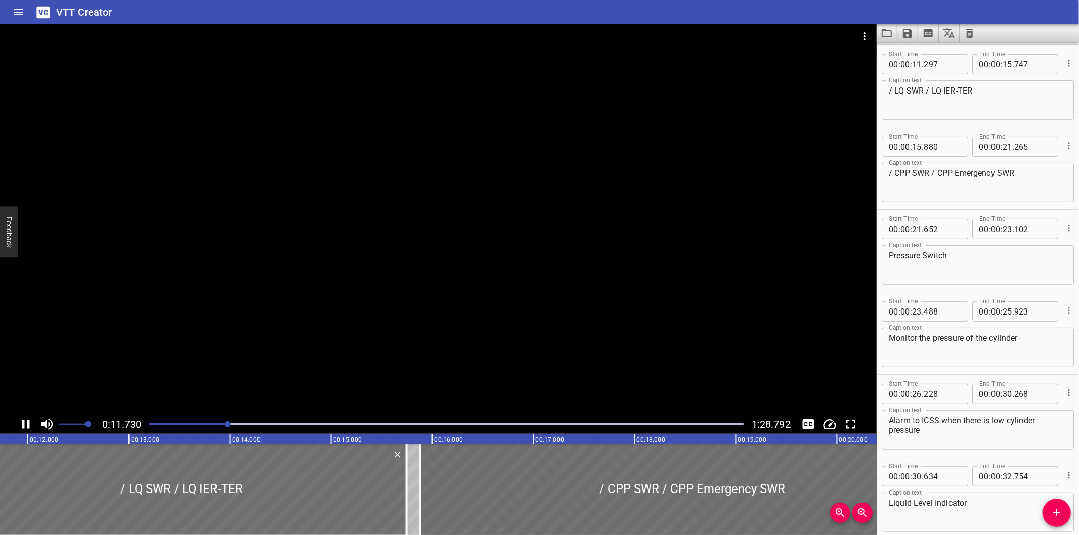
click at [467, 273] on div at bounding box center [438, 219] width 877 height 391
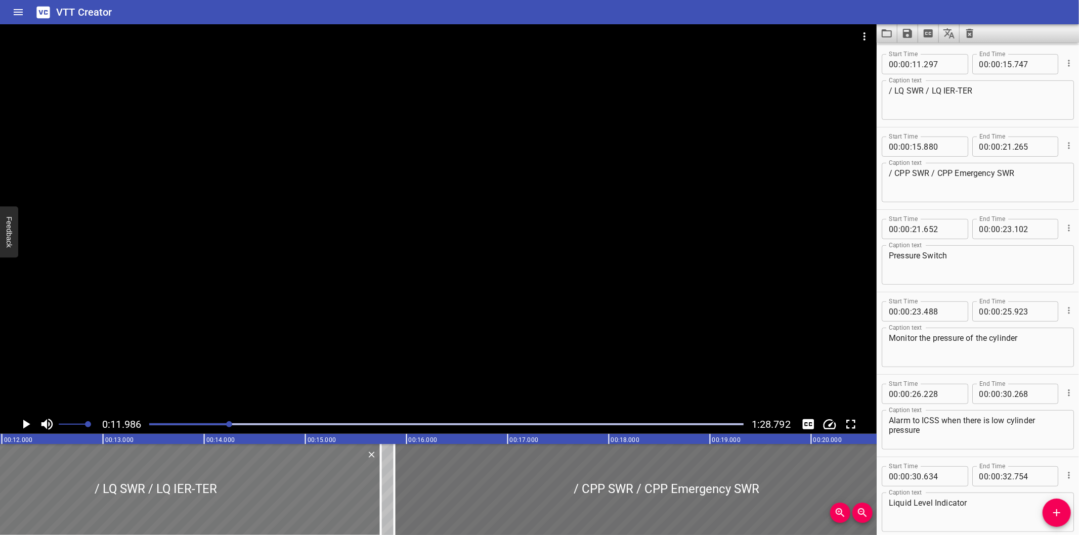
click at [365, 507] on div at bounding box center [156, 489] width 450 height 91
type input "302"
type input "752"
click at [277, 331] on div at bounding box center [438, 219] width 877 height 391
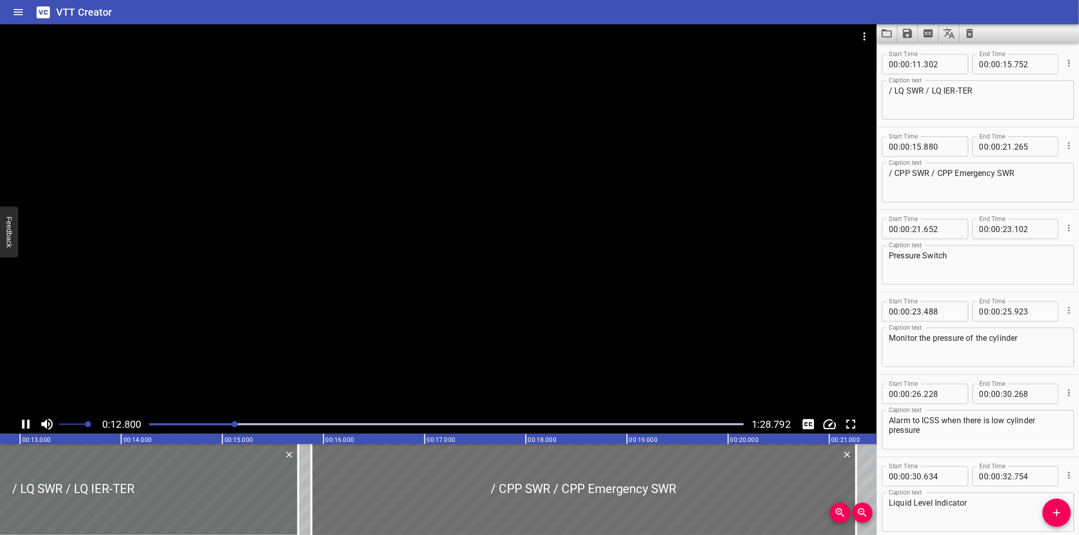
click at [284, 334] on div at bounding box center [438, 219] width 877 height 391
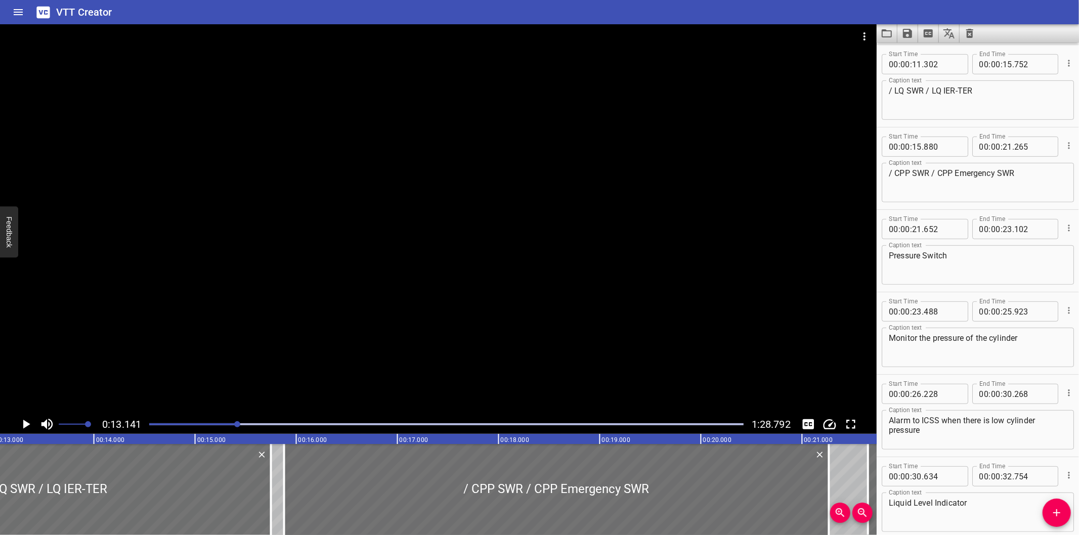
scroll to position [0, 1329]
drag, startPoint x: 187, startPoint y: 533, endPoint x: 120, endPoint y: 505, distance: 72.6
click at [300, 515] on div at bounding box center [550, 489] width 545 height 91
click at [995, 367] on div "Caption text Monitor the pressure of the cylinder​ Caption text" at bounding box center [978, 347] width 192 height 46
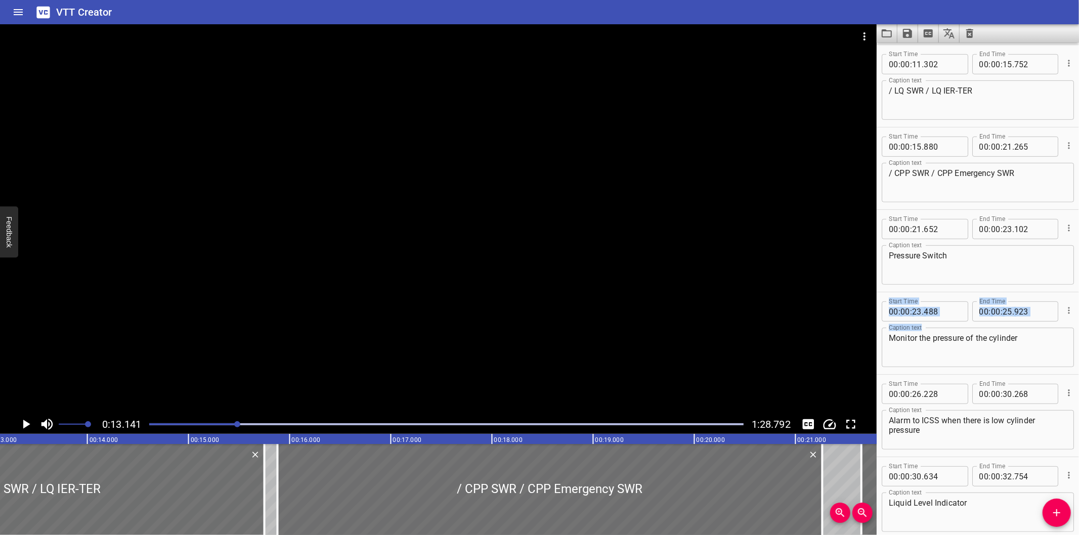
click at [995, 367] on div "Caption text Monitor the pressure of the cylinder​ Caption text" at bounding box center [978, 347] width 192 height 46
click at [313, 309] on div at bounding box center [438, 219] width 877 height 391
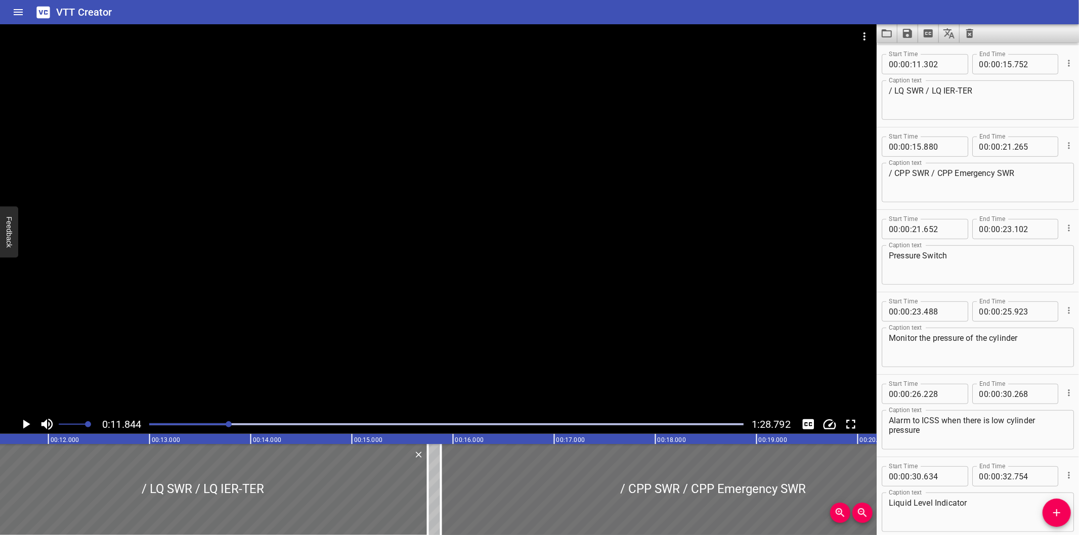
scroll to position [0, 1198]
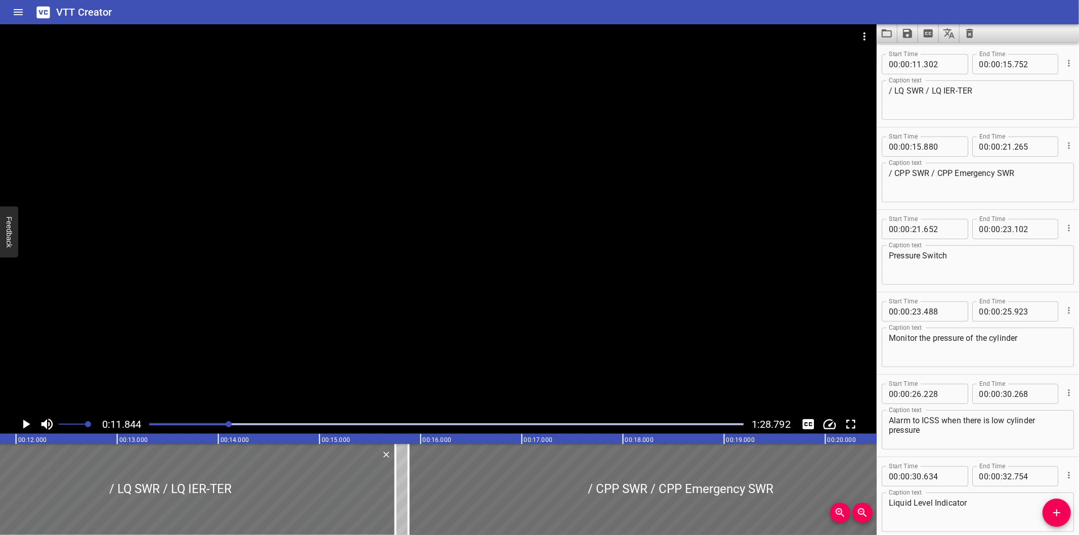
click at [271, 381] on div at bounding box center [438, 219] width 877 height 391
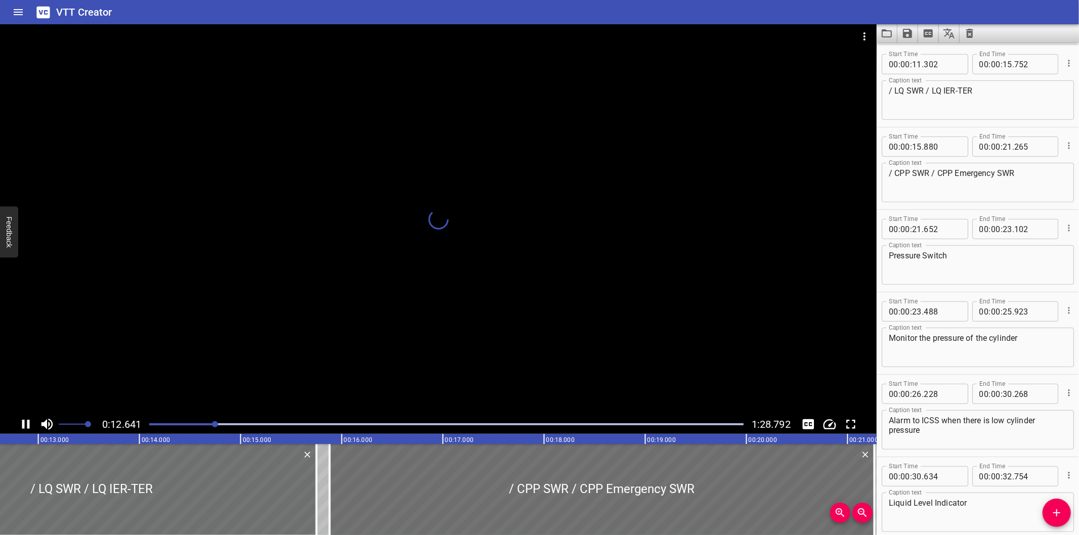
scroll to position [0, 1279]
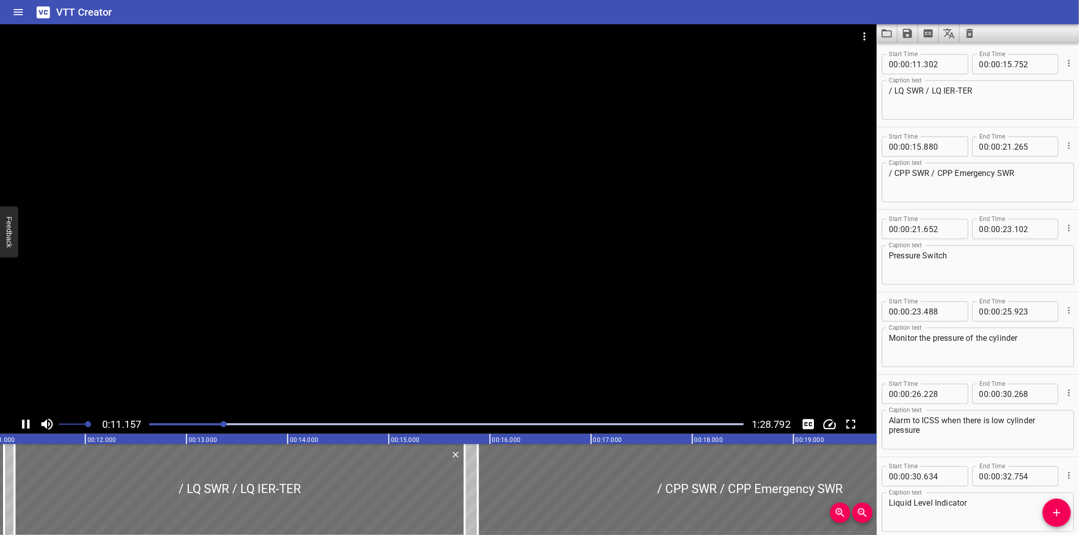
click at [273, 302] on div at bounding box center [438, 219] width 877 height 391
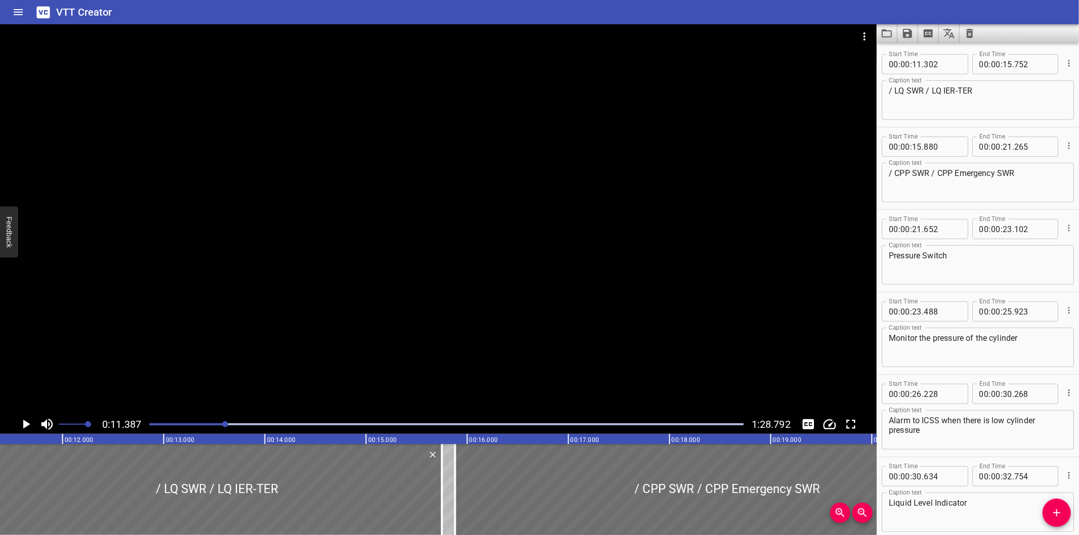
scroll to position [0, 1152]
click at [192, 423] on div at bounding box center [446, 424] width 607 height 14
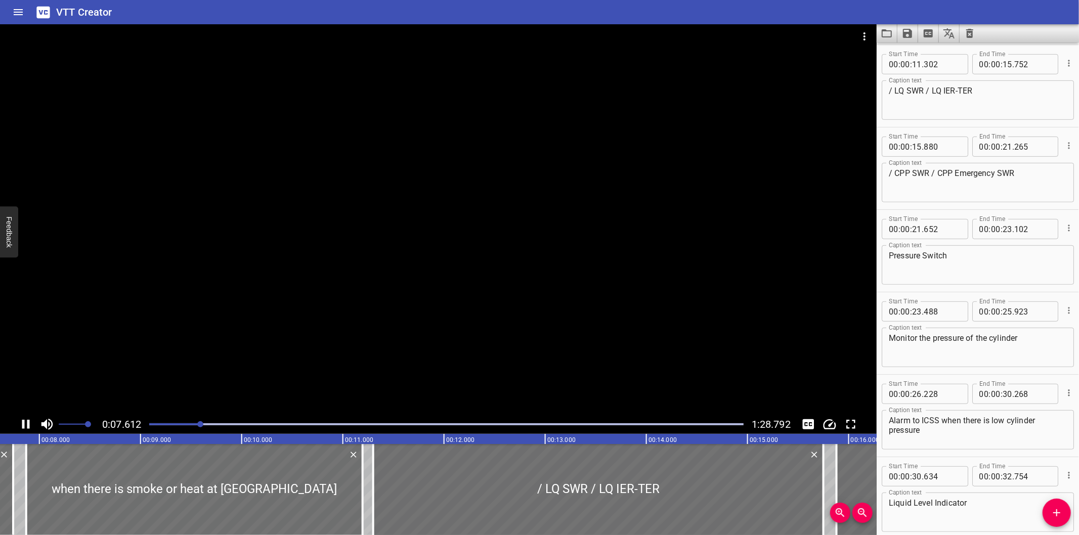
scroll to position [247, 0]
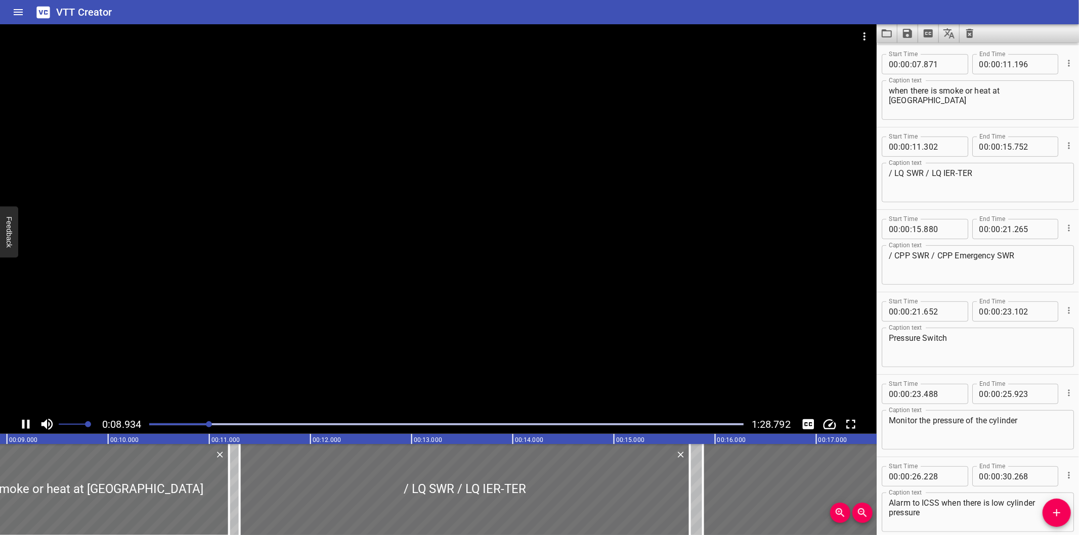
click at [298, 354] on div at bounding box center [438, 219] width 877 height 391
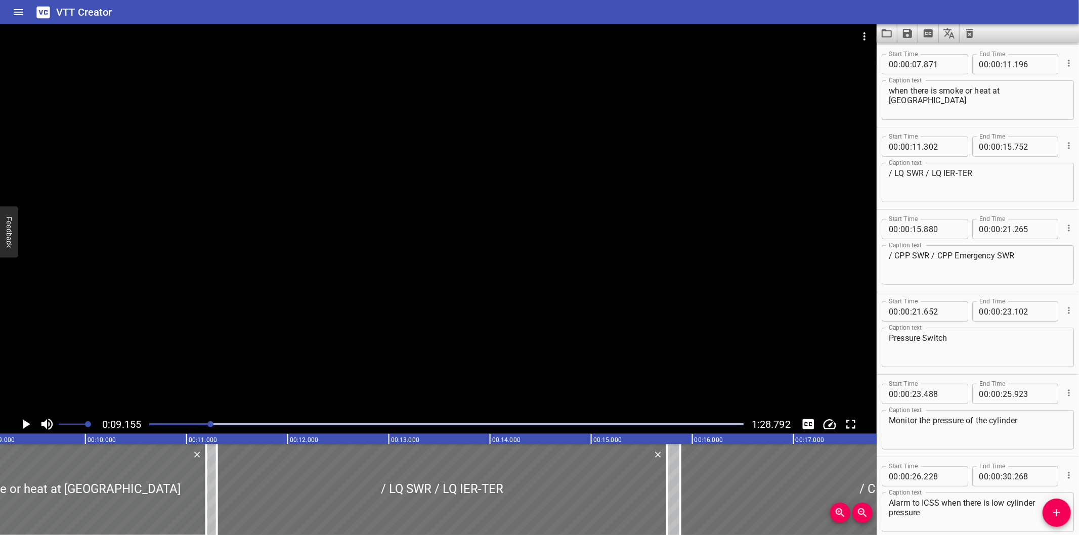
click at [298, 354] on div at bounding box center [438, 219] width 877 height 391
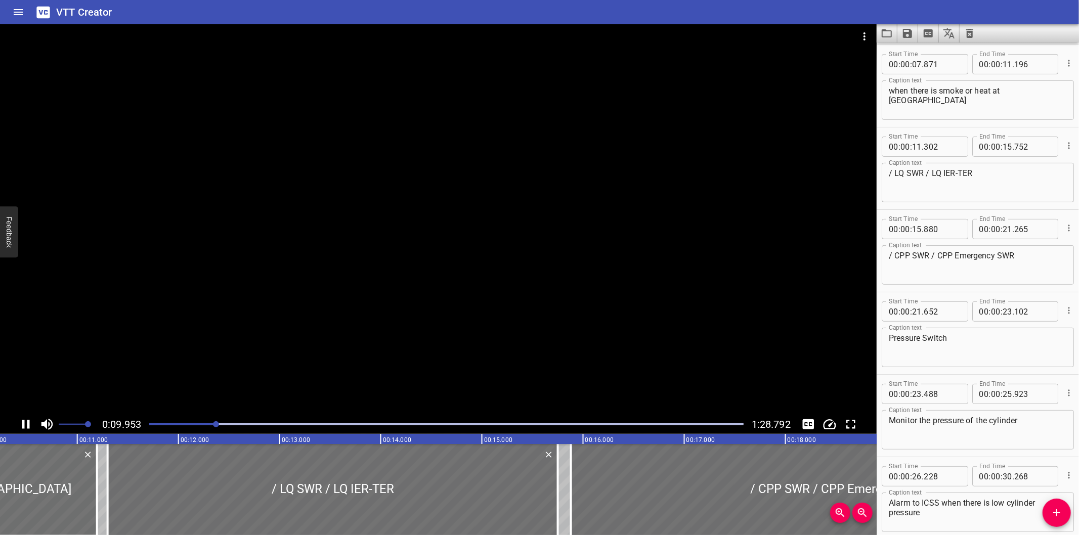
click at [304, 357] on div at bounding box center [438, 219] width 877 height 391
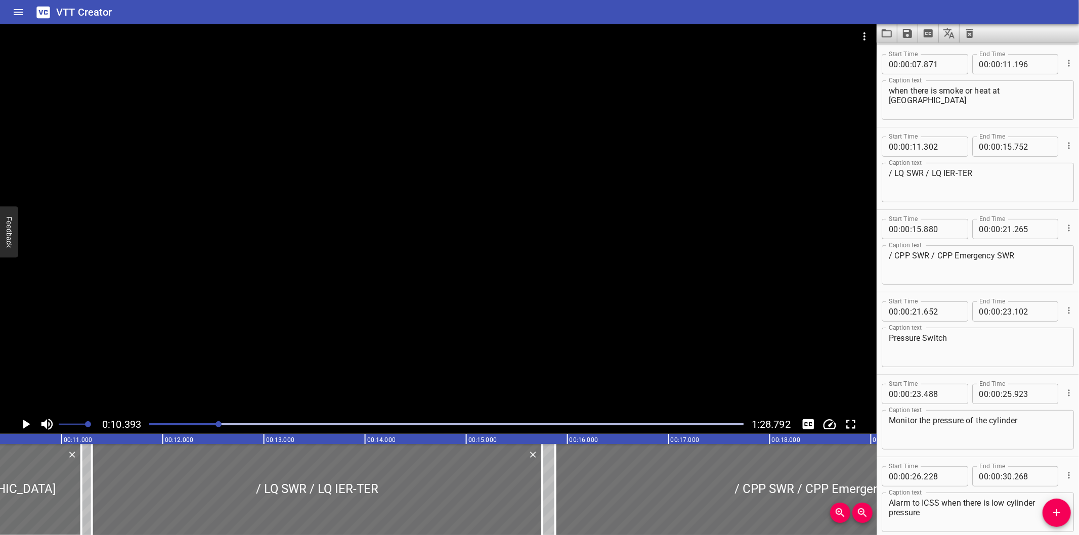
click at [212, 419] on div at bounding box center [446, 424] width 607 height 14
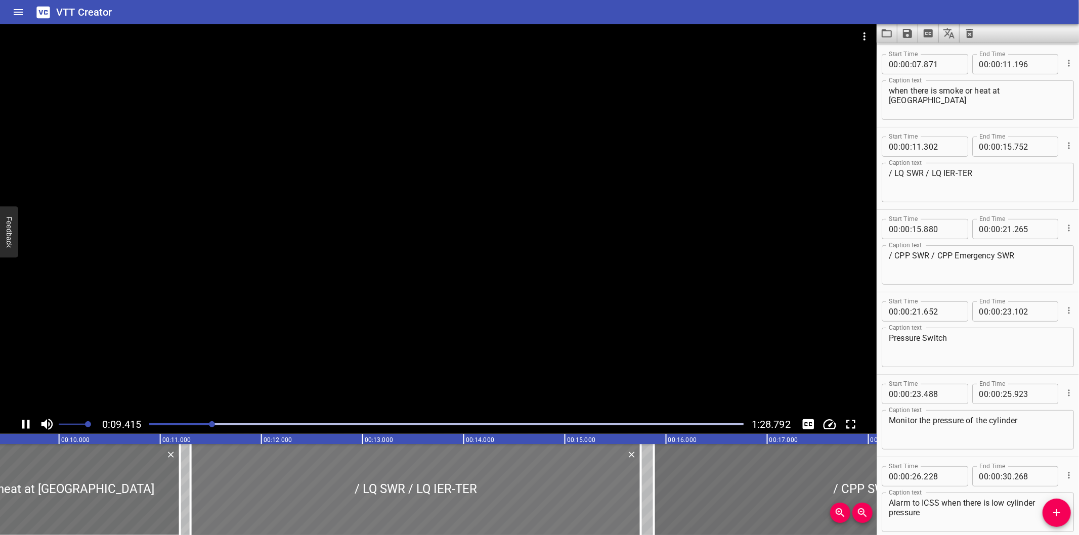
scroll to position [0, 974]
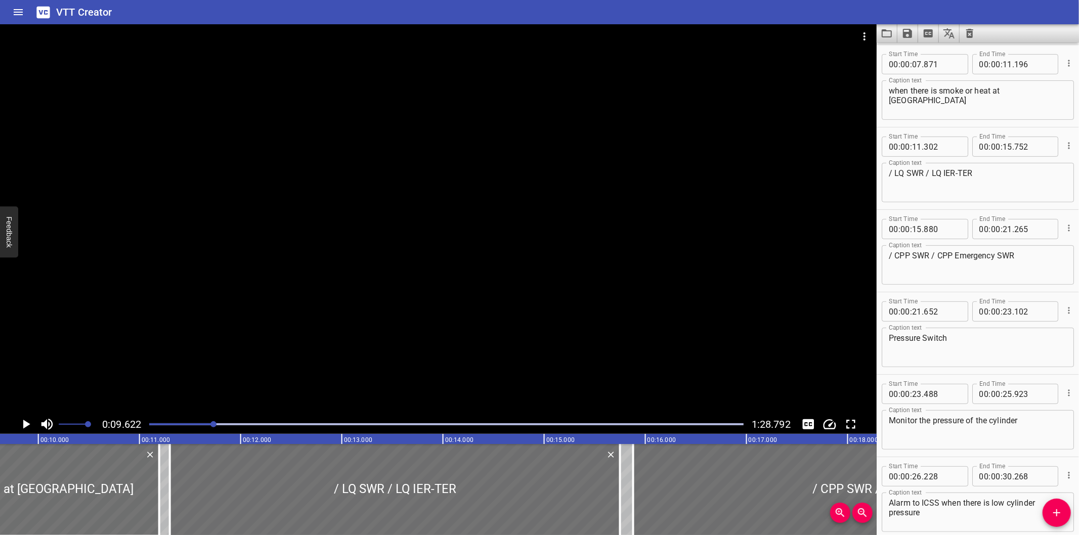
click at [208, 429] on div at bounding box center [446, 424] width 607 height 14
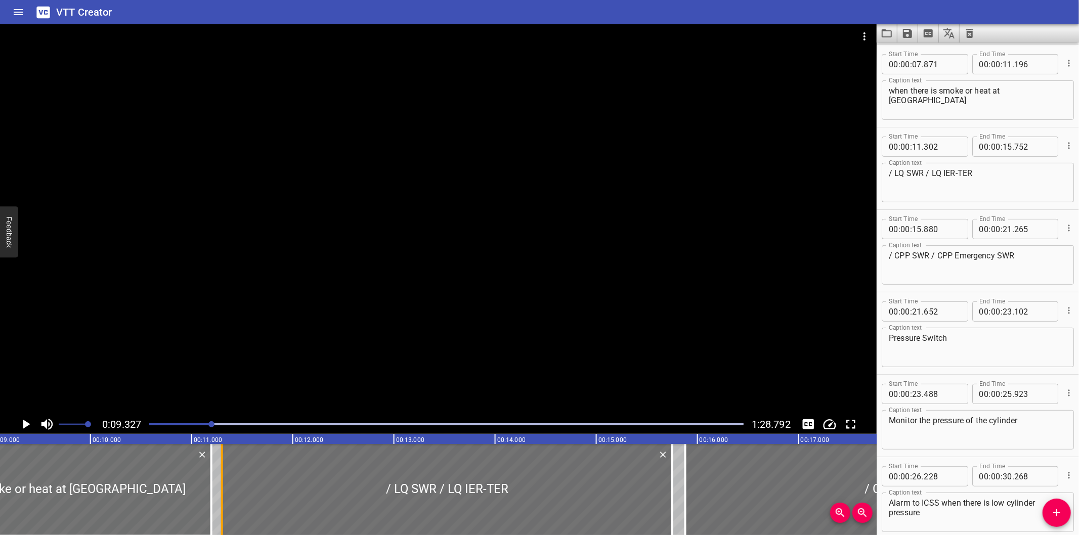
scroll to position [0, 944]
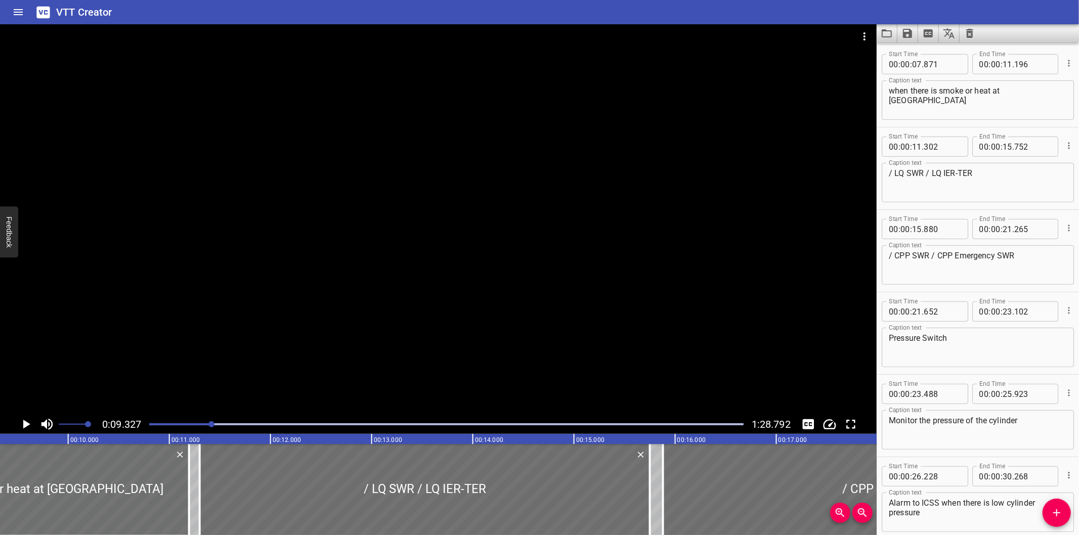
click at [957, 292] on div "Start Time 00 : 00 : 21 . 652 Start Time End Time 00 : 00 : 23 . 102 End Time C…" at bounding box center [978, 333] width 202 height 82
type input "652"
click at [311, 306] on div at bounding box center [438, 219] width 877 height 391
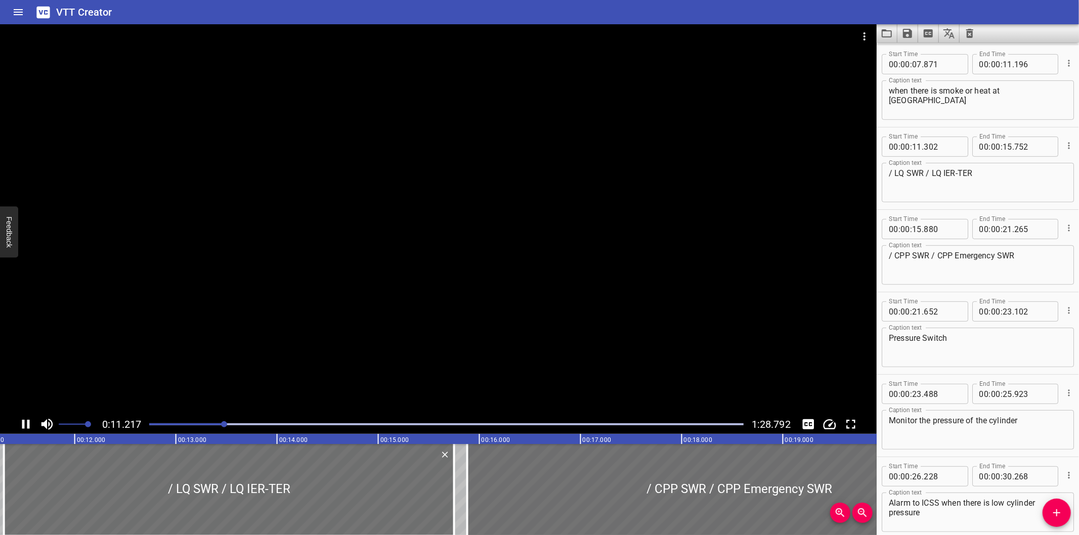
scroll to position [0, 1142]
click at [222, 332] on div at bounding box center [438, 219] width 877 height 391
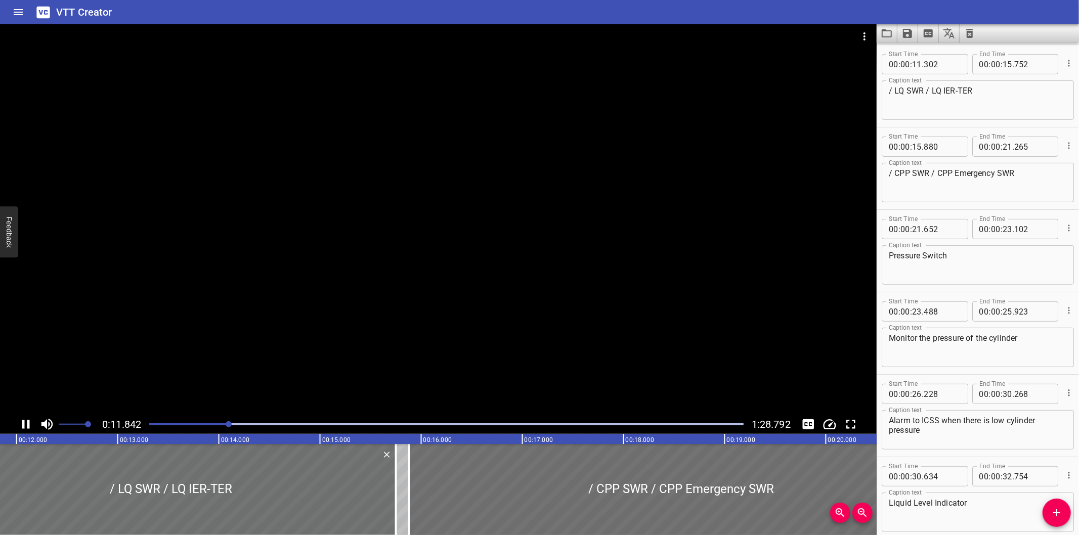
click at [234, 347] on div at bounding box center [438, 219] width 877 height 391
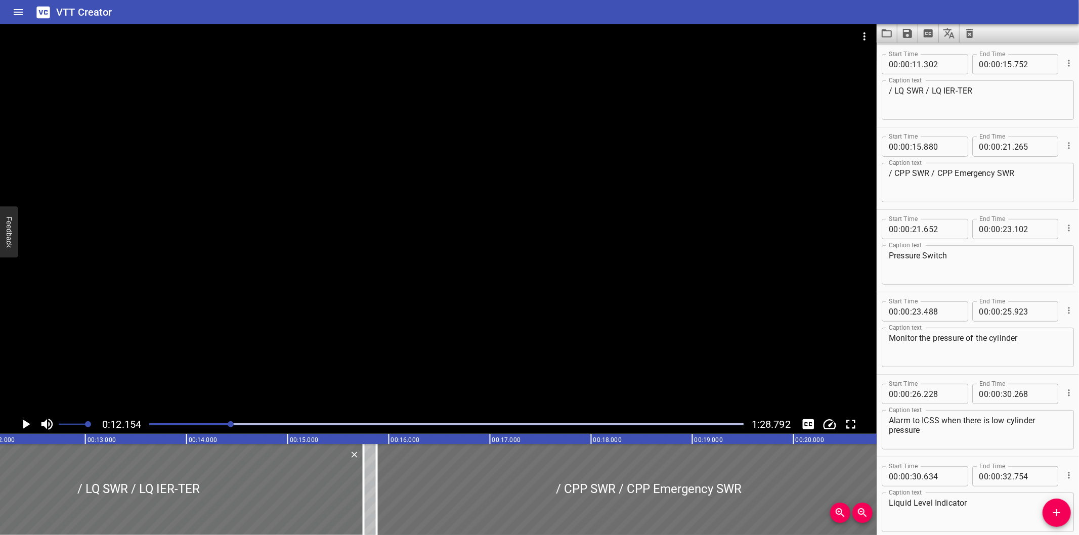
click at [229, 345] on div at bounding box center [438, 219] width 877 height 391
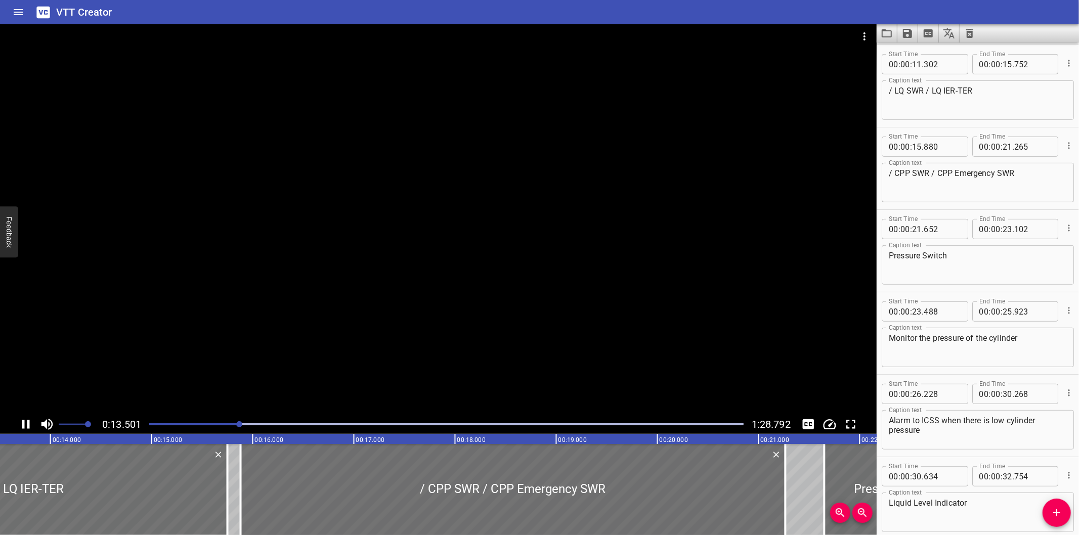
click at [230, 353] on div at bounding box center [438, 219] width 877 height 391
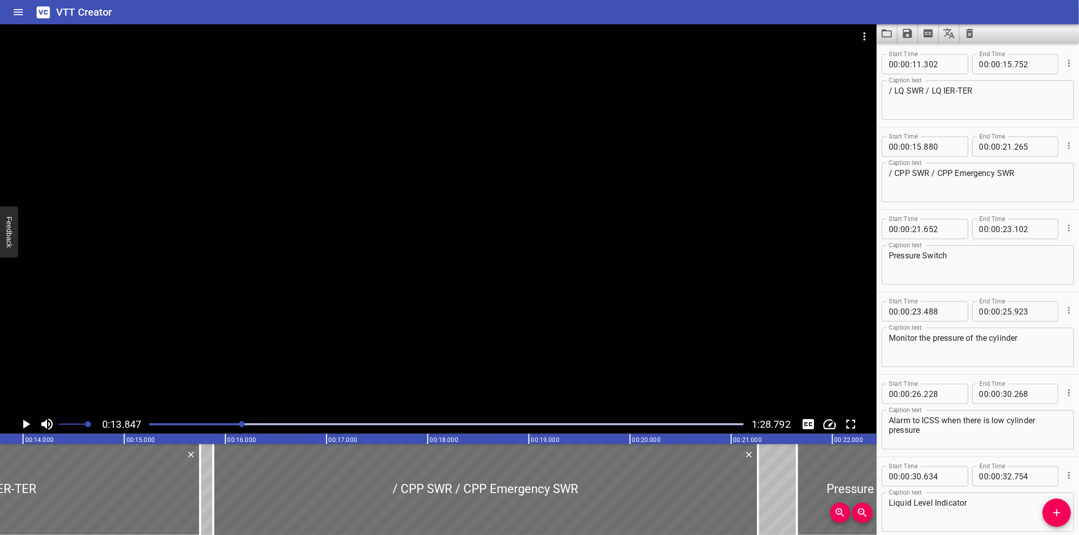
scroll to position [0, 1402]
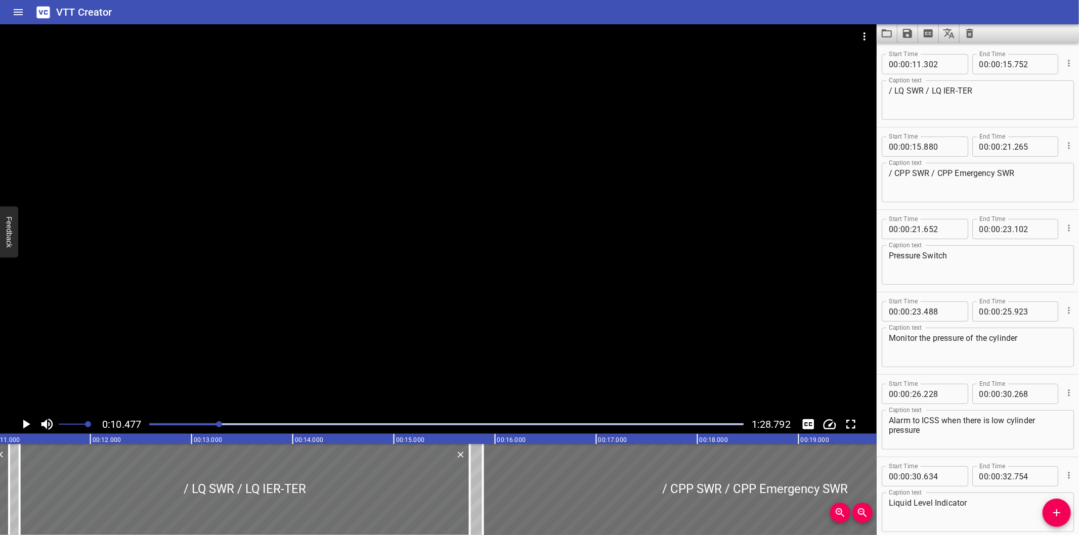
click at [217, 378] on div at bounding box center [438, 219] width 877 height 391
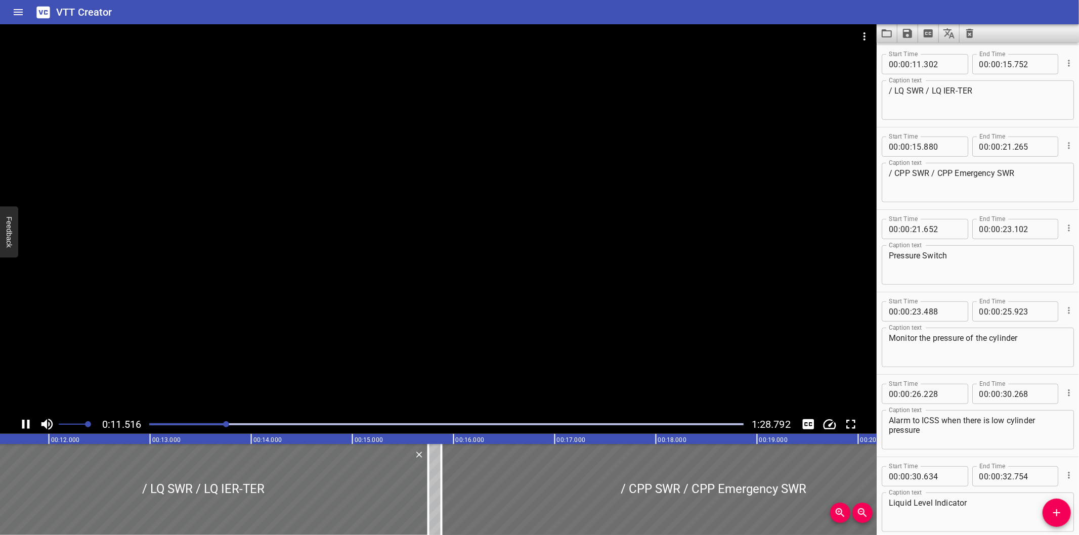
click at [214, 347] on div at bounding box center [438, 219] width 877 height 391
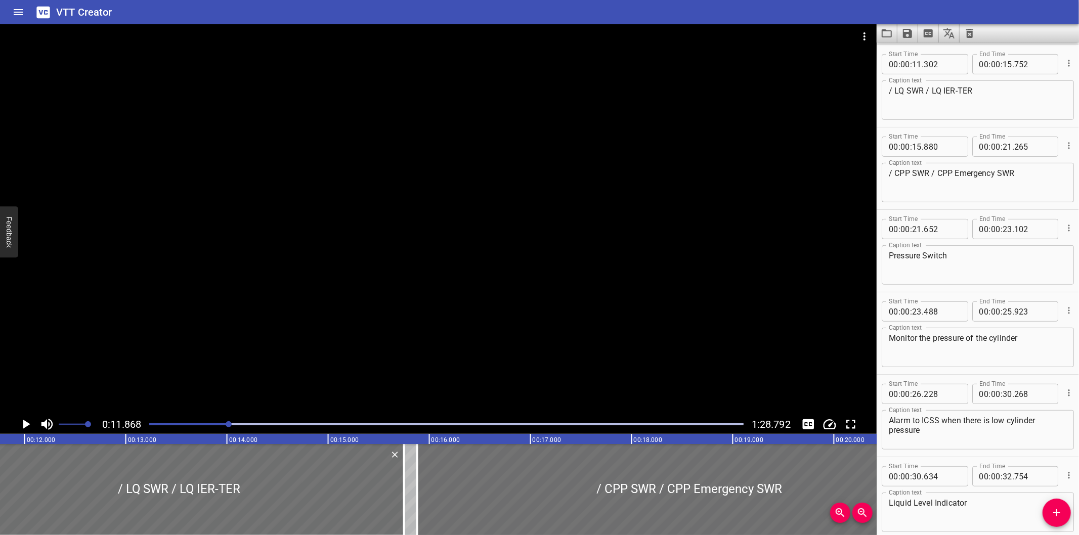
scroll to position [0, 1201]
click at [273, 370] on div at bounding box center [438, 219] width 877 height 391
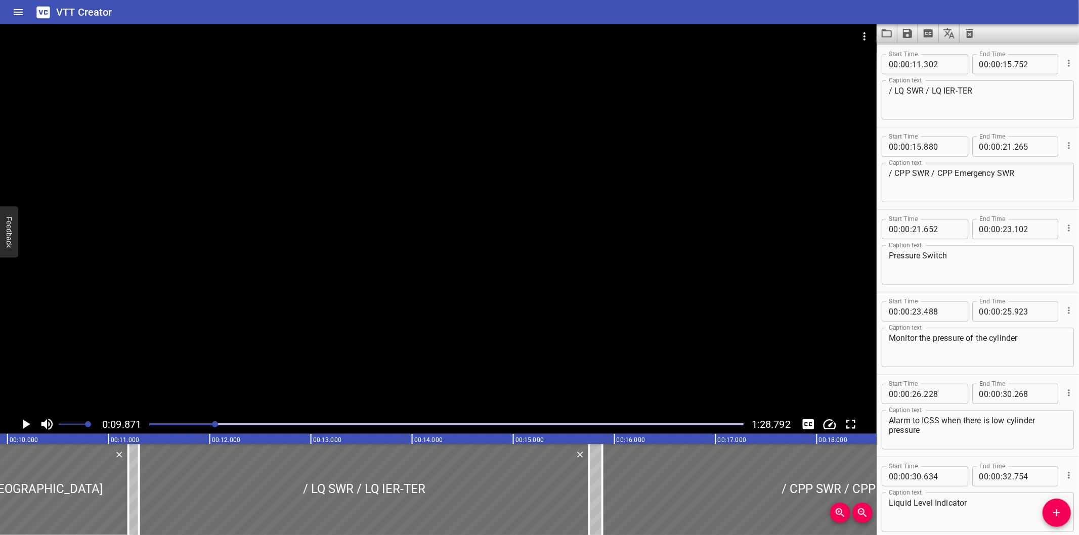
scroll to position [0, 999]
click at [276, 368] on div at bounding box center [438, 219] width 877 height 391
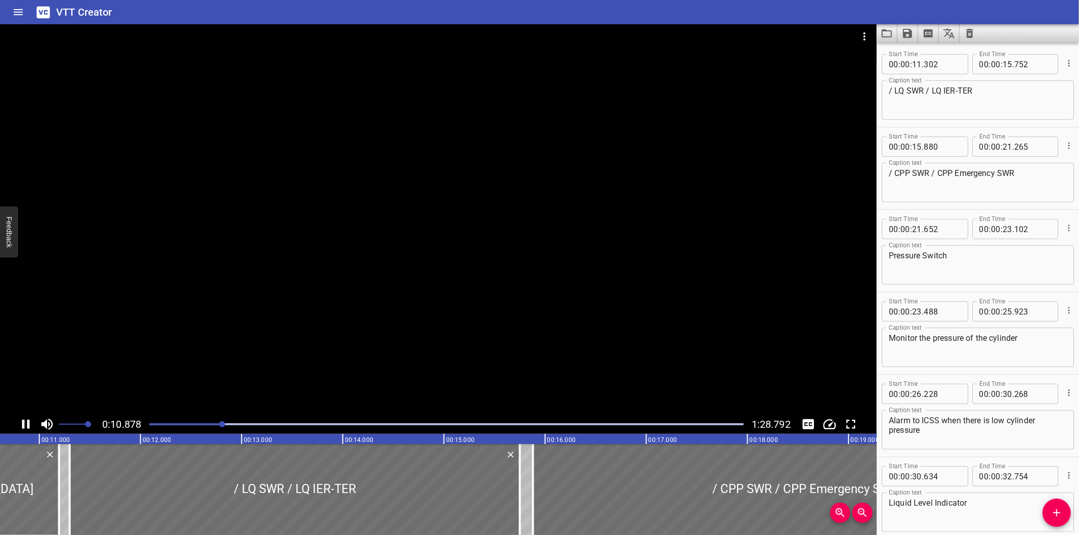
click at [288, 351] on div at bounding box center [438, 219] width 877 height 391
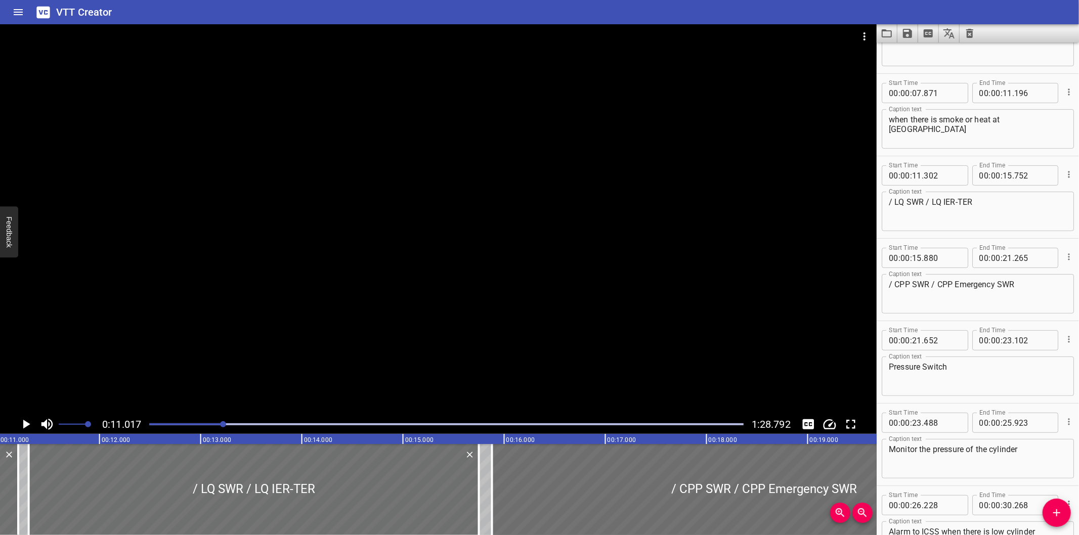
scroll to position [217, 0]
click at [978, 129] on textarea "when there is smoke or heat at LQ Battery Room" at bounding box center [978, 130] width 178 height 29
type textarea "when there is smoke or heat at LQ Battery Room,"
drag, startPoint x: 895, startPoint y: 198, endPoint x: 873, endPoint y: 196, distance: 21.4
click at [873, 196] on main "0:11.017 1:28.792 00:00.000 00:01.000 00:02.000 00:03.000 00:04.000 00:05.000 0…" at bounding box center [539, 279] width 1079 height 511
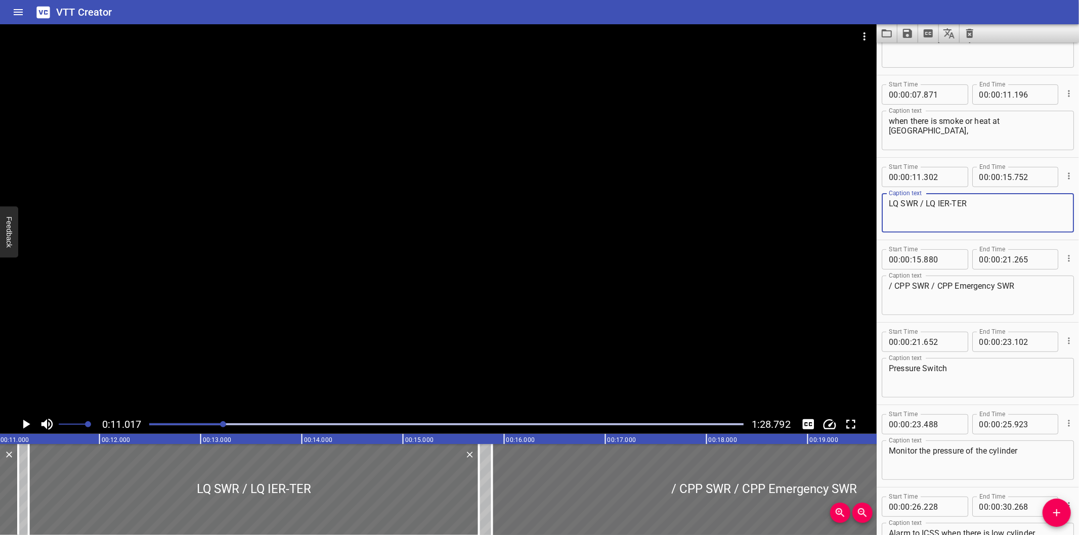
drag, startPoint x: 929, startPoint y: 201, endPoint x: 919, endPoint y: 199, distance: 9.8
click at [919, 199] on textarea "LQ SWR / LQ IER-TER" at bounding box center [978, 213] width 178 height 29
click at [934, 210] on textarea "LQ SWR / LQ IER-TER" at bounding box center [978, 213] width 178 height 29
drag, startPoint x: 926, startPoint y: 205, endPoint x: 917, endPoint y: 200, distance: 10.7
click at [917, 200] on textarea "LQ SWR / LQ IER-TER" at bounding box center [978, 213] width 178 height 29
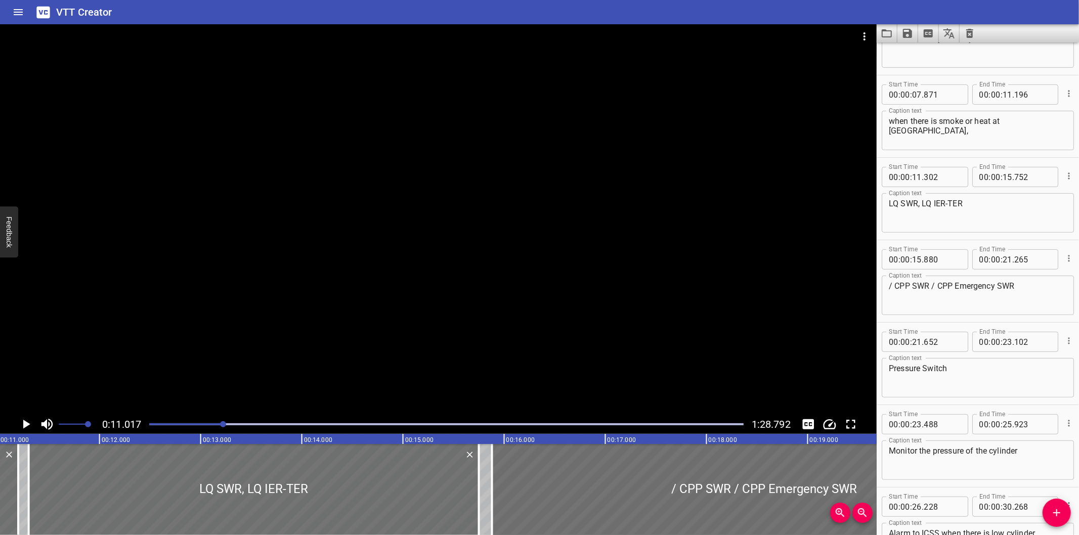
click at [548, 248] on div at bounding box center [438, 219] width 877 height 391
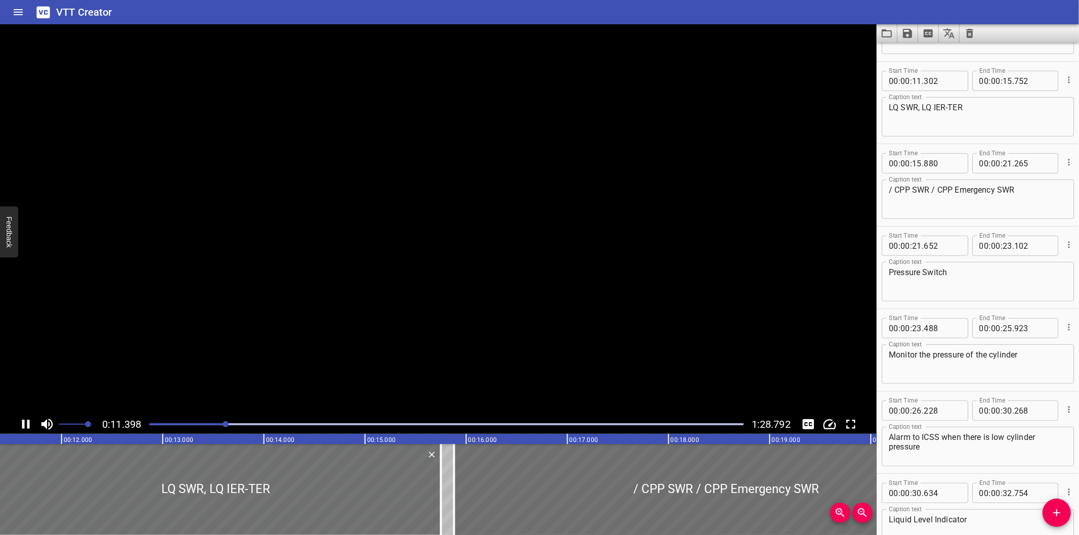
scroll to position [329, 0]
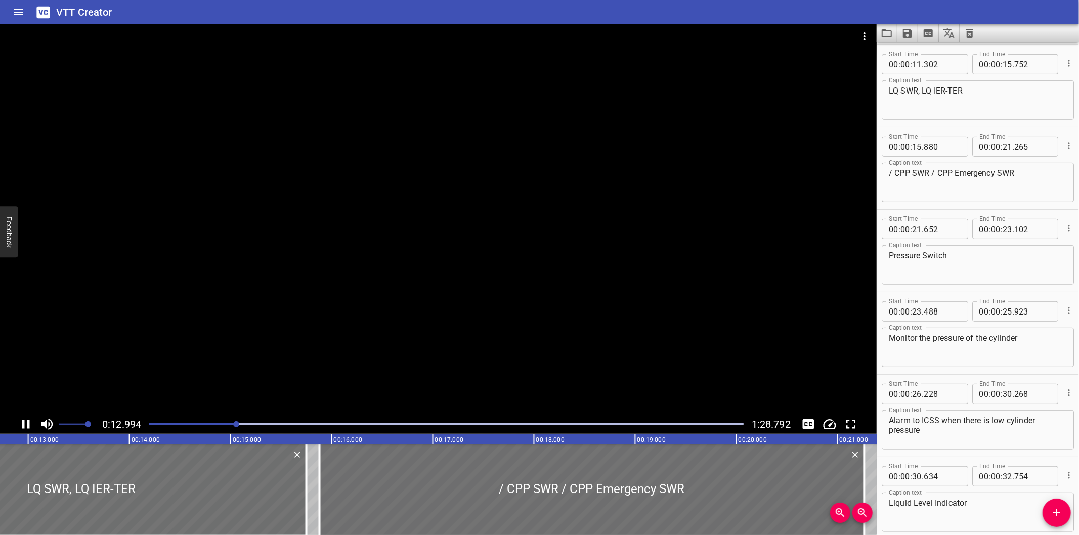
click at [552, 251] on div at bounding box center [438, 219] width 877 height 391
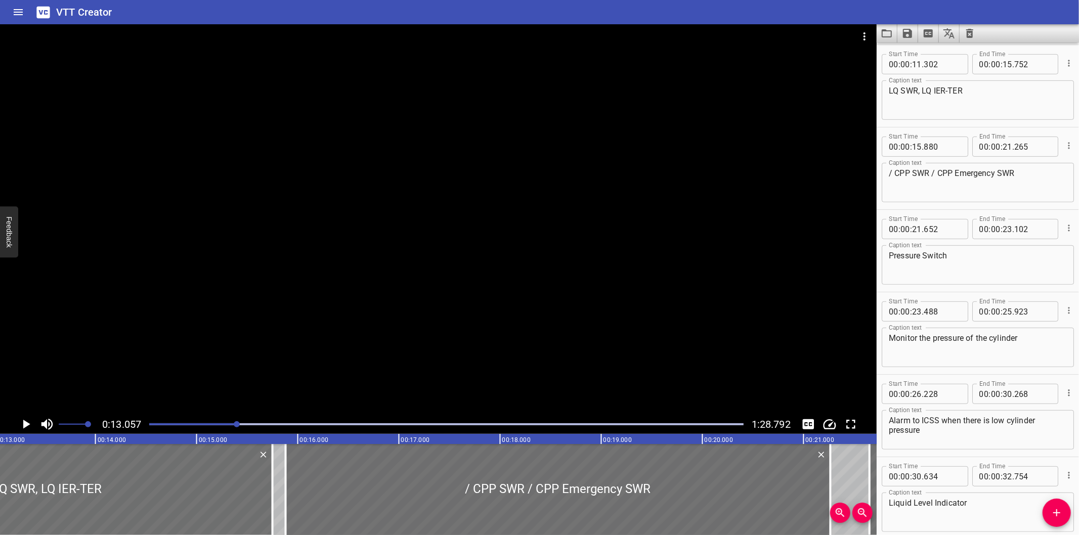
click at [552, 251] on div at bounding box center [438, 219] width 877 height 391
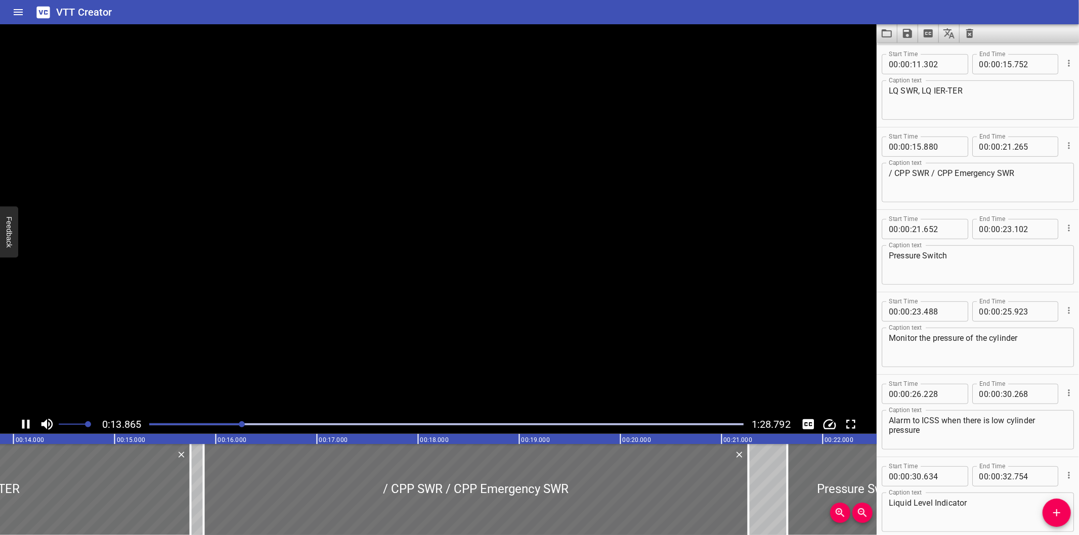
click at [552, 251] on video at bounding box center [438, 219] width 877 height 391
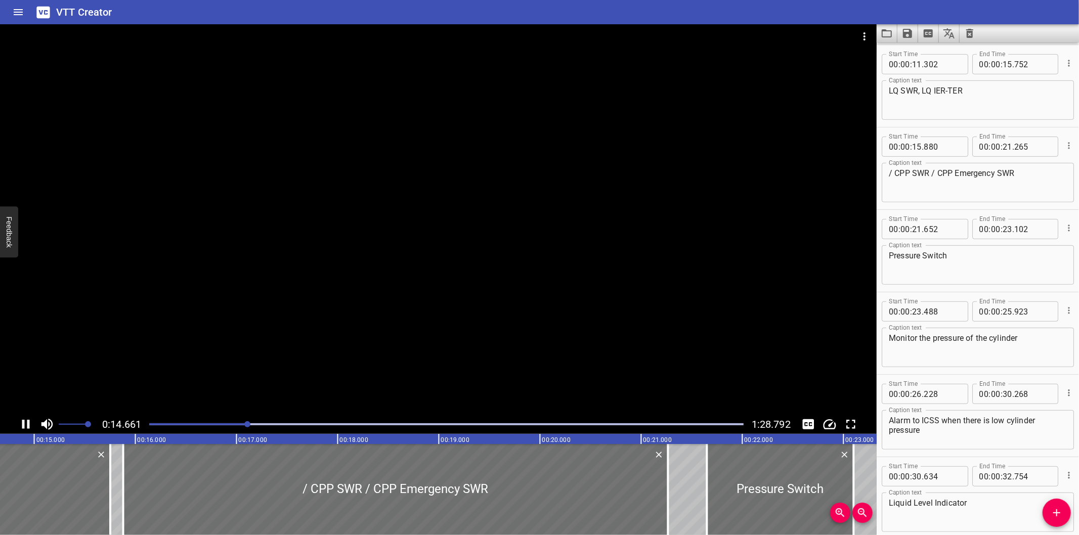
click at [567, 263] on div at bounding box center [438, 219] width 877 height 391
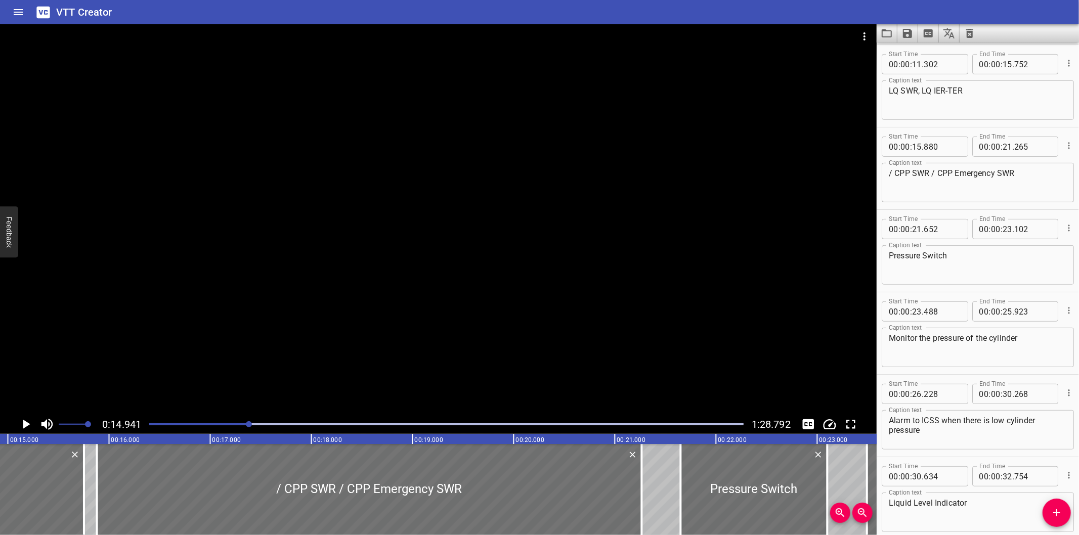
scroll to position [0, 1511]
drag, startPoint x: 486, startPoint y: 185, endPoint x: 480, endPoint y: 185, distance: 6.6
click at [480, 185] on div at bounding box center [438, 219] width 877 height 391
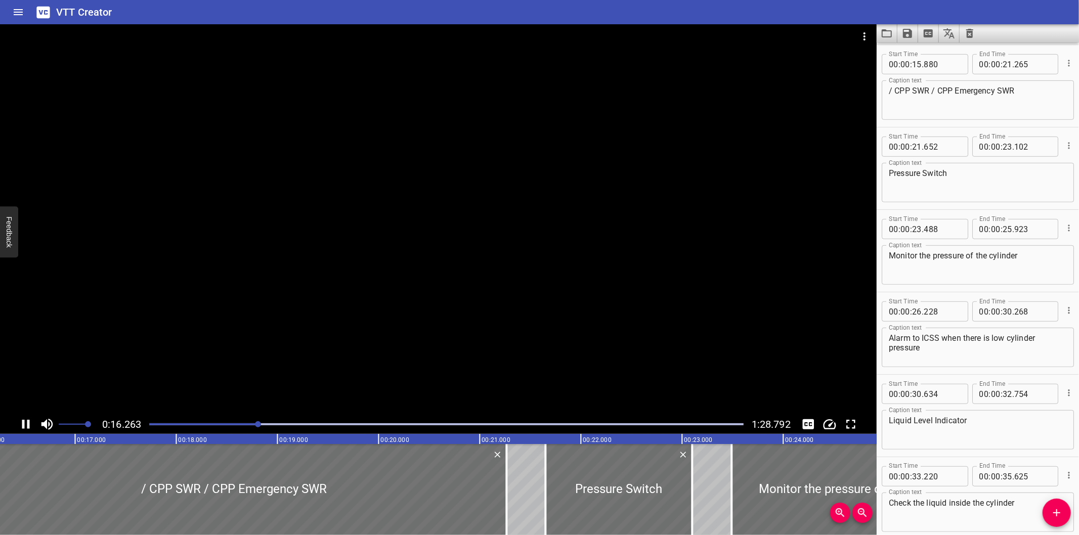
scroll to position [0, 1661]
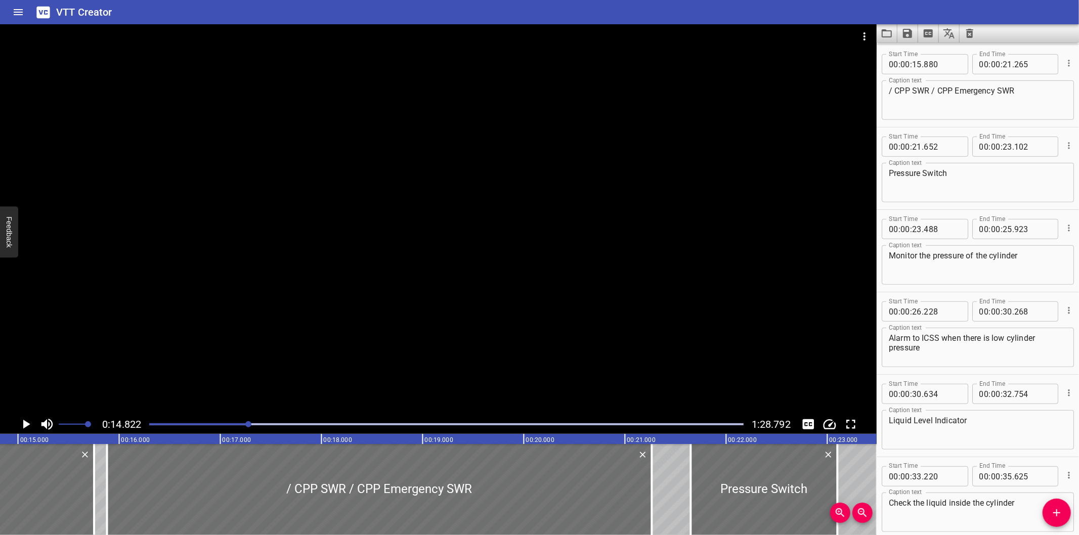
scroll to position [336, 0]
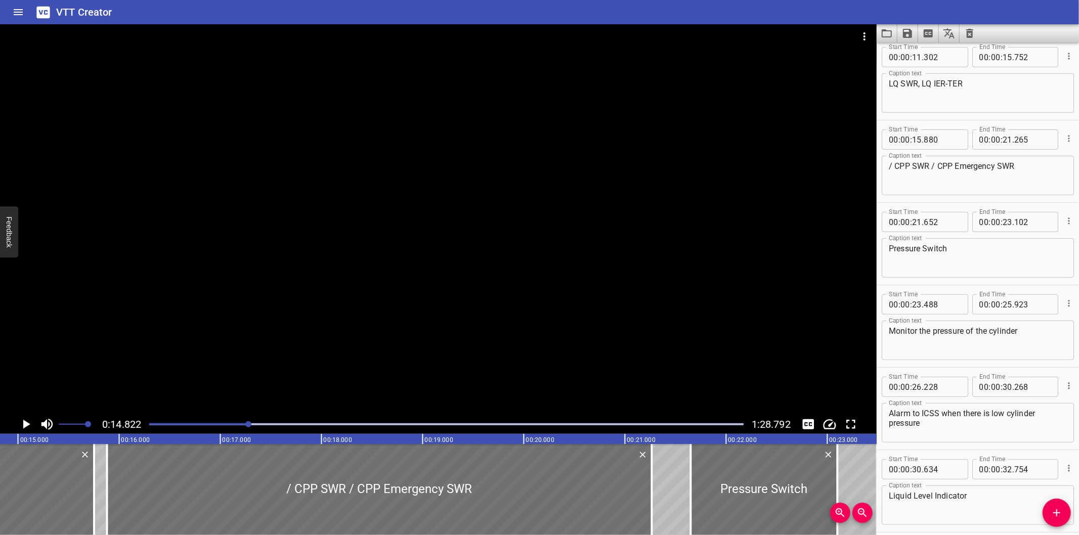
click at [1028, 92] on textarea "LQ SWR, LQ IER-TER" at bounding box center [978, 93] width 178 height 29
type textarea "LQ SWR, LQ IER-TER,"
click at [521, 291] on div at bounding box center [438, 219] width 877 height 391
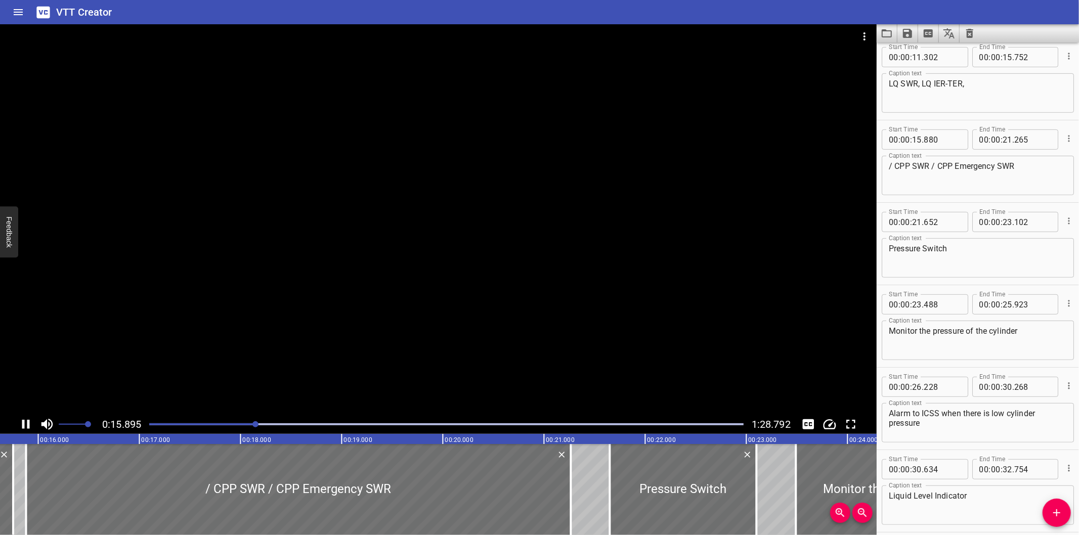
scroll to position [412, 0]
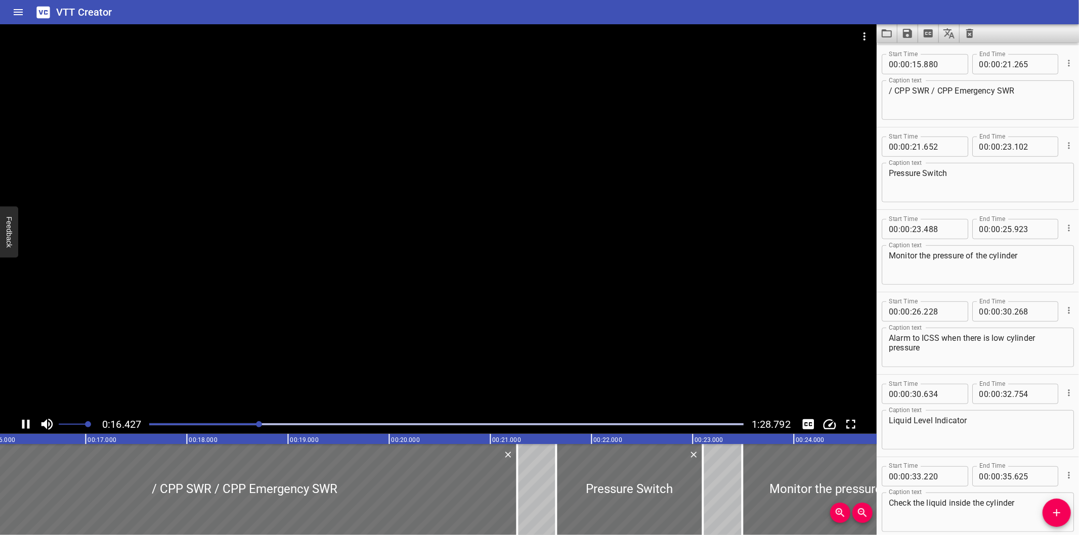
click at [565, 310] on div at bounding box center [438, 219] width 877 height 391
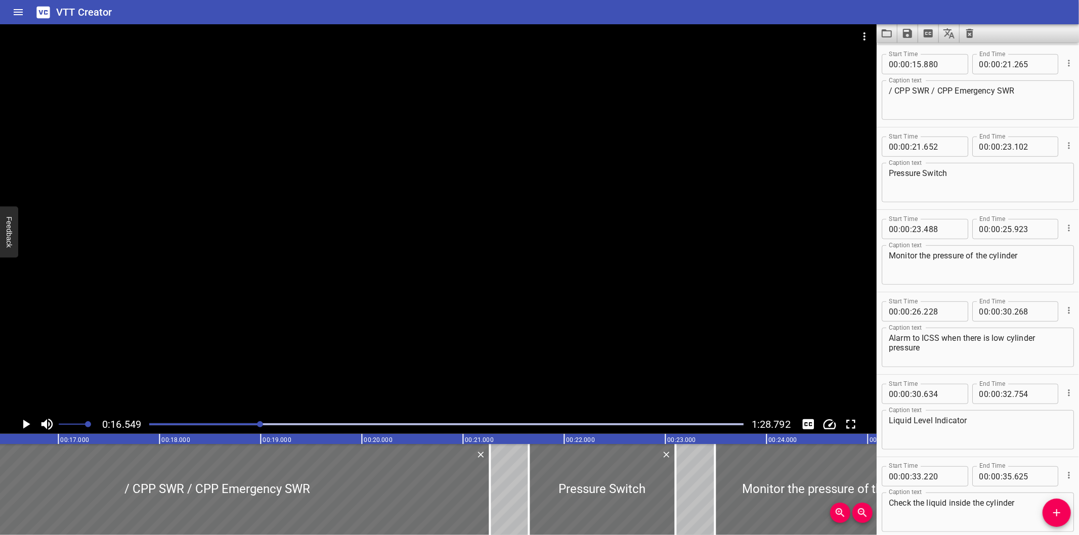
scroll to position [0, 1675]
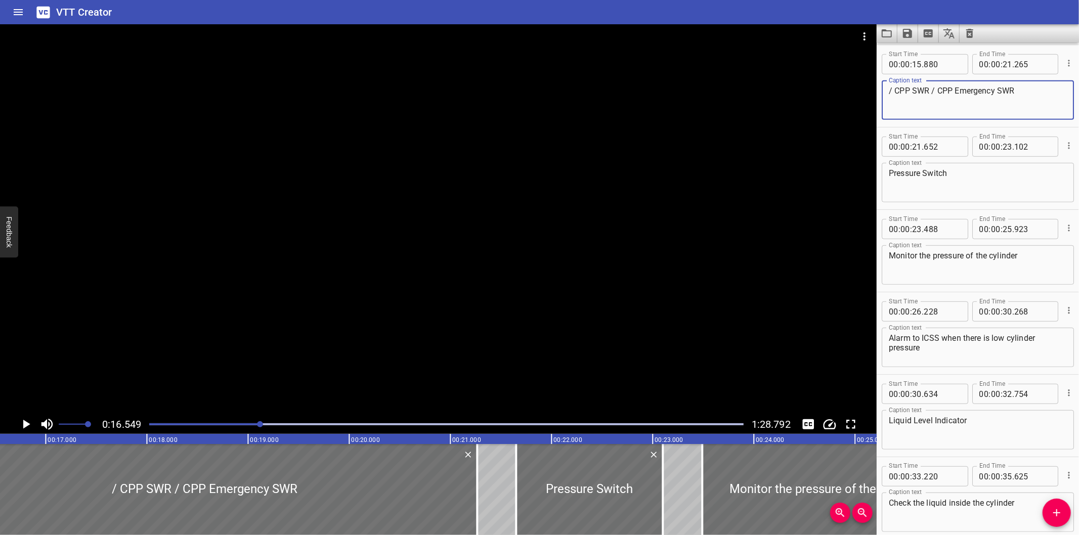
drag, startPoint x: 894, startPoint y: 93, endPoint x: 878, endPoint y: 89, distance: 16.2
click at [878, 89] on div "Start Time 00 : 00 : 15 . 880 Start Time End Time 00 : 00 : 21 . 265 End Time C…" at bounding box center [978, 86] width 202 height 82
drag, startPoint x: 932, startPoint y: 88, endPoint x: 923, endPoint y: 88, distance: 8.6
click at [923, 88] on textarea "CPP SWR / CPP Emergency SWR" at bounding box center [978, 100] width 178 height 29
type textarea "CPP SWR, CPP Emergency SWR"
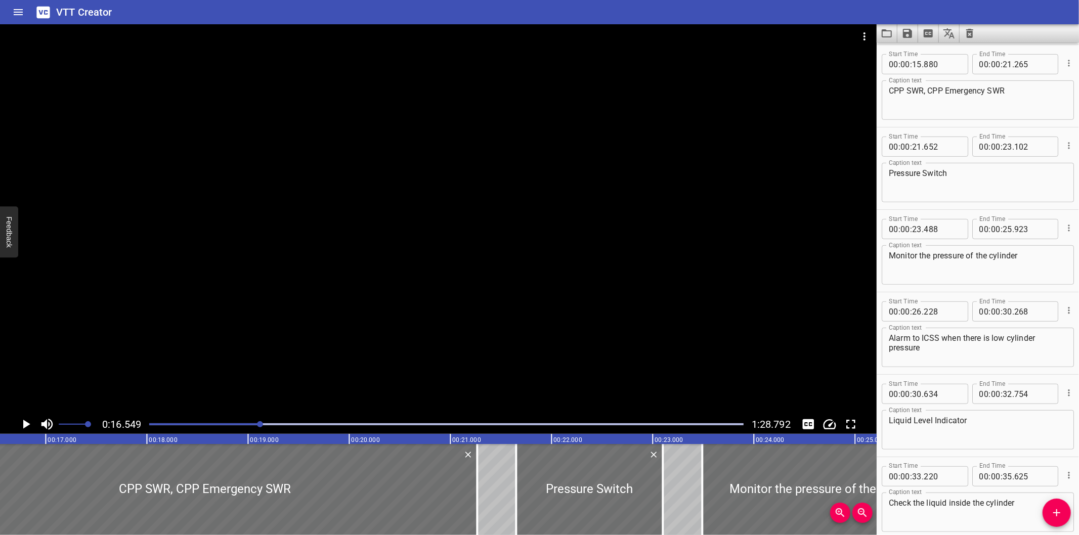
click at [502, 209] on div at bounding box center [438, 219] width 877 height 391
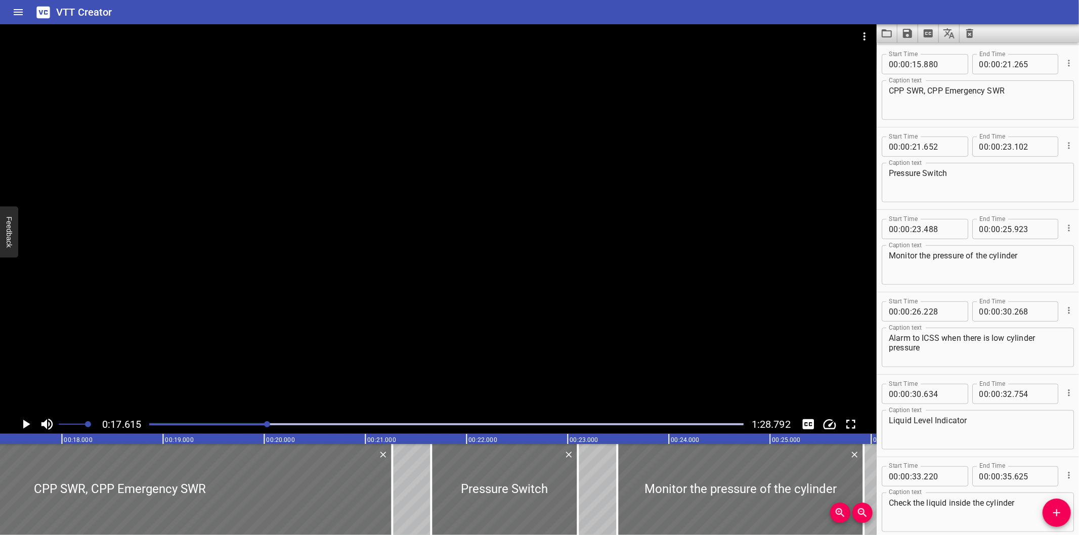
scroll to position [0, 1783]
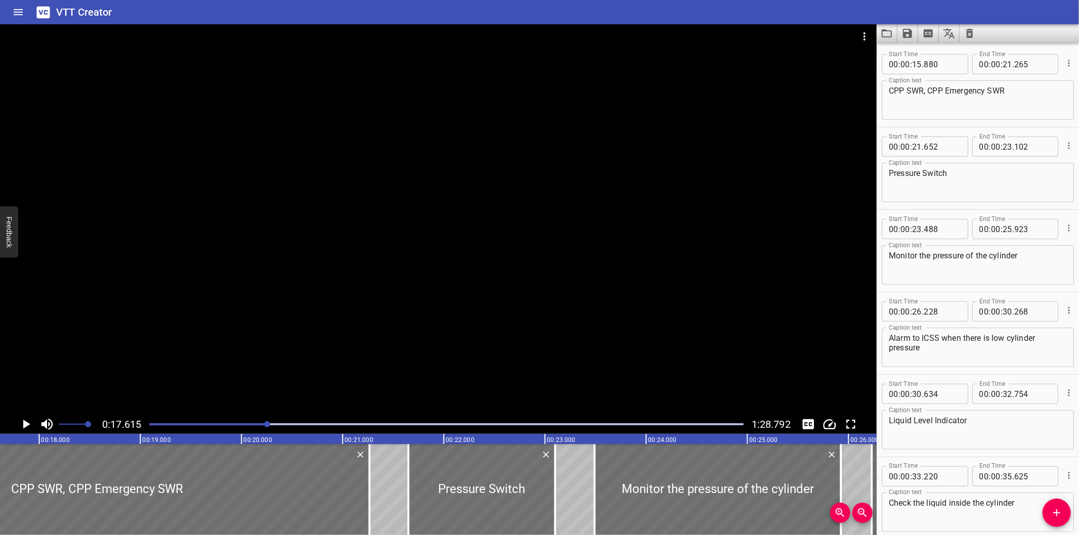
click at [473, 285] on div at bounding box center [438, 219] width 877 height 391
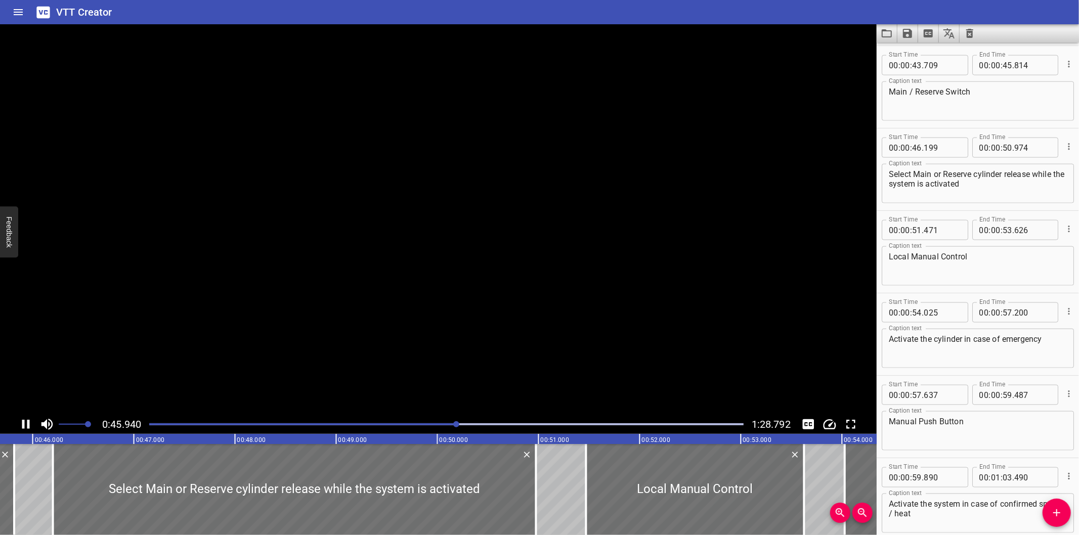
scroll to position [0, 4649]
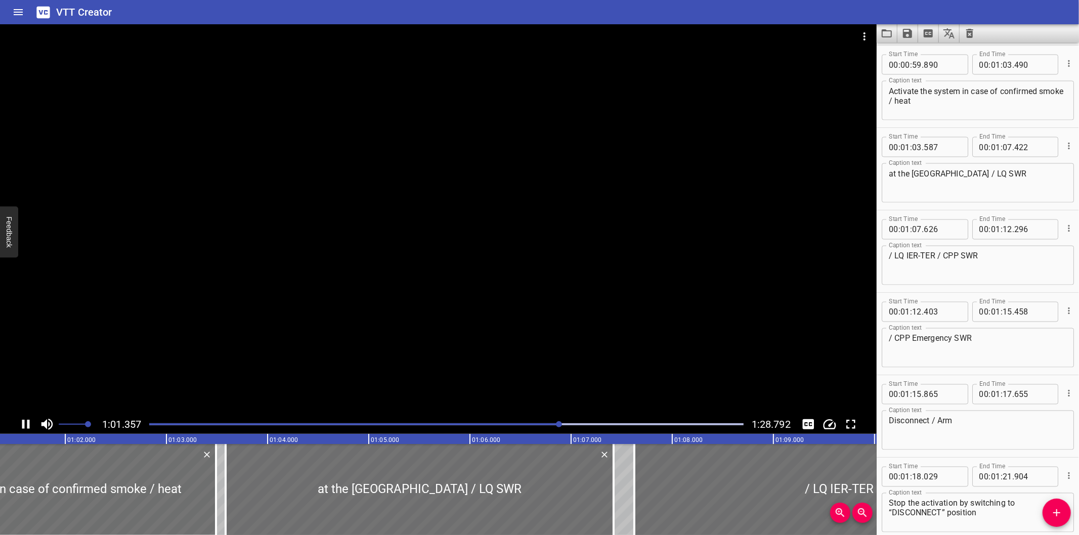
click at [330, 326] on div at bounding box center [438, 219] width 877 height 391
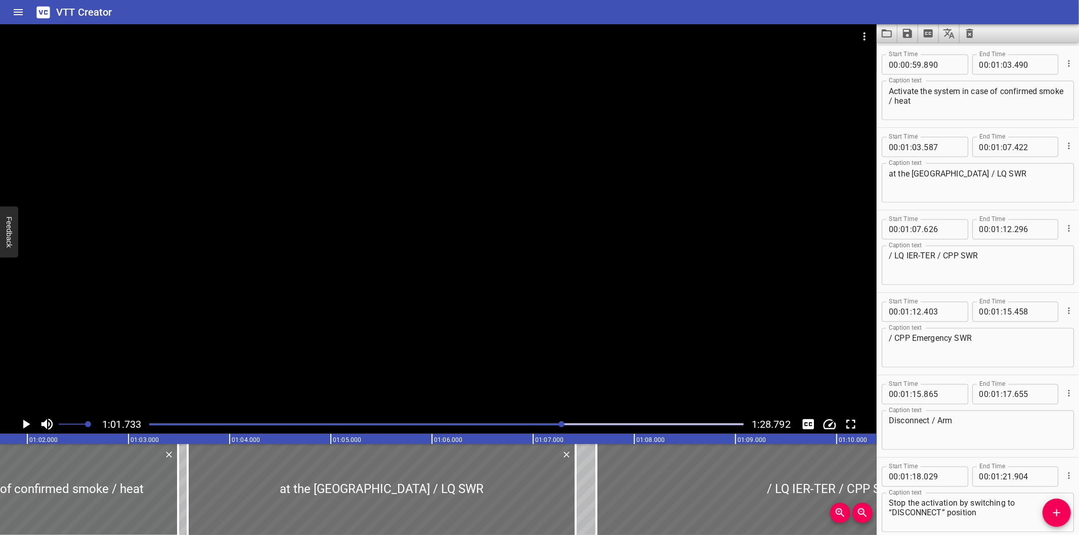
click at [331, 326] on div at bounding box center [438, 219] width 877 height 391
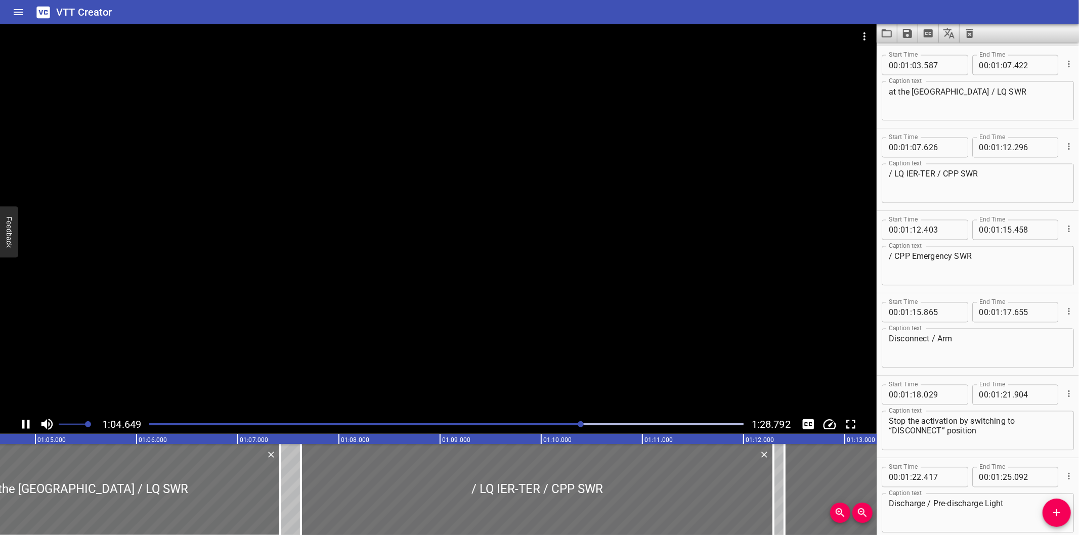
drag, startPoint x: 620, startPoint y: 429, endPoint x: 624, endPoint y: 433, distance: 5.4
click at [624, 433] on div "1:04.649 1:28.792" at bounding box center [438, 424] width 877 height 19
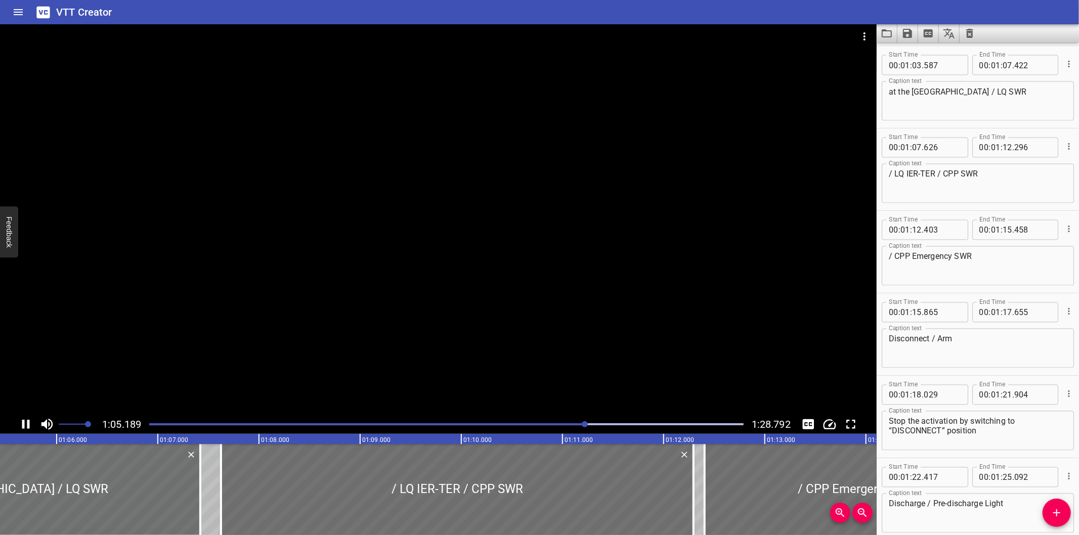
click at [640, 427] on div at bounding box center [446, 424] width 607 height 14
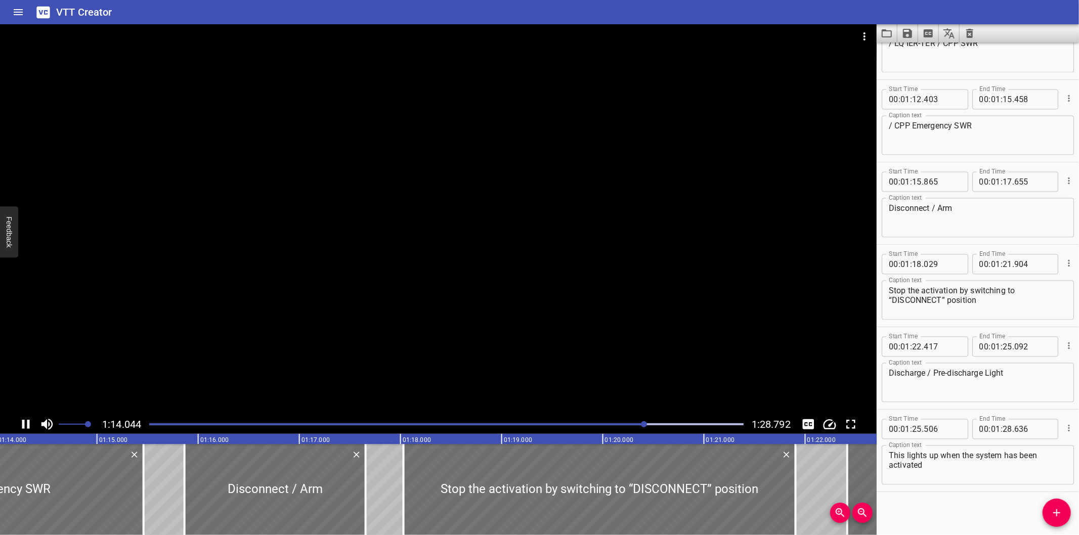
drag, startPoint x: 681, startPoint y: 426, endPoint x: 686, endPoint y: 424, distance: 5.4
click at [682, 426] on div at bounding box center [446, 424] width 607 height 14
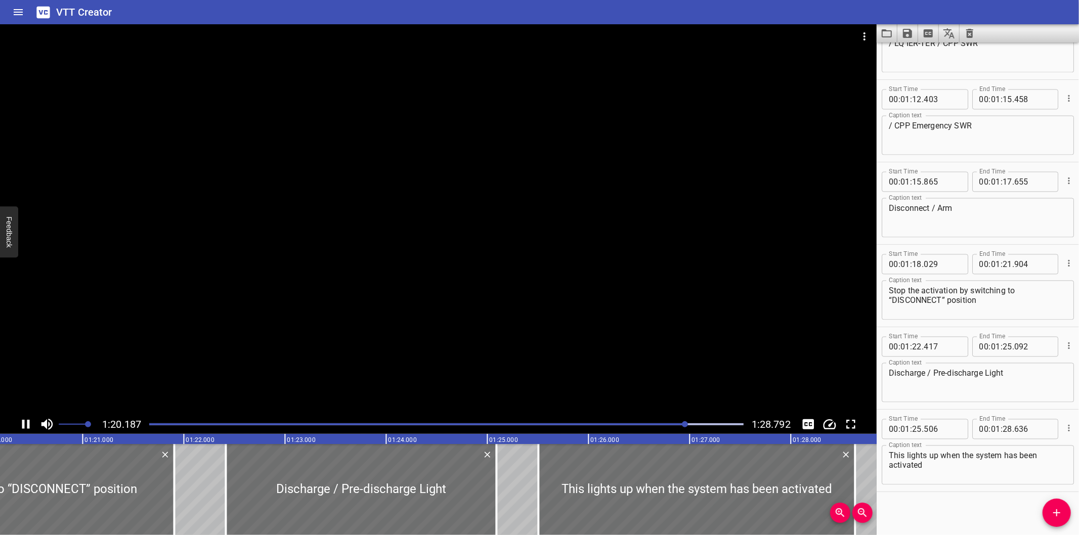
click at [723, 427] on div at bounding box center [446, 424] width 607 height 14
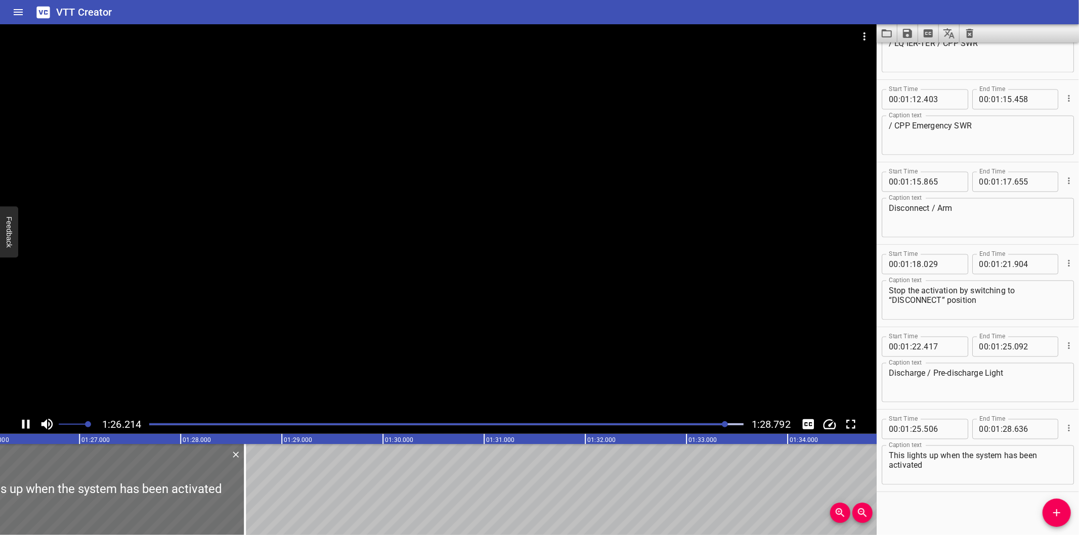
click at [590, 319] on div at bounding box center [438, 219] width 877 height 391
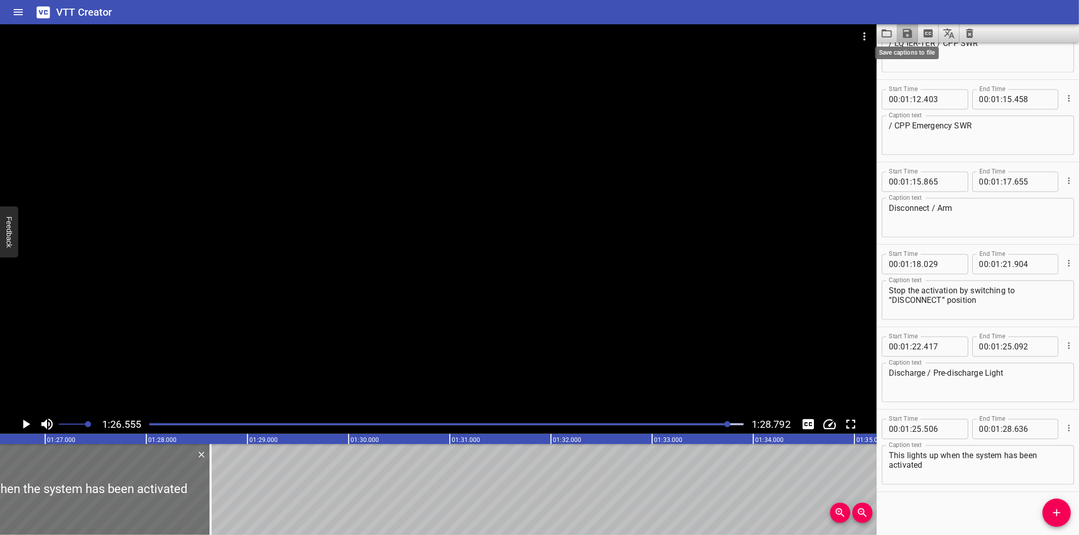
click at [904, 33] on icon "Save captions to file" at bounding box center [907, 33] width 9 height 9
click at [915, 49] on li "Save to VTT file" at bounding box center [935, 56] width 74 height 18
click at [452, 243] on div at bounding box center [438, 219] width 877 height 391
click at [270, 428] on div at bounding box center [446, 424] width 607 height 14
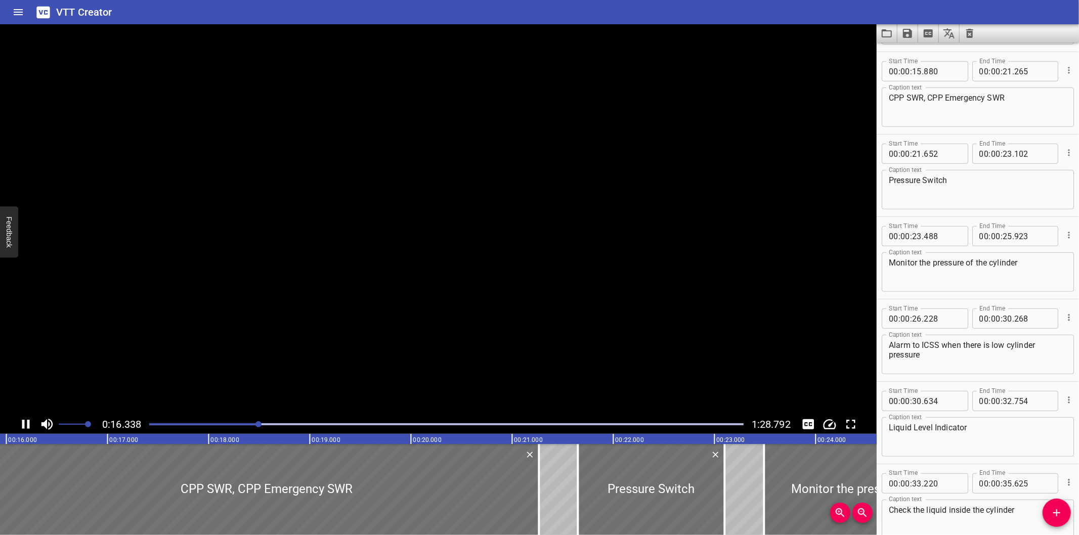
scroll to position [412, 0]
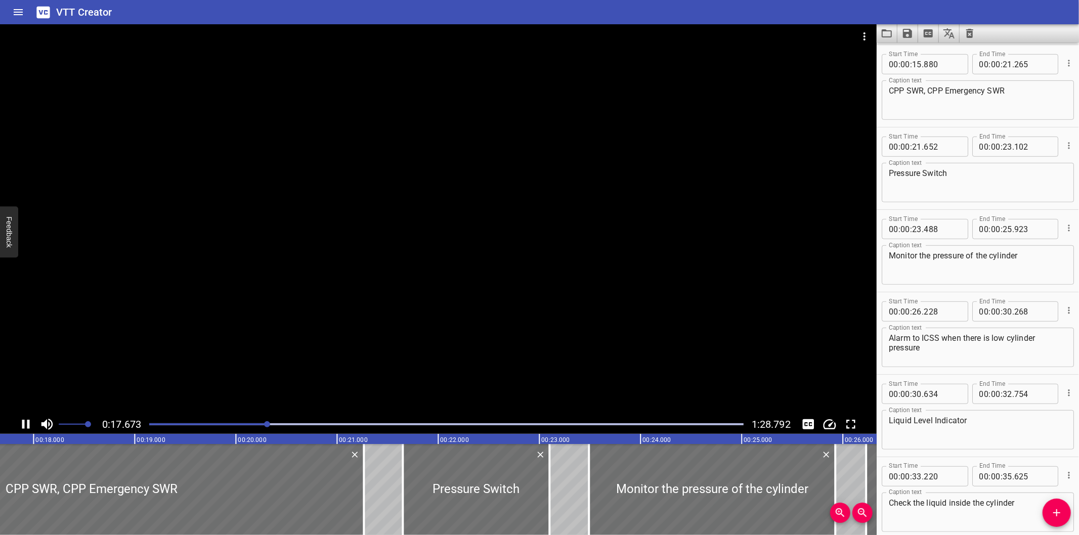
click at [277, 332] on div at bounding box center [438, 219] width 877 height 391
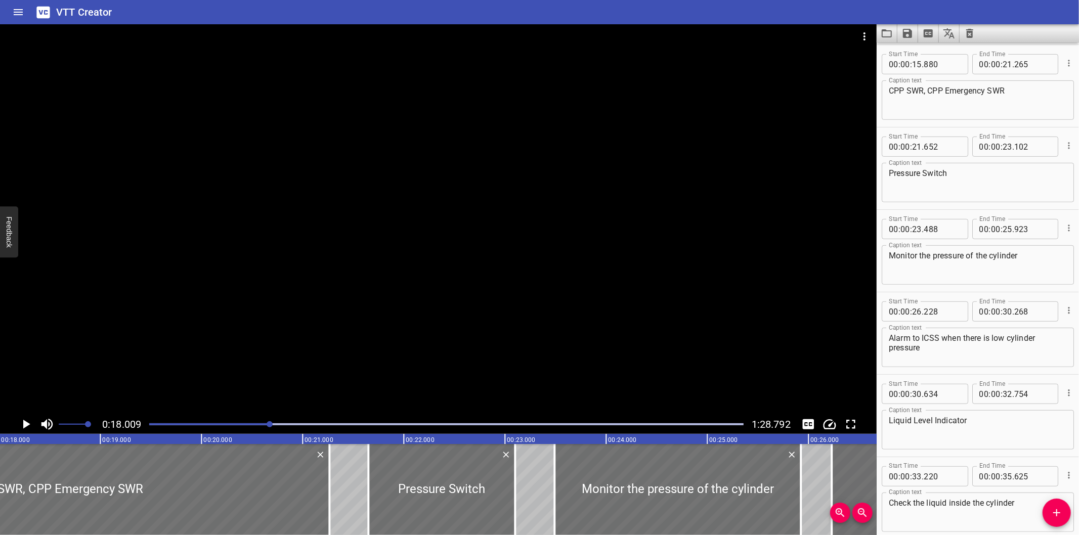
click at [397, 236] on div at bounding box center [438, 219] width 877 height 391
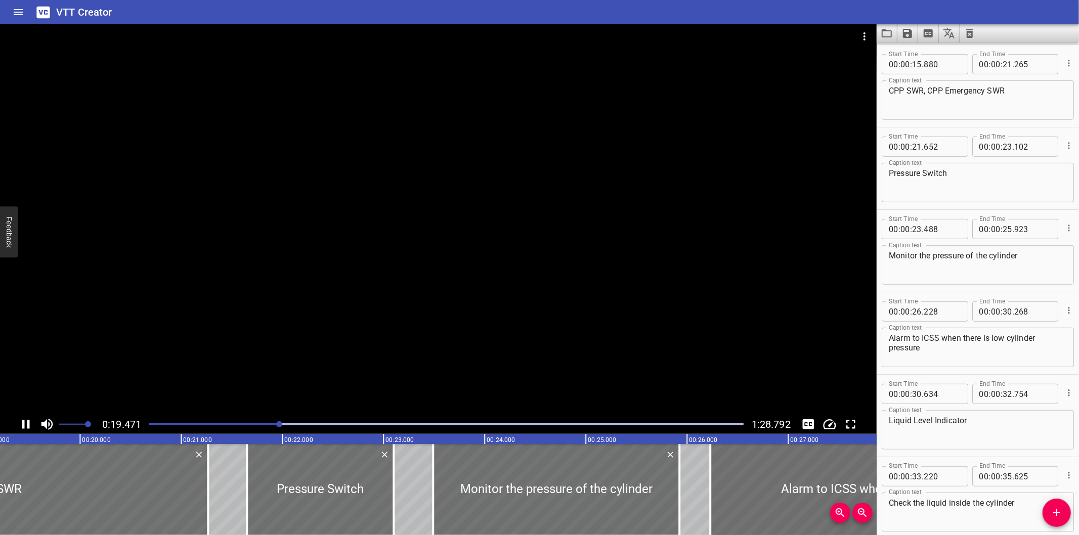
scroll to position [0, 1970]
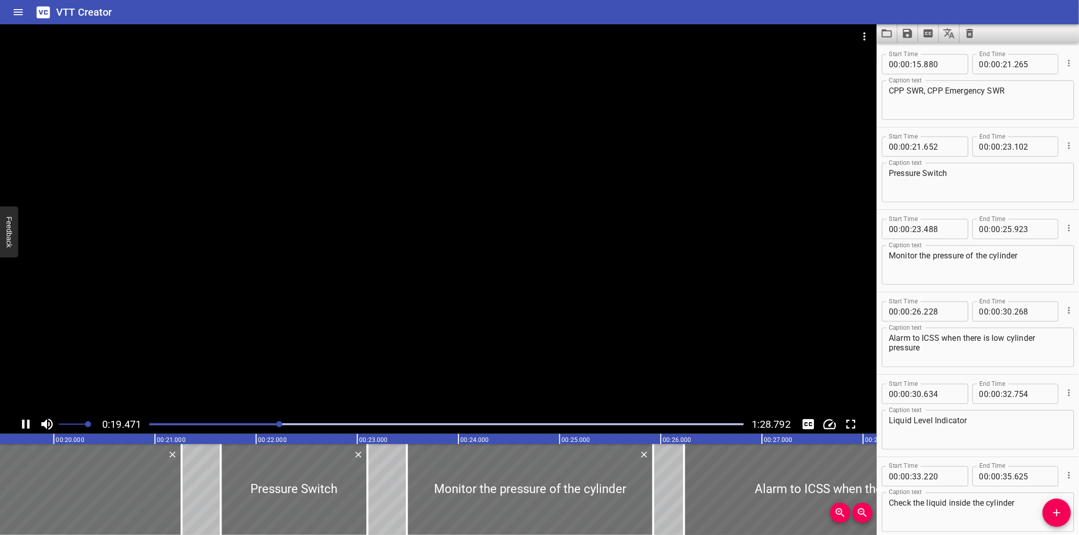
click at [558, 422] on div at bounding box center [446, 424] width 607 height 14
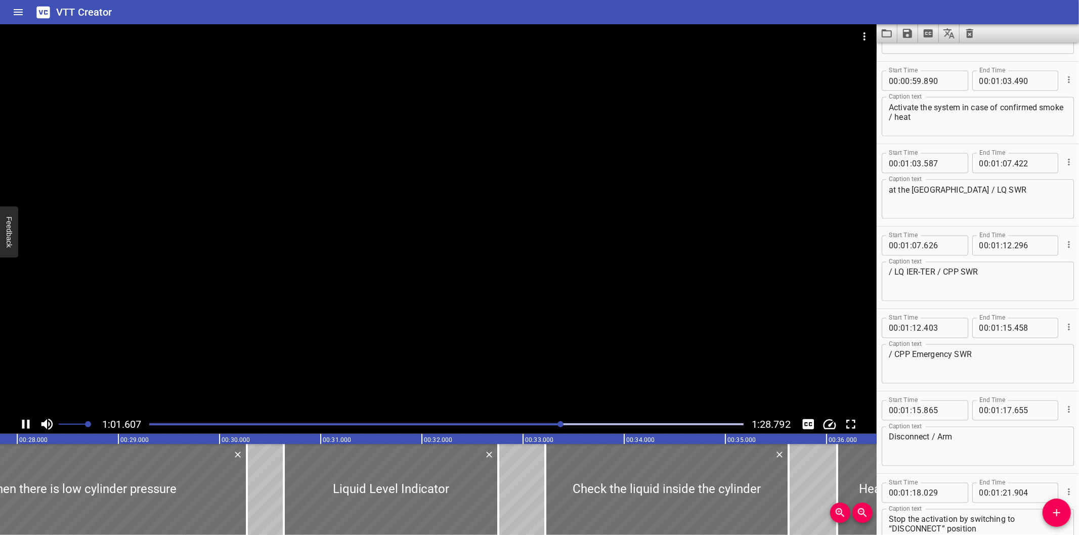
scroll to position [1481, 0]
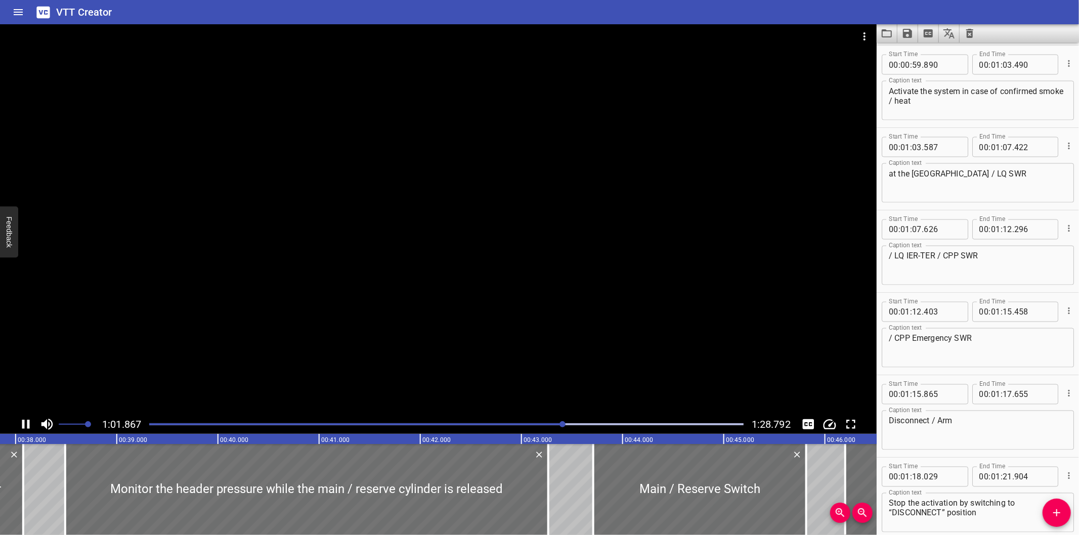
click at [561, 295] on div at bounding box center [438, 219] width 877 height 391
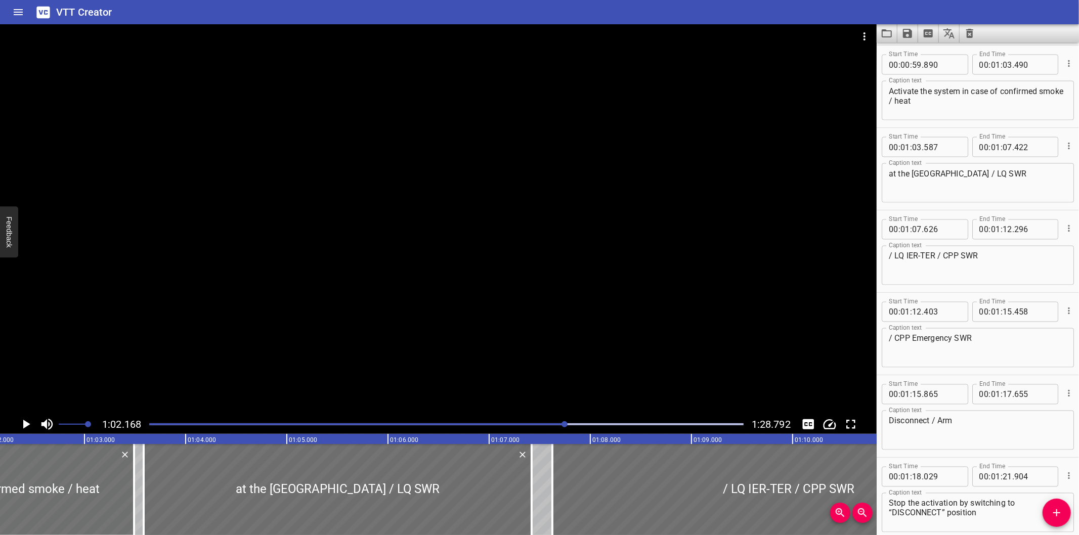
click at [561, 295] on div at bounding box center [438, 219] width 877 height 391
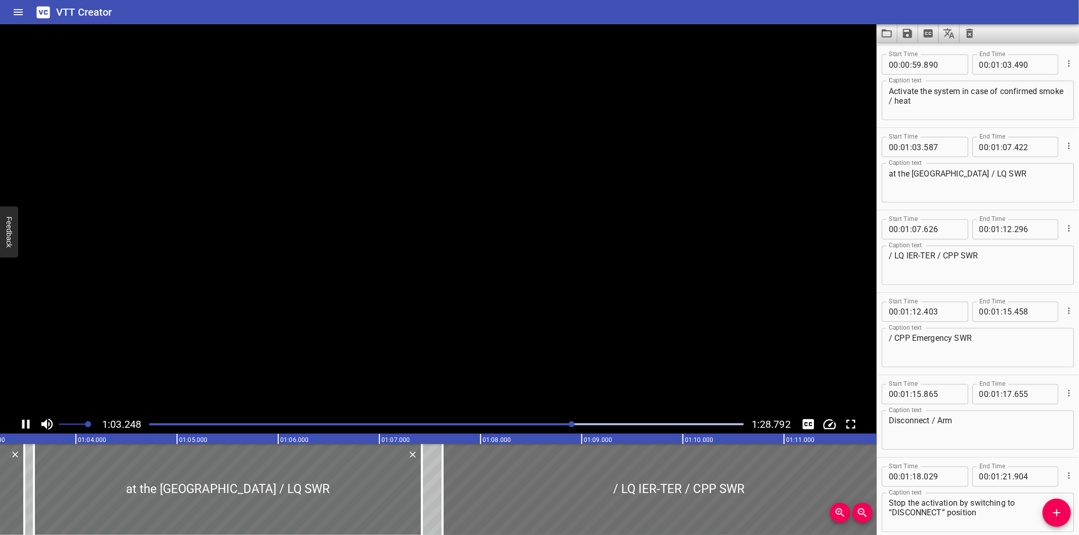
click at [561, 295] on video at bounding box center [438, 219] width 877 height 391
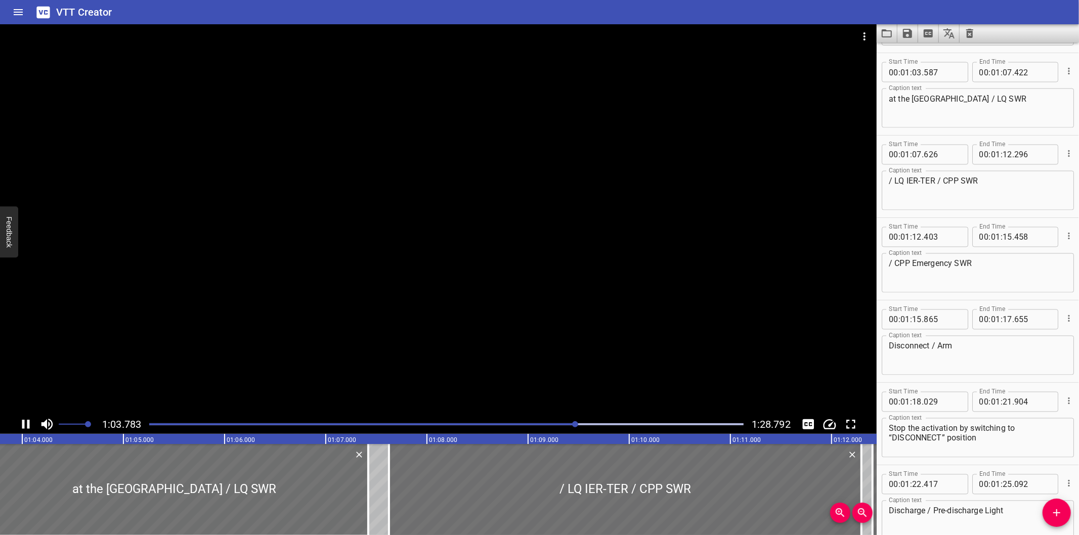
scroll to position [1566, 0]
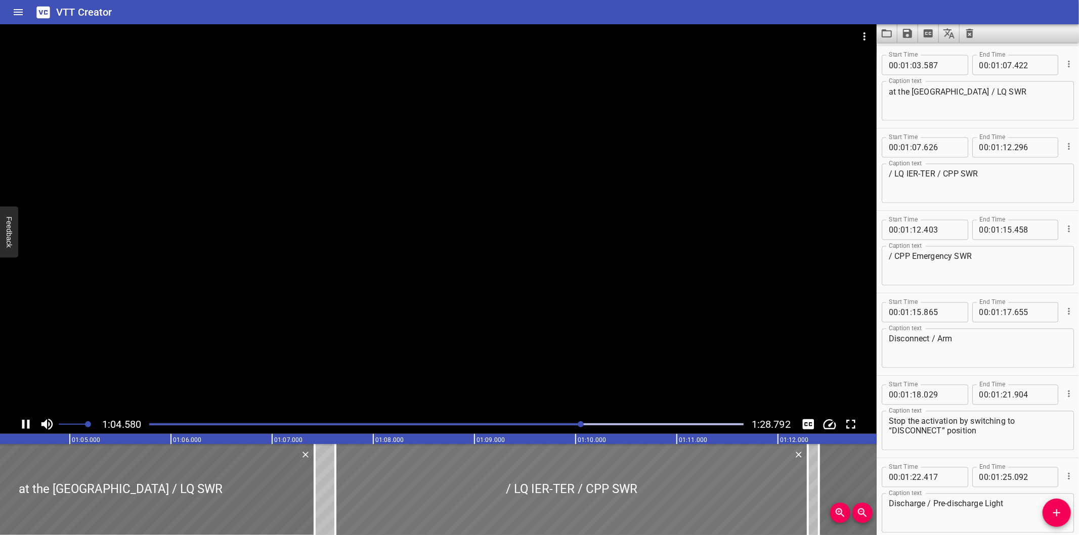
drag, startPoint x: 548, startPoint y: 341, endPoint x: 519, endPoint y: 451, distance: 113.5
click at [523, 447] on div "1:04.580 1:28.792 00:00.000 00:01.000 00:02.000 00:03.000 00:04.000 00:05.000 0…" at bounding box center [438, 279] width 877 height 511
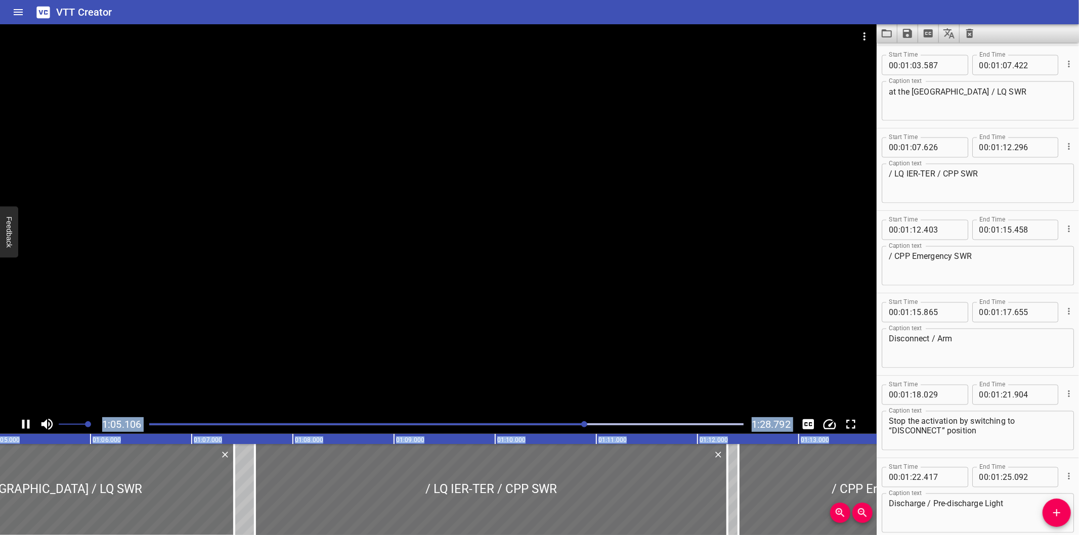
click at [556, 425] on div "Play progress" at bounding box center [288, 425] width 595 height 2
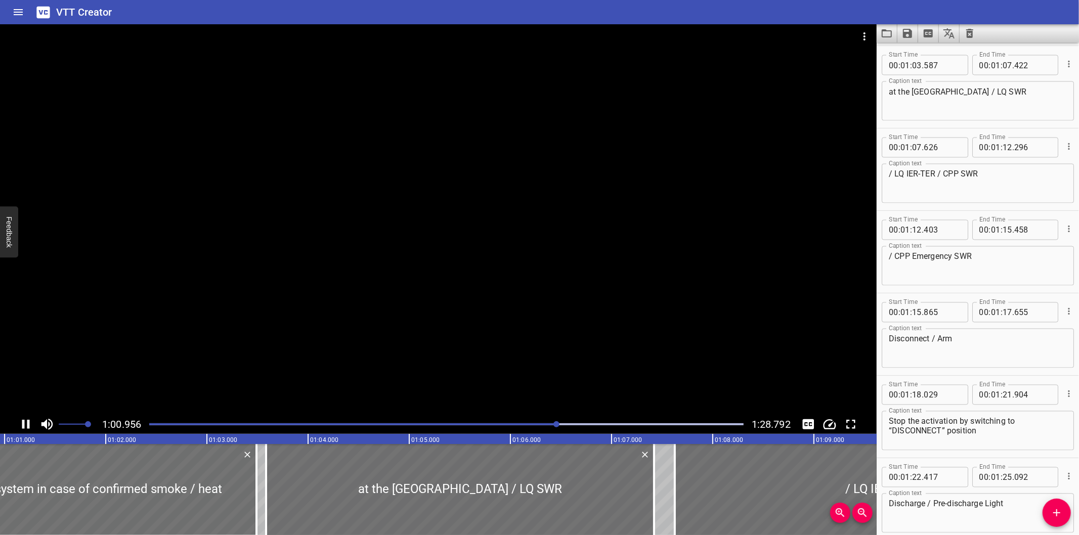
click at [550, 293] on div at bounding box center [438, 219] width 877 height 391
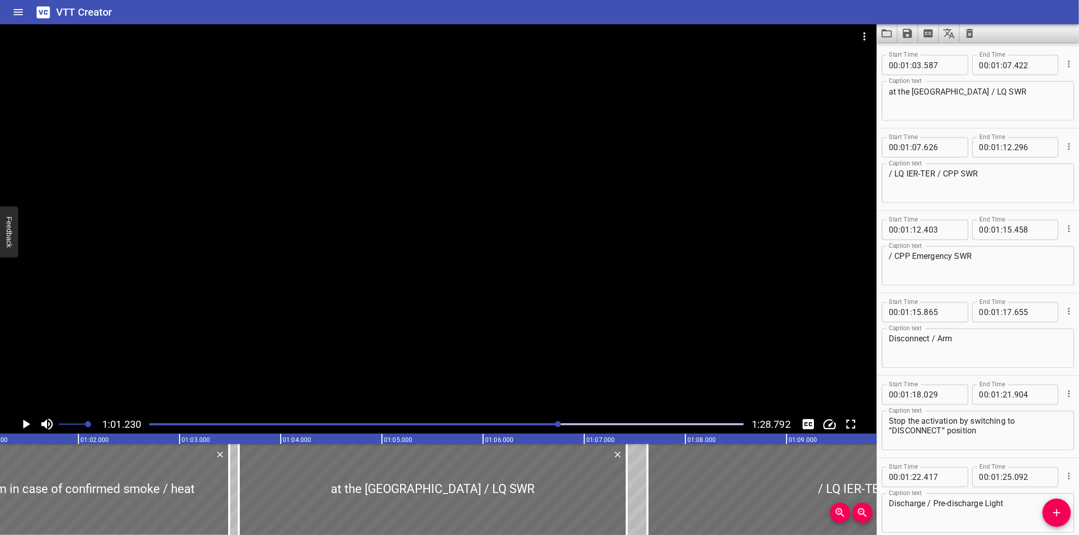
click at [220, 363] on div at bounding box center [438, 219] width 877 height 391
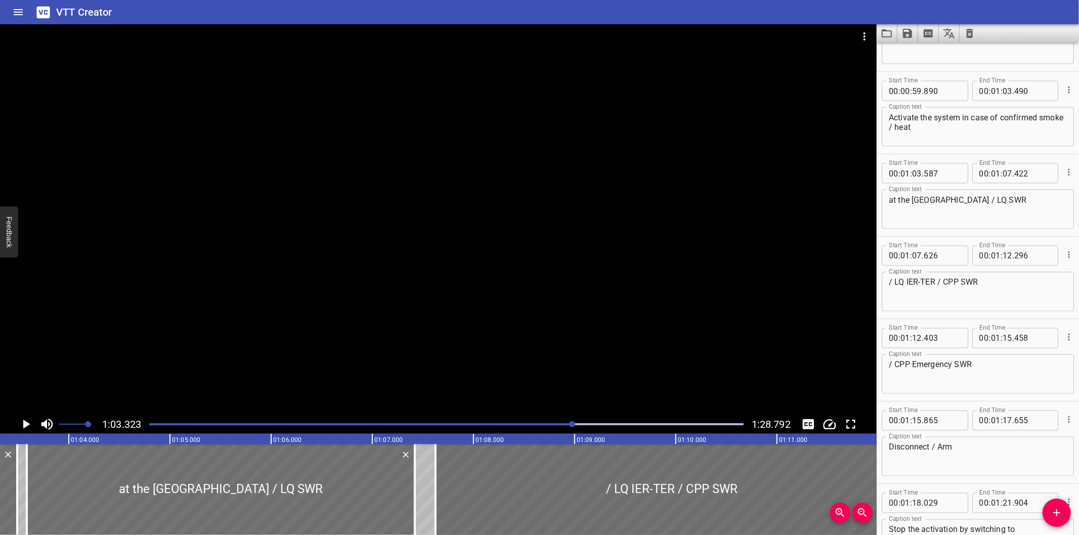
scroll to position [1453, 0]
click at [918, 127] on textarea "Activate the system in case of confirmed smoke / heat" at bounding box center [978, 131] width 178 height 29
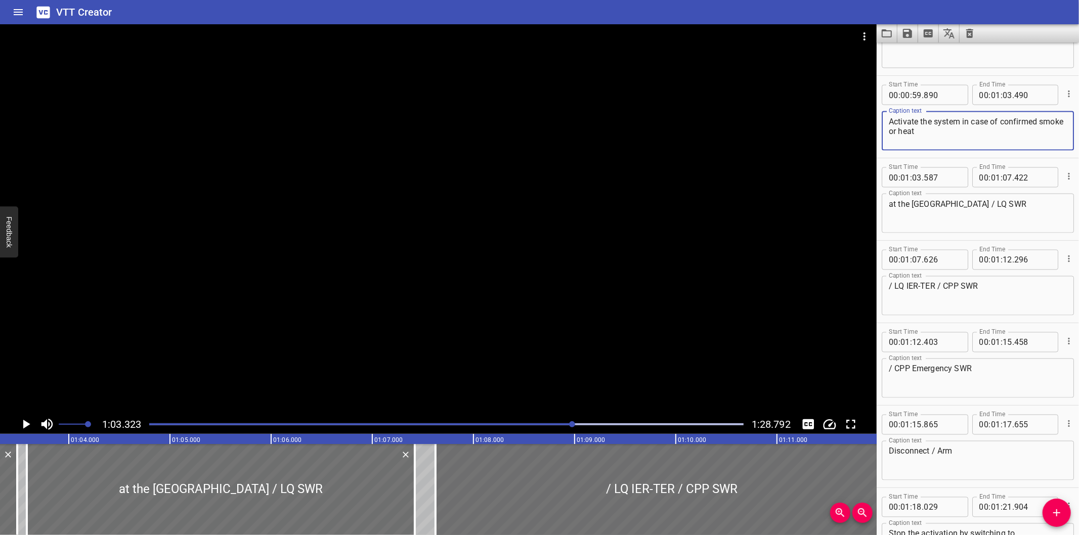
type textarea "Activate the system in case of confirmed smoke or heat"
click at [519, 246] on div at bounding box center [438, 219] width 877 height 391
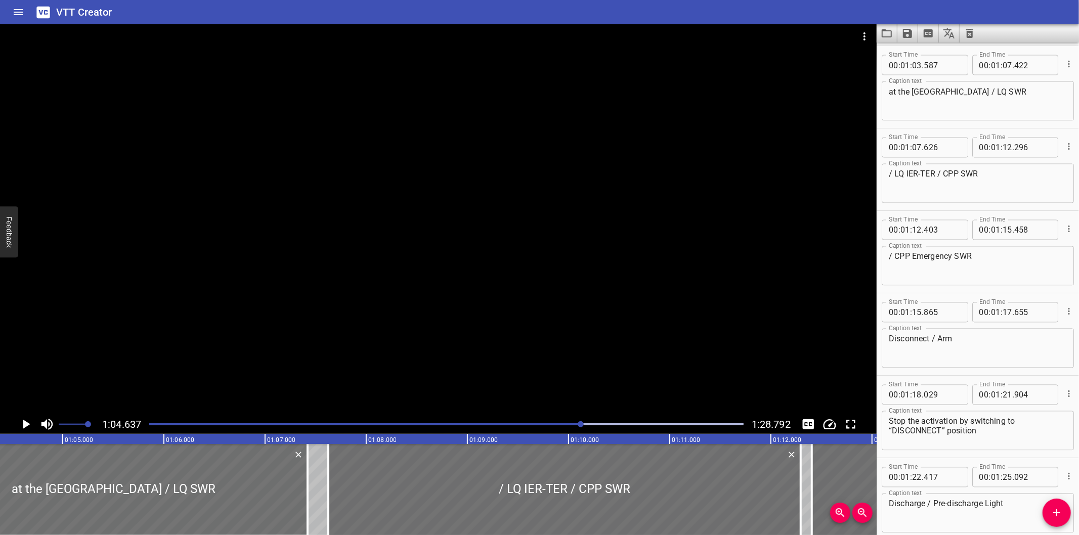
scroll to position [0, 6541]
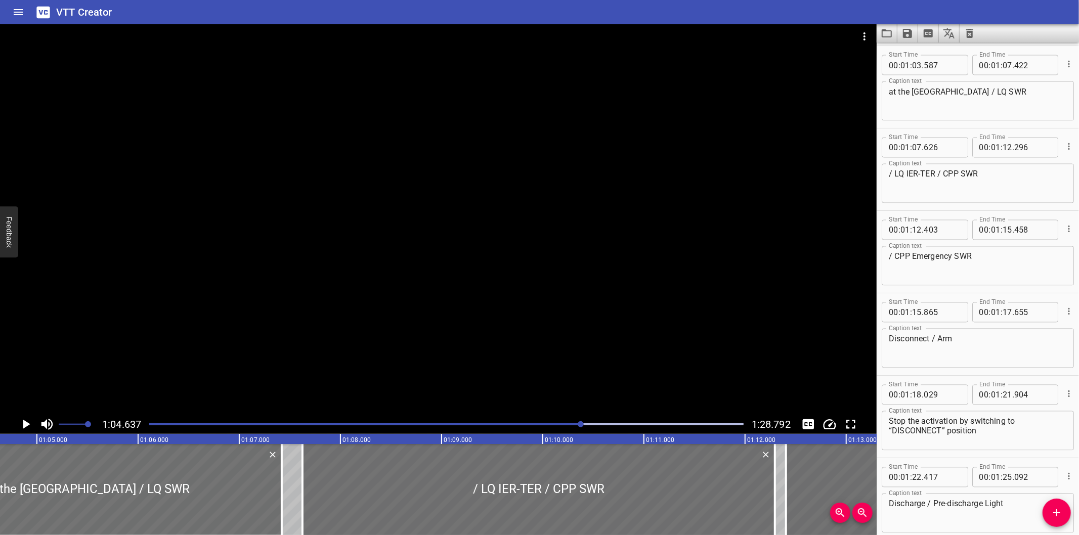
click at [314, 259] on div at bounding box center [438, 219] width 877 height 391
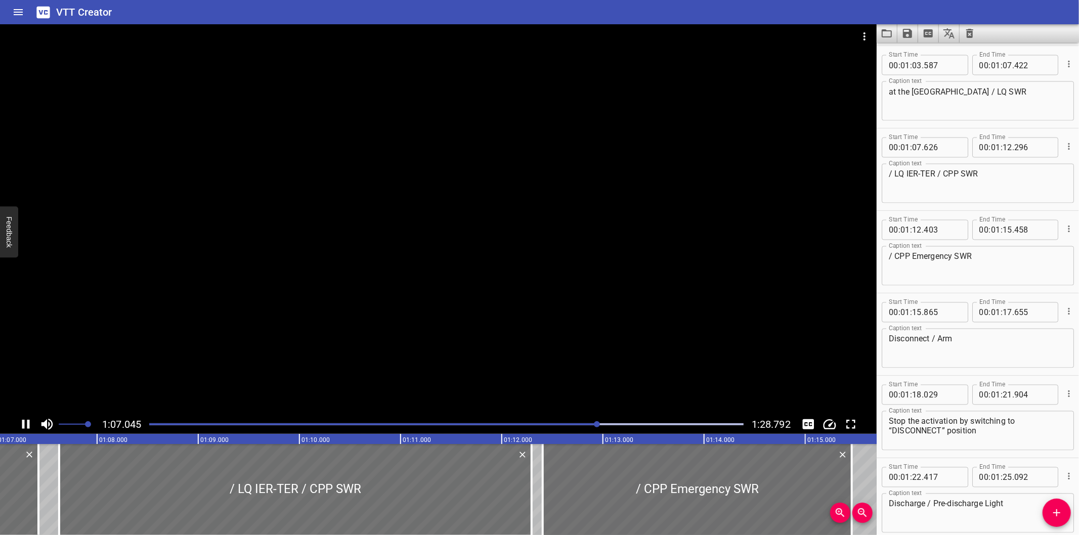
click at [311, 260] on div at bounding box center [438, 219] width 877 height 391
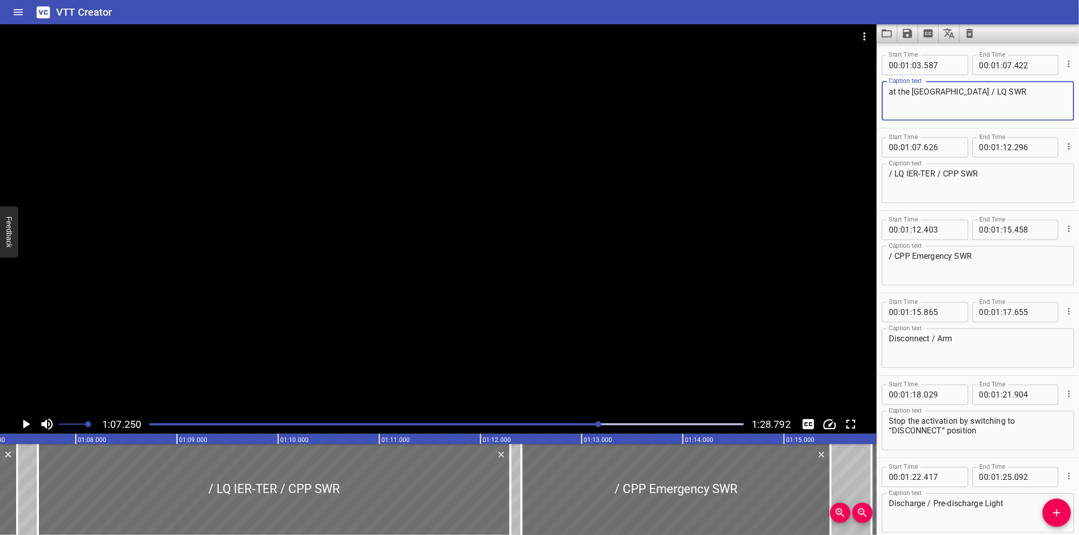
click at [979, 90] on textarea "at the LQ Battery Room / LQ SWR" at bounding box center [978, 101] width 178 height 29
click at [350, 271] on div at bounding box center [438, 219] width 877 height 391
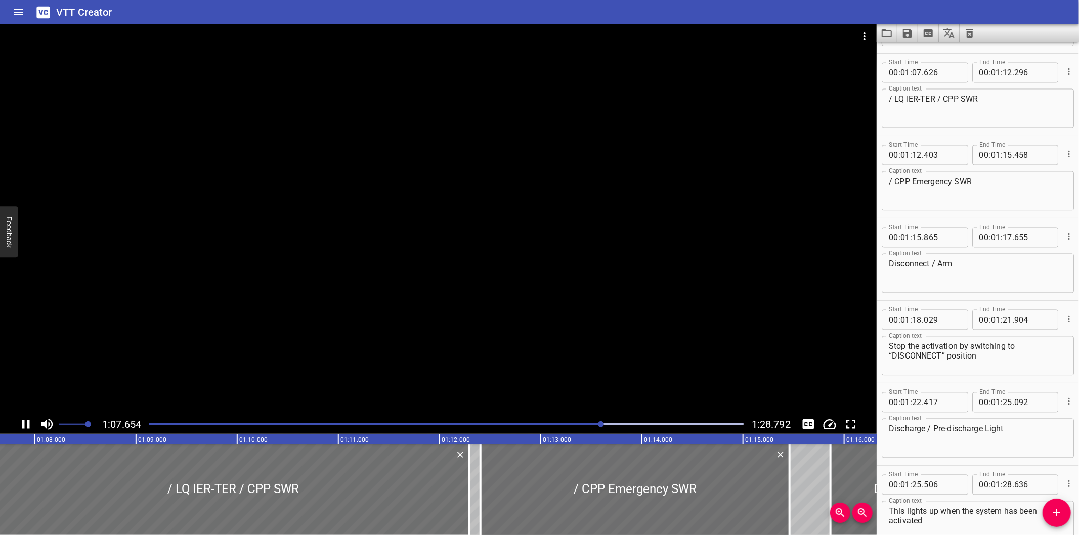
scroll to position [1648, 0]
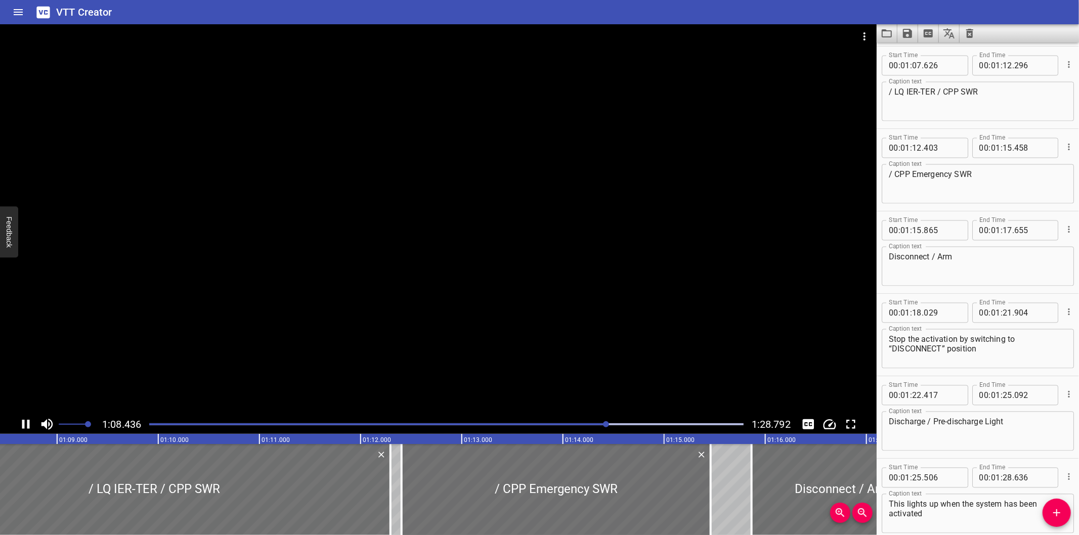
click at [349, 268] on div at bounding box center [438, 219] width 877 height 391
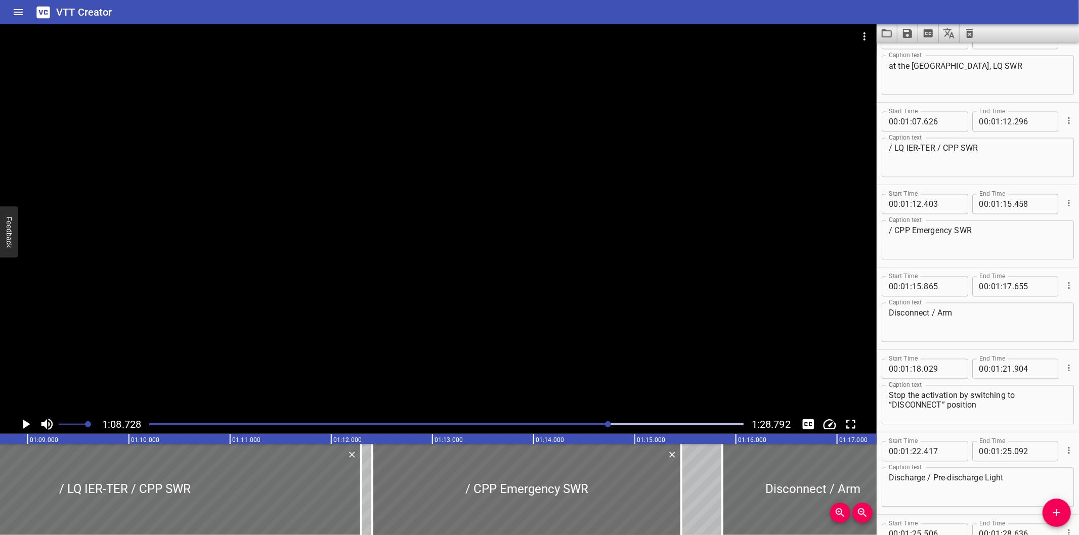
scroll to position [1573, 0]
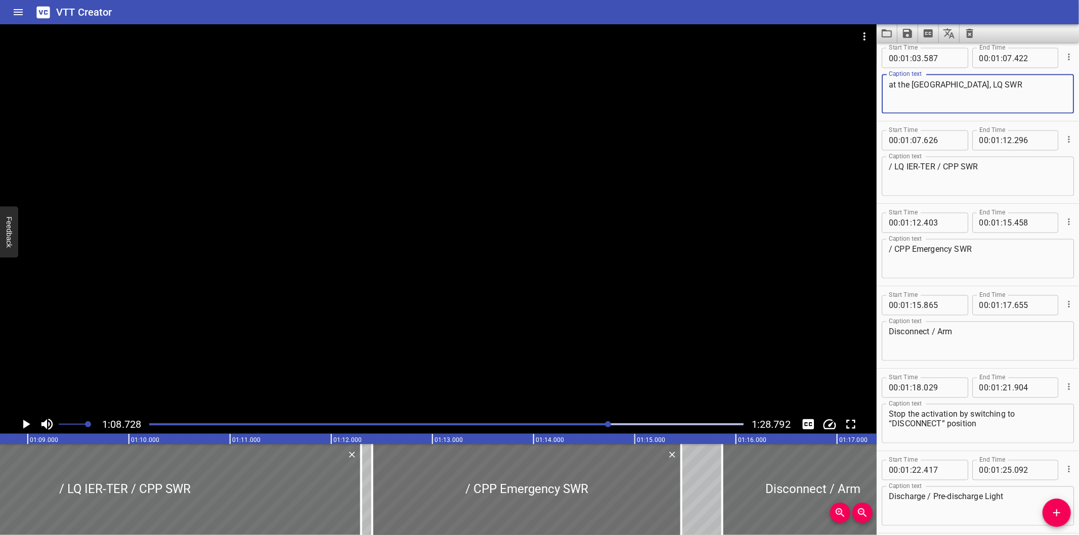
click at [1019, 96] on textarea "at the LQ Battery Room, LQ SWR" at bounding box center [978, 94] width 178 height 29
click at [585, 426] on div "Play progress" at bounding box center [312, 425] width 595 height 2
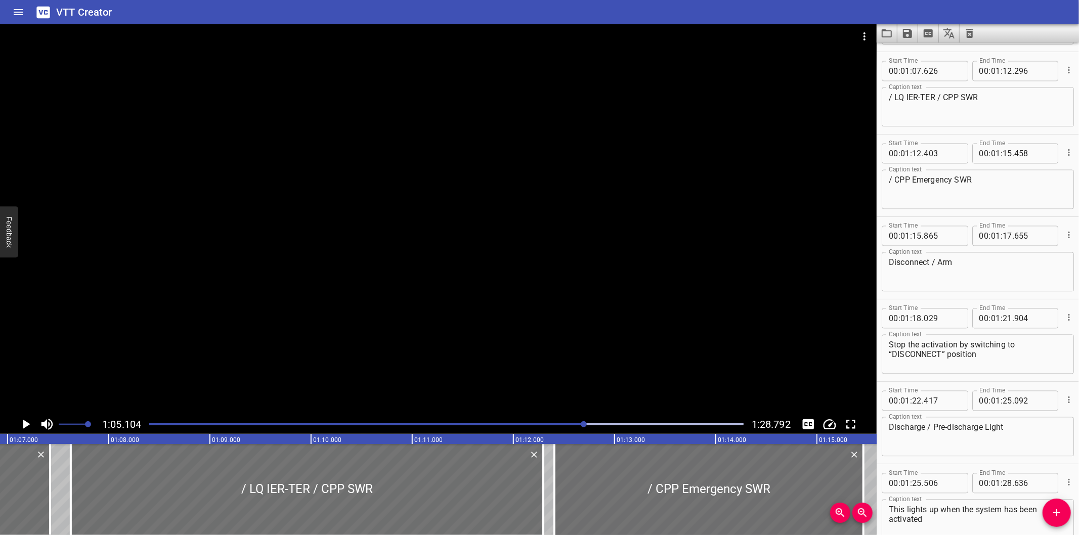
scroll to position [1648, 0]
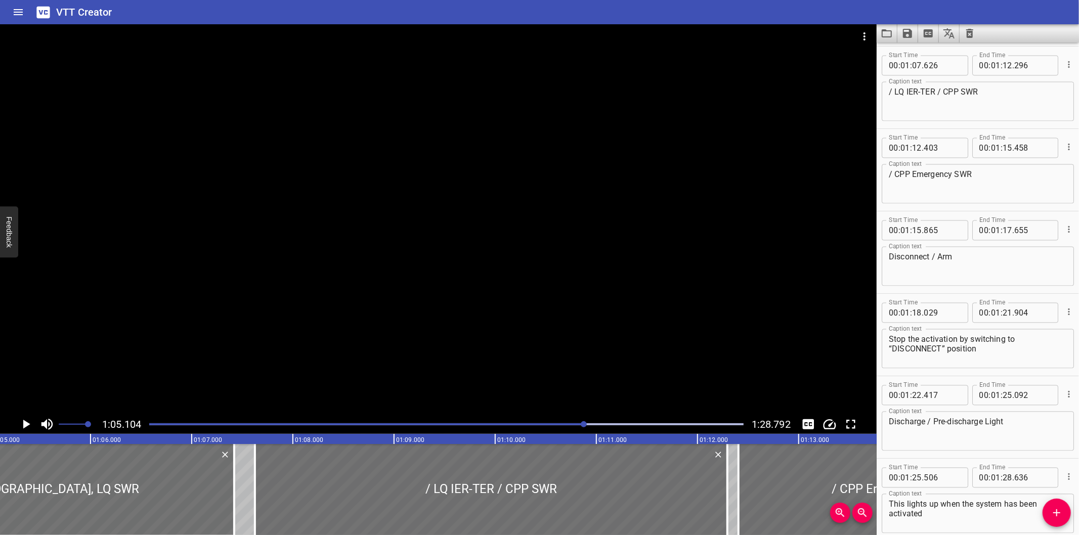
click at [584, 332] on div at bounding box center [438, 219] width 877 height 391
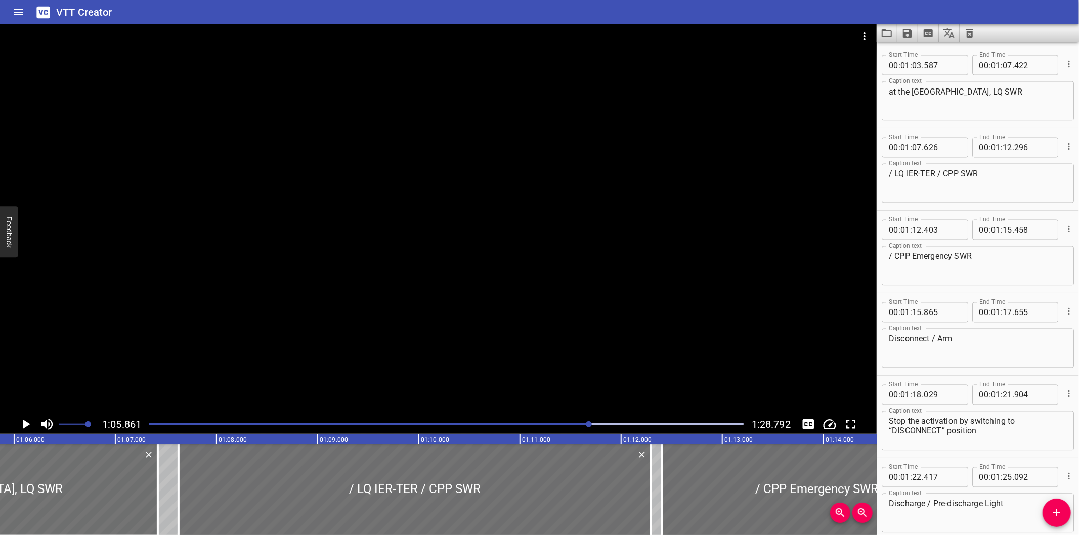
scroll to position [1535, 0]
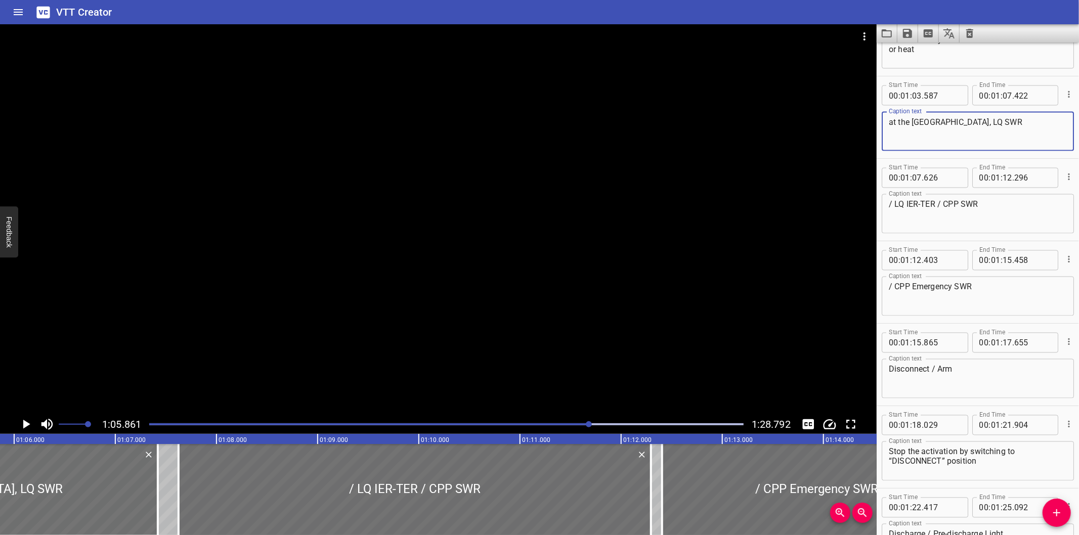
click at [1012, 125] on textarea "at the LQ Battery Room, LQ SWR" at bounding box center [978, 131] width 178 height 29
type textarea "at the LQ Battery Room, LQ SWR,"
click at [525, 306] on div at bounding box center [438, 219] width 877 height 391
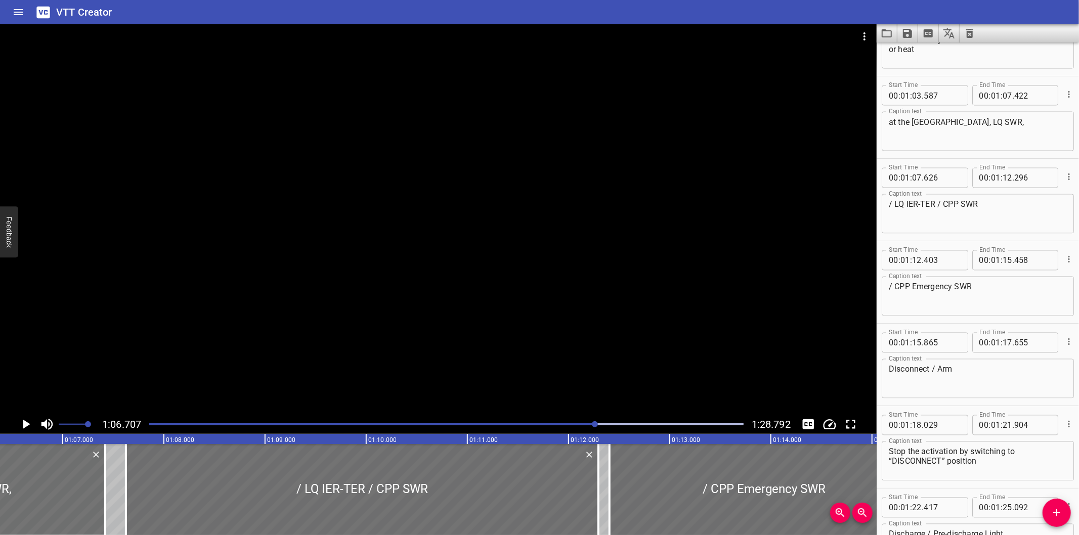
scroll to position [0, 6750]
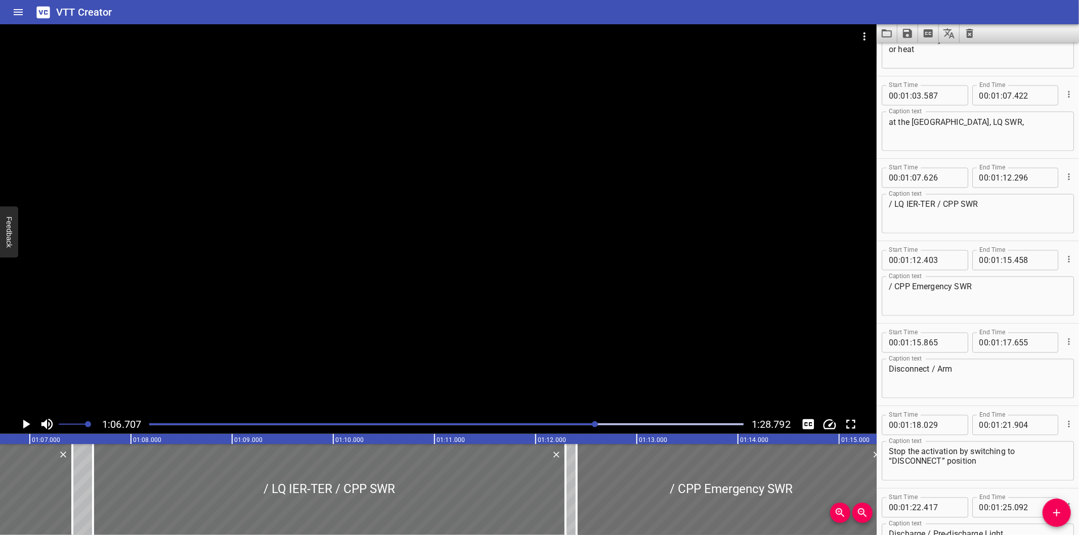
click at [522, 306] on div at bounding box center [438, 219] width 877 height 391
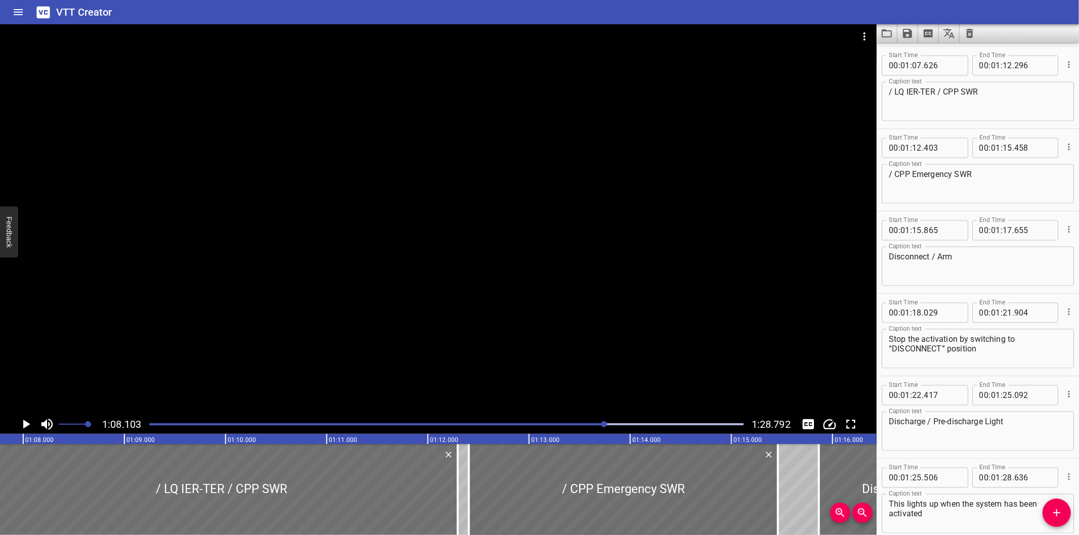
scroll to position [0, 6892]
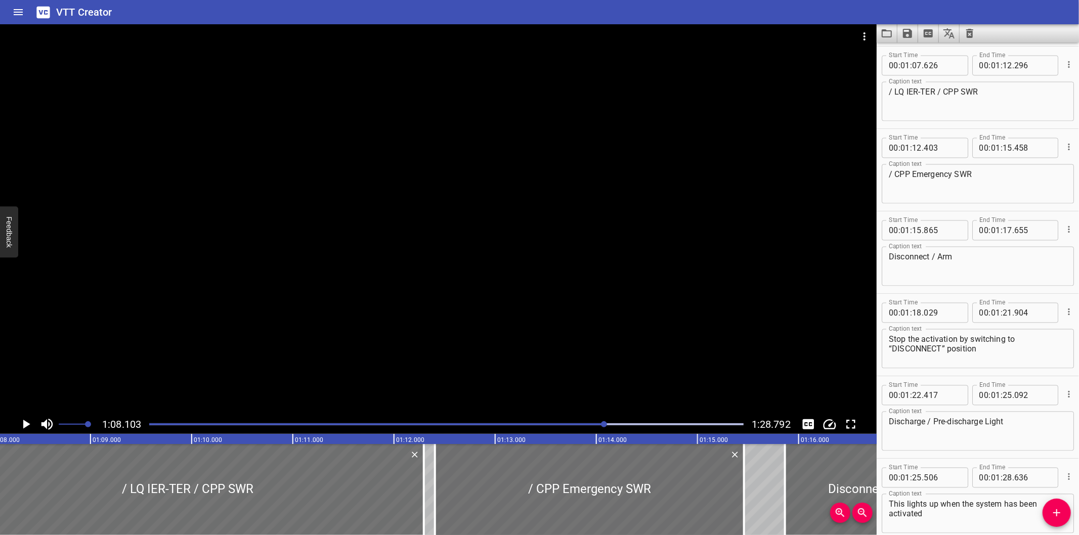
click at [896, 90] on textarea "/ LQ IER-TER / CPP SWR" at bounding box center [978, 102] width 178 height 29
click at [934, 89] on textarea "LQ IER-TER / CPP SWR" at bounding box center [978, 102] width 178 height 29
type textarea "LQ IER-TER, CPP SWR"
click at [413, 300] on div at bounding box center [438, 219] width 877 height 391
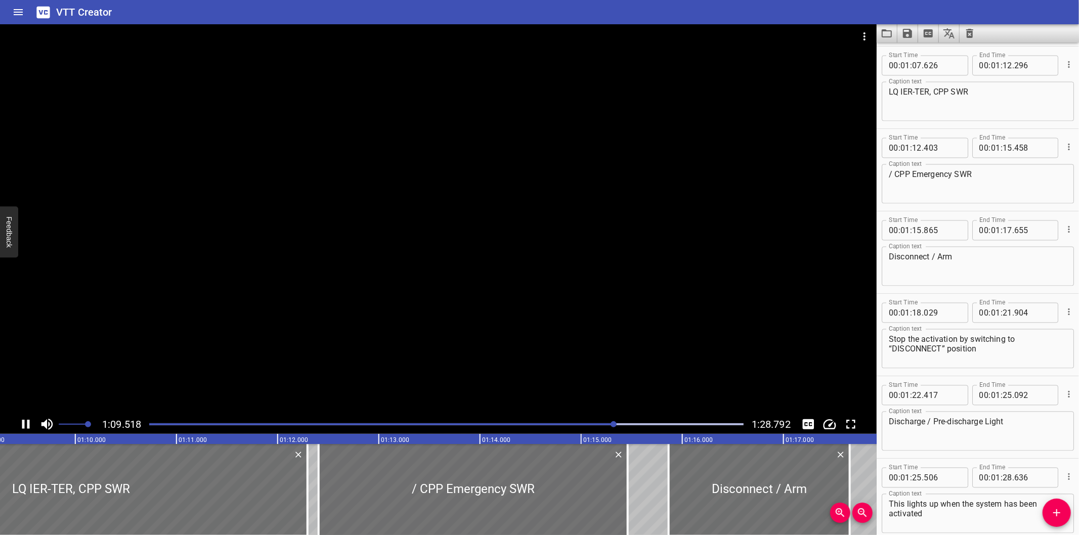
click at [401, 283] on div at bounding box center [438, 219] width 877 height 391
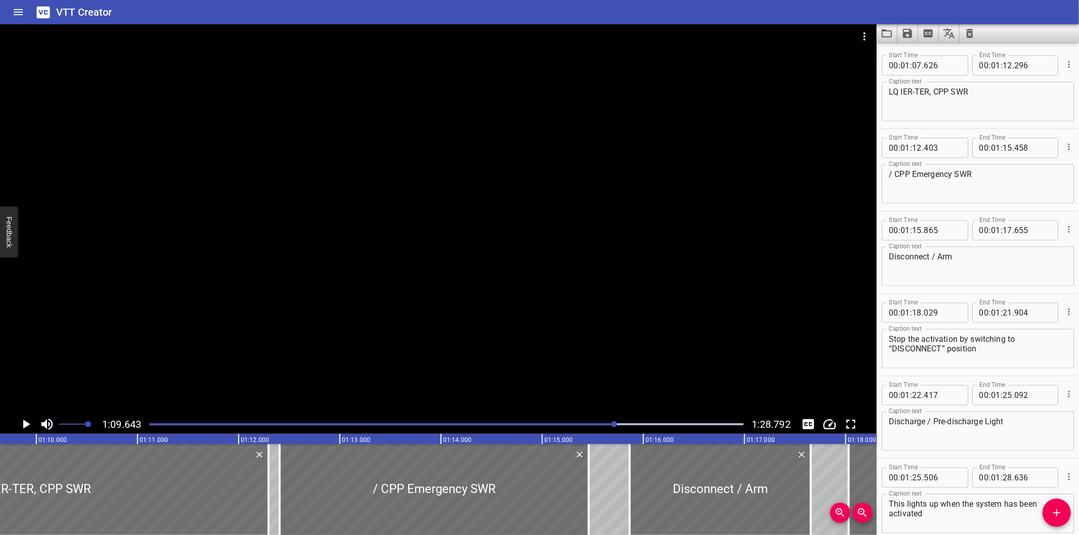
click at [357, 341] on div at bounding box center [438, 219] width 877 height 391
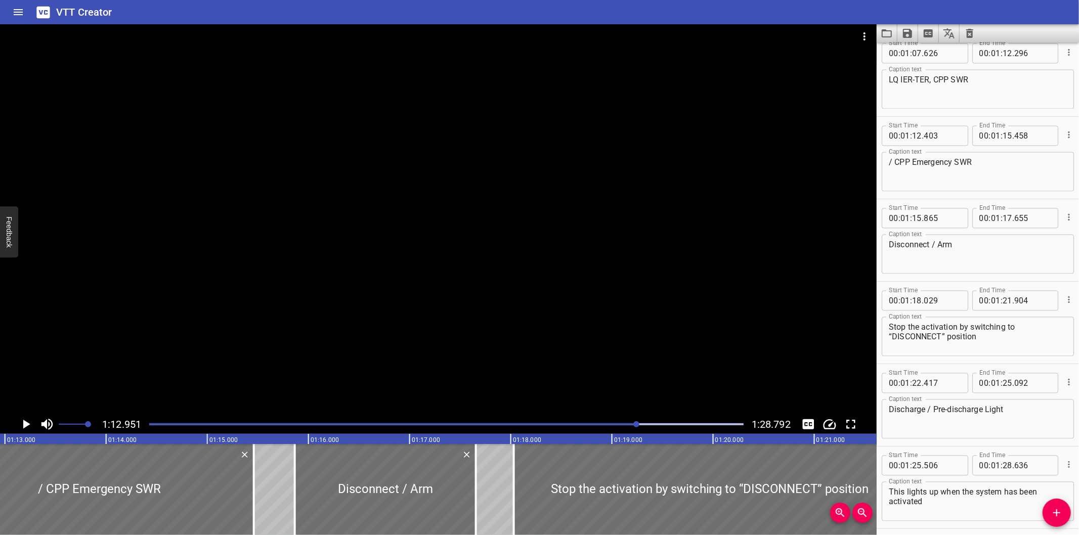
scroll to position [1659, 0]
click at [896, 159] on textarea "/ CPP Emergency SWR" at bounding box center [978, 173] width 178 height 29
type textarea "CPP Emergency SWR"
click at [987, 93] on textarea "LQ IER-TER, CPP SWR" at bounding box center [978, 90] width 178 height 29
type textarea "LQ IER-TER, CPP SWR,"
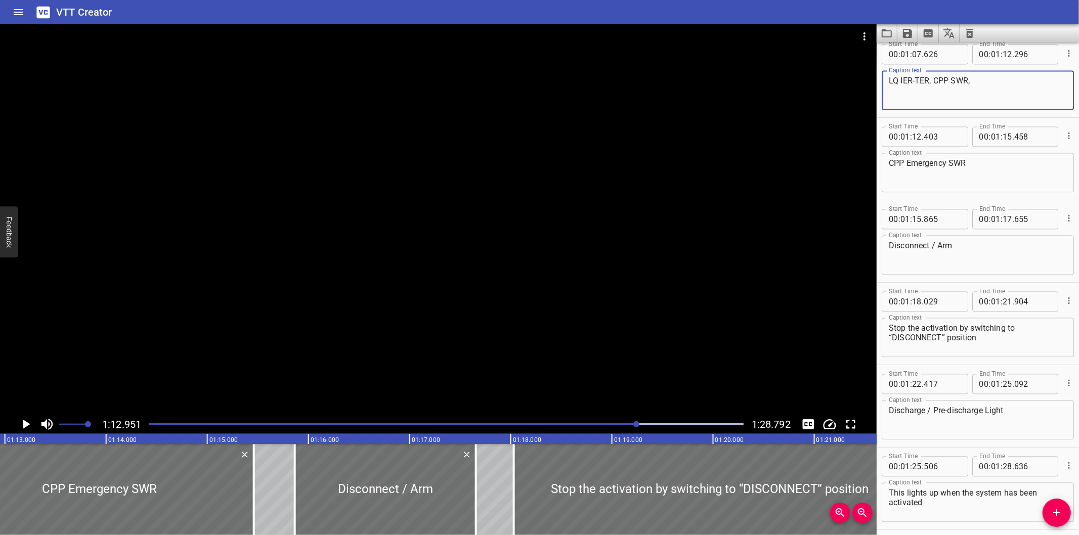
click at [612, 422] on div at bounding box center [446, 424] width 607 height 14
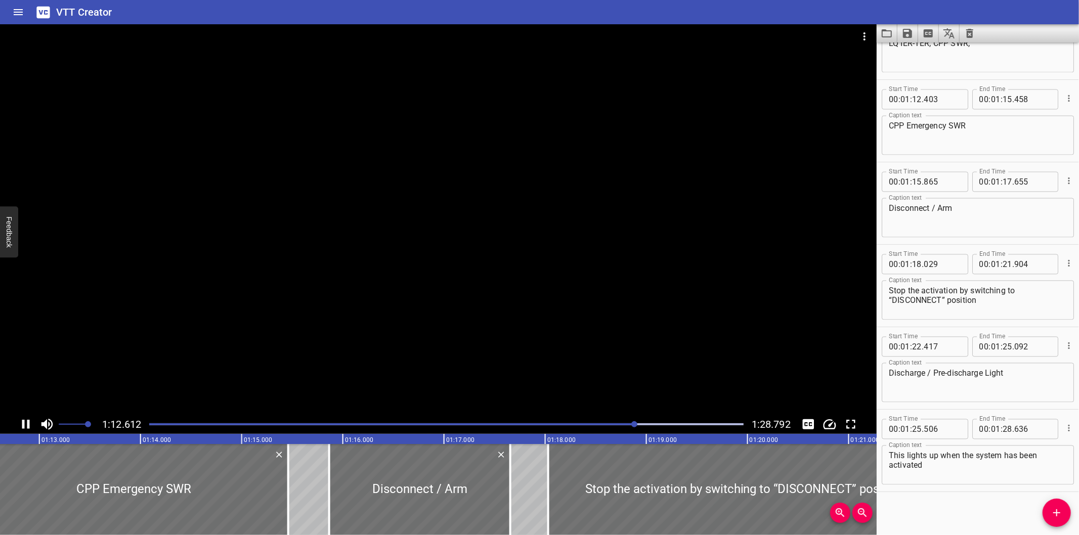
scroll to position [0, 7364]
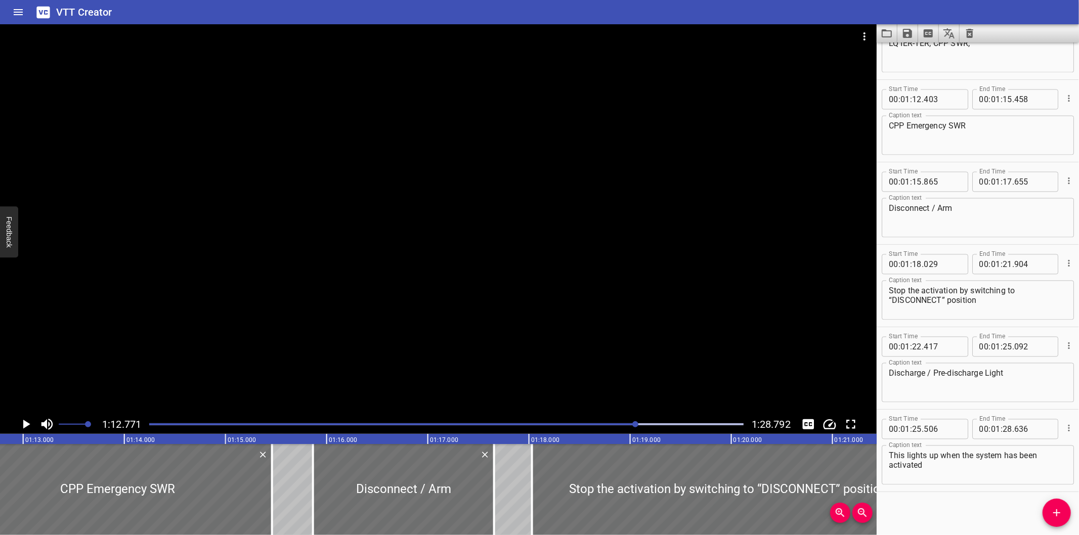
click at [440, 334] on div at bounding box center [438, 219] width 877 height 391
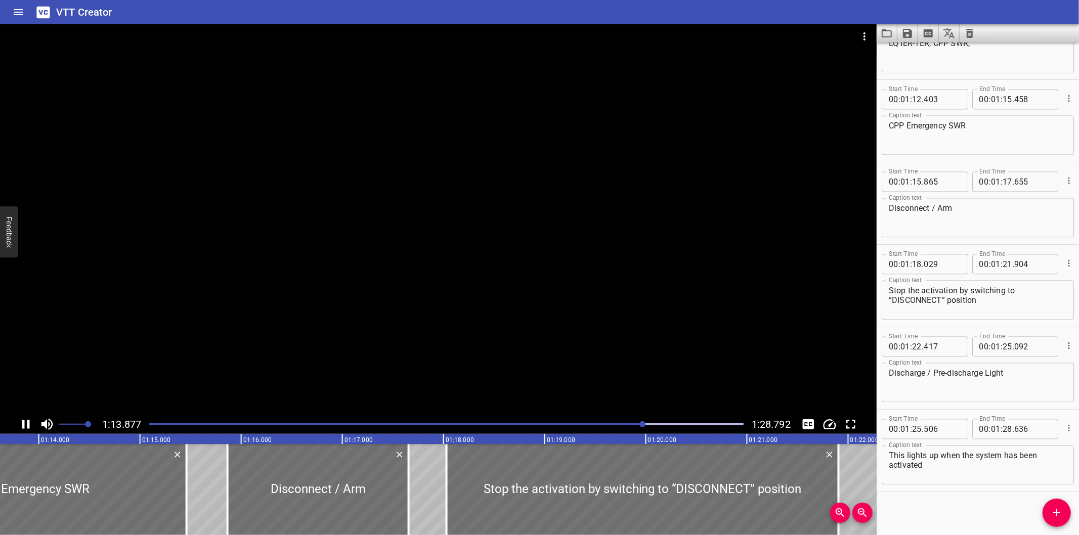
scroll to position [0, 7486]
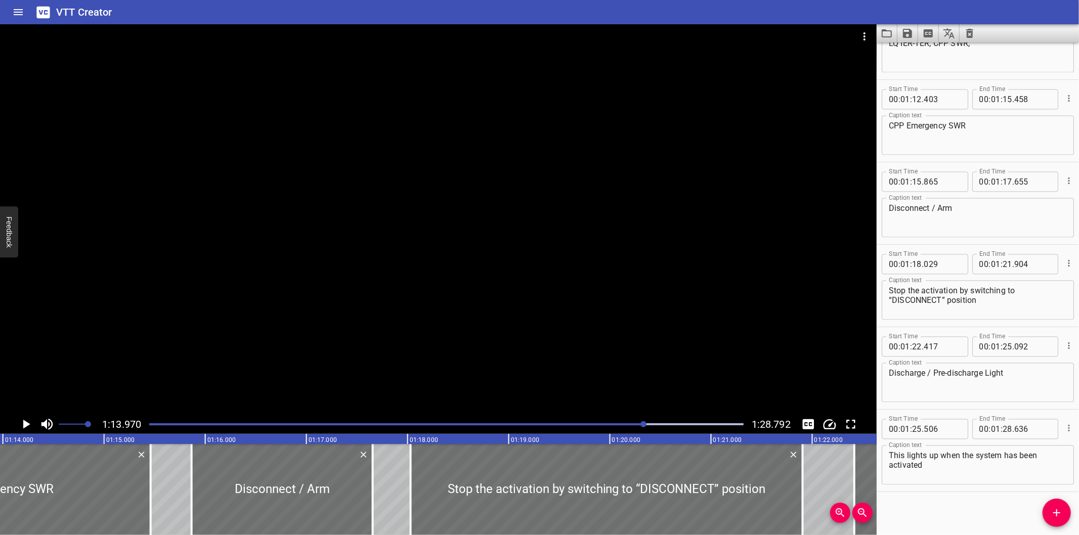
click at [386, 292] on div at bounding box center [438, 219] width 877 height 391
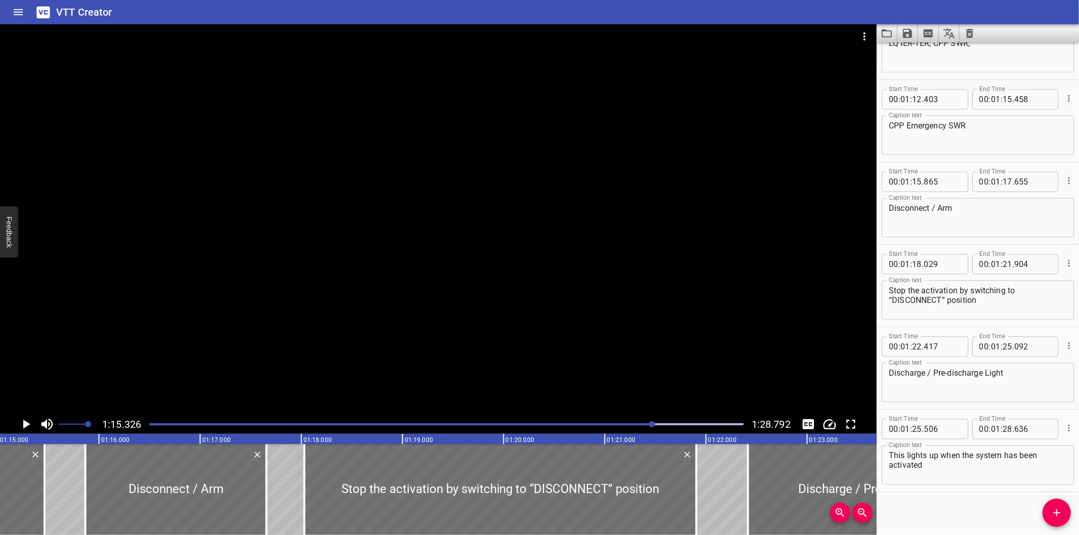
scroll to position [0, 7623]
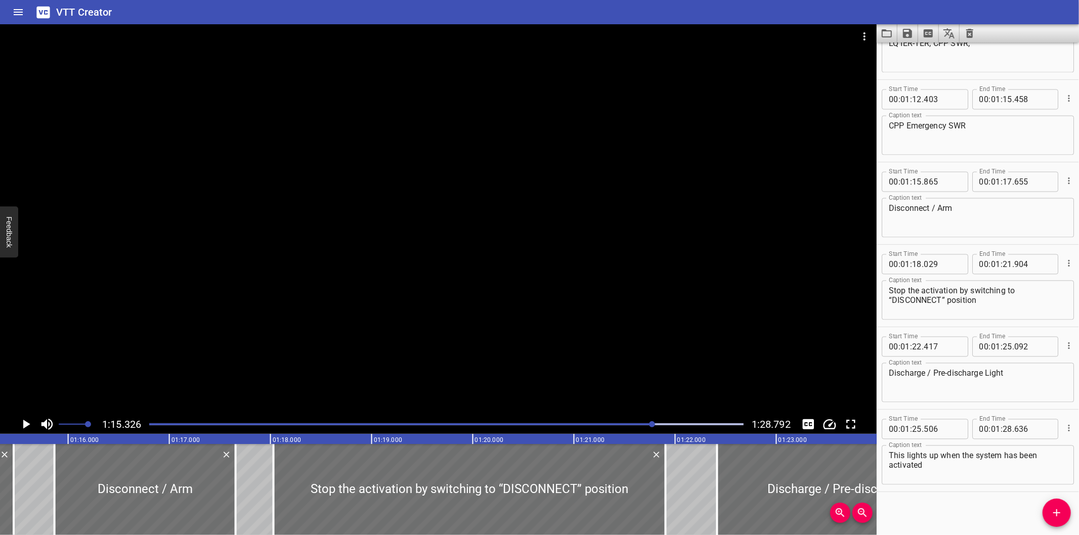
click at [604, 424] on div "Play progress" at bounding box center [356, 425] width 595 height 2
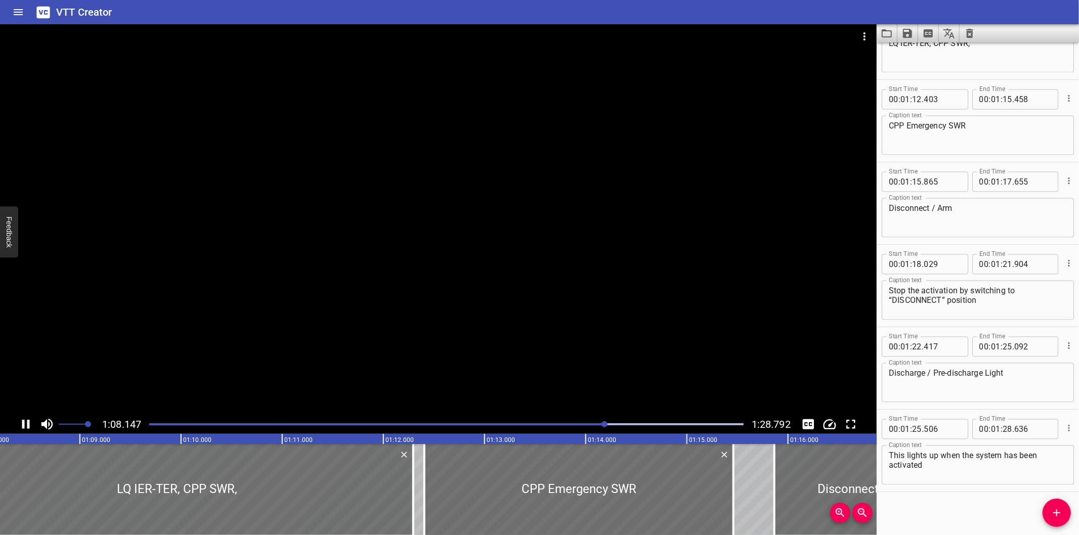
drag, startPoint x: 597, startPoint y: 424, endPoint x: 589, endPoint y: 426, distance: 8.3
click at [594, 425] on div "Play progress" at bounding box center [308, 425] width 595 height 2
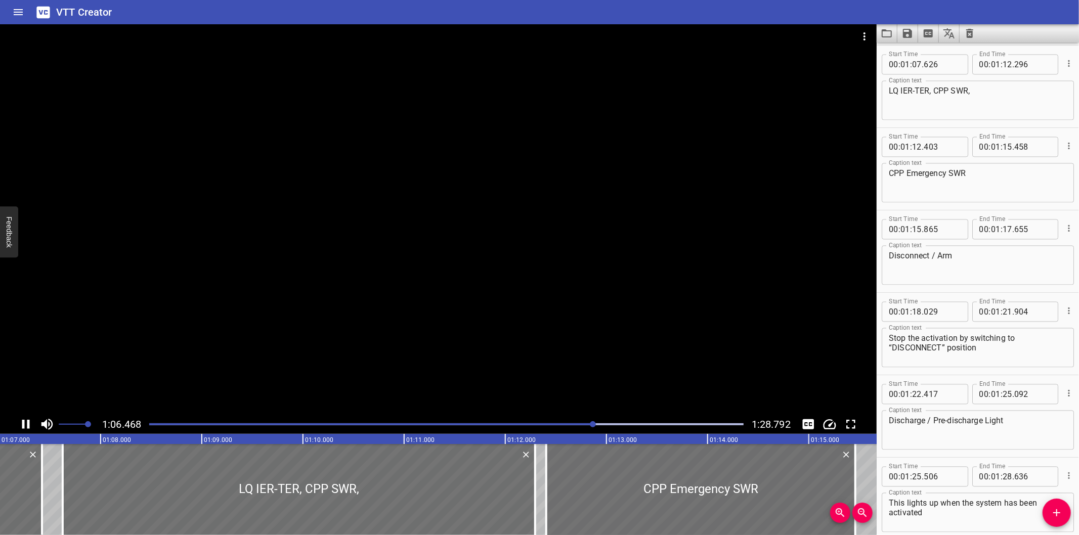
scroll to position [1648, 0]
click at [578, 426] on div at bounding box center [446, 424] width 607 height 14
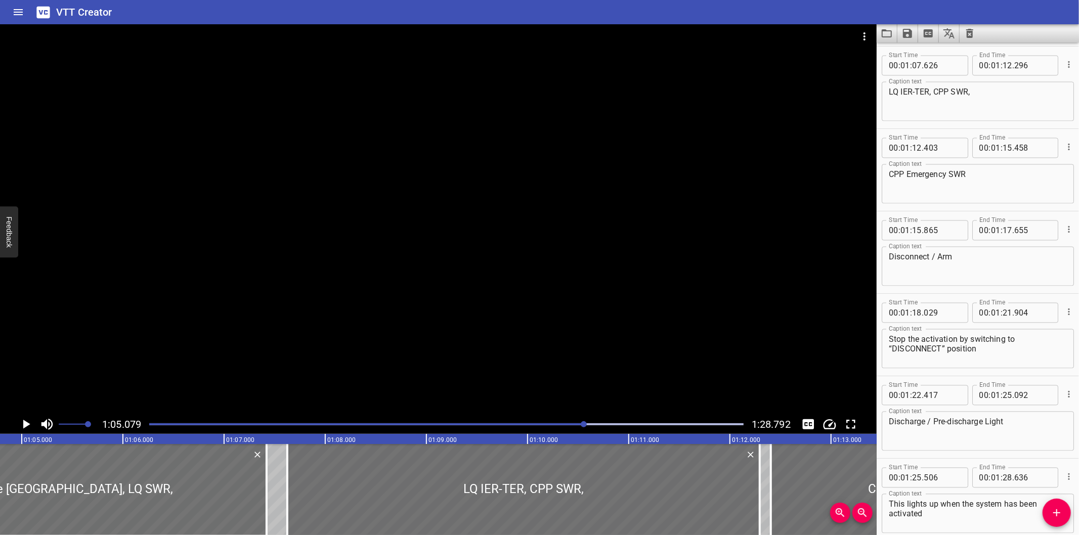
scroll to position [0, 6585]
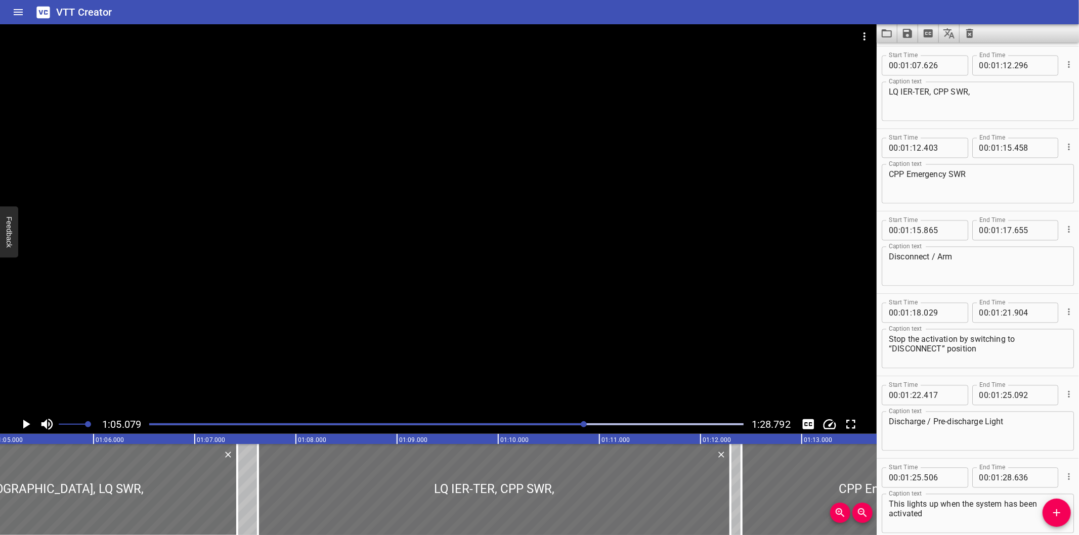
click at [466, 229] on div at bounding box center [438, 219] width 877 height 391
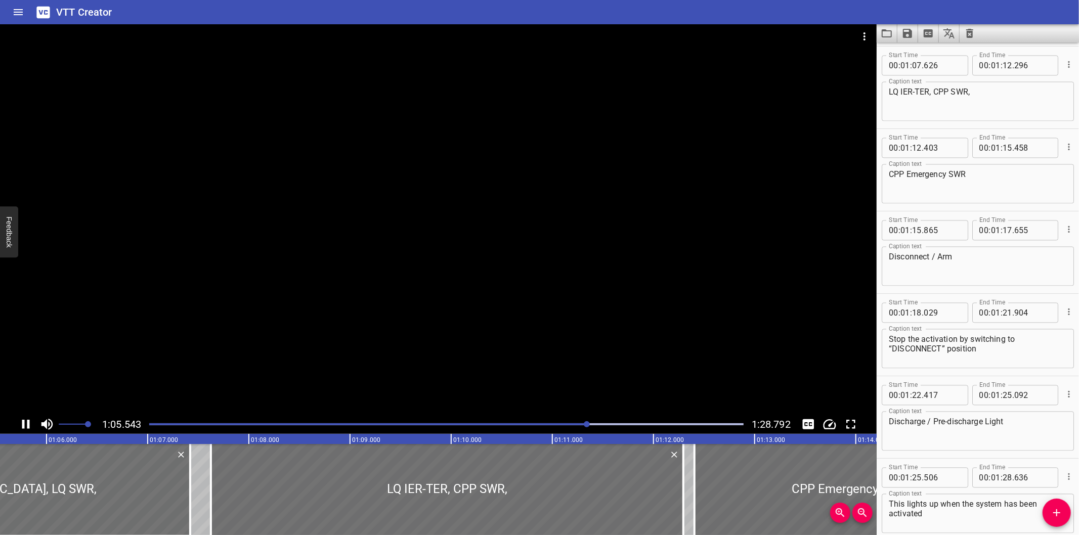
click at [154, 424] on div "Play progress" at bounding box center [291, 425] width 595 height 2
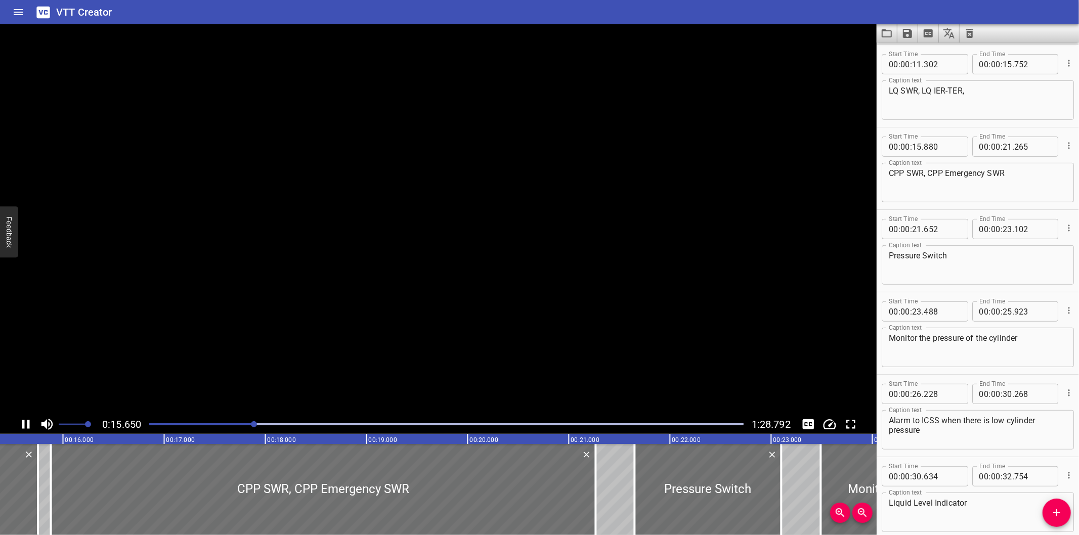
scroll to position [0, 1584]
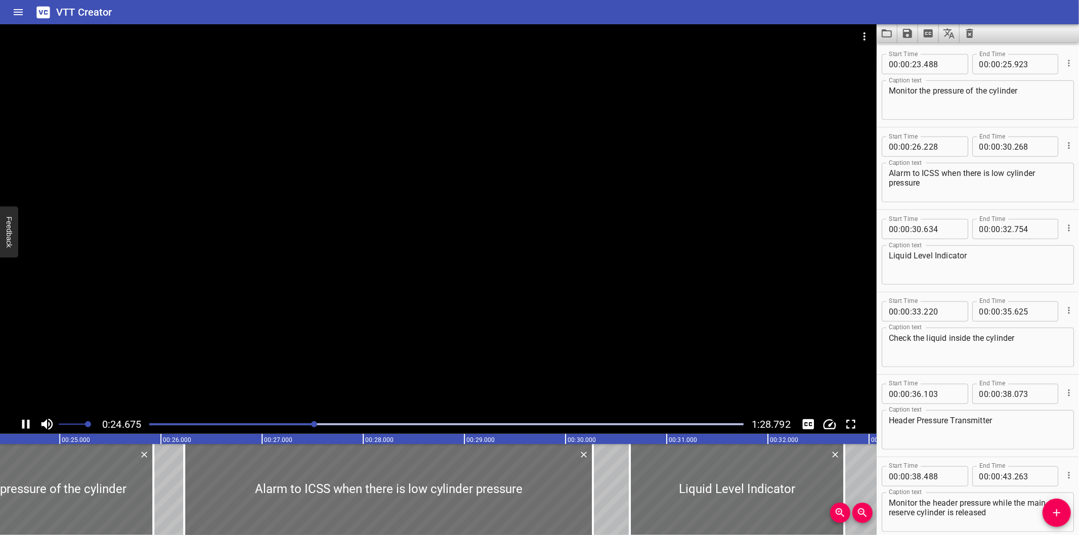
click at [265, 347] on div at bounding box center [438, 219] width 877 height 391
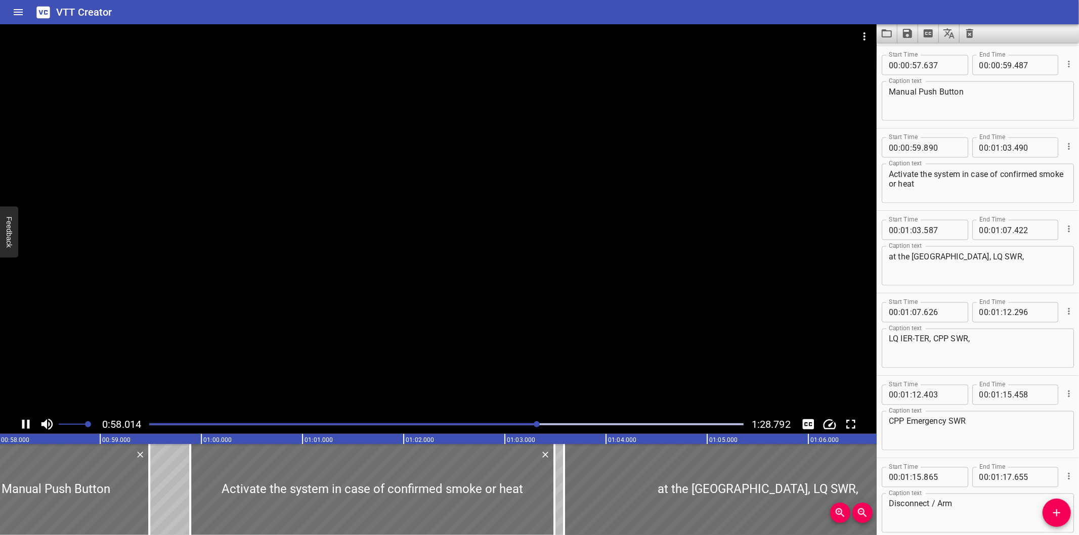
click at [329, 335] on div at bounding box center [438, 219] width 877 height 391
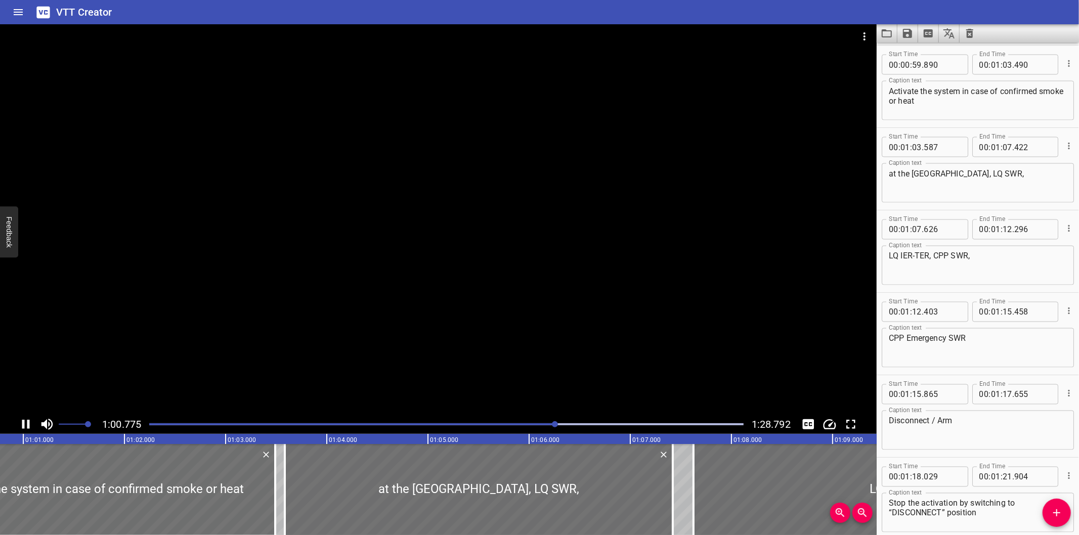
click at [432, 334] on div at bounding box center [438, 219] width 877 height 391
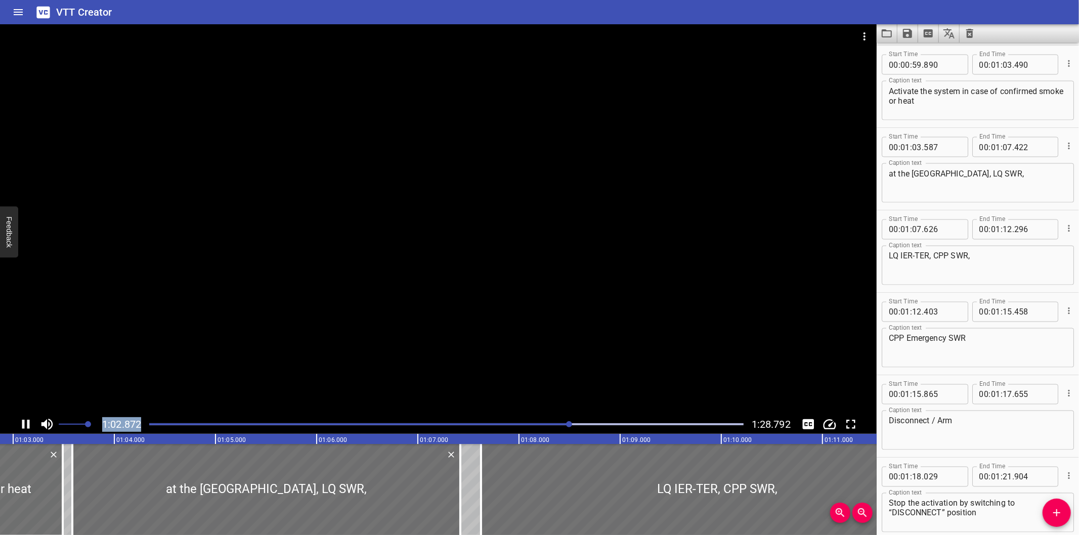
drag, startPoint x: 595, startPoint y: 413, endPoint x: 608, endPoint y: 425, distance: 17.6
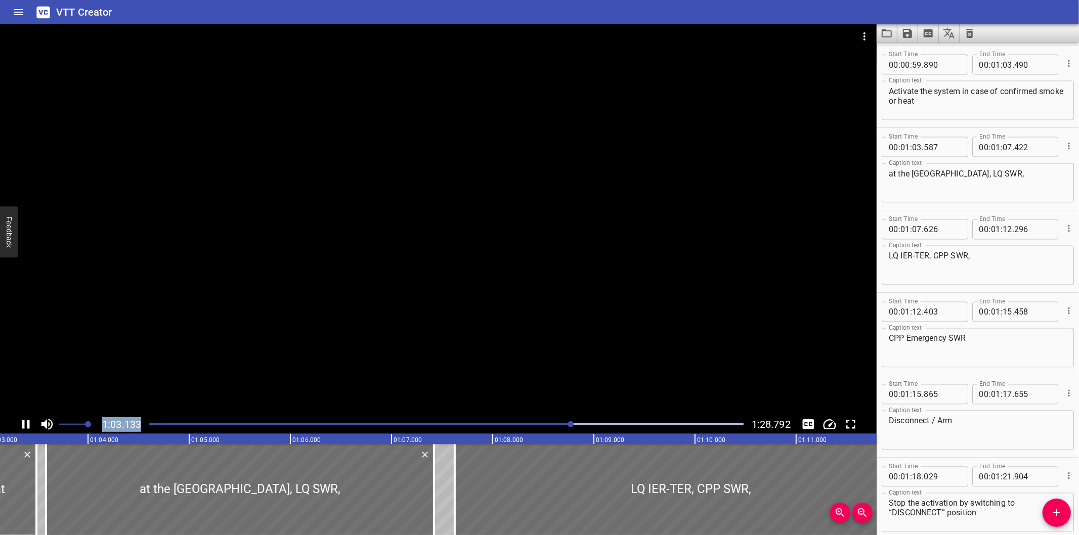
drag, startPoint x: 609, startPoint y: 426, endPoint x: 620, endPoint y: 426, distance: 11.1
click at [609, 426] on div "Play progress" at bounding box center [446, 425] width 595 height 2
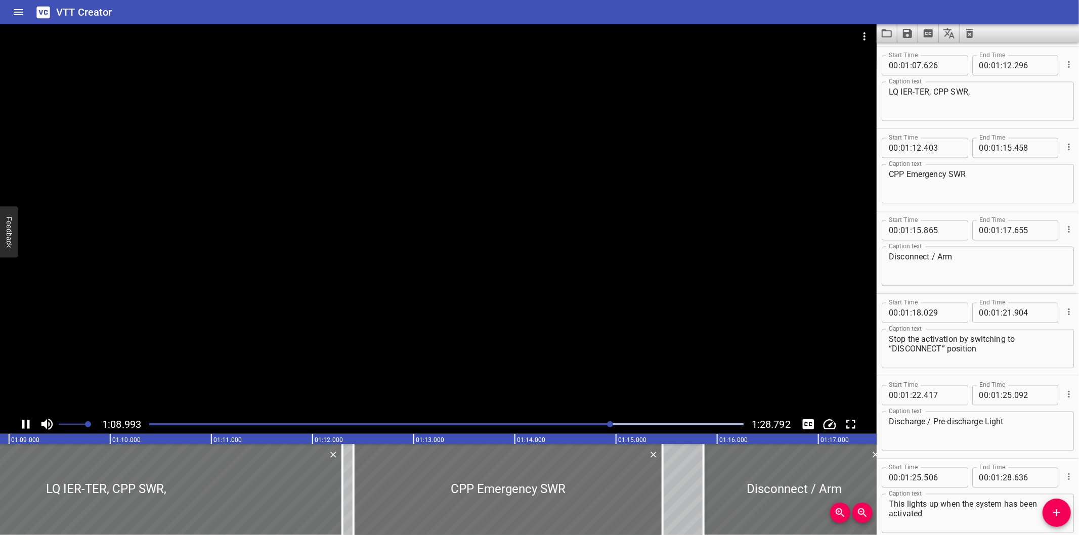
click at [552, 370] on div at bounding box center [438, 219] width 877 height 391
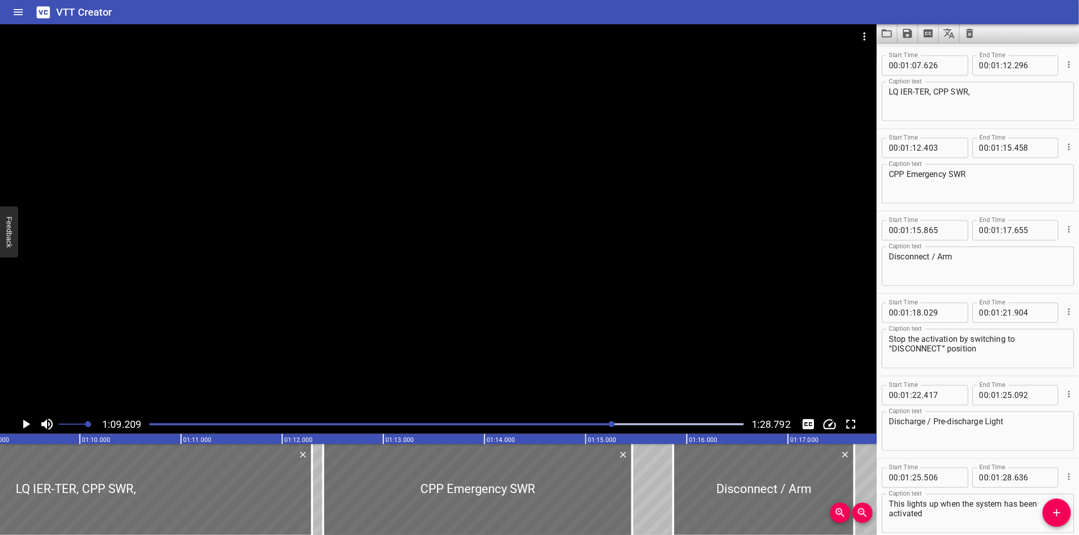
click at [559, 424] on div "Play progress" at bounding box center [315, 425] width 595 height 2
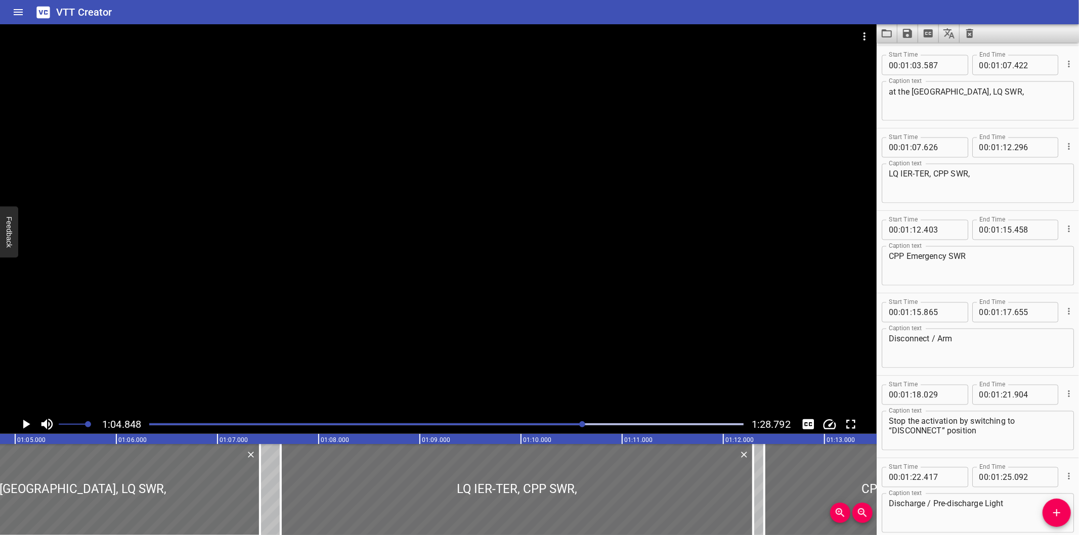
click at [455, 280] on div at bounding box center [438, 219] width 877 height 391
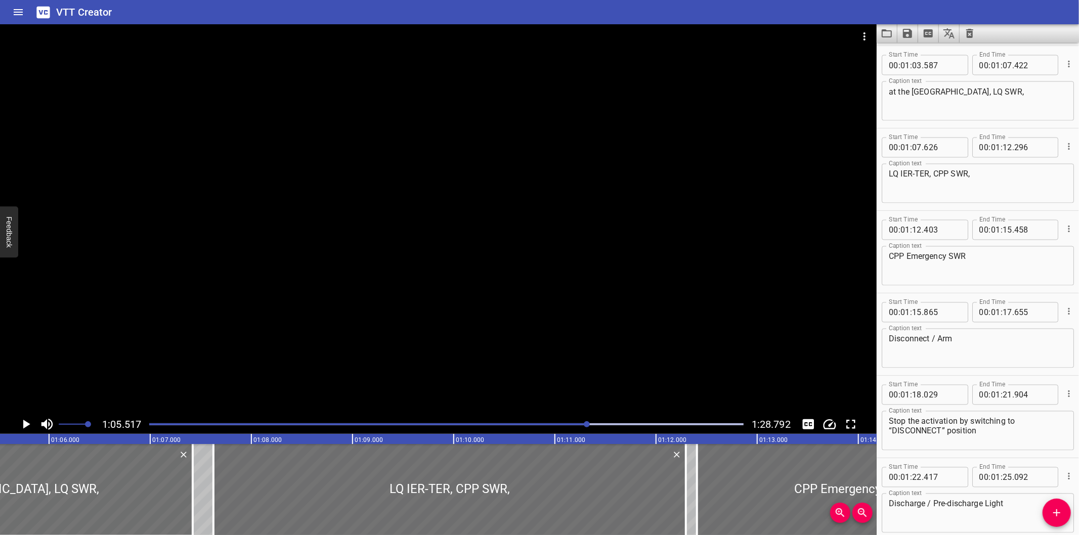
click at [737, 312] on div at bounding box center [438, 219] width 877 height 391
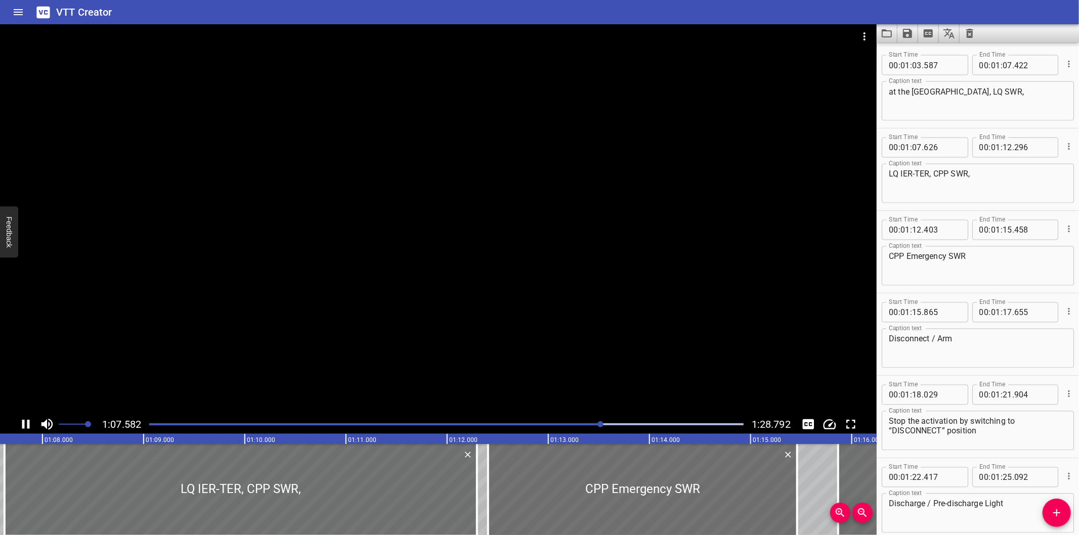
scroll to position [1640, 0]
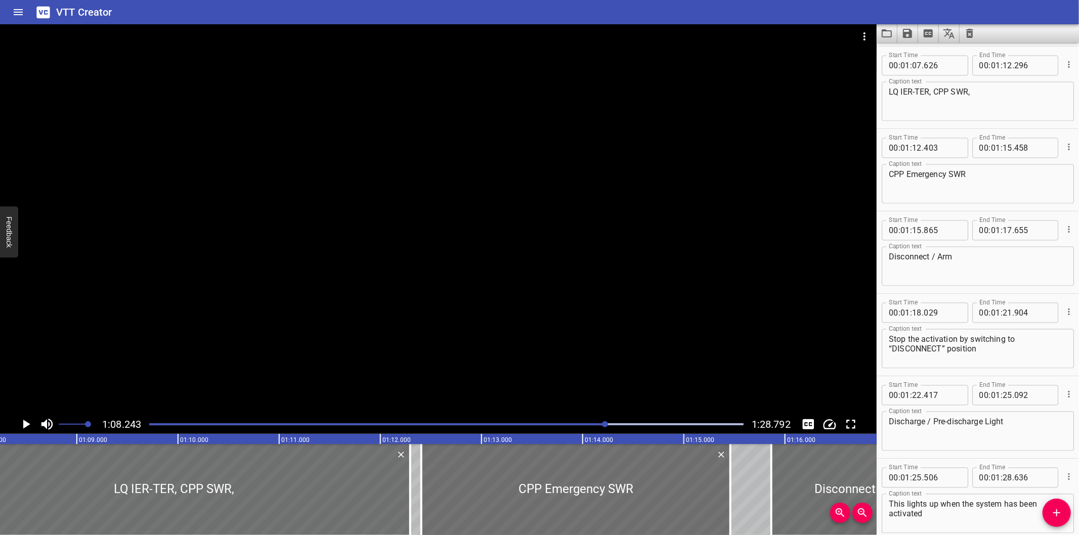
click at [985, 299] on div "Start Time 00 : 01 : 18 . 029 Start Time End Time 00 : 01 : 21 . 904 End Time" at bounding box center [978, 312] width 192 height 26
click at [479, 282] on div at bounding box center [438, 219] width 877 height 391
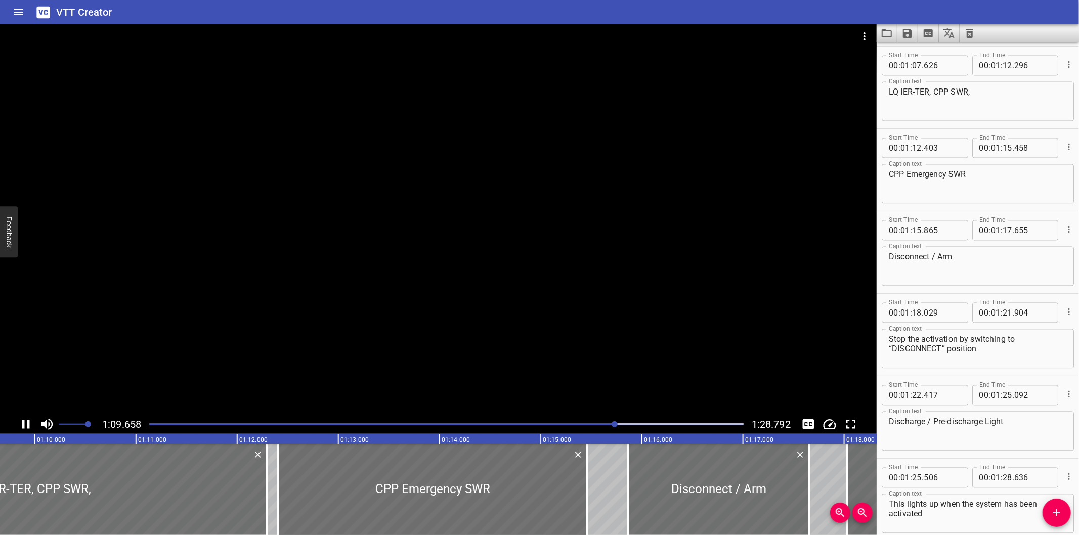
click at [475, 282] on div at bounding box center [438, 219] width 877 height 391
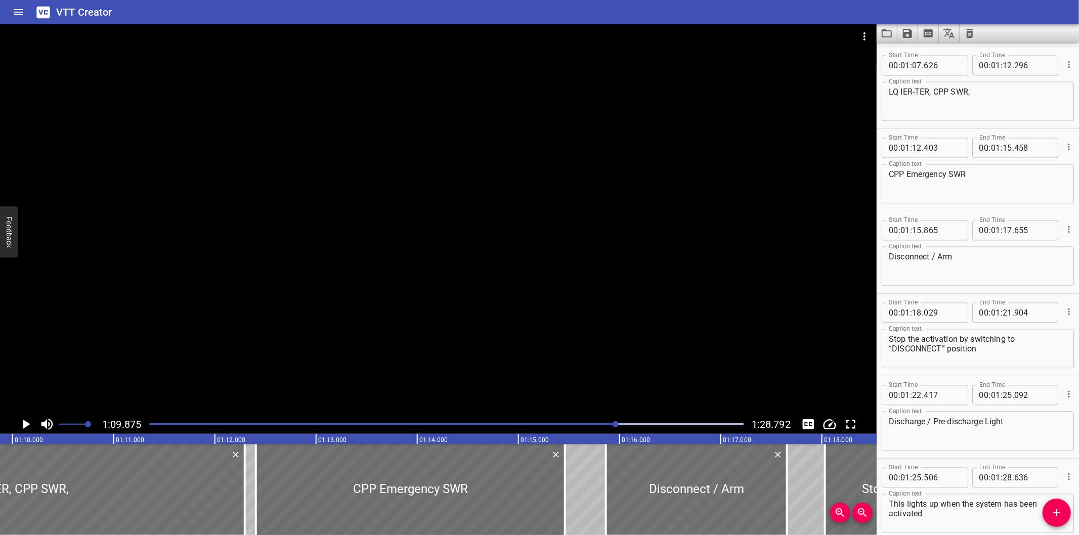
click at [511, 271] on div at bounding box center [438, 219] width 877 height 391
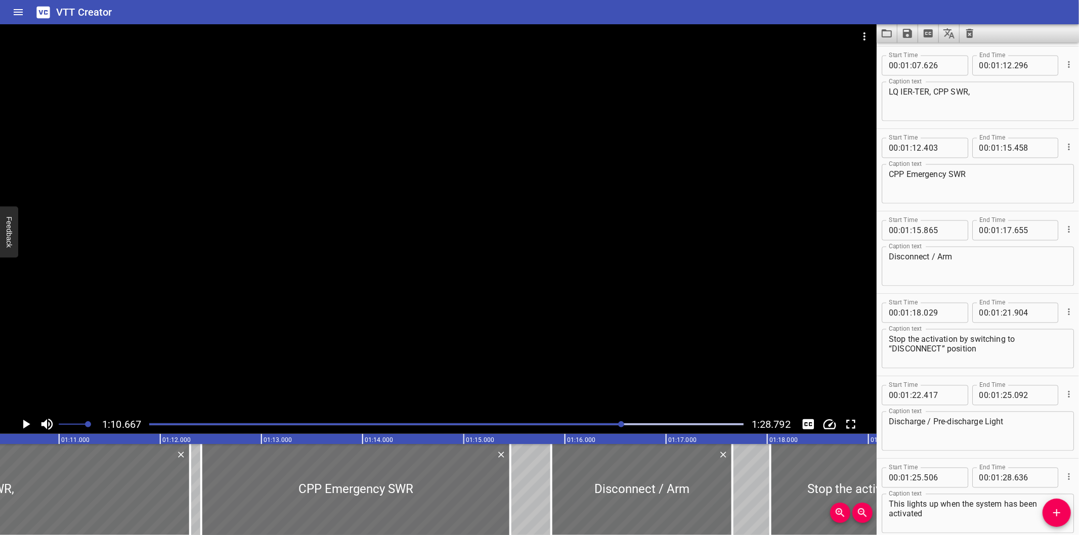
scroll to position [0, 7151]
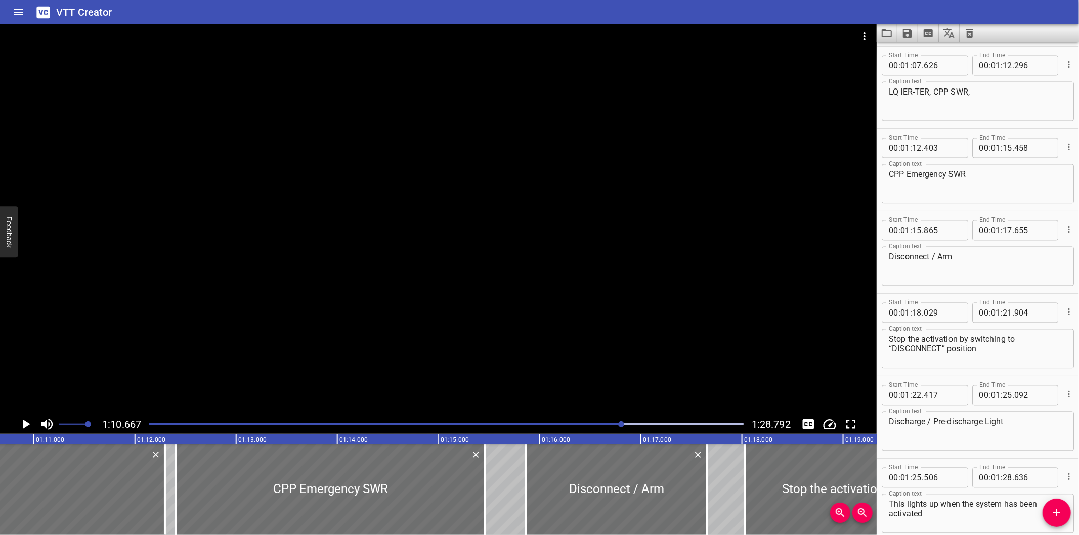
click at [428, 284] on div at bounding box center [438, 219] width 877 height 391
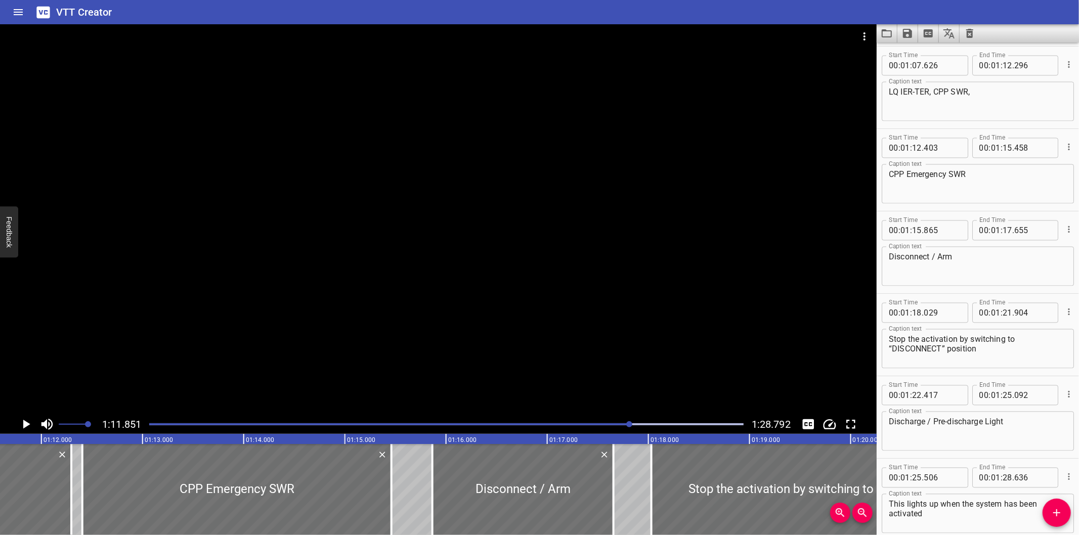
scroll to position [0, 7271]
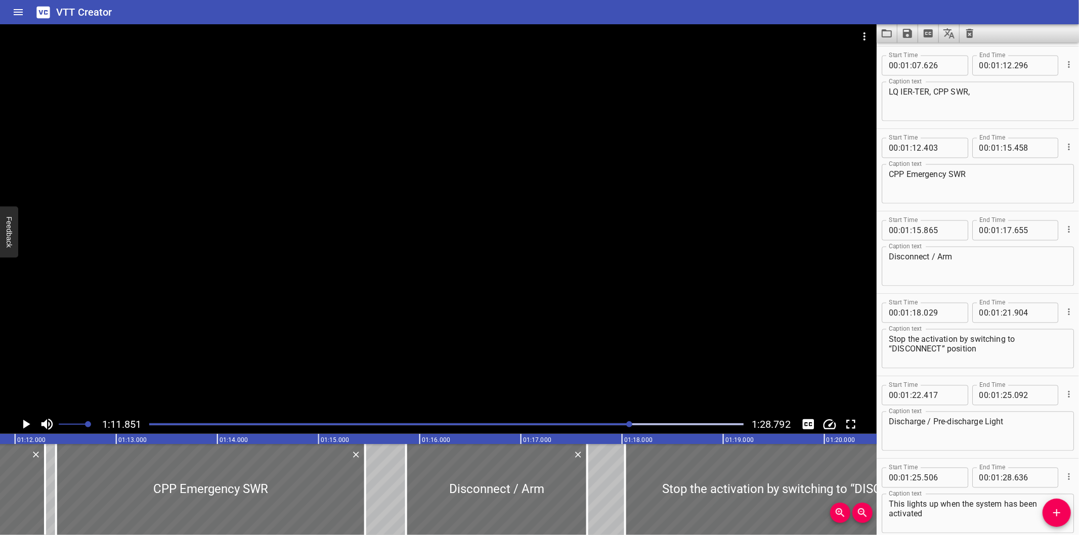
click at [903, 34] on icon "Save captions to file" at bounding box center [908, 33] width 12 height 12
click at [907, 32] on icon "Save captions to file" at bounding box center [907, 33] width 9 height 9
click at [913, 52] on li "Save to VTT file" at bounding box center [935, 56] width 74 height 18
click at [959, 206] on div "Start Time 00 : 01 : 12 . 403 Start Time End Time 00 : 01 : 15 . 458 End Time C…" at bounding box center [978, 170] width 202 height 82
click at [863, 40] on icon "Video Options" at bounding box center [865, 36] width 12 height 12
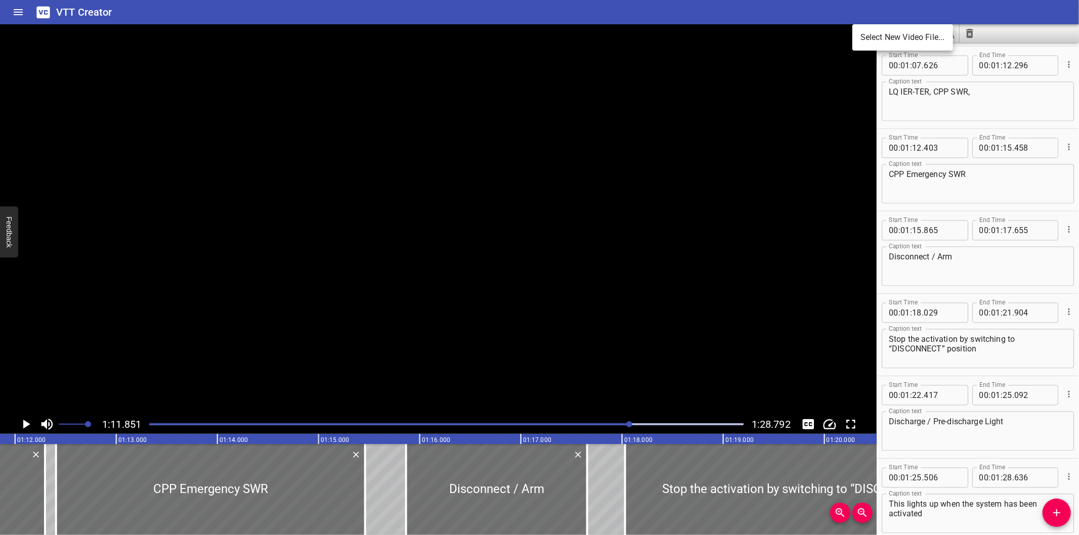
click at [871, 46] on li "Select New Video File..." at bounding box center [903, 37] width 101 height 18
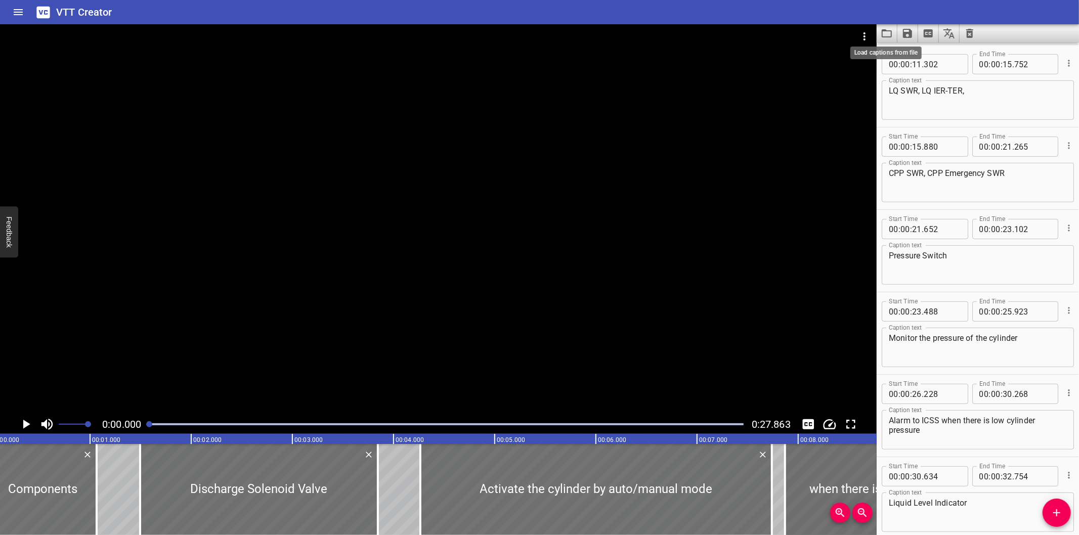
scroll to position [0, 0]
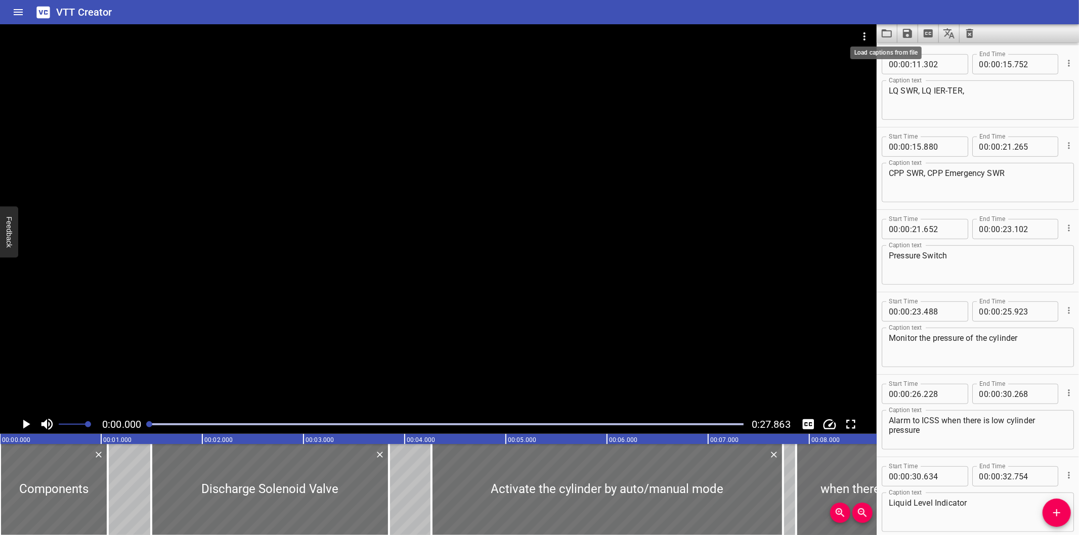
click at [885, 34] on icon "Load captions from file" at bounding box center [887, 33] width 12 height 12
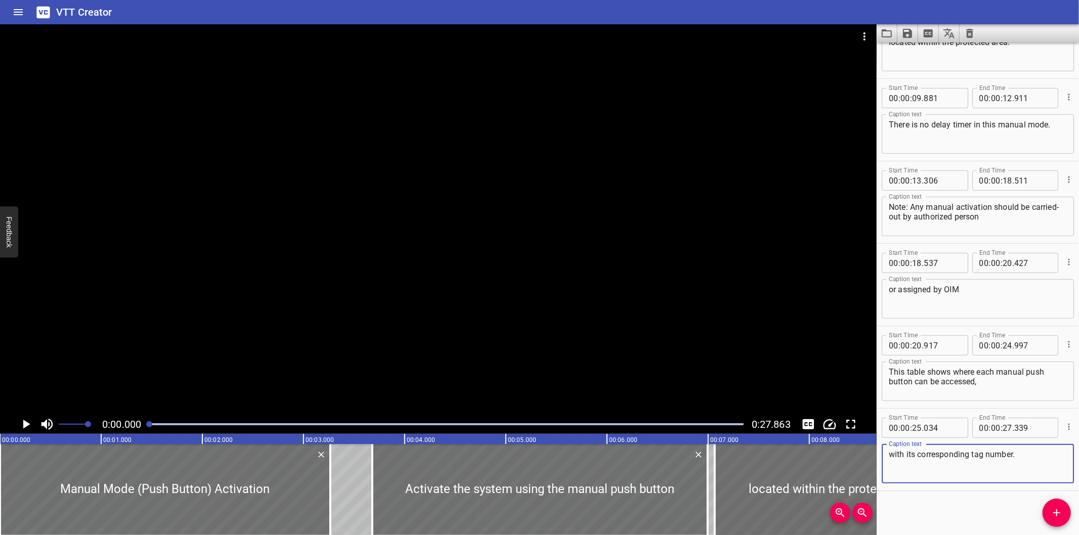
scroll to position [214, 0]
click at [334, 196] on div at bounding box center [438, 219] width 877 height 391
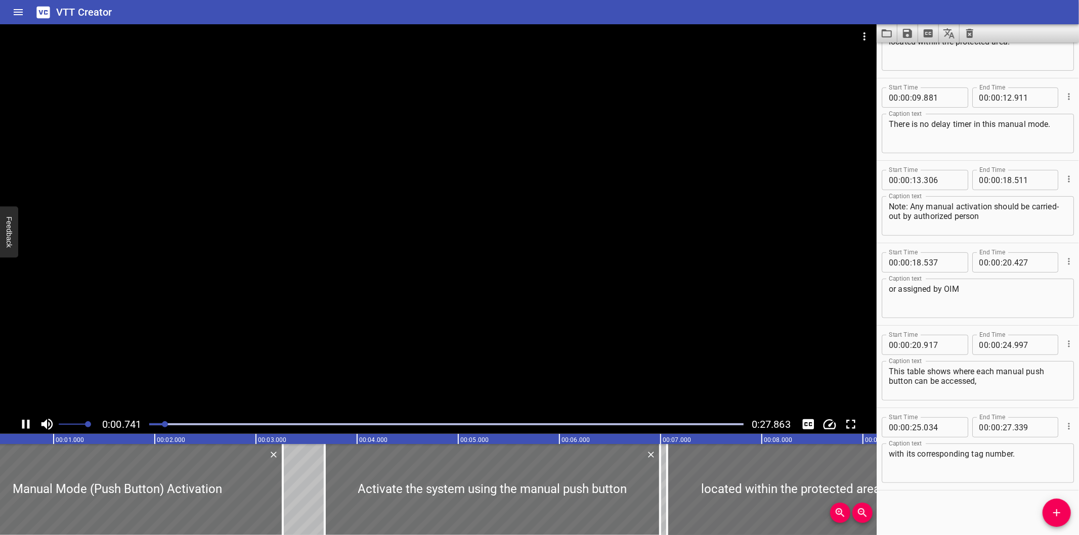
drag, startPoint x: 615, startPoint y: 346, endPoint x: 699, endPoint y: 373, distance: 88.2
click at [635, 353] on div at bounding box center [438, 219] width 877 height 391
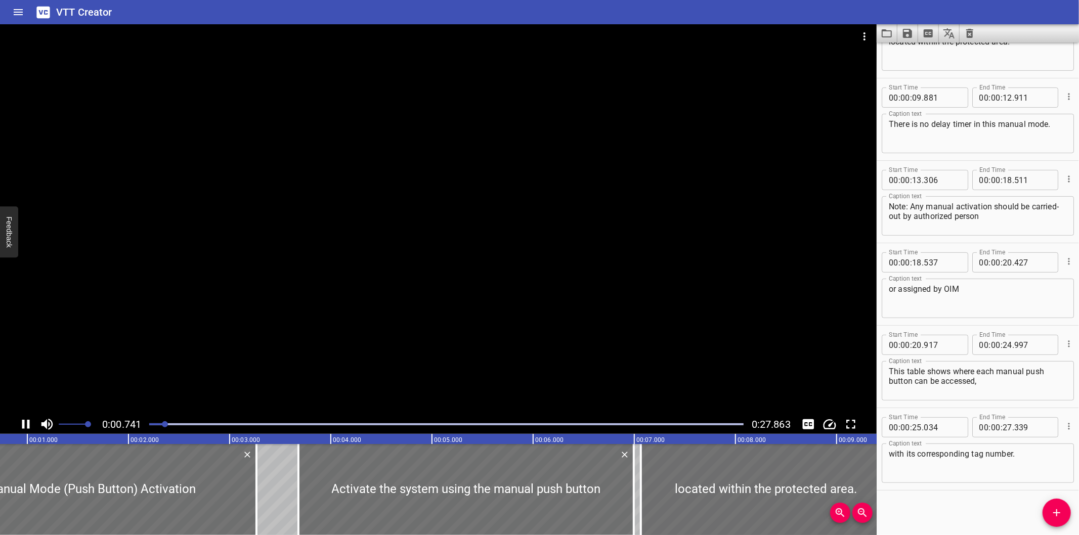
scroll to position [0, 84]
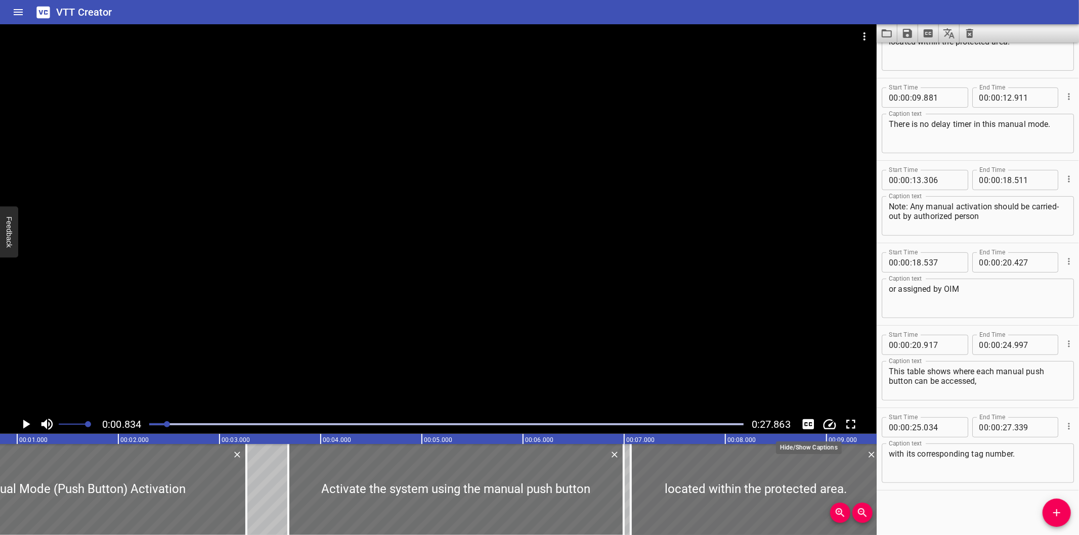
click at [810, 427] on icon "Toggle captions" at bounding box center [809, 424] width 12 height 10
click at [466, 329] on div at bounding box center [438, 219] width 877 height 391
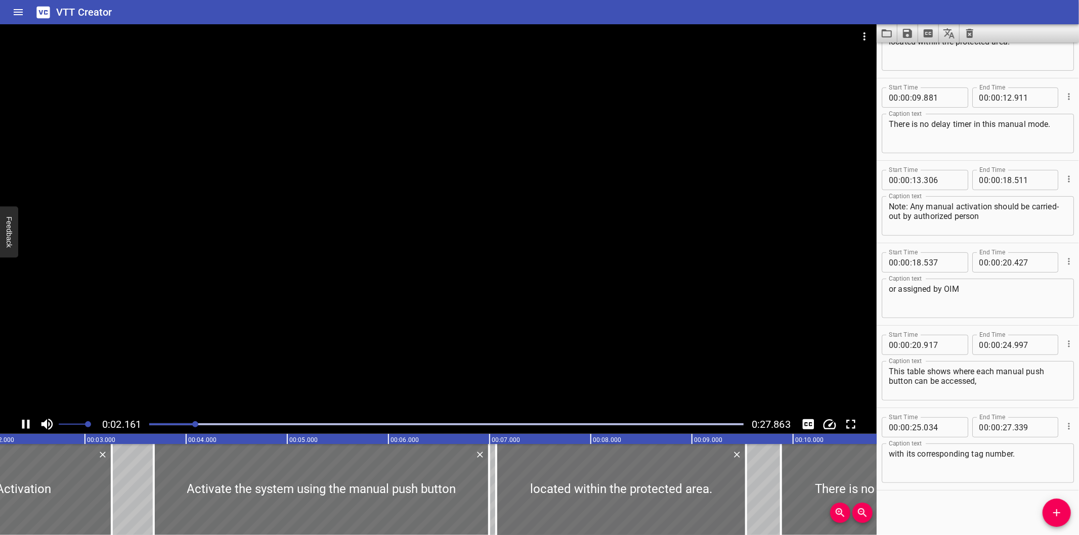
click at [448, 285] on div at bounding box center [438, 219] width 877 height 391
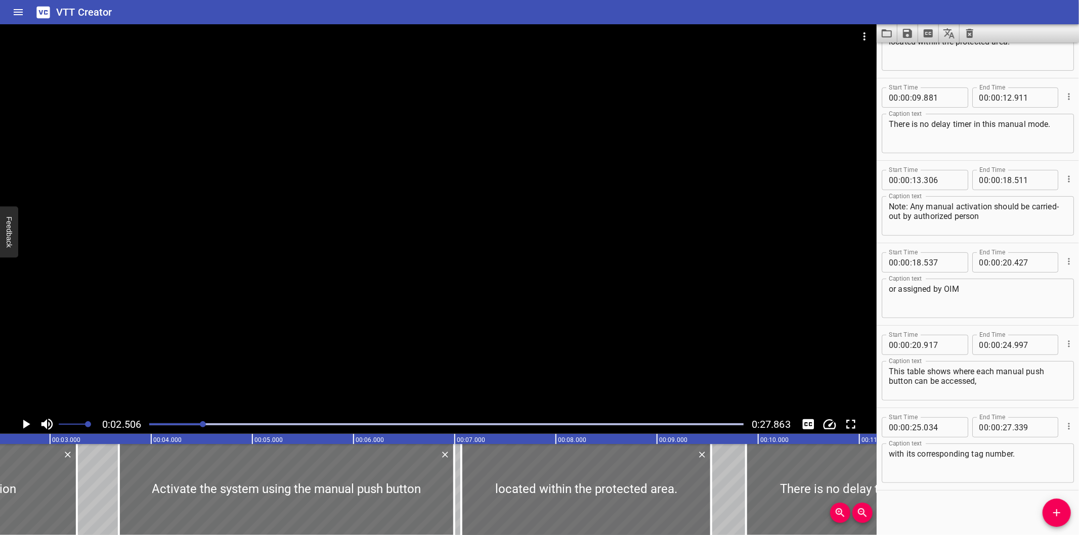
click at [871, 37] on button "Video Options" at bounding box center [865, 36] width 24 height 24
click at [877, 38] on li "Select New Video File..." at bounding box center [903, 37] width 101 height 18
click at [300, 320] on div at bounding box center [539, 267] width 1079 height 535
click at [321, 320] on div at bounding box center [438, 219] width 877 height 391
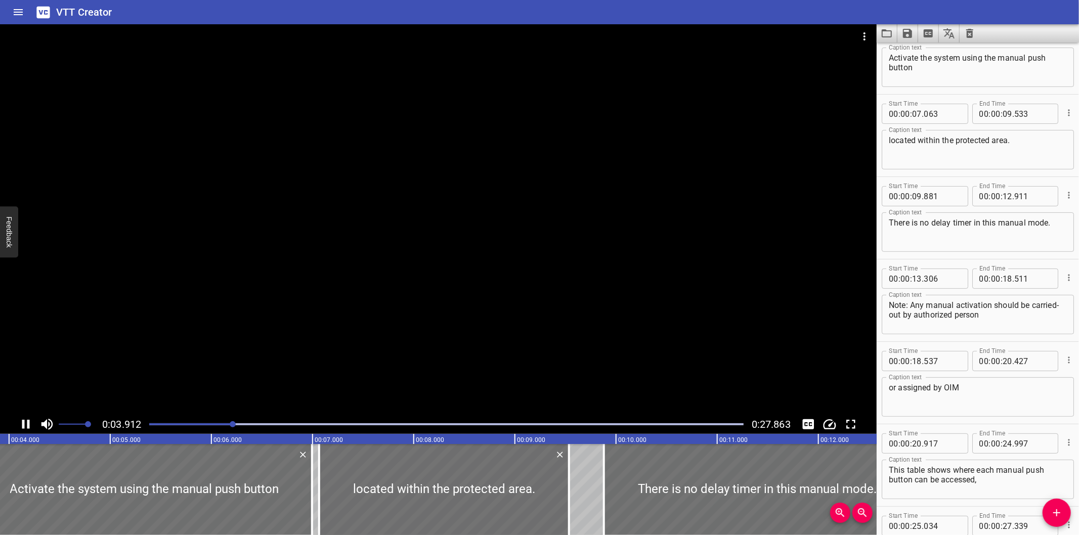
scroll to position [82, 0]
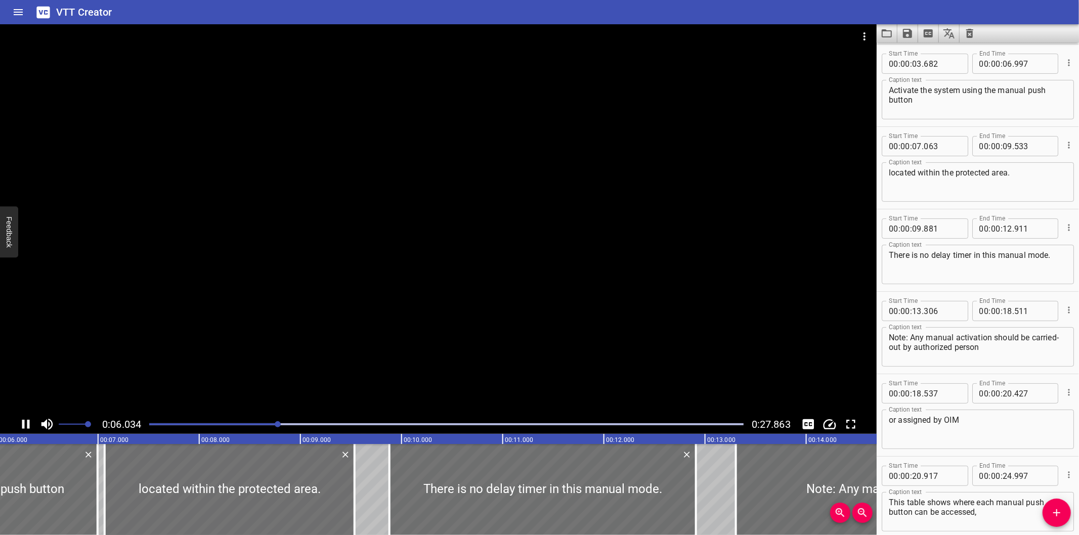
click at [294, 240] on div at bounding box center [438, 219] width 877 height 391
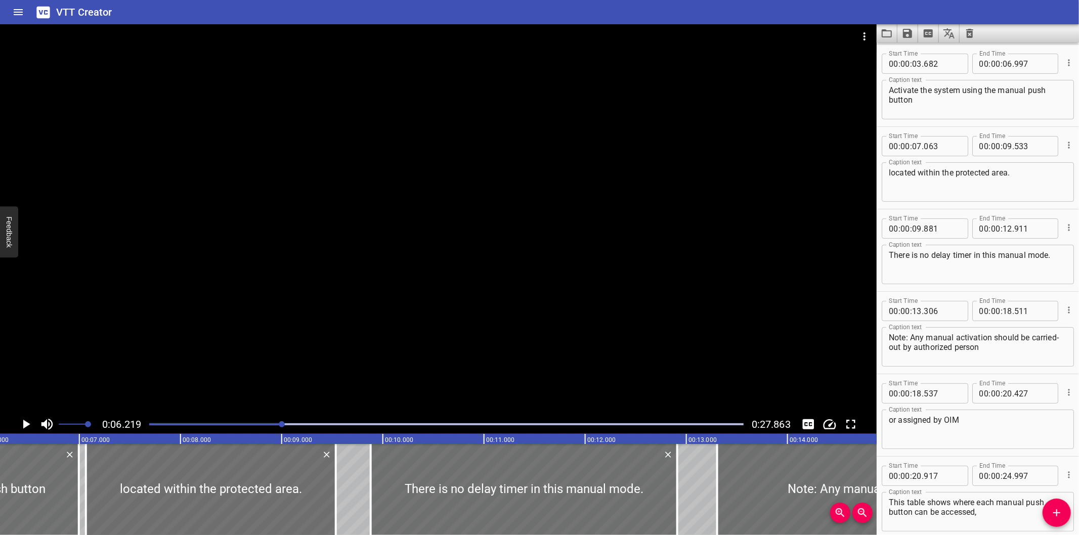
click at [294, 241] on div at bounding box center [438, 219] width 877 height 391
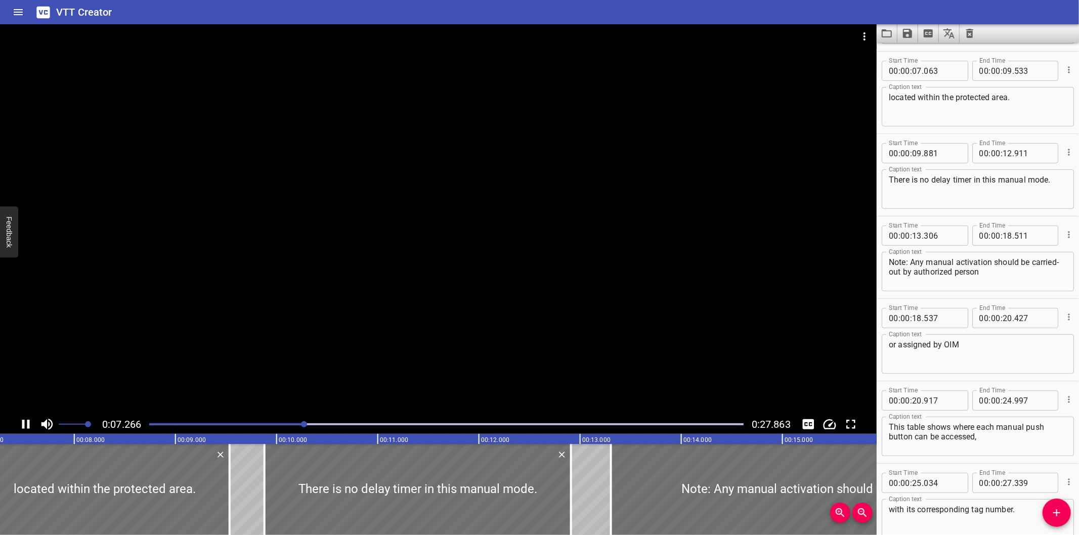
scroll to position [164, 0]
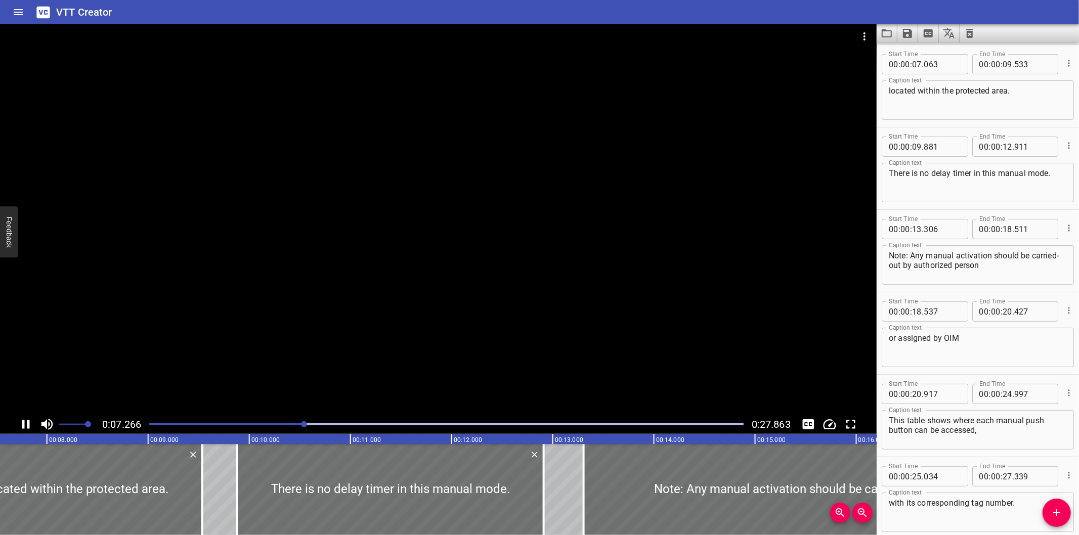
click at [181, 424] on div "Play progress" at bounding box center [7, 425] width 595 height 2
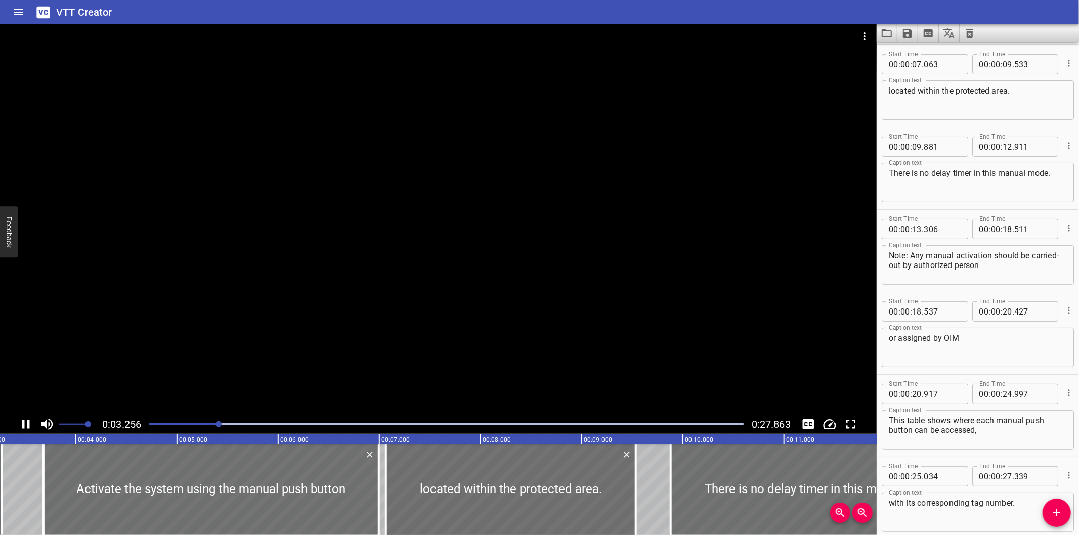
scroll to position [0, 329]
click at [262, 427] on div at bounding box center [446, 424] width 607 height 14
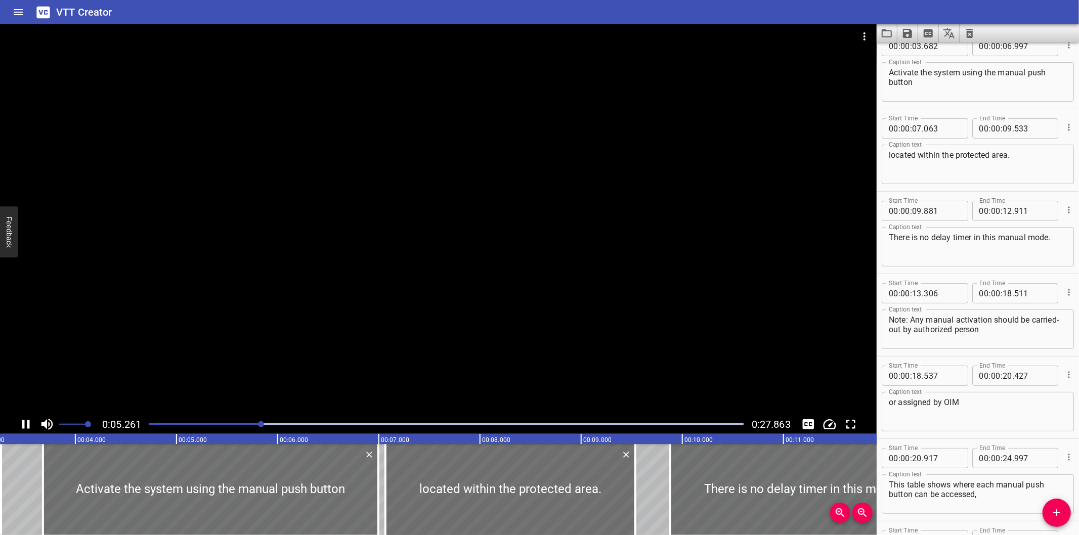
scroll to position [0, 474]
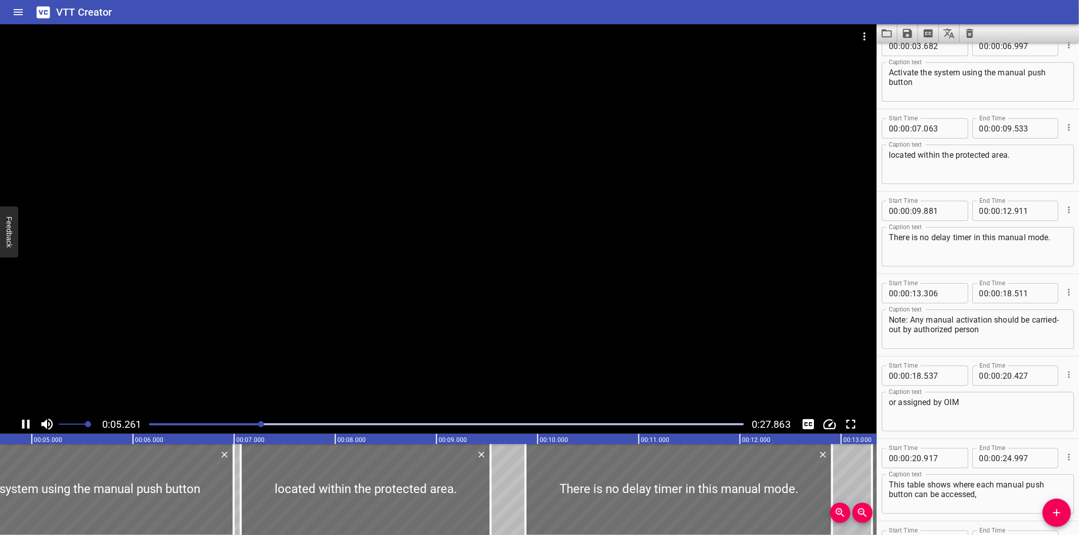
drag, startPoint x: 334, startPoint y: 428, endPoint x: 350, endPoint y: 428, distance: 15.2
click at [343, 429] on div at bounding box center [446, 424] width 607 height 14
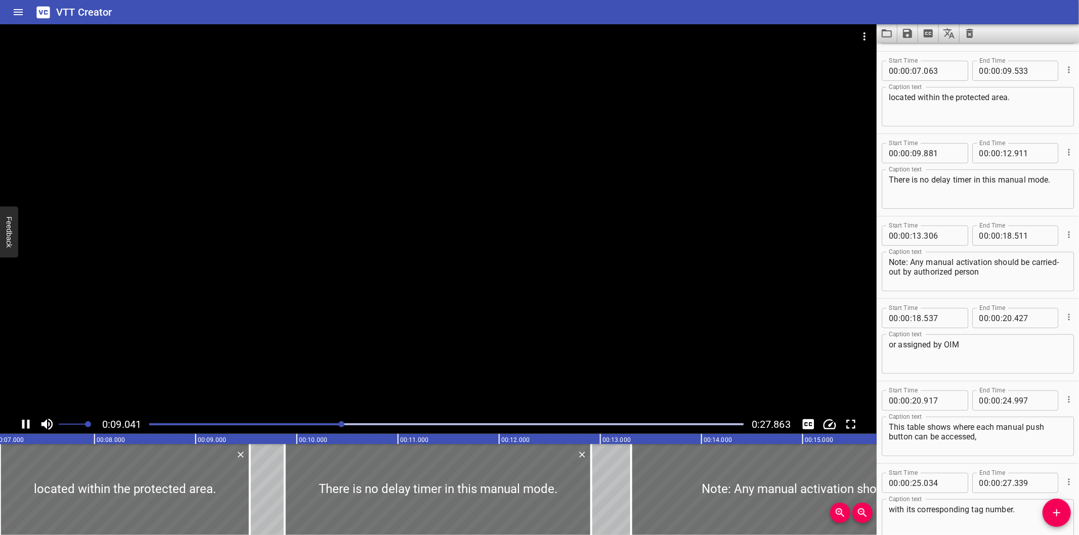
scroll to position [164, 0]
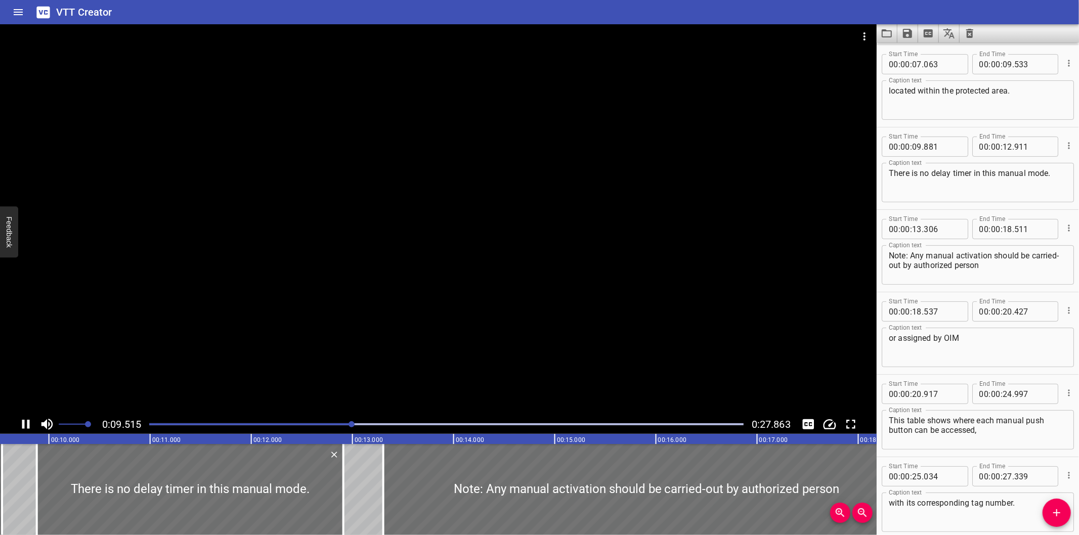
click at [455, 432] on div at bounding box center [446, 424] width 607 height 14
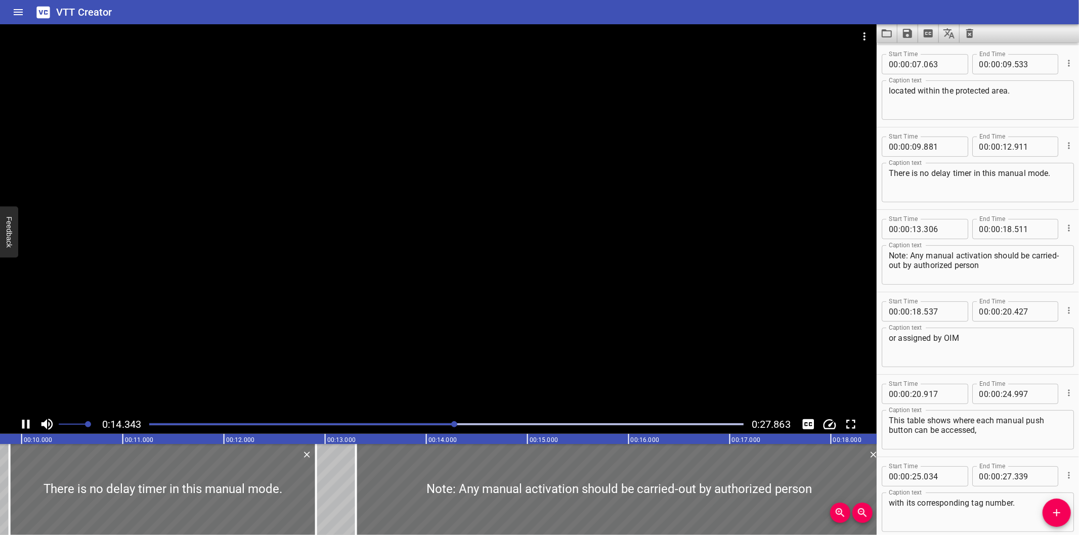
scroll to position [214, 0]
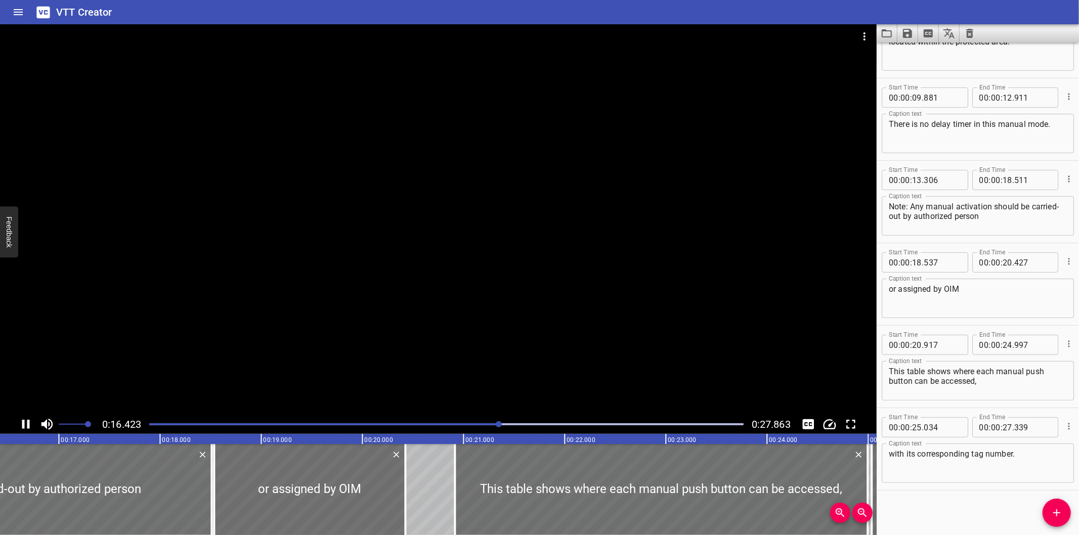
click at [489, 361] on div at bounding box center [438, 219] width 877 height 391
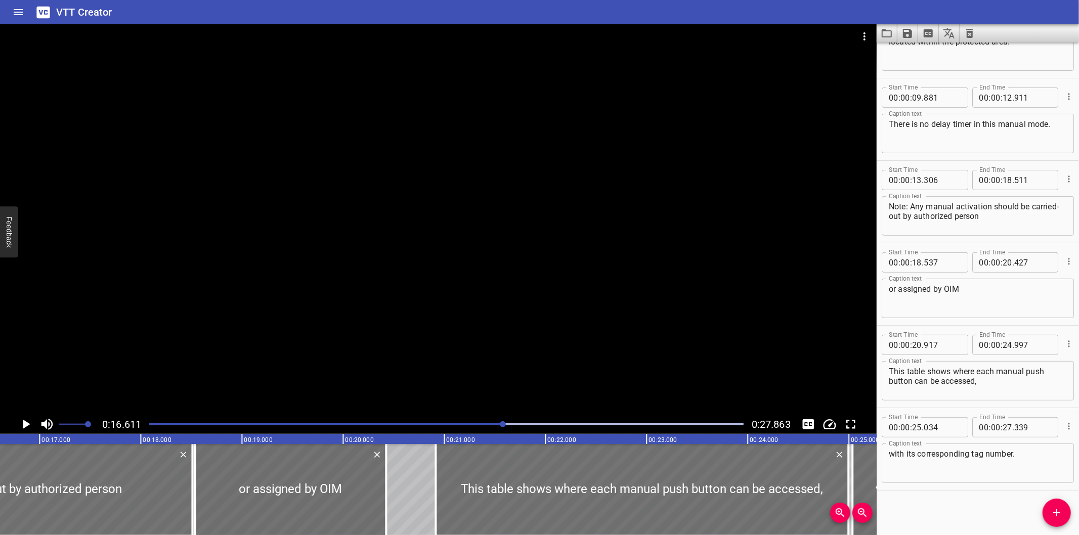
click at [489, 361] on div at bounding box center [438, 219] width 877 height 391
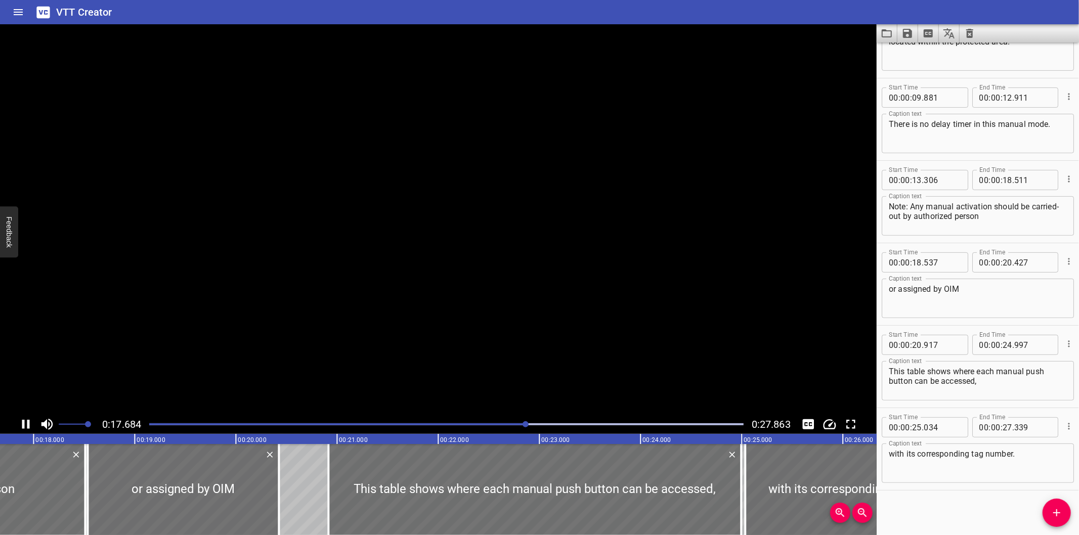
click at [489, 361] on video at bounding box center [438, 219] width 877 height 391
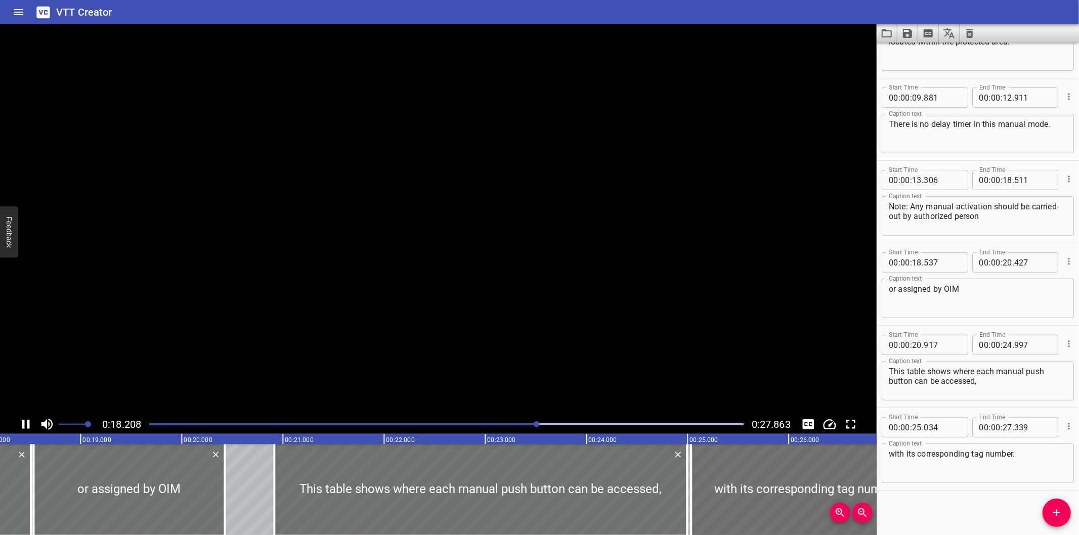
click at [490, 362] on div at bounding box center [438, 219] width 877 height 391
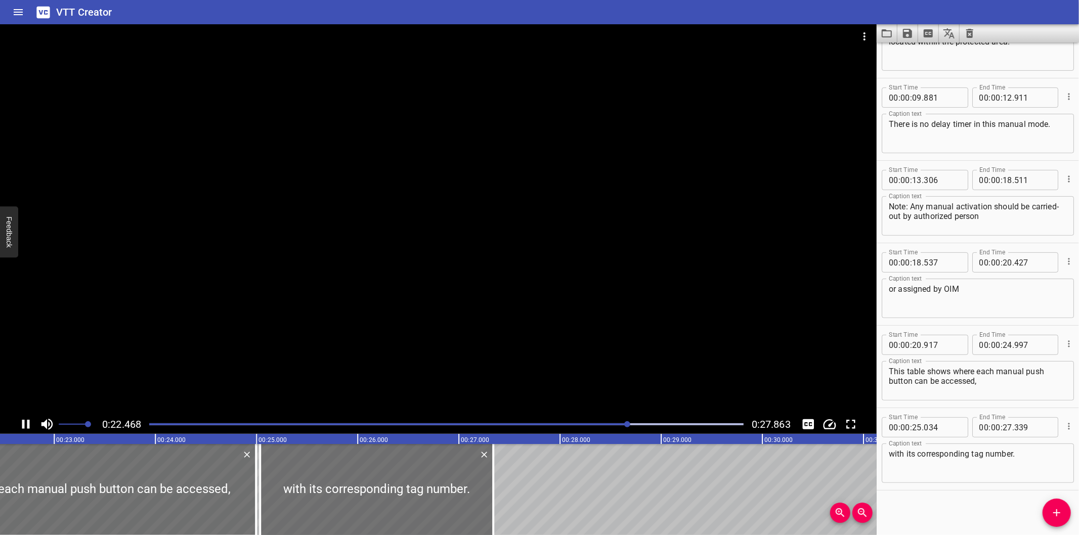
click at [301, 264] on div at bounding box center [438, 219] width 877 height 391
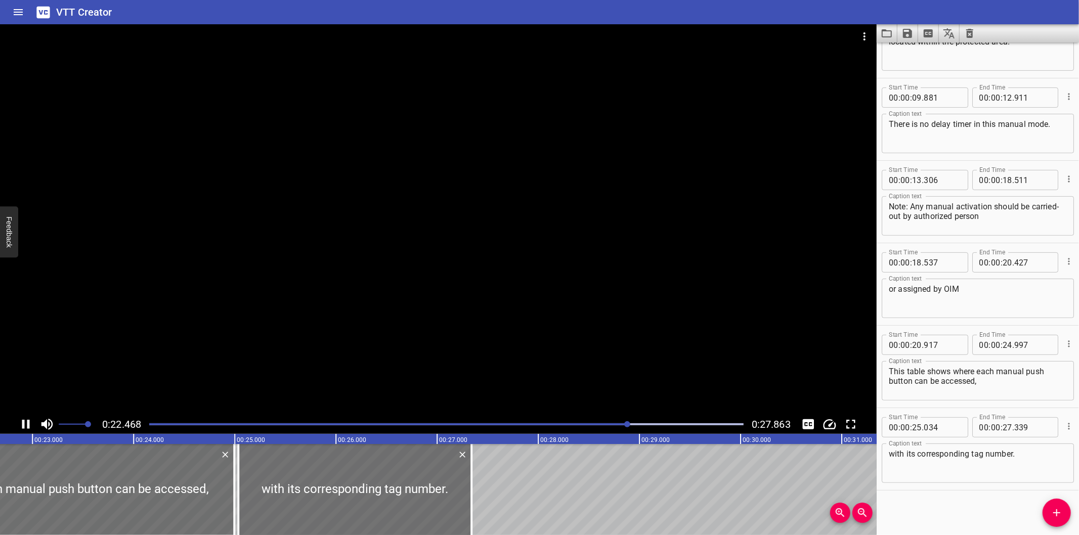
scroll to position [0, 2307]
click at [376, 330] on div at bounding box center [438, 219] width 877 height 391
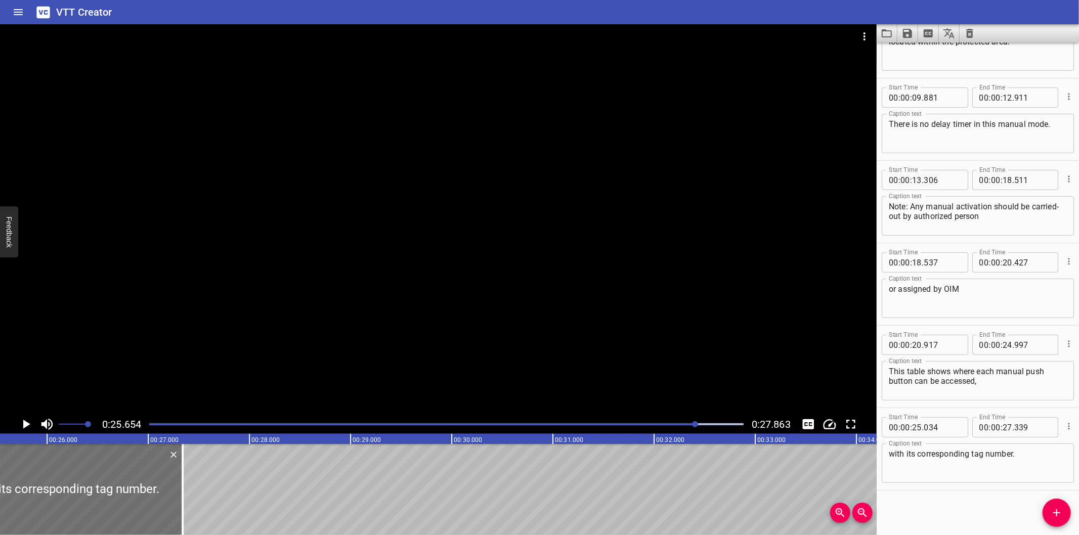
scroll to position [0, 2596]
drag, startPoint x: 609, startPoint y: 427, endPoint x: 594, endPoint y: 420, distance: 16.8
click at [608, 427] on div at bounding box center [446, 424] width 607 height 14
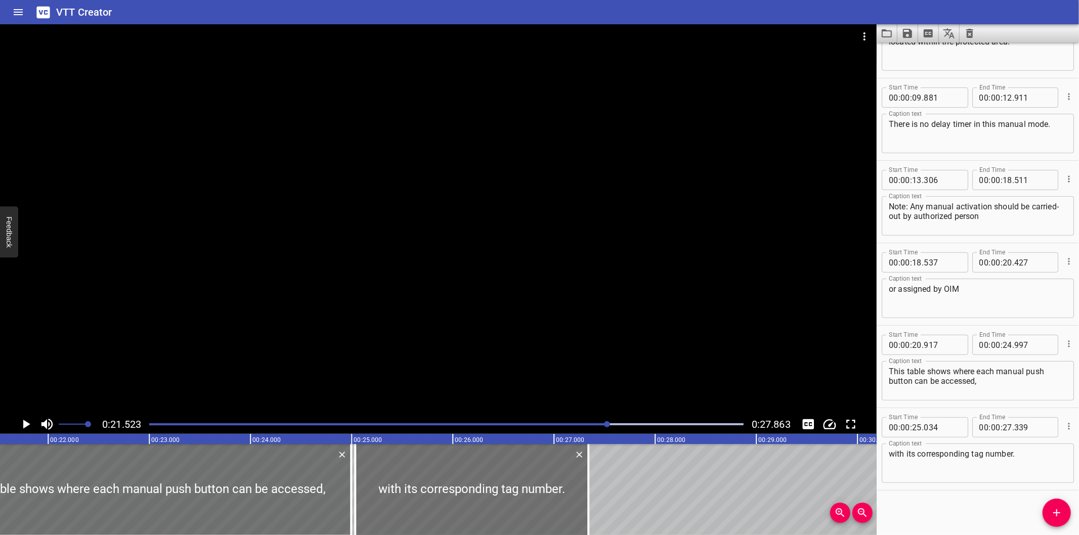
scroll to position [0, 2178]
drag, startPoint x: 899, startPoint y: 94, endPoint x: 850, endPoint y: 52, distance: 64.6
click at [899, 94] on span ":" at bounding box center [900, 98] width 2 height 20
click at [963, 325] on hr at bounding box center [978, 325] width 202 height 1
